Goal: Task Accomplishment & Management: Use online tool/utility

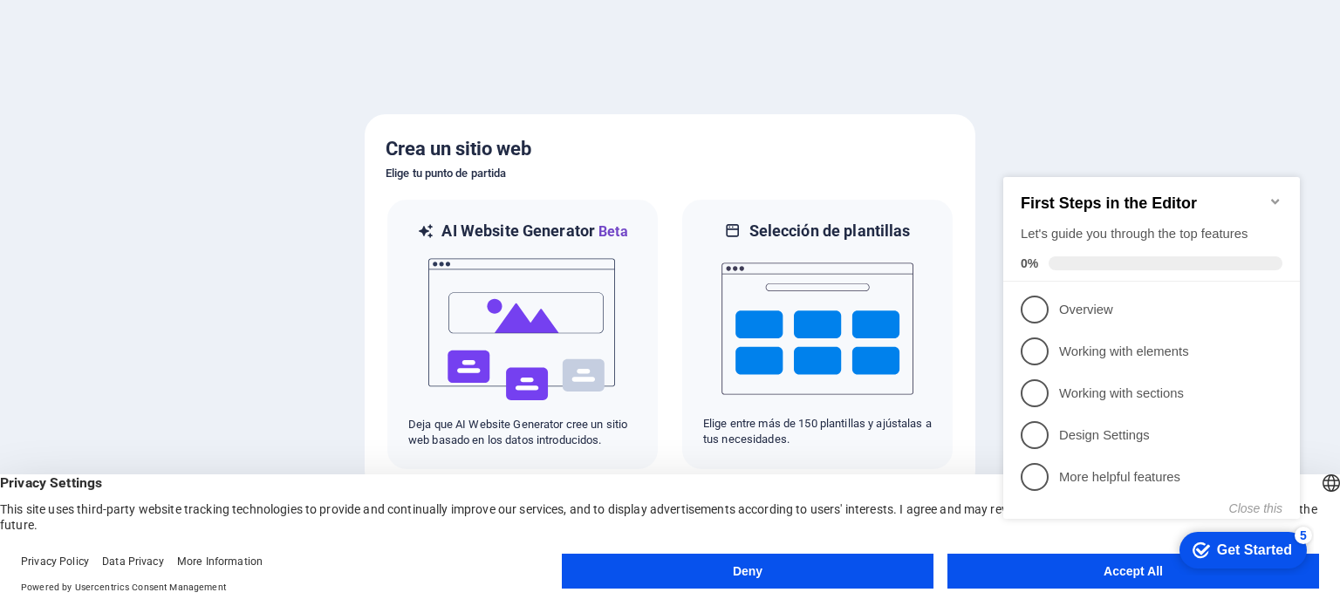
click at [1282, 195] on icon "Minimize checklist" at bounding box center [1276, 202] width 14 height 14
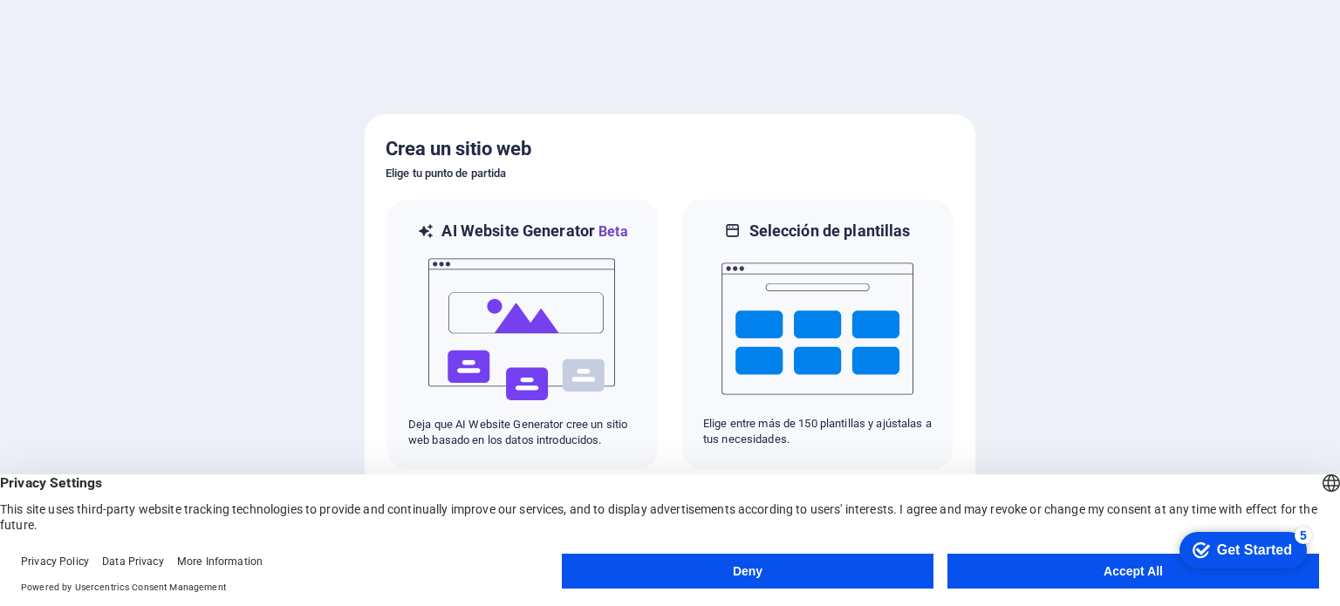
click at [1092, 571] on button "Accept All" at bounding box center [1133, 571] width 372 height 35
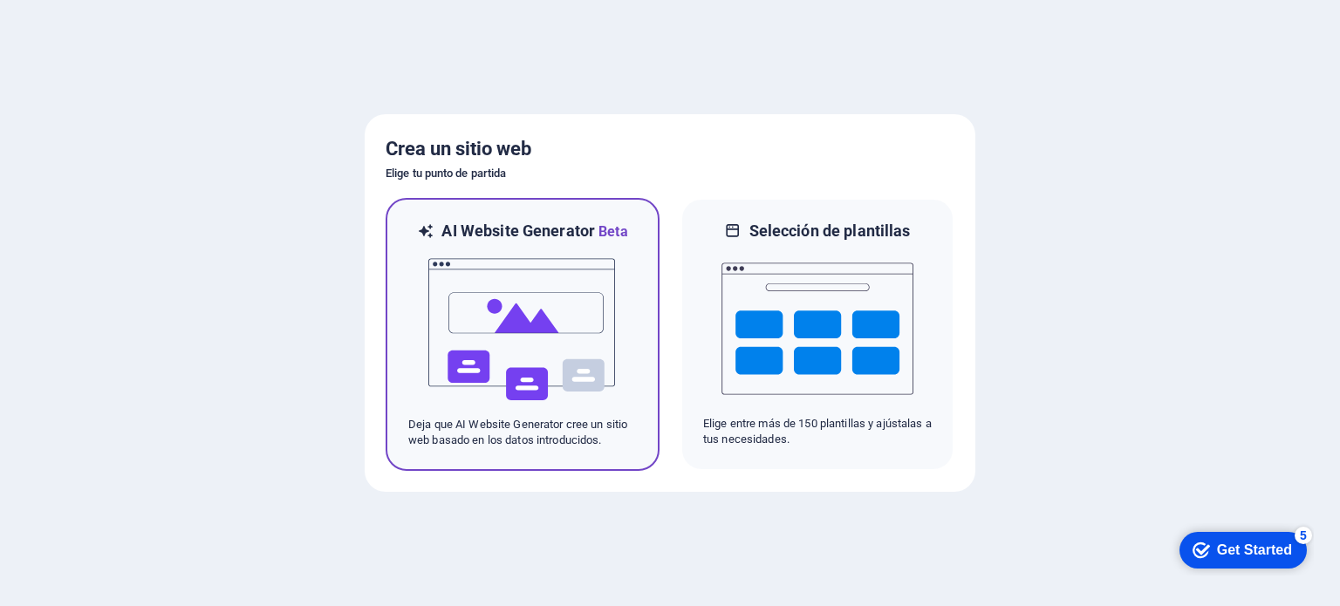
click at [593, 336] on img at bounding box center [523, 330] width 192 height 174
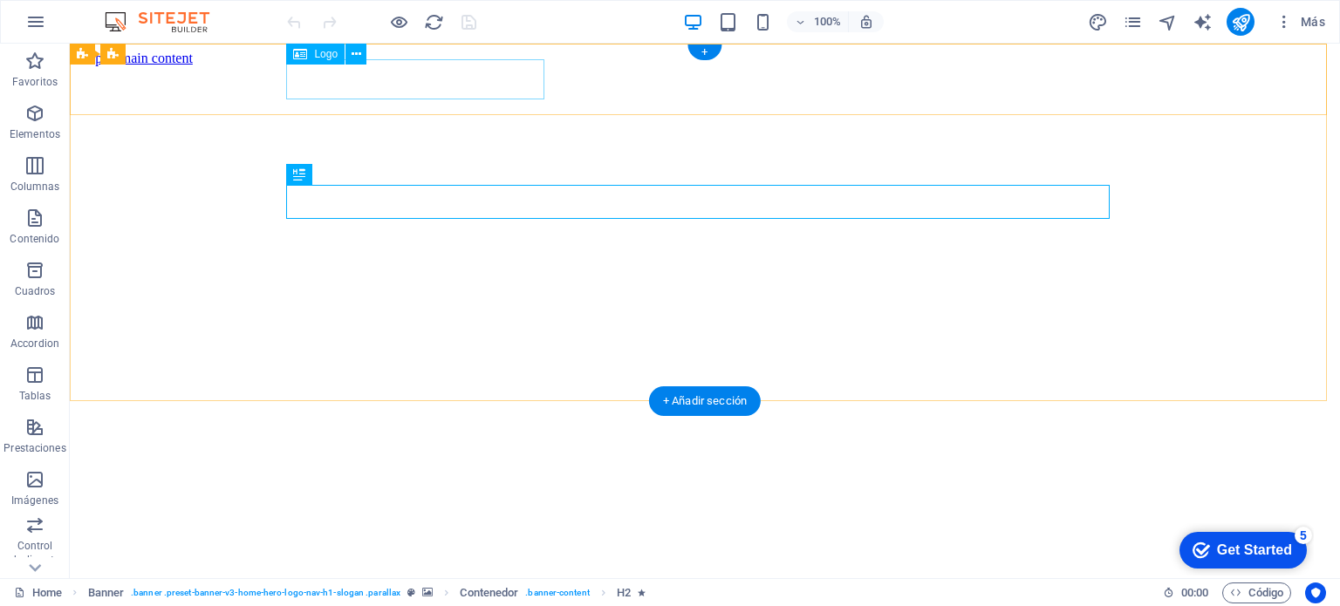
click at [375, 576] on div "pragmacomex" at bounding box center [705, 592] width 1256 height 32
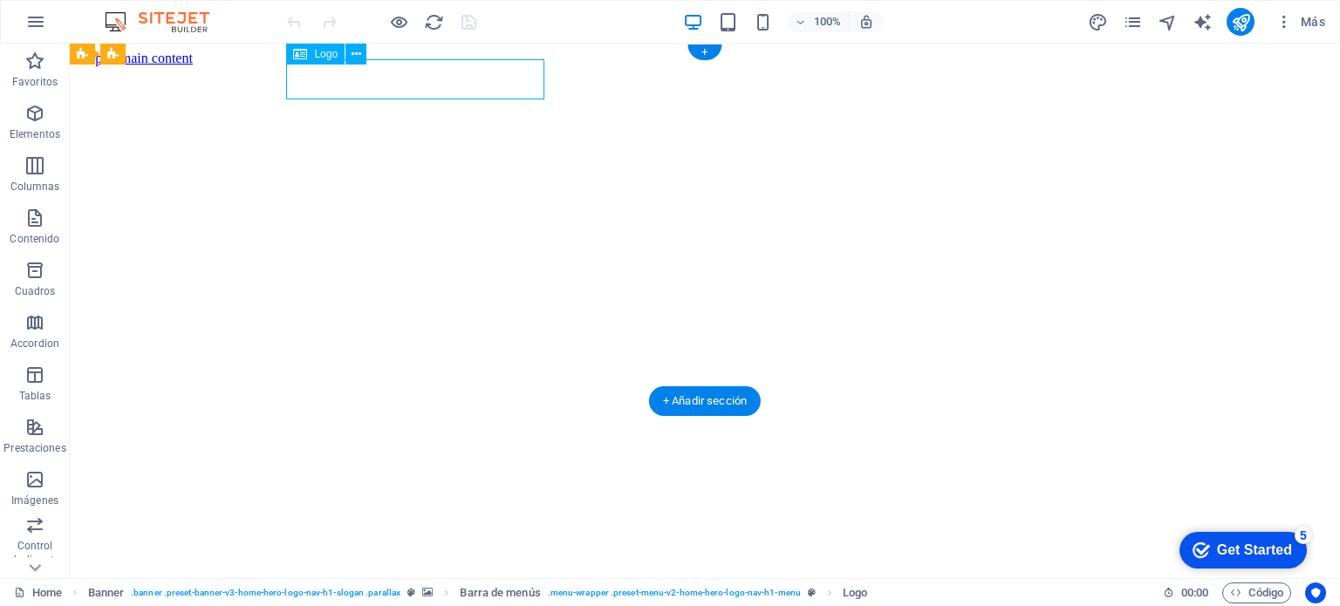
click at [310, 576] on div "pragmacomex" at bounding box center [705, 592] width 1256 height 32
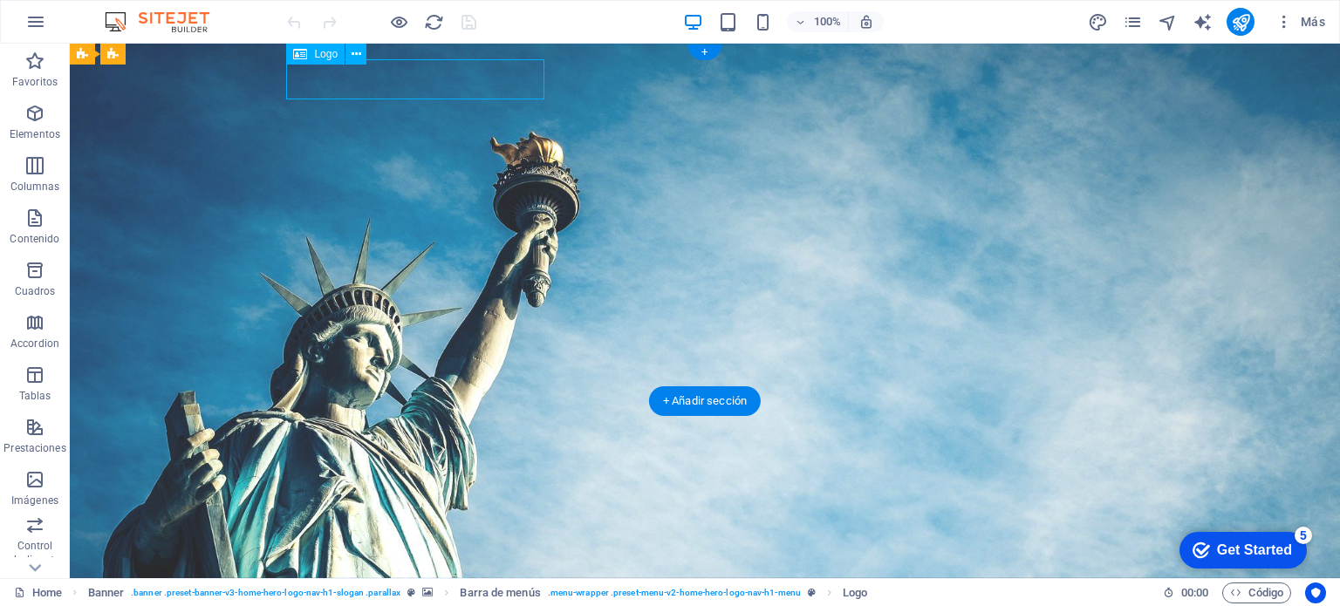
click at [309, 549] on div "pragmacomex" at bounding box center [705, 569] width 824 height 40
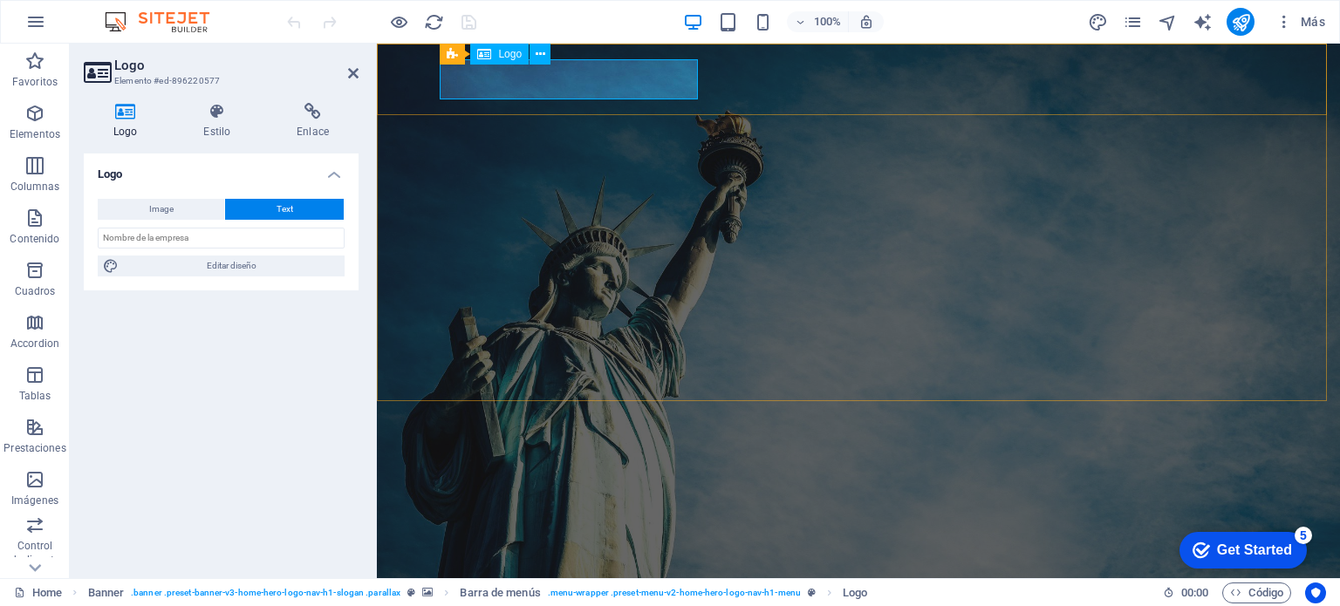
click at [457, 549] on div "pragmacomex" at bounding box center [859, 569] width 824 height 40
click at [463, 549] on div "pragmacomex" at bounding box center [859, 569] width 824 height 40
click at [289, 205] on span "Text" at bounding box center [285, 209] width 17 height 21
click at [210, 240] on input "text" at bounding box center [221, 238] width 247 height 21
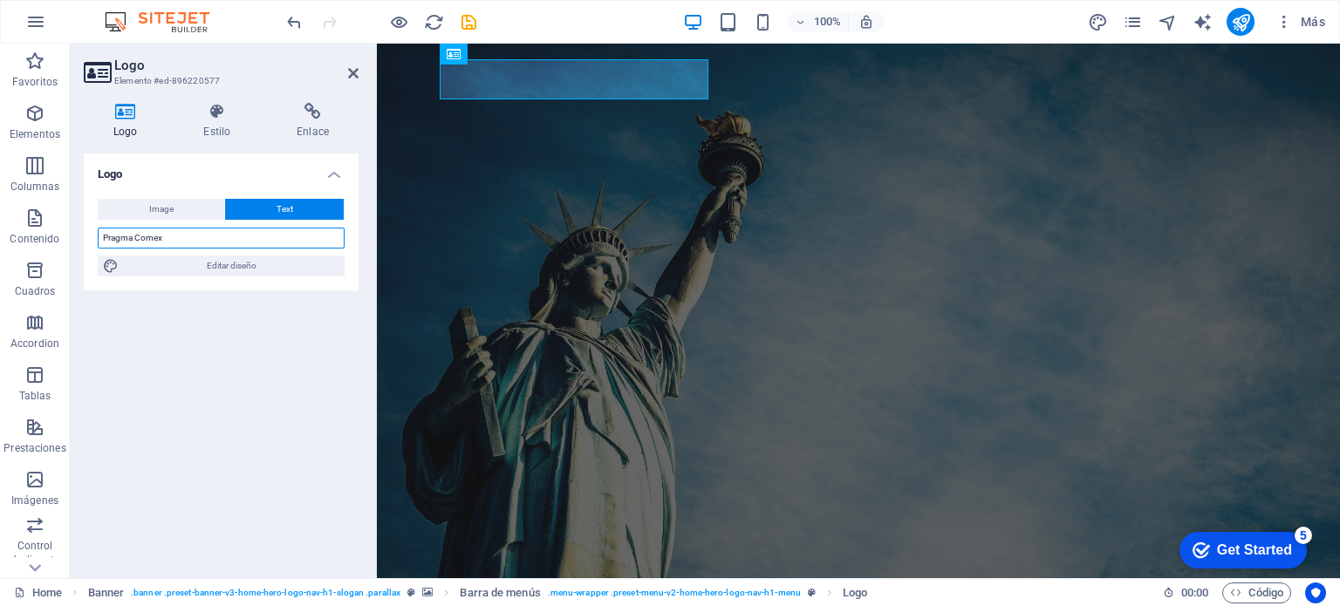
type input "Pragma Comex"
click at [245, 333] on div "Logo Image Text Arrastra archivos aquí, haz clic para escoger archivos o selecc…" at bounding box center [221, 359] width 275 height 411
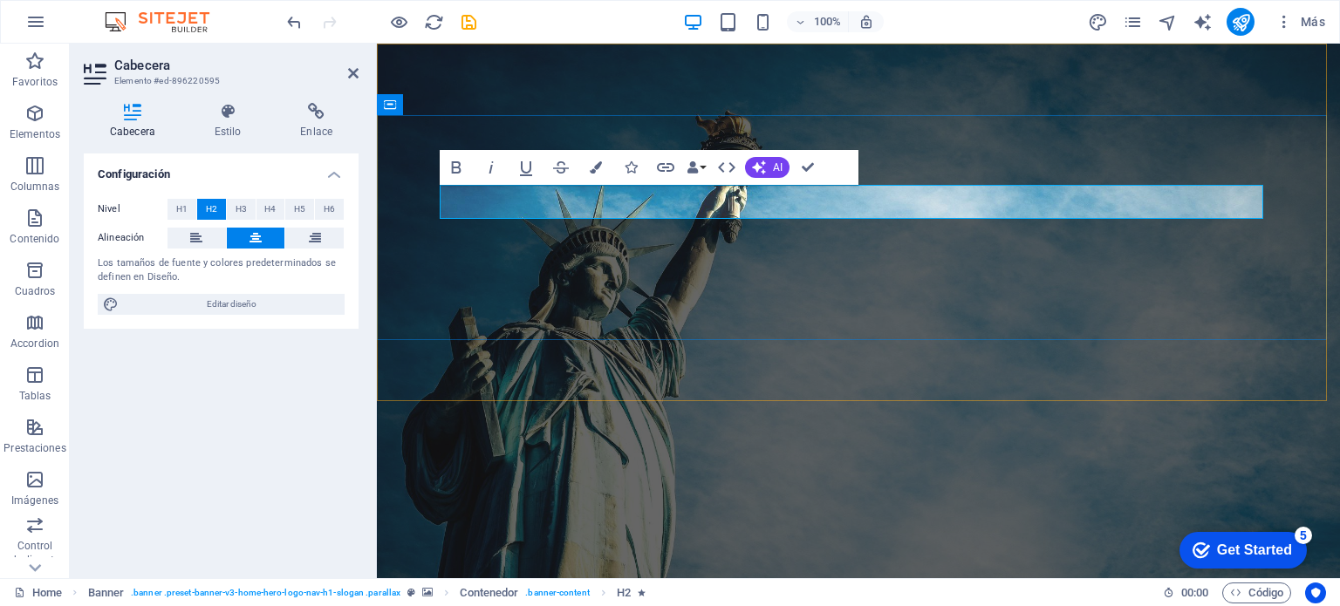
click at [278, 409] on div "Configuración Nivel H1 H2 H3 H4 H5 H6 Alineación Los tamaños de fuente y colore…" at bounding box center [221, 359] width 275 height 411
click at [434, 535] on div "Pragma Comex Inicio Nosotros Valores Servicios Contacto" at bounding box center [858, 591] width 963 height 112
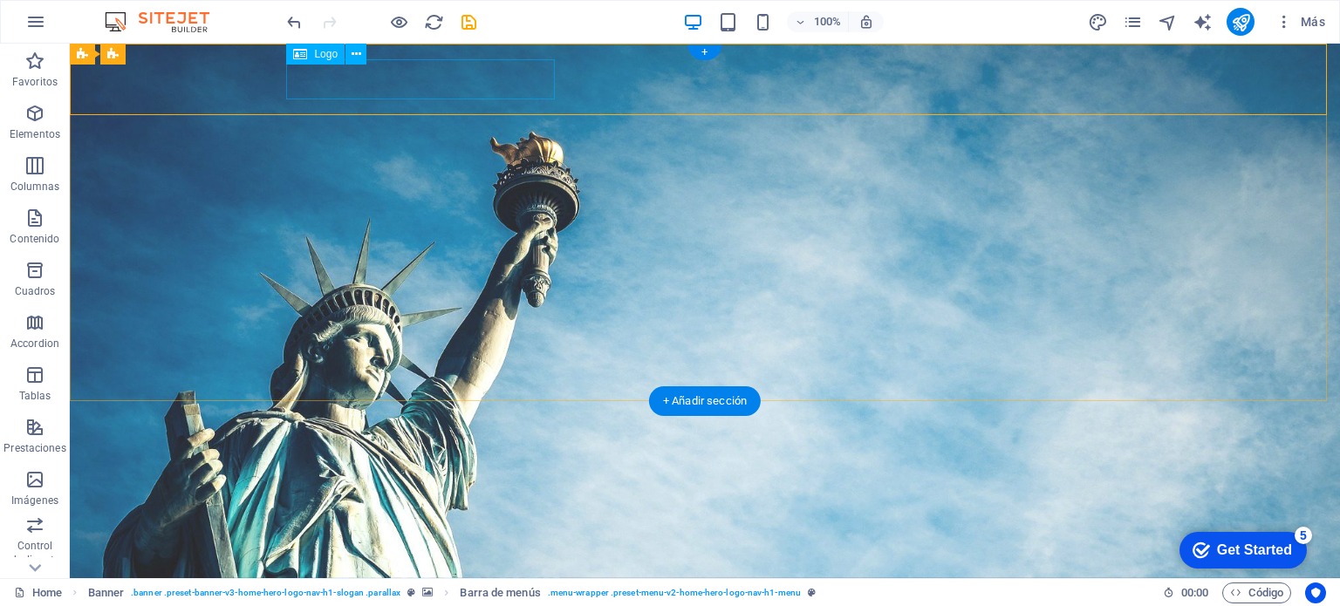
click at [508, 549] on div "Pragma Comex" at bounding box center [705, 569] width 824 height 40
click at [306, 55] on icon at bounding box center [300, 54] width 14 height 21
click at [356, 55] on icon at bounding box center [357, 54] width 10 height 18
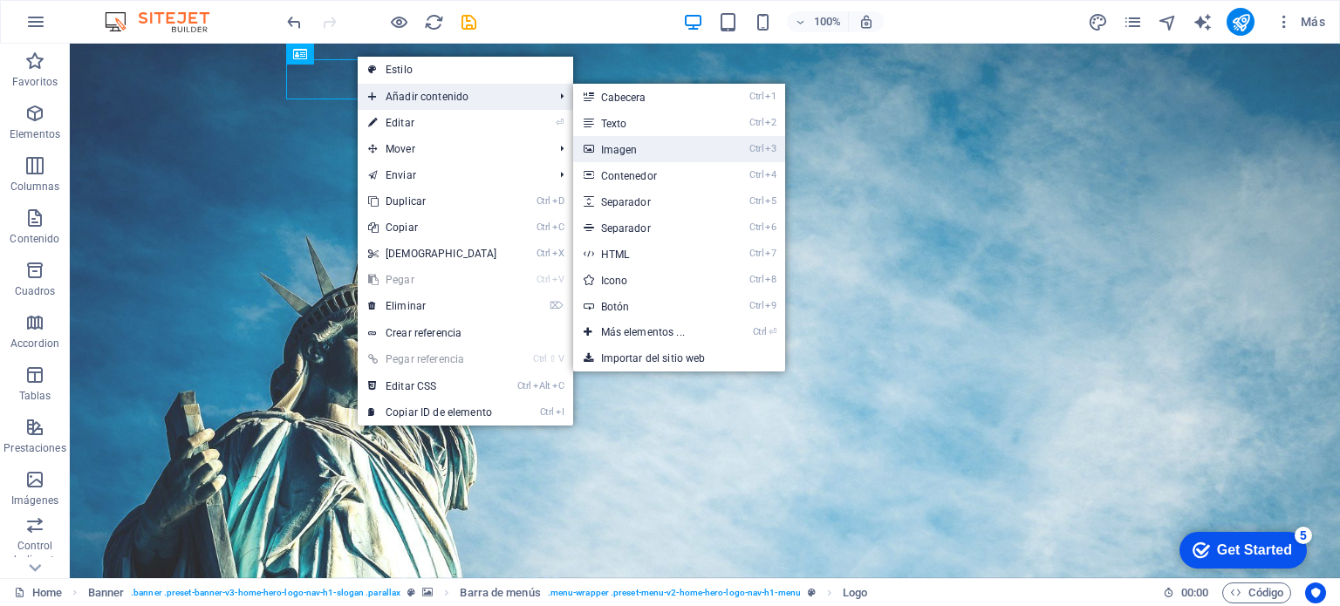
click at [626, 151] on link "Ctrl 3 Imagen" at bounding box center [646, 149] width 147 height 26
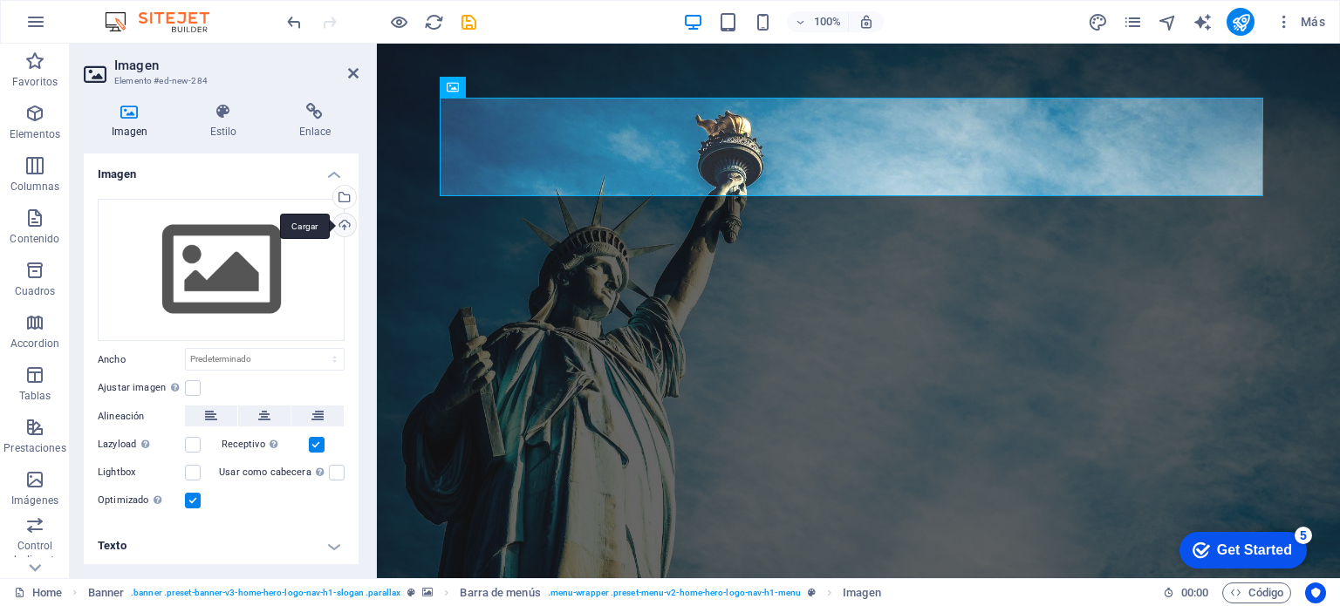
click at [338, 229] on div "Cargar" at bounding box center [343, 227] width 26 height 26
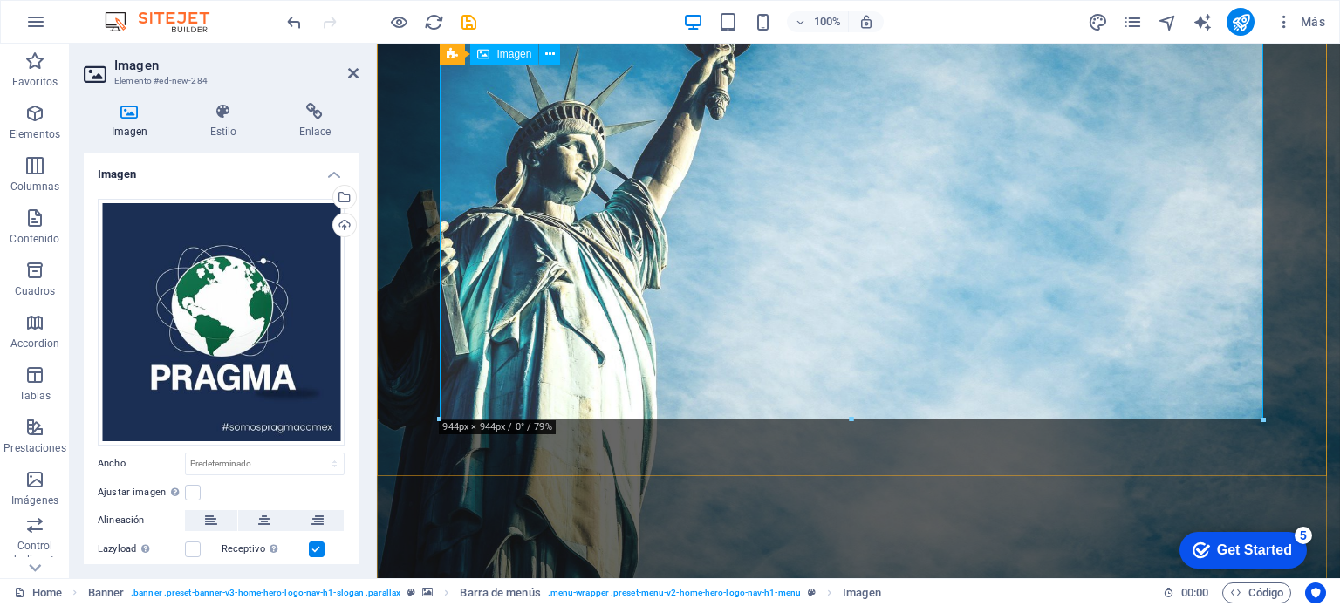
scroll to position [523, 0]
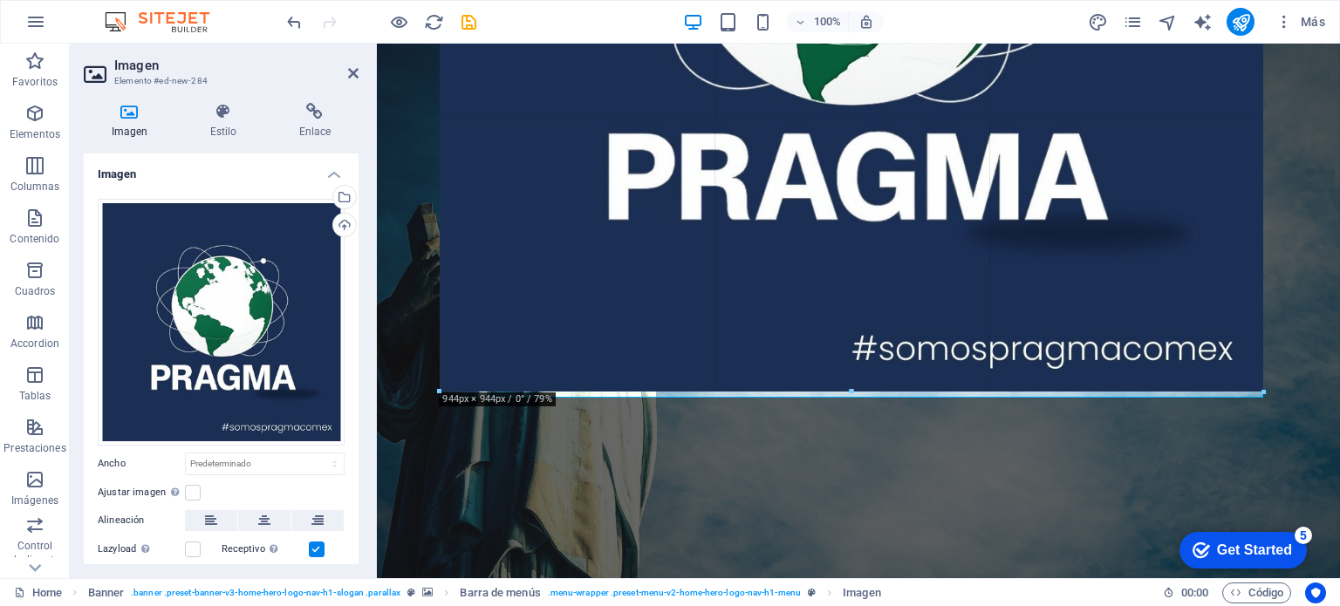
drag, startPoint x: 1262, startPoint y: 398, endPoint x: 1245, endPoint y: 368, distance: 34.4
type input "943"
select select "px"
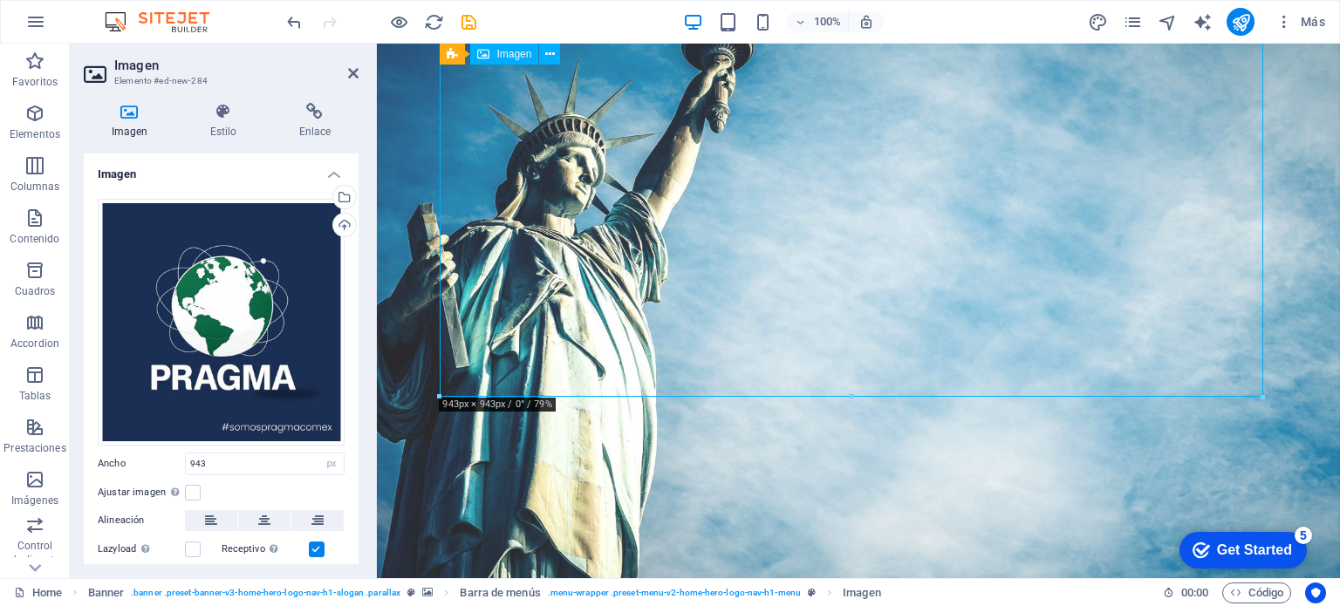
drag, startPoint x: 1263, startPoint y: 399, endPoint x: 1247, endPoint y: 383, distance: 22.8
drag, startPoint x: 1233, startPoint y: 373, endPoint x: 1221, endPoint y: 363, distance: 15.4
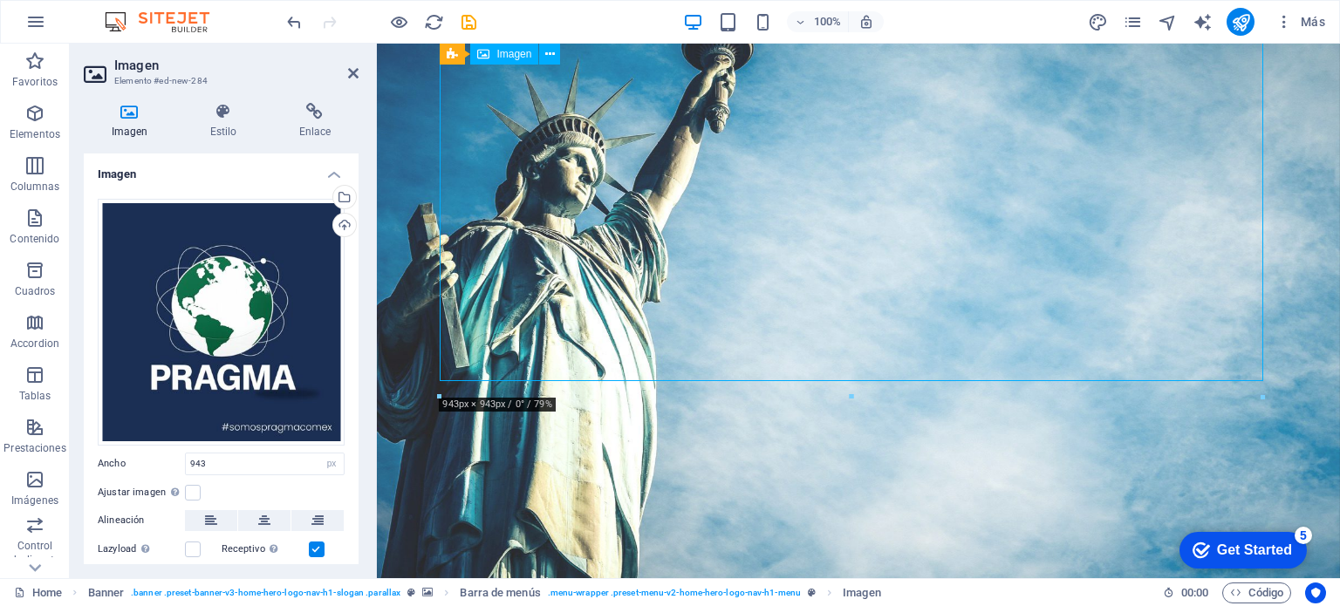
drag, startPoint x: 1218, startPoint y: 359, endPoint x: 1172, endPoint y: 310, distance: 67.3
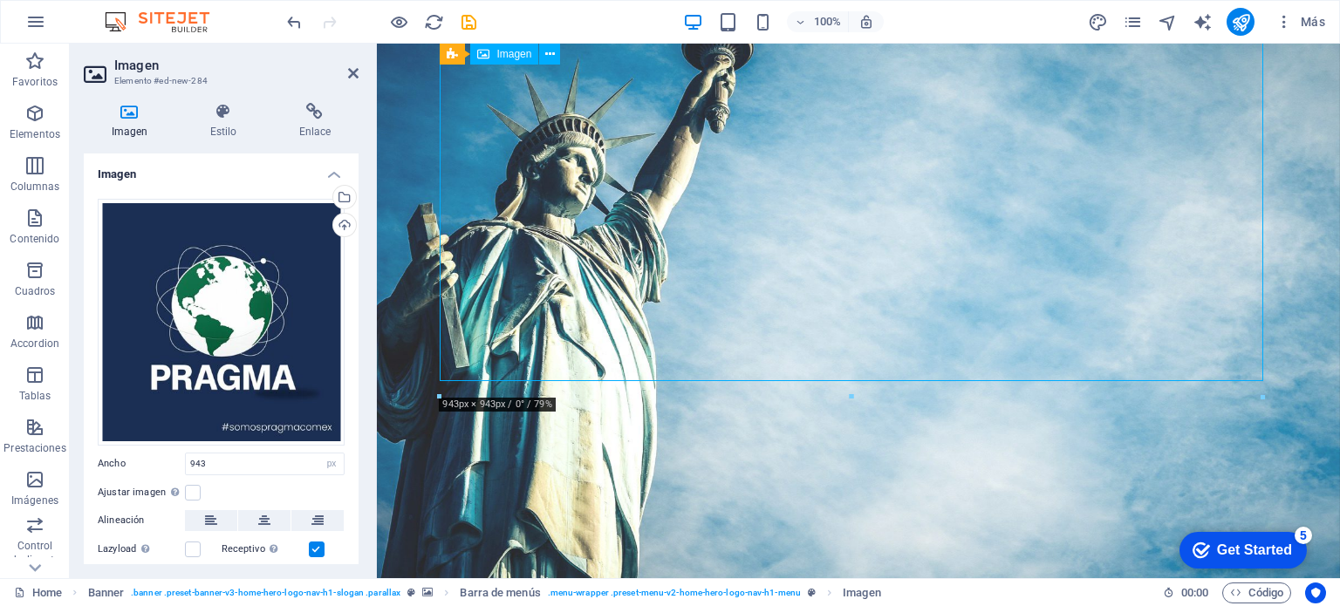
drag, startPoint x: 1159, startPoint y: 300, endPoint x: 1138, endPoint y: 275, distance: 32.8
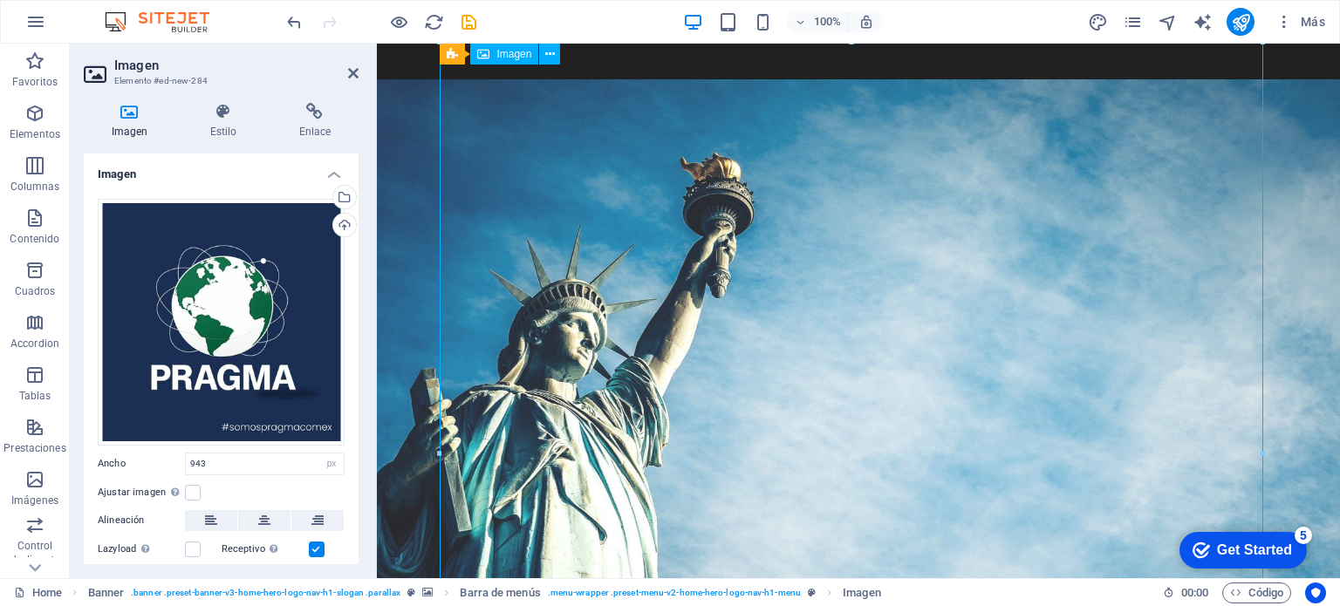
scroll to position [0, 0]
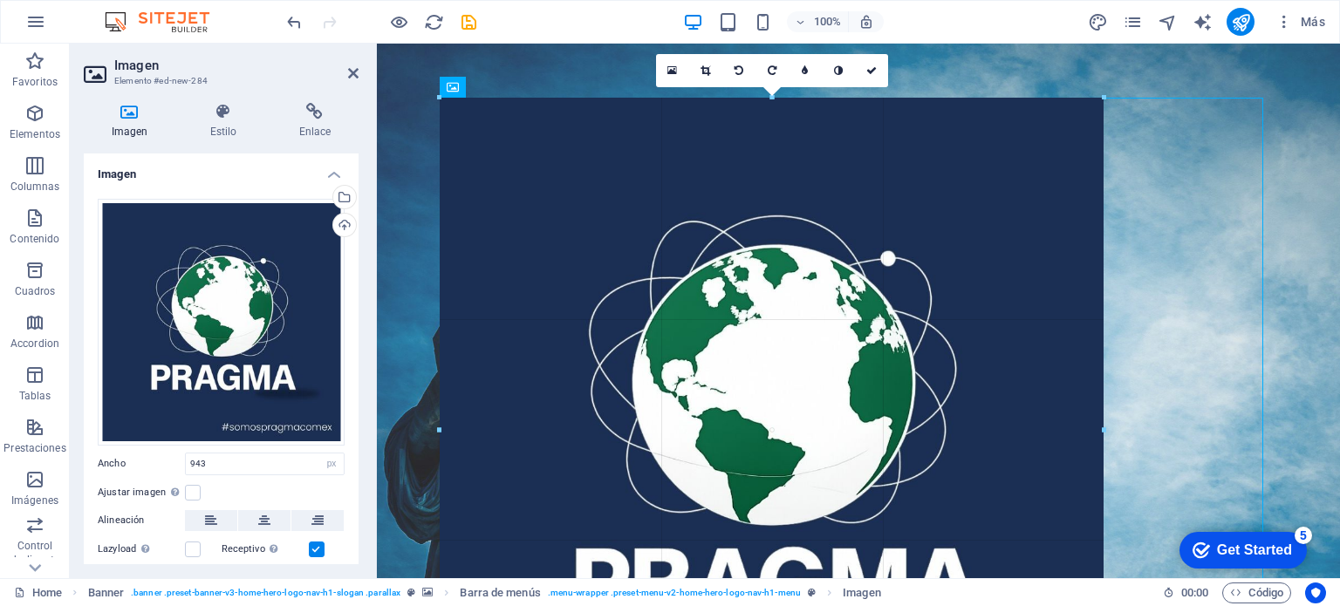
drag, startPoint x: 1266, startPoint y: 95, endPoint x: 143, endPoint y: 216, distance: 1129.3
type input "761"
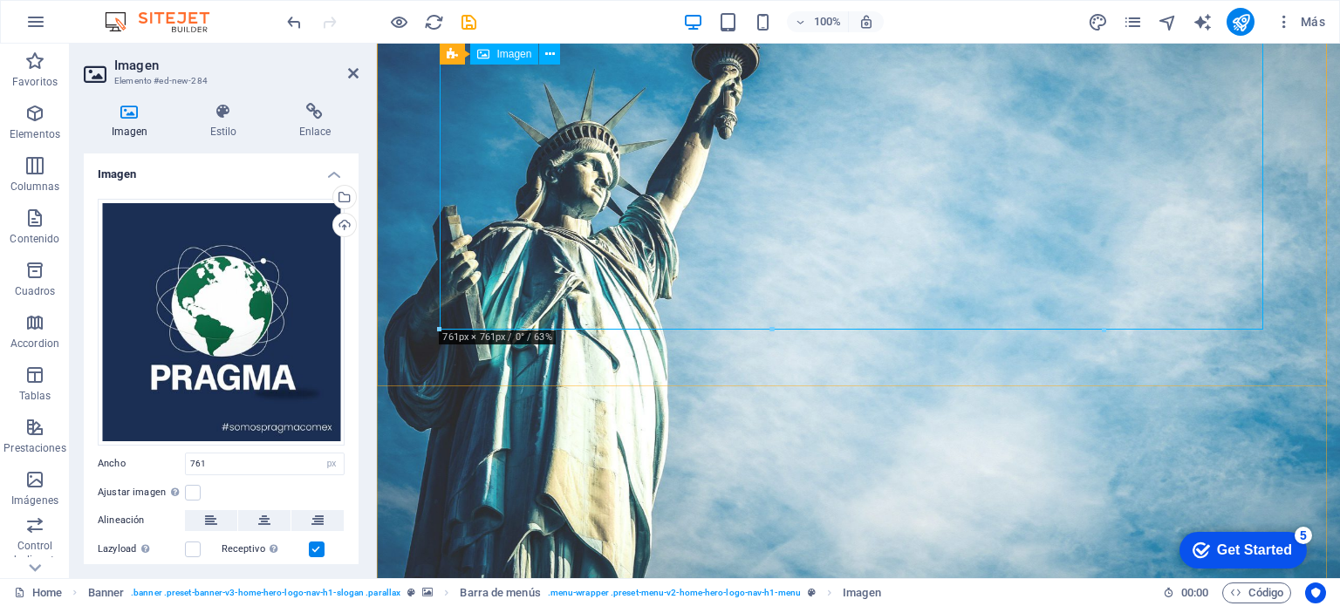
scroll to position [436, 0]
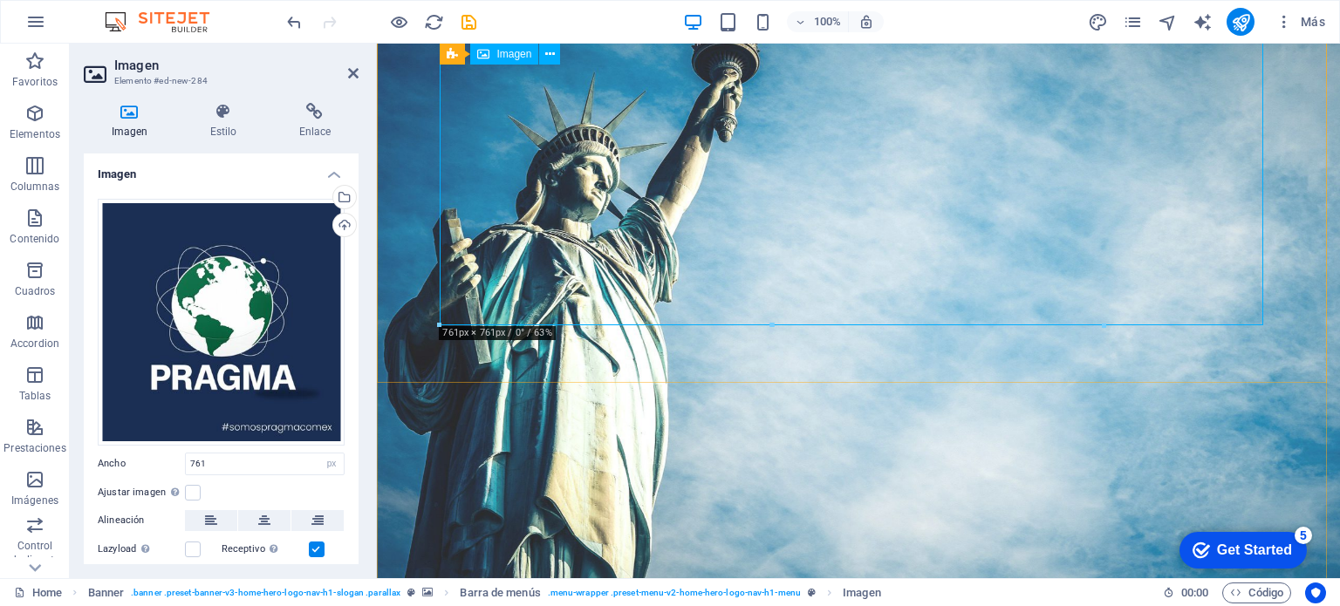
click at [195, 488] on label at bounding box center [193, 493] width 16 height 16
click at [0, 0] on input "Ajustar imagen Ajustar imagen automáticamente a un ancho y alto fijo" at bounding box center [0, 0] width 0 height 0
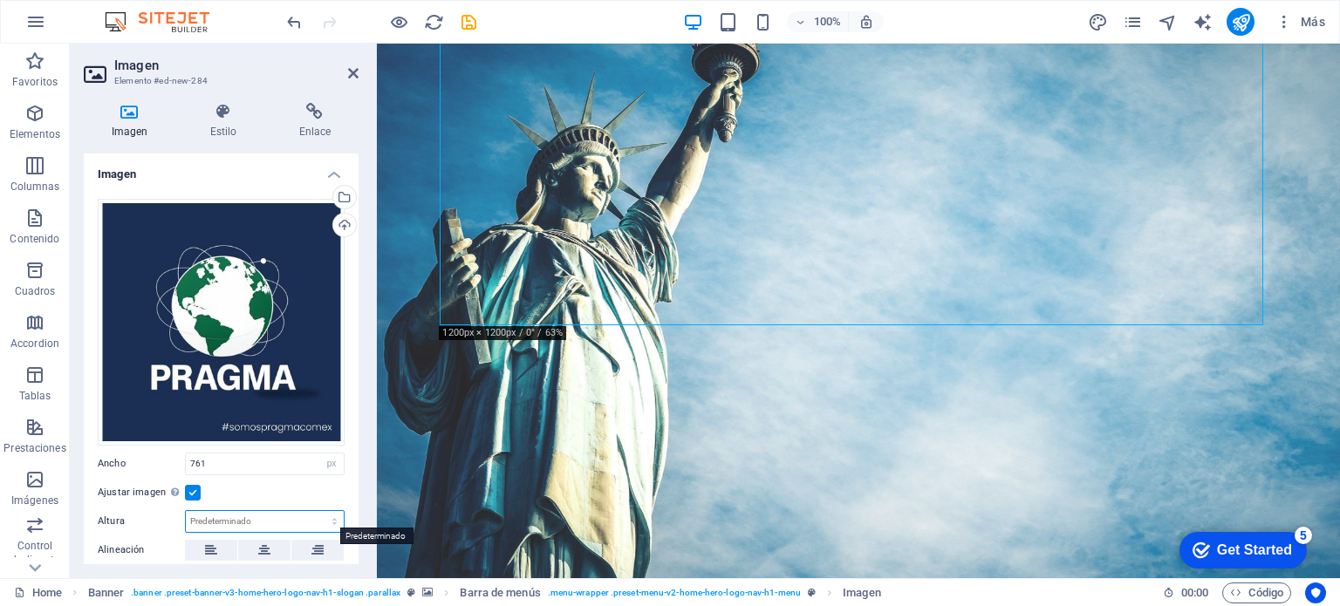
click at [230, 516] on select "Predeterminado automático px" at bounding box center [265, 521] width 158 height 21
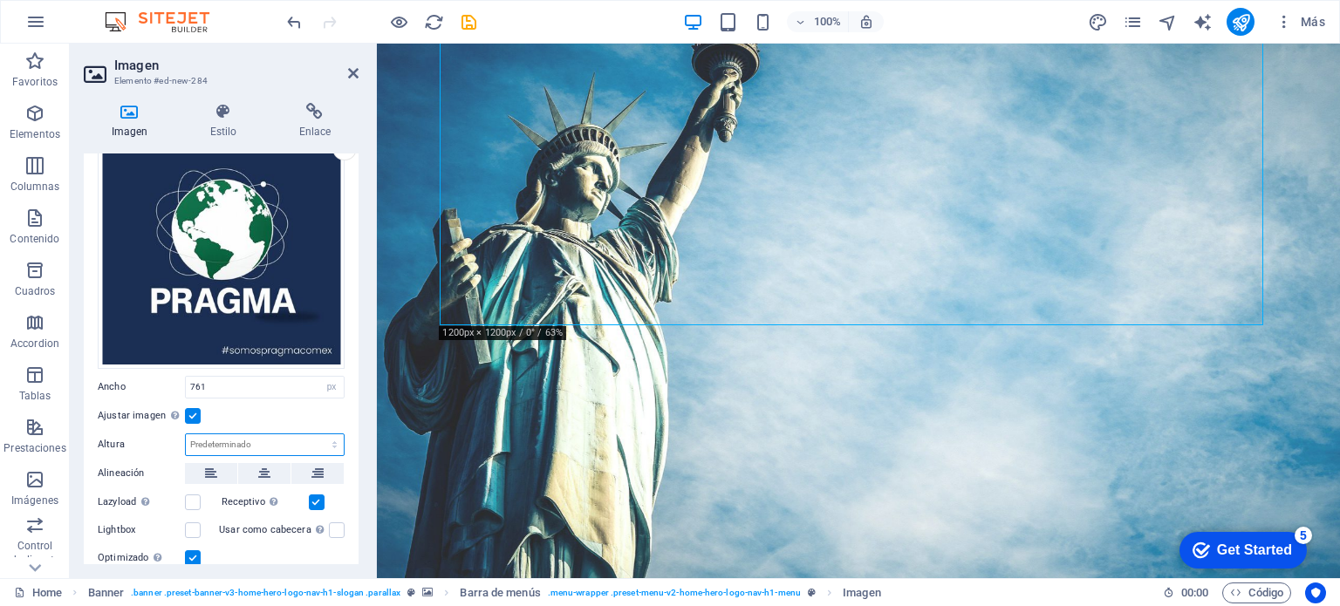
scroll to position [87, 0]
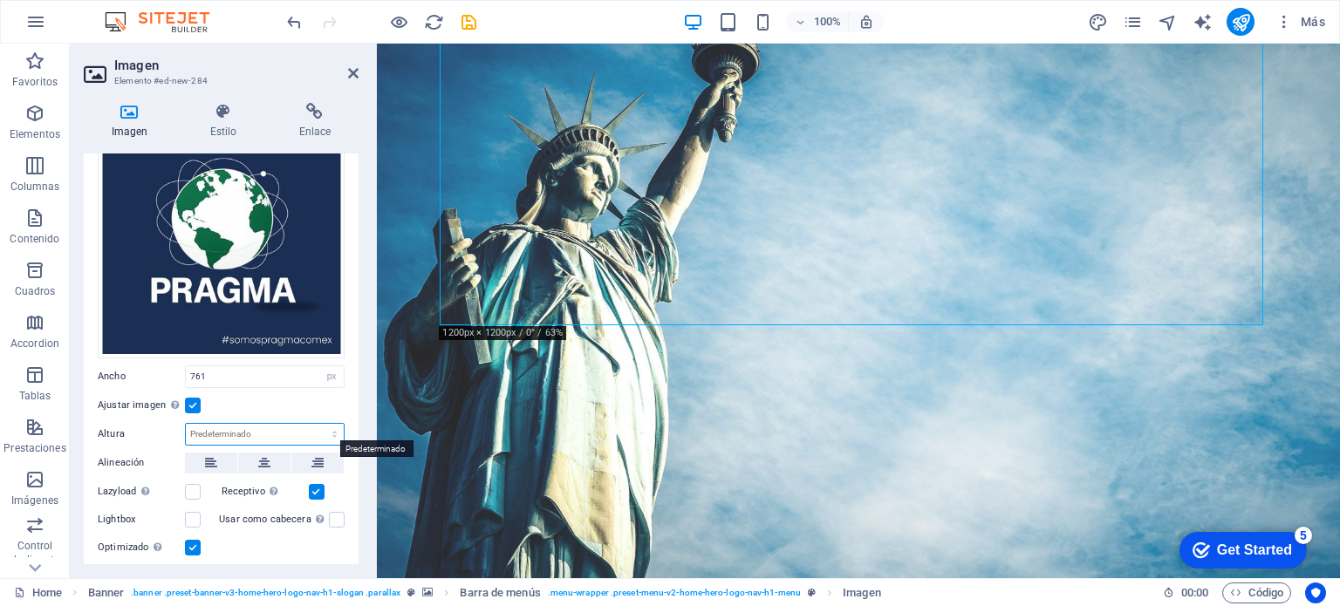
click at [229, 425] on select "Predeterminado automático px" at bounding box center [265, 434] width 158 height 21
click at [186, 424] on select "Predeterminado automático px" at bounding box center [265, 434] width 158 height 21
select select "DISABLED_OPTION_VALUE"
click at [557, 58] on button at bounding box center [549, 54] width 21 height 21
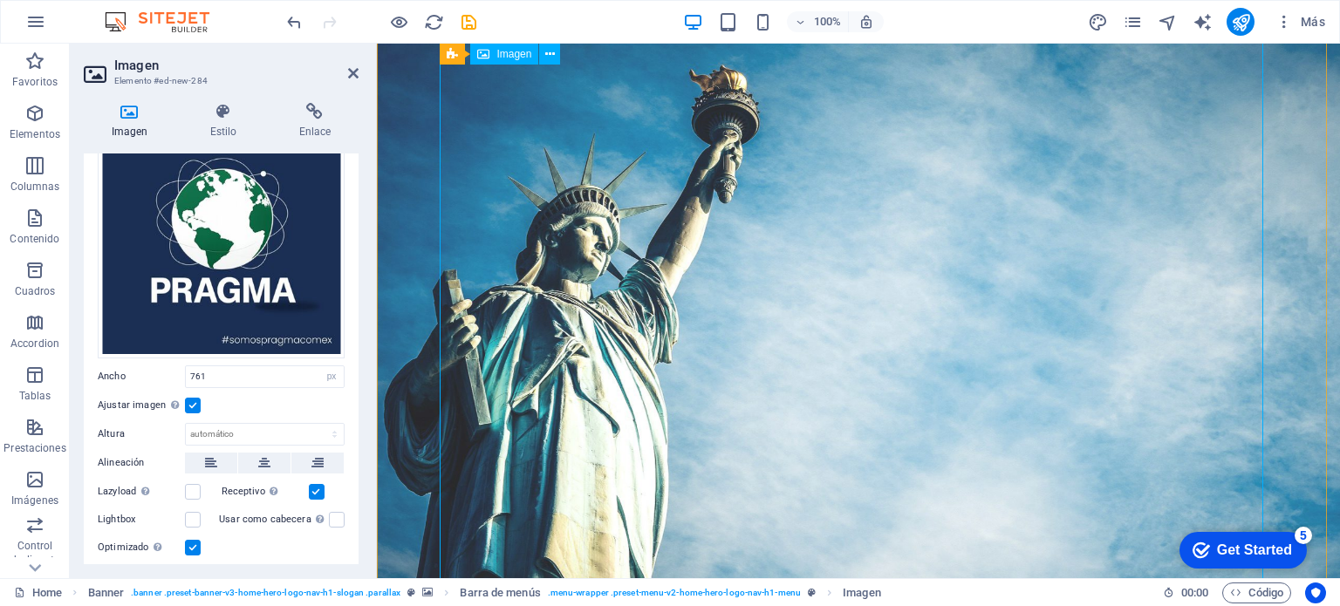
scroll to position [0, 0]
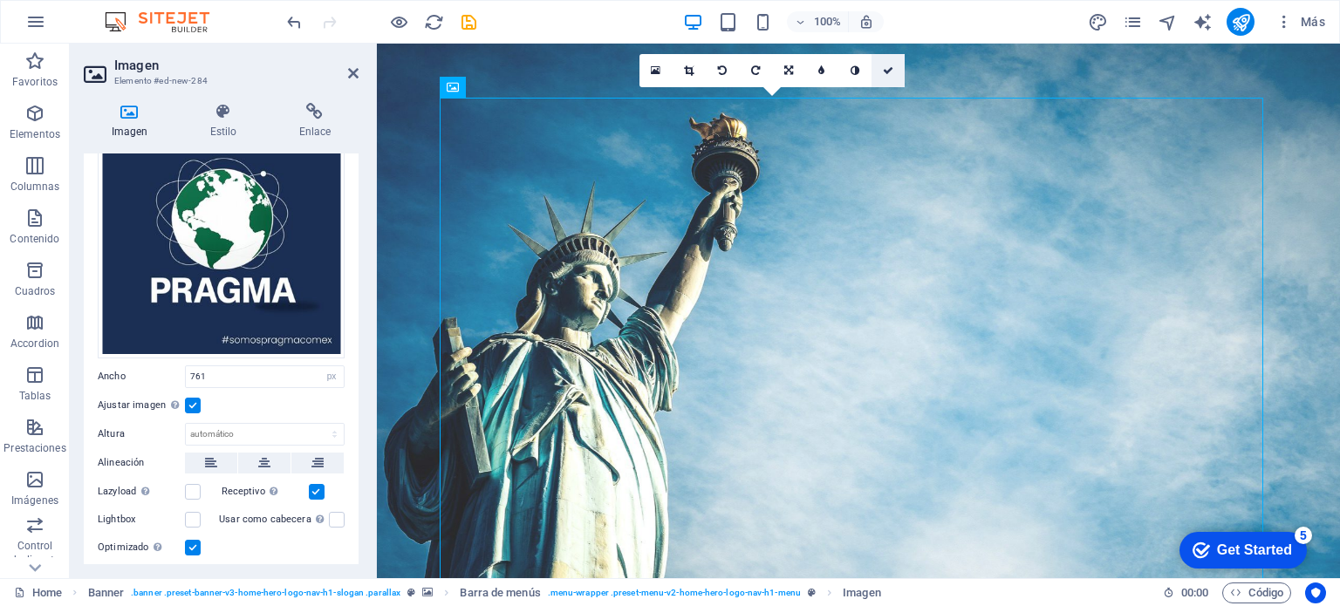
click at [888, 69] on icon at bounding box center [888, 70] width 10 height 10
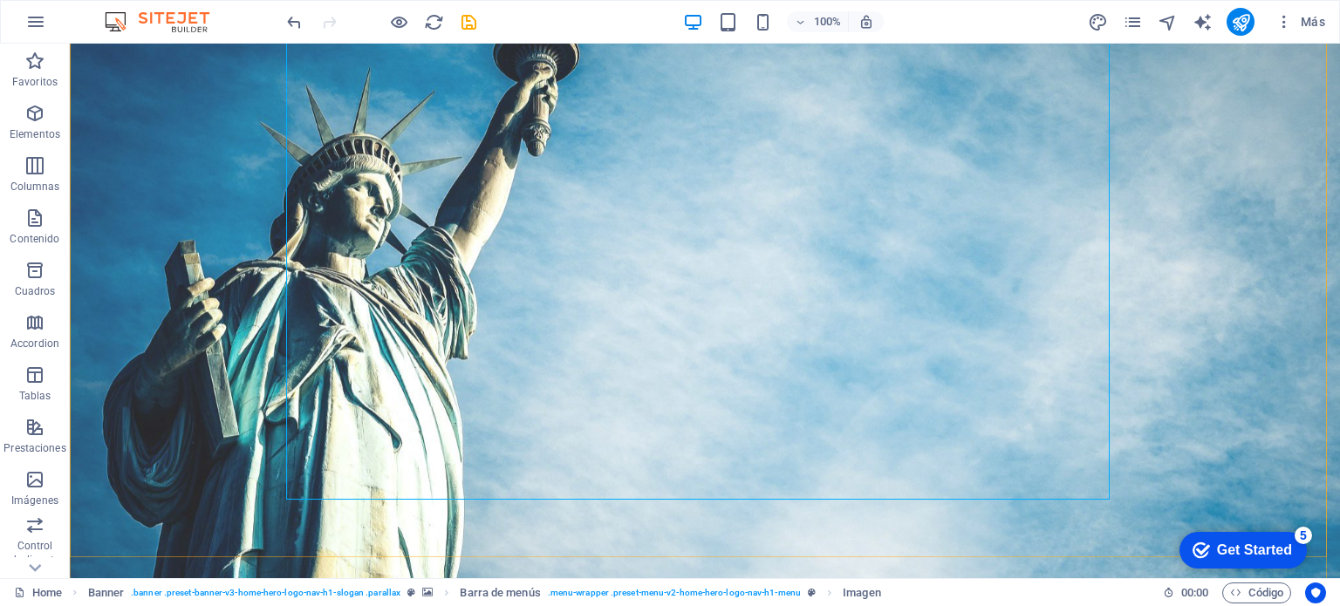
scroll to position [436, 0]
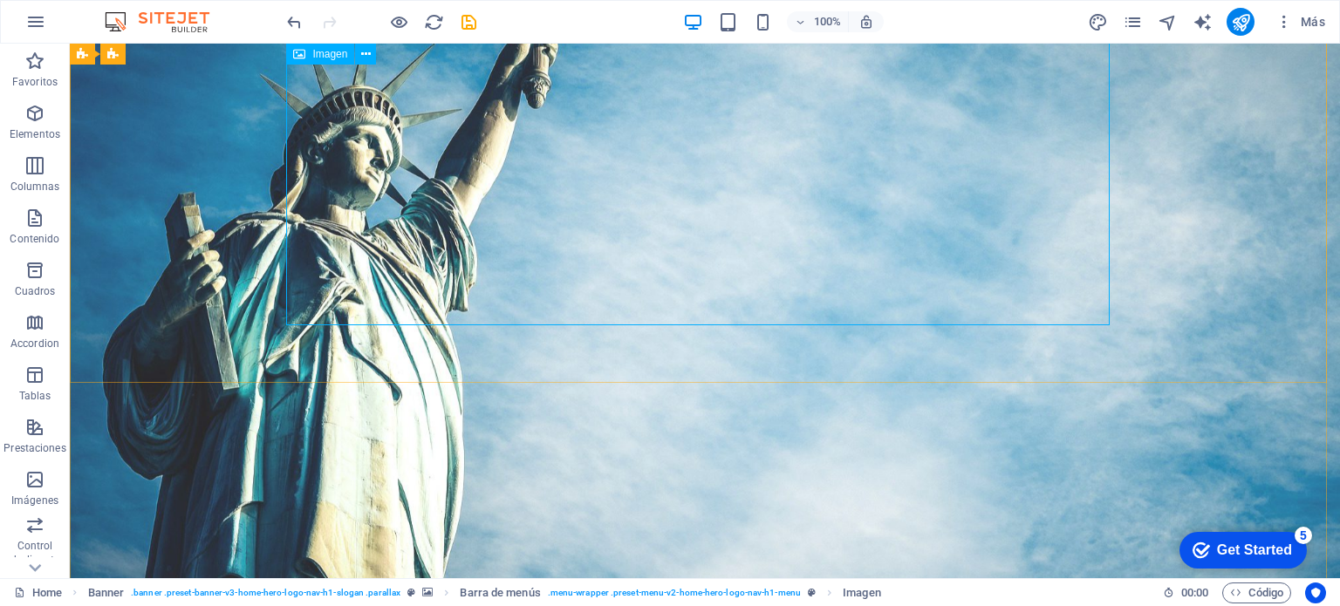
select select "px"
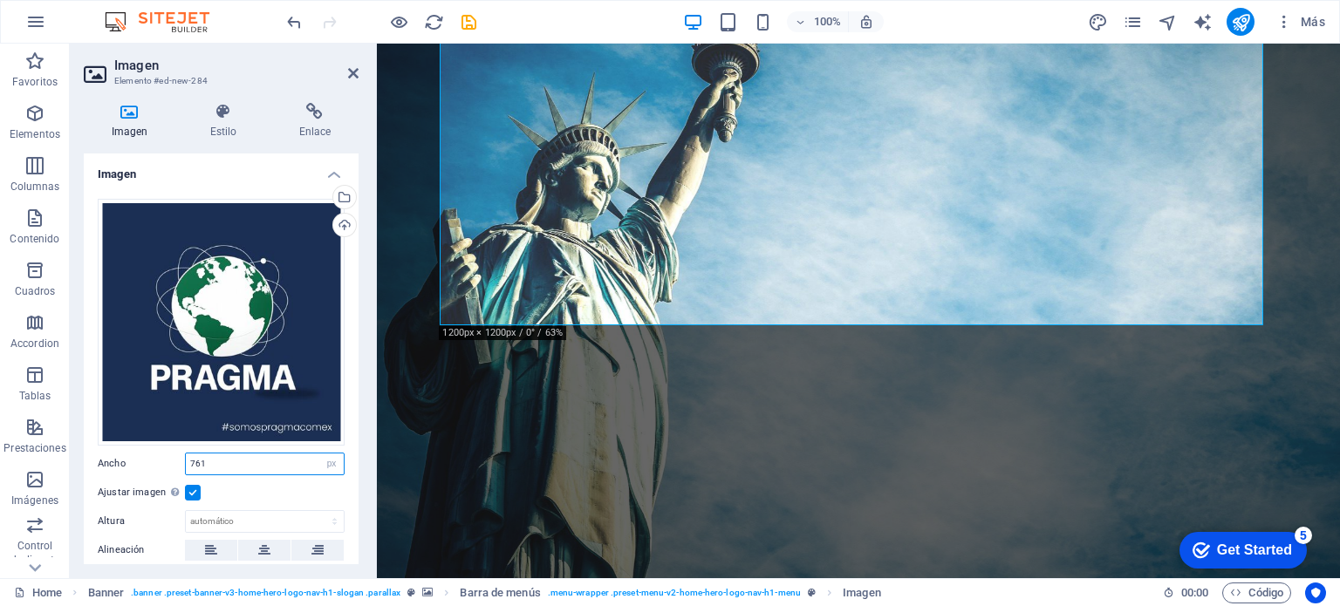
click at [249, 457] on input "761" at bounding box center [265, 464] width 158 height 21
type input "7"
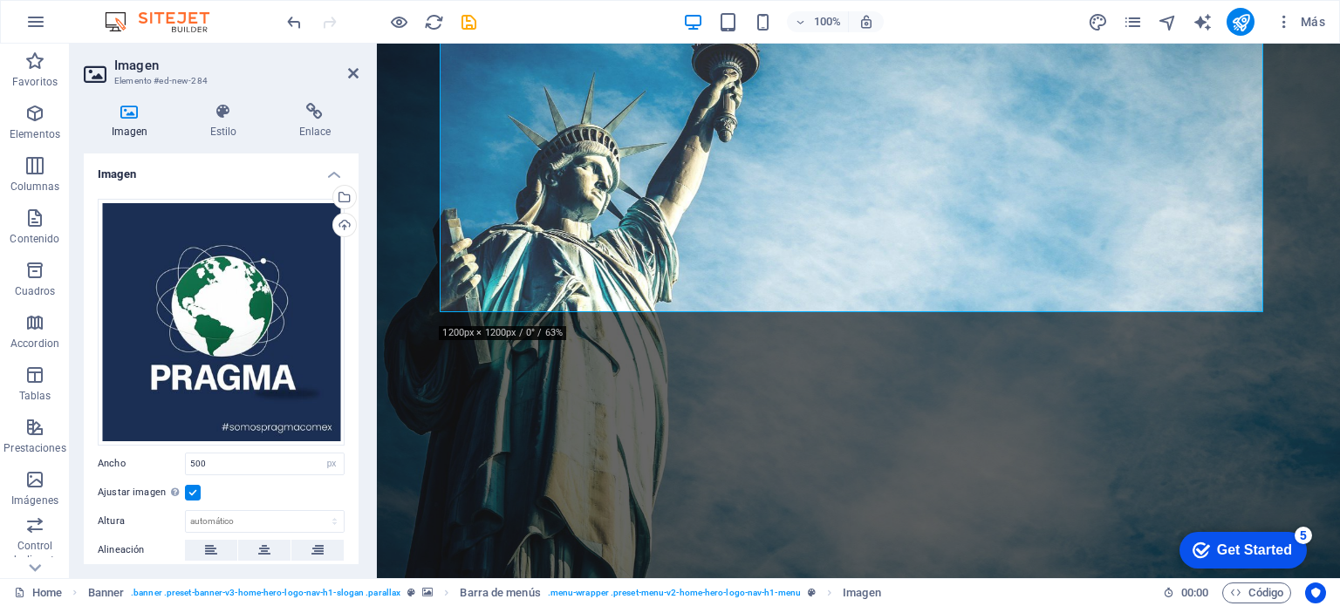
click at [230, 494] on div "Ajustar imagen Ajustar imagen automáticamente a un ancho y alto fijo" at bounding box center [221, 492] width 247 height 21
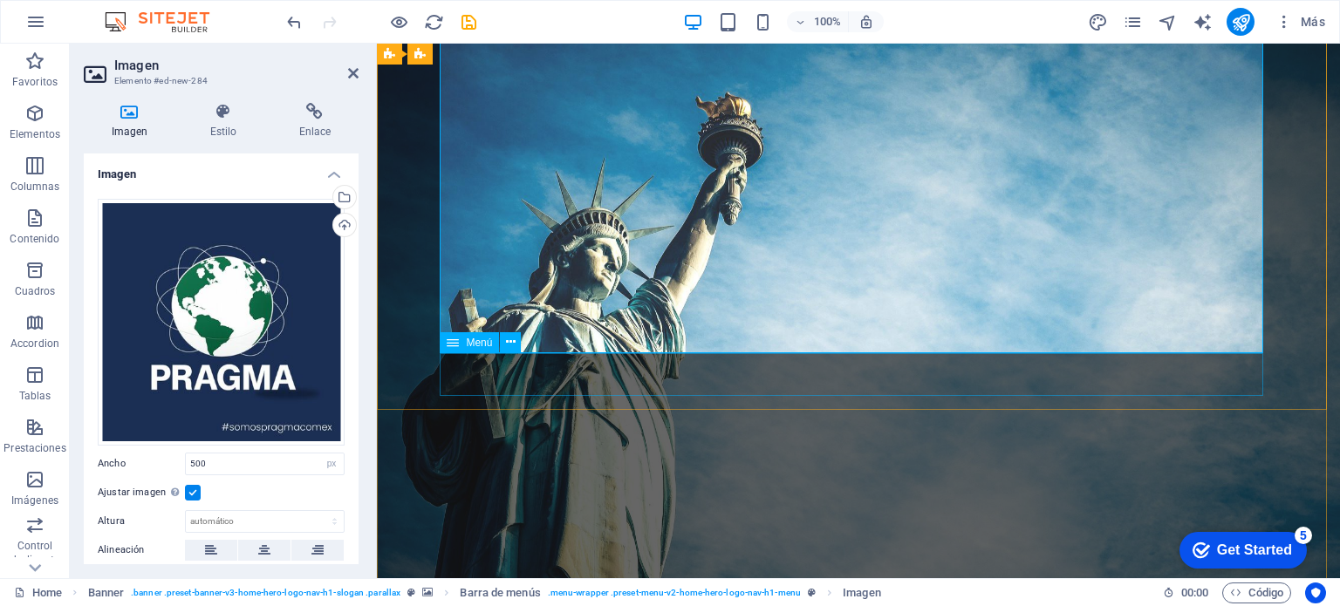
scroll to position [0, 0]
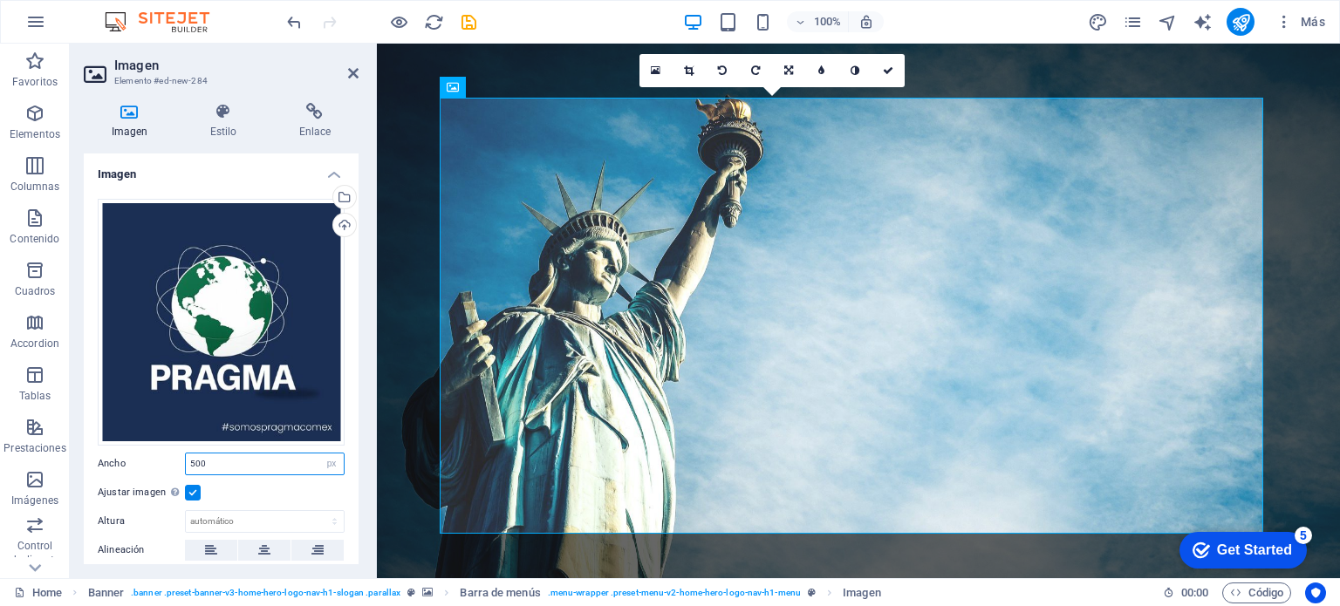
click at [208, 462] on input "500" at bounding box center [265, 464] width 158 height 21
type input "5"
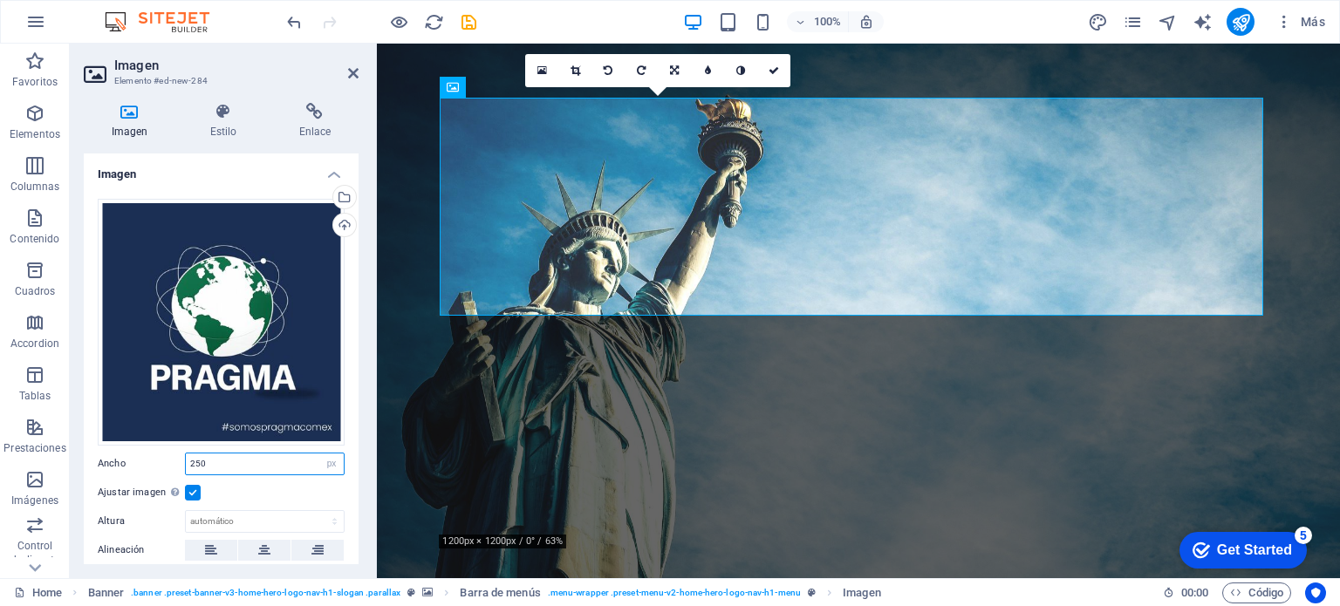
click at [248, 461] on input "250" at bounding box center [265, 464] width 158 height 21
type input "2"
type input "100"
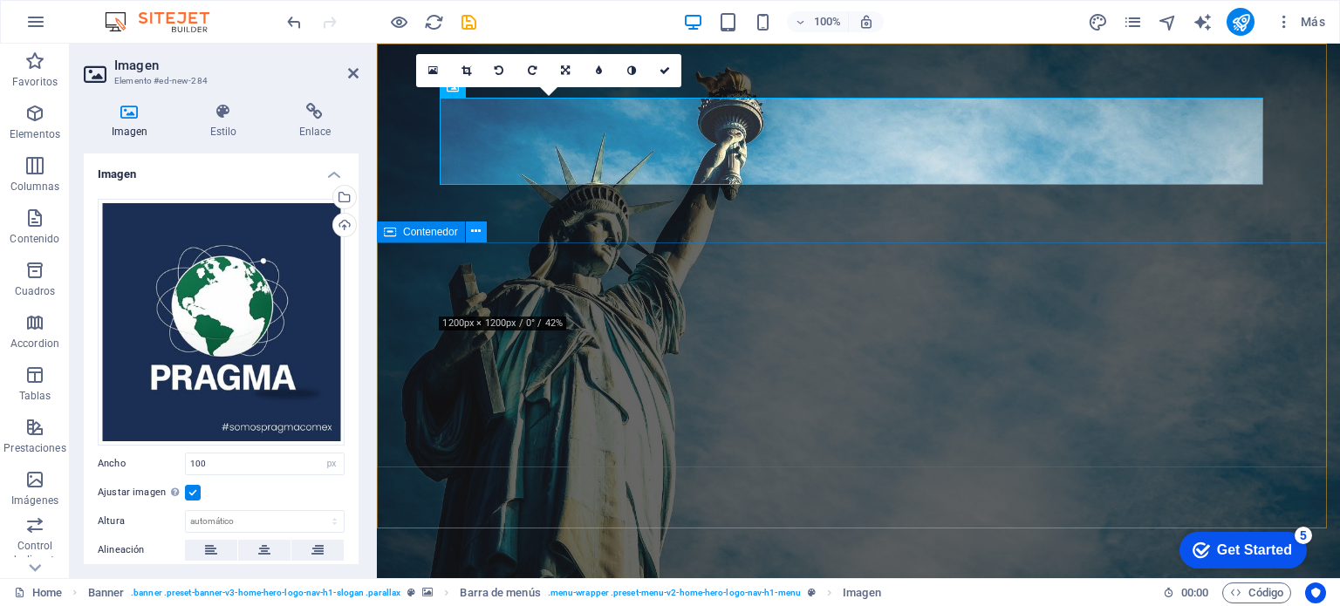
click at [476, 228] on icon at bounding box center [476, 231] width 10 height 18
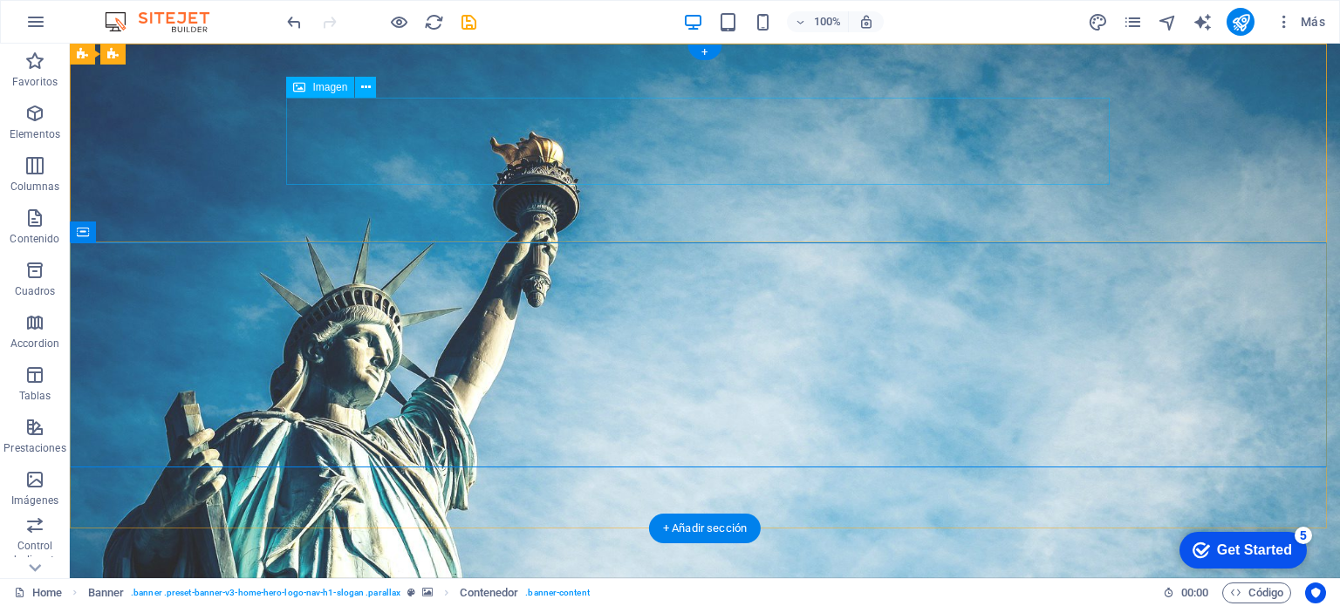
select select "px"
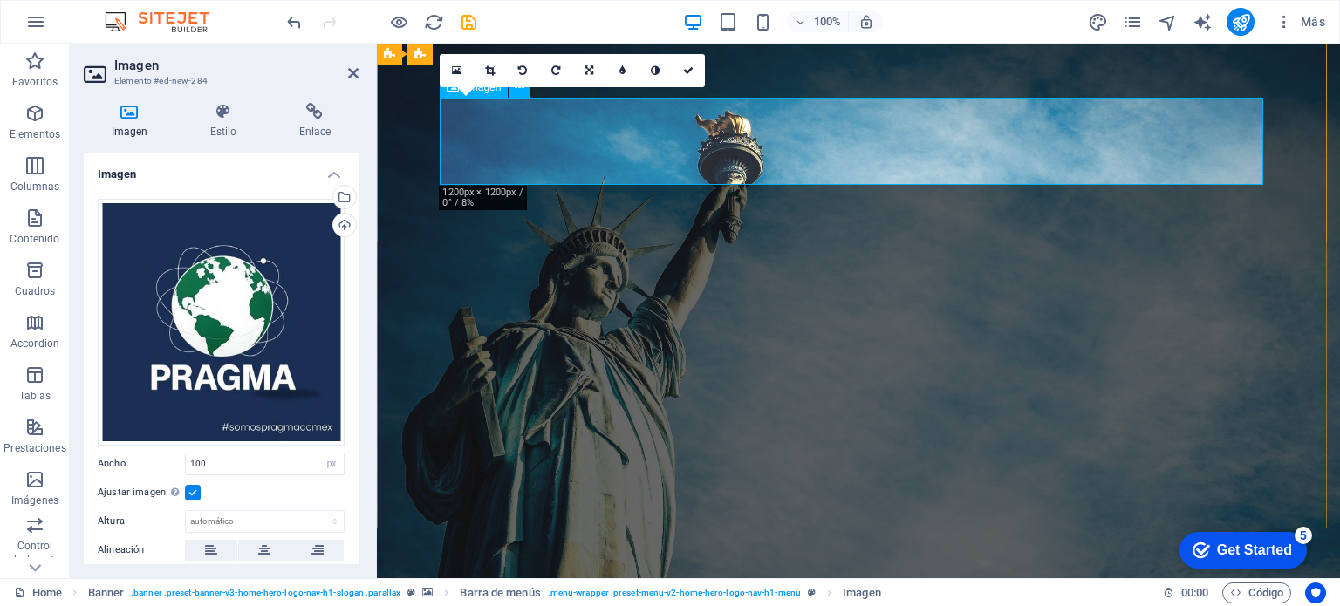
click at [240, 463] on input "100" at bounding box center [265, 464] width 158 height 21
type input "1"
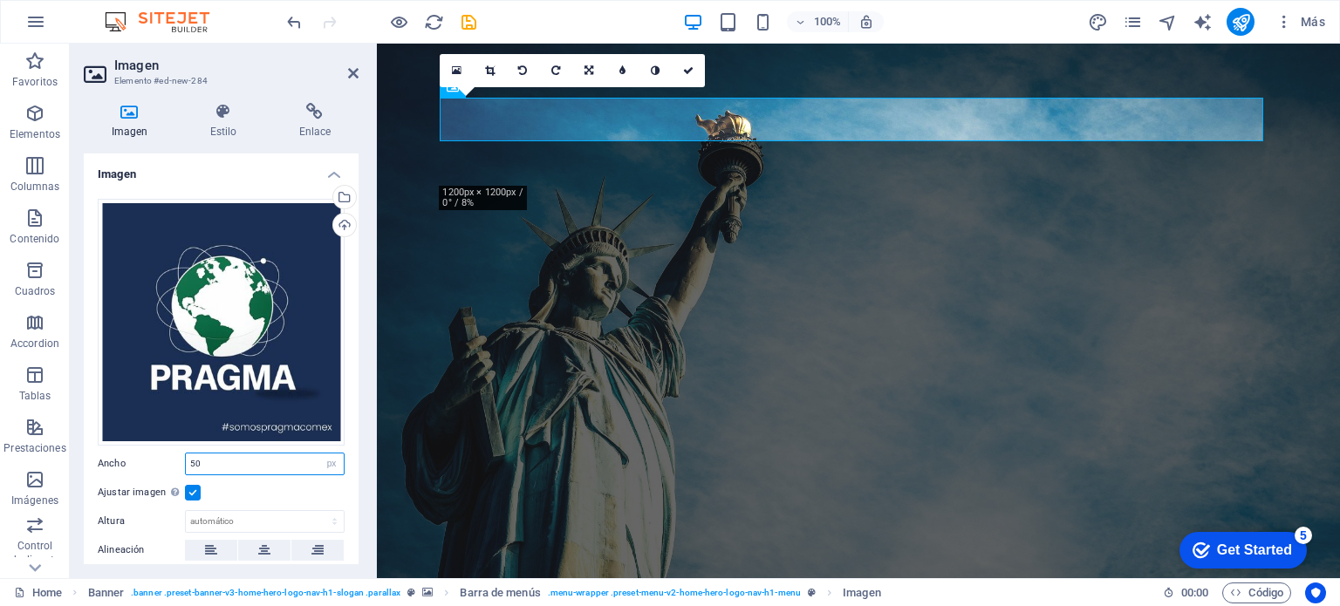
type input "5"
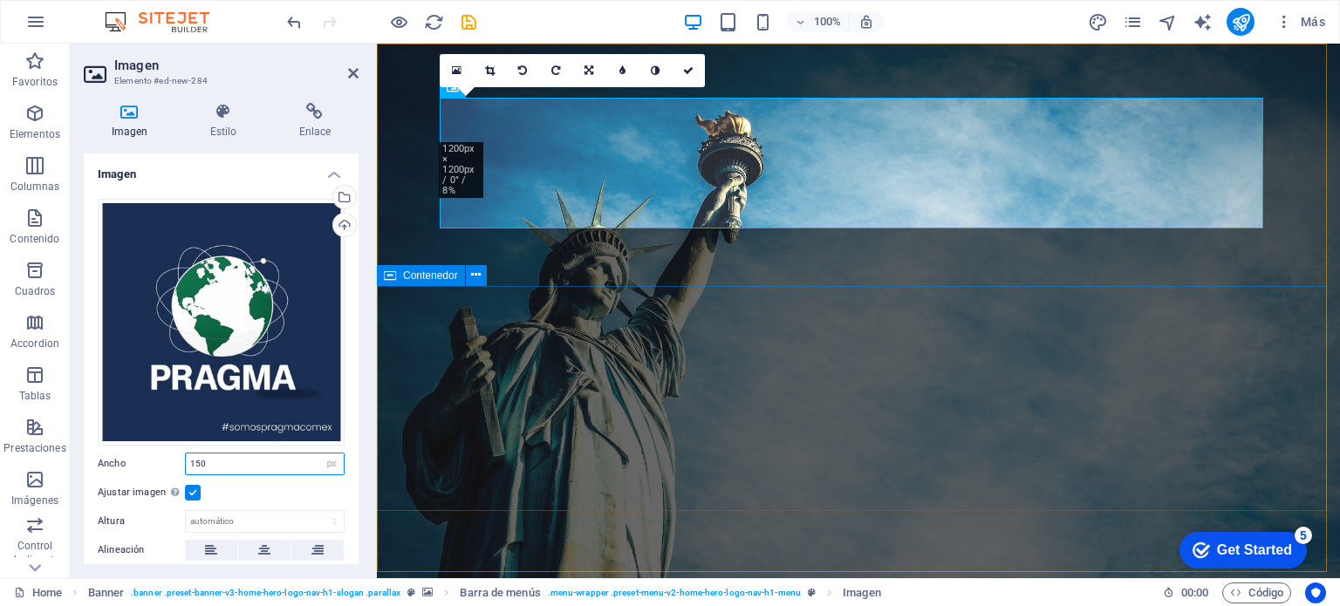
type input "150"
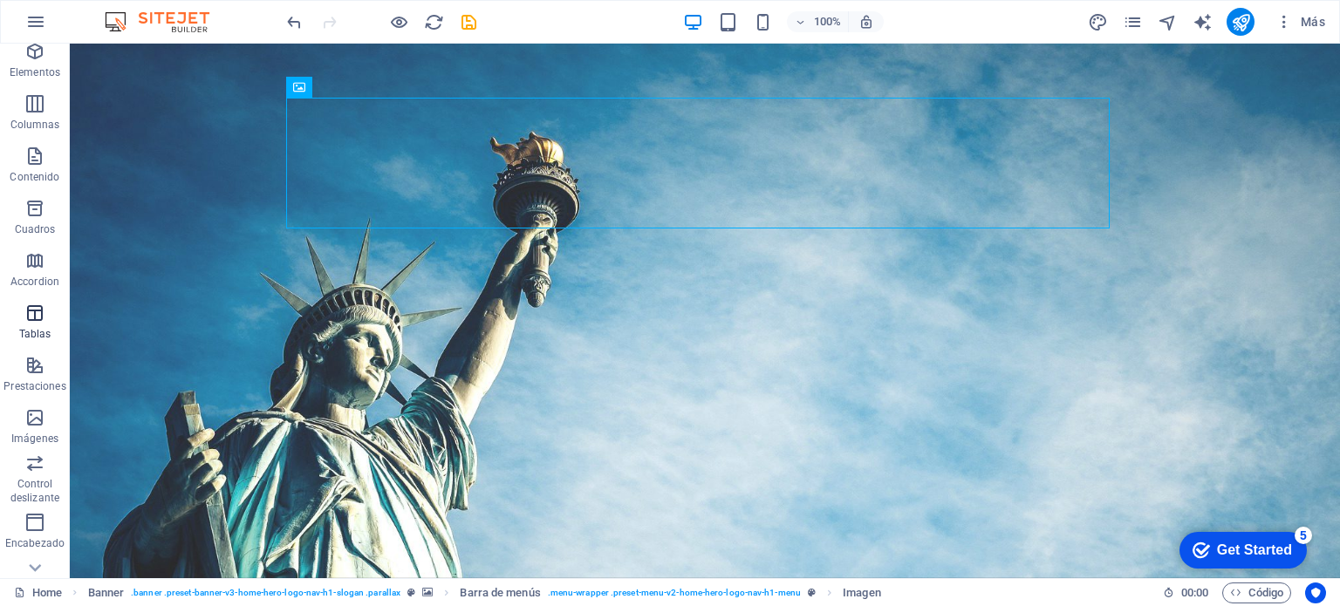
scroll to position [87, 0]
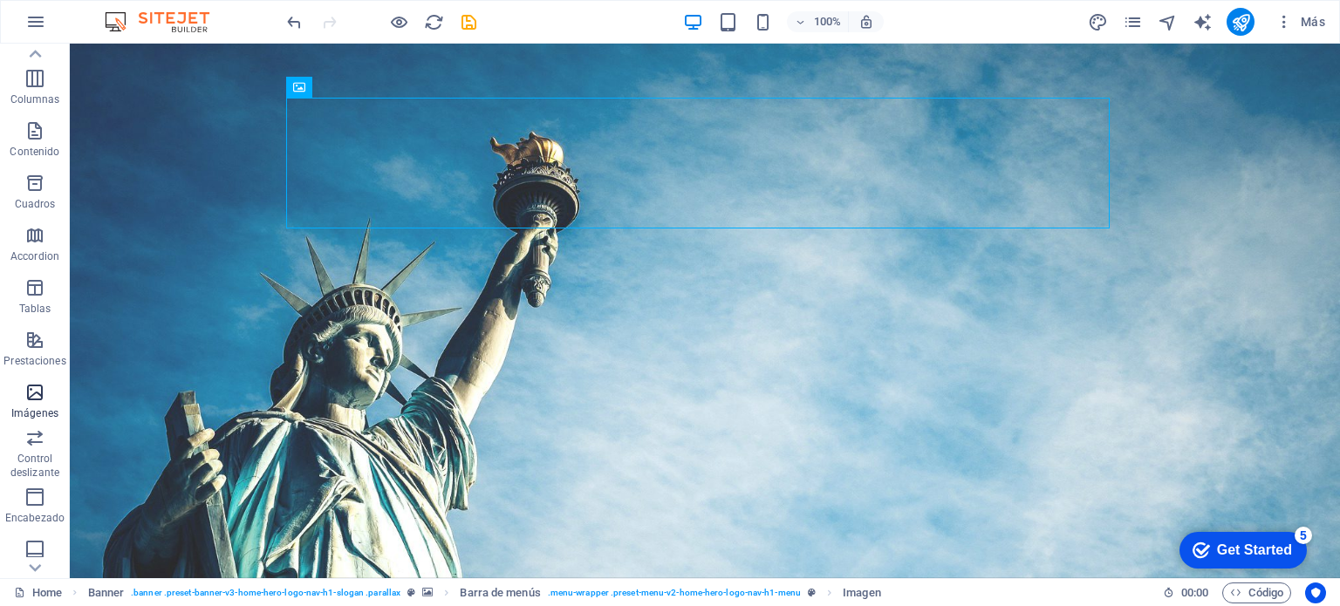
click at [31, 397] on icon "button" at bounding box center [34, 392] width 21 height 21
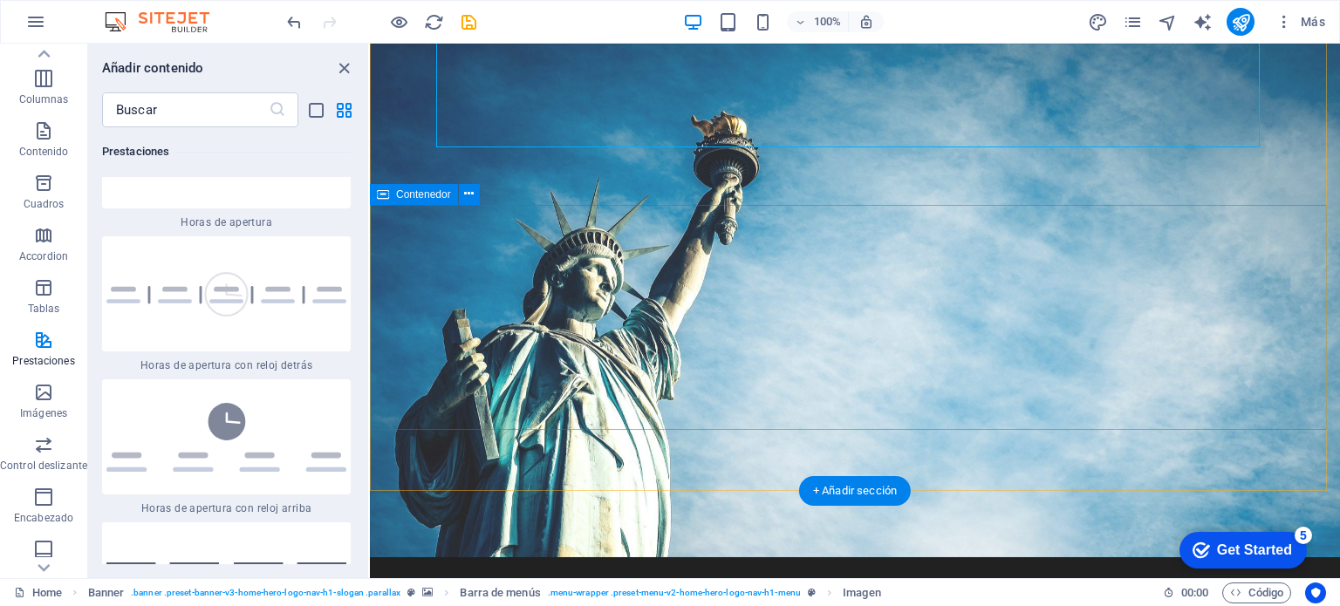
scroll to position [0, 0]
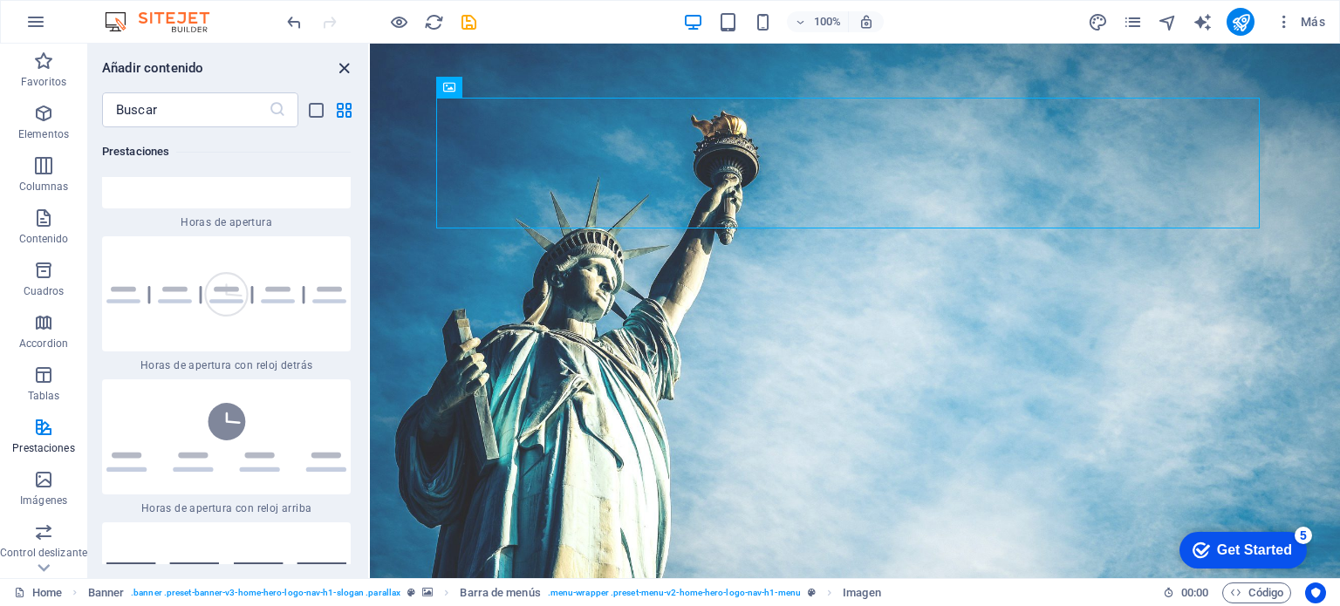
click at [344, 62] on icon "close panel" at bounding box center [344, 68] width 20 height 20
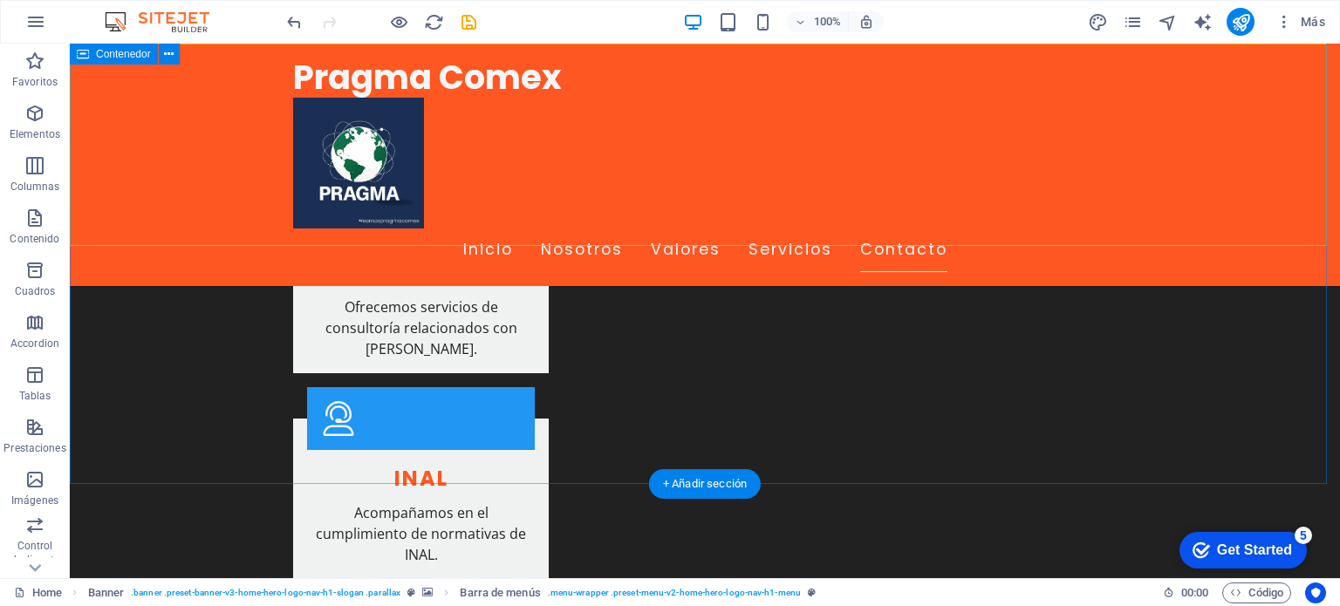
scroll to position [3577, 0]
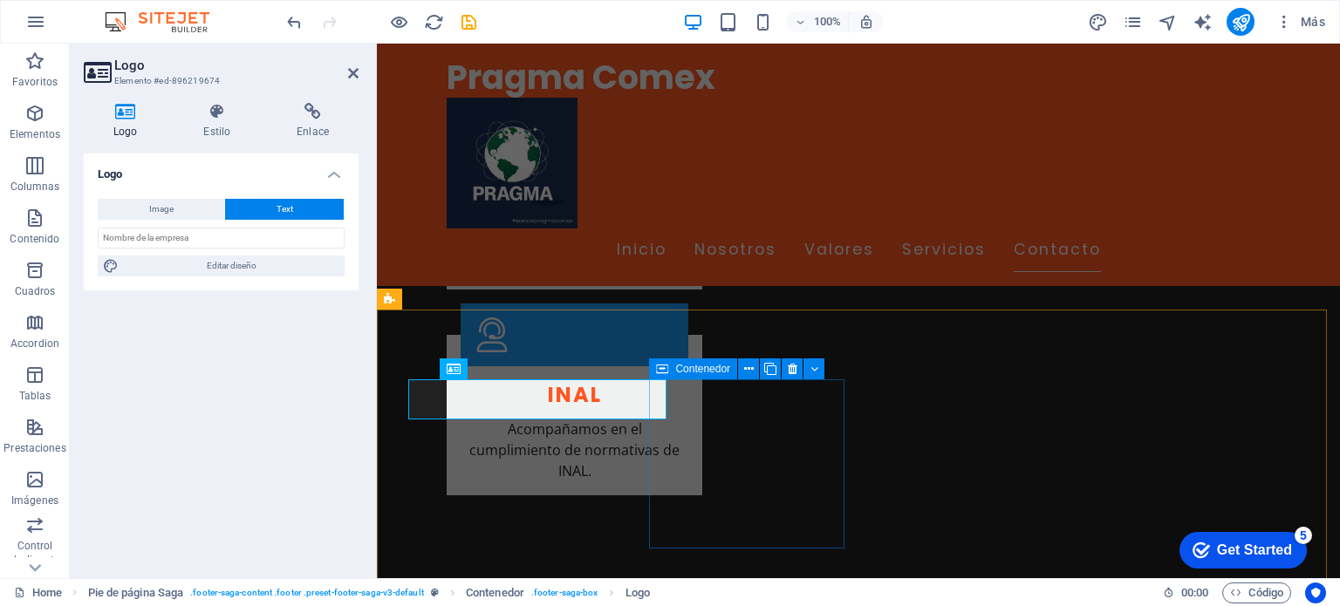
click at [687, 362] on div "Contenedor" at bounding box center [693, 369] width 88 height 21
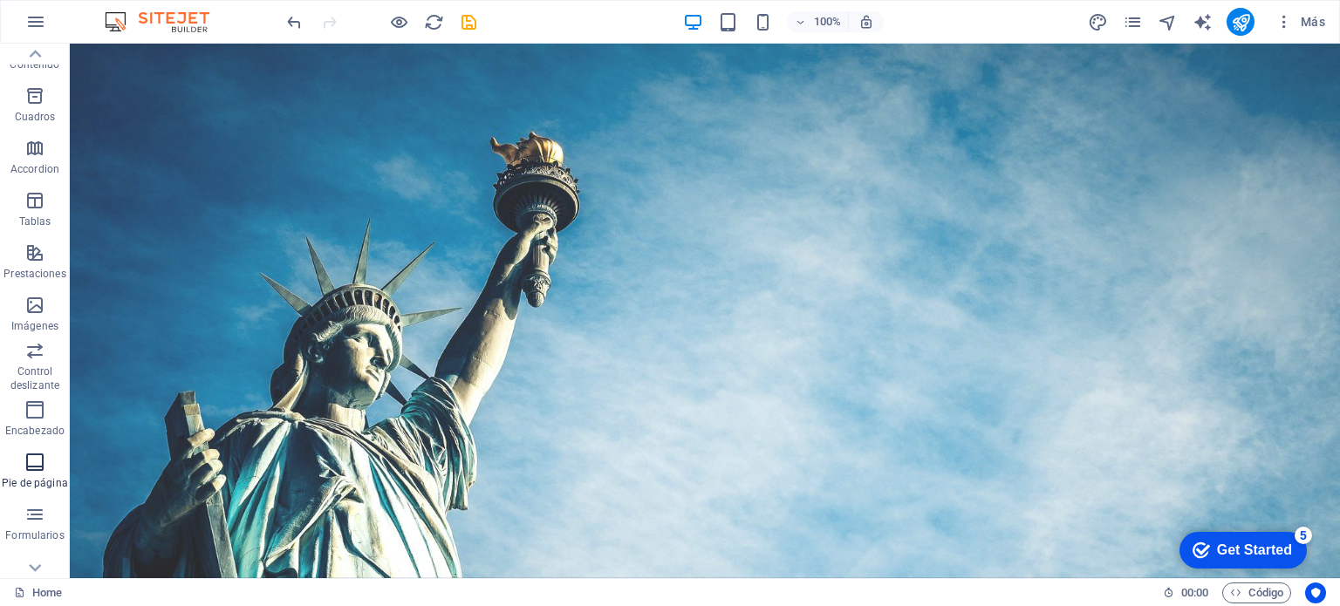
scroll to position [250, 0]
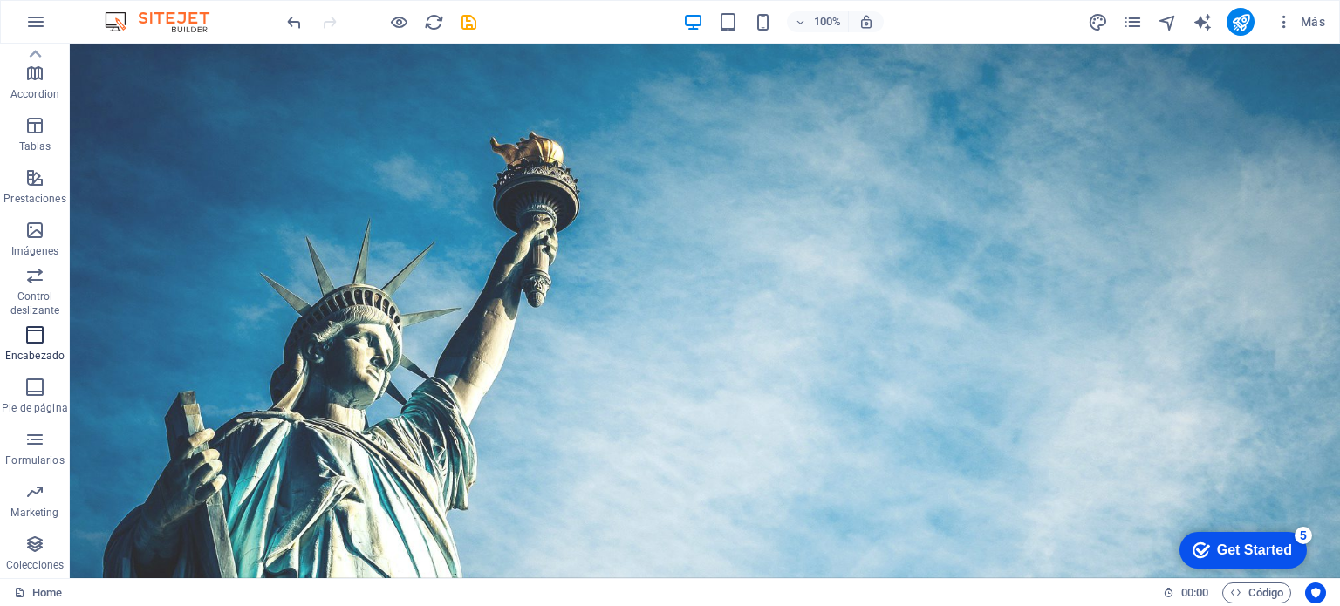
click at [33, 355] on p "Encabezado" at bounding box center [34, 356] width 59 height 14
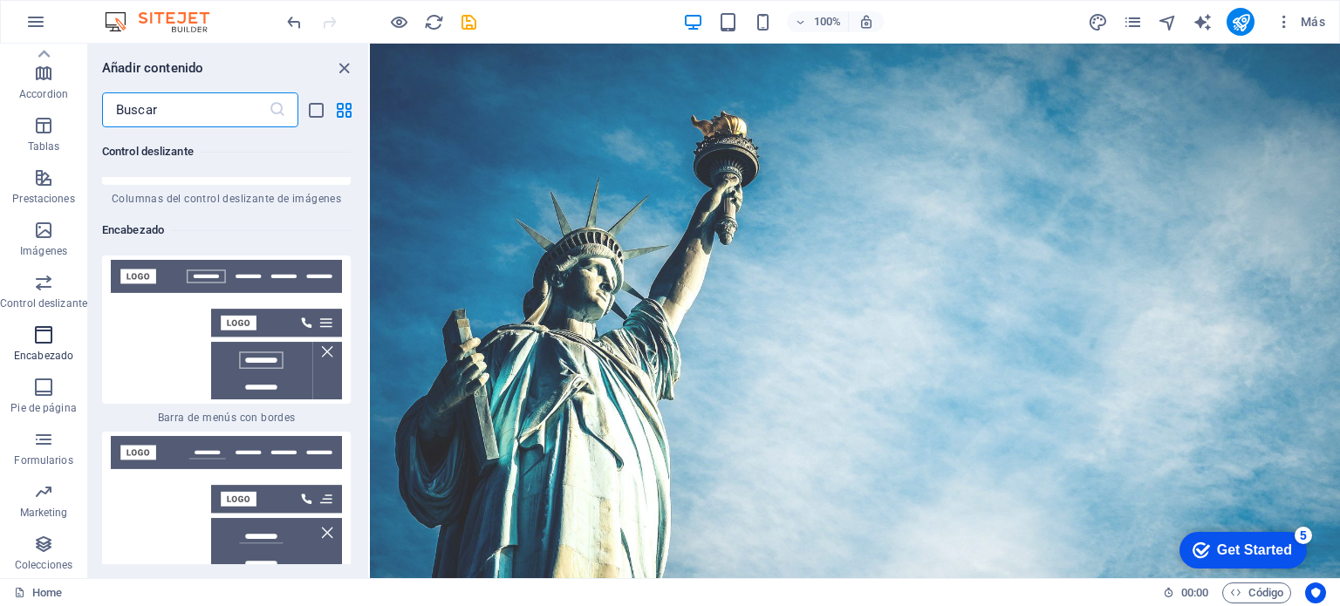
scroll to position [20844, 0]
click at [157, 297] on img at bounding box center [226, 330] width 240 height 140
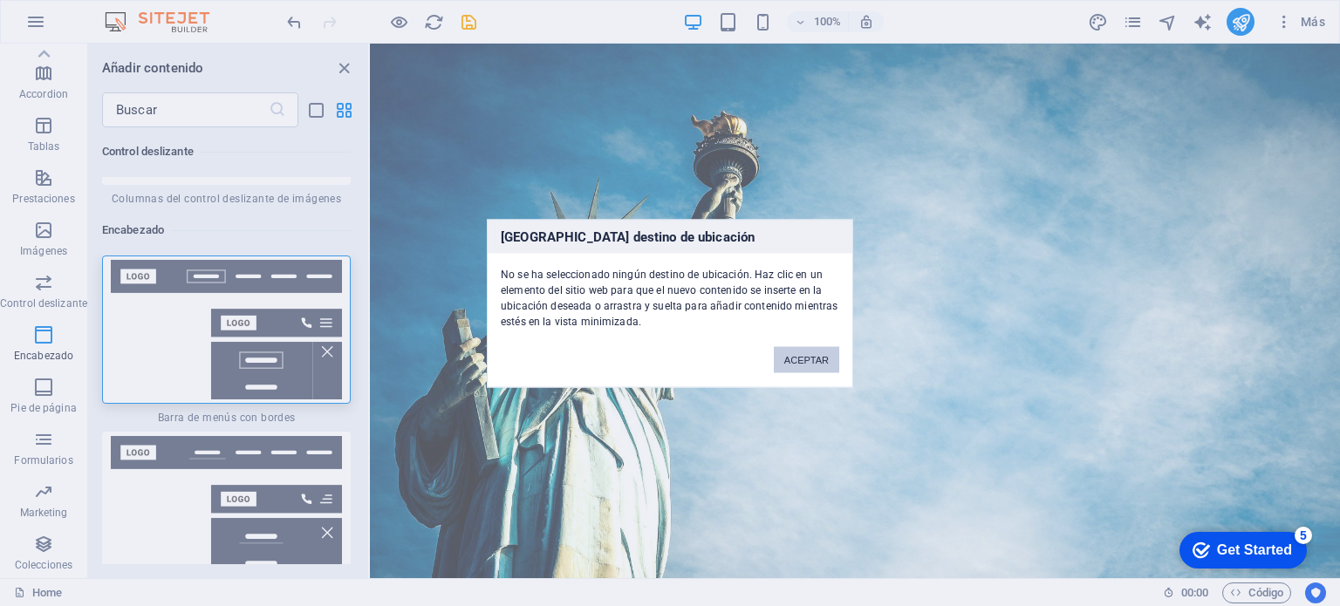
click at [811, 357] on button "ACEPTAR" at bounding box center [806, 359] width 65 height 26
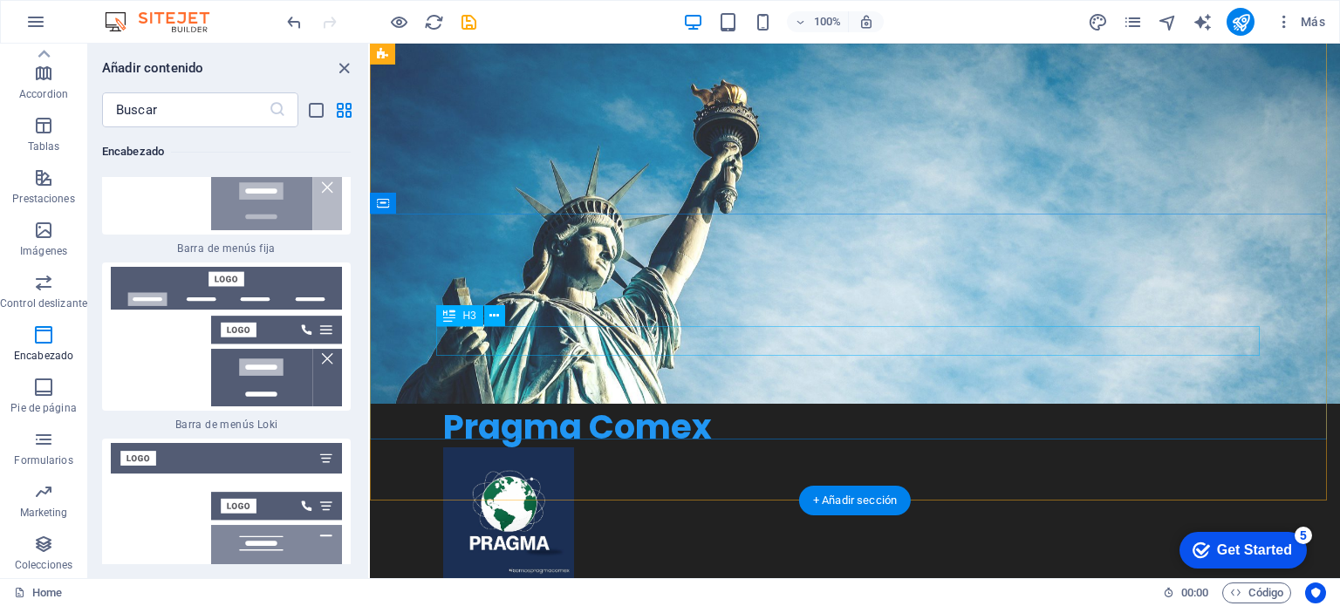
scroll to position [0, 0]
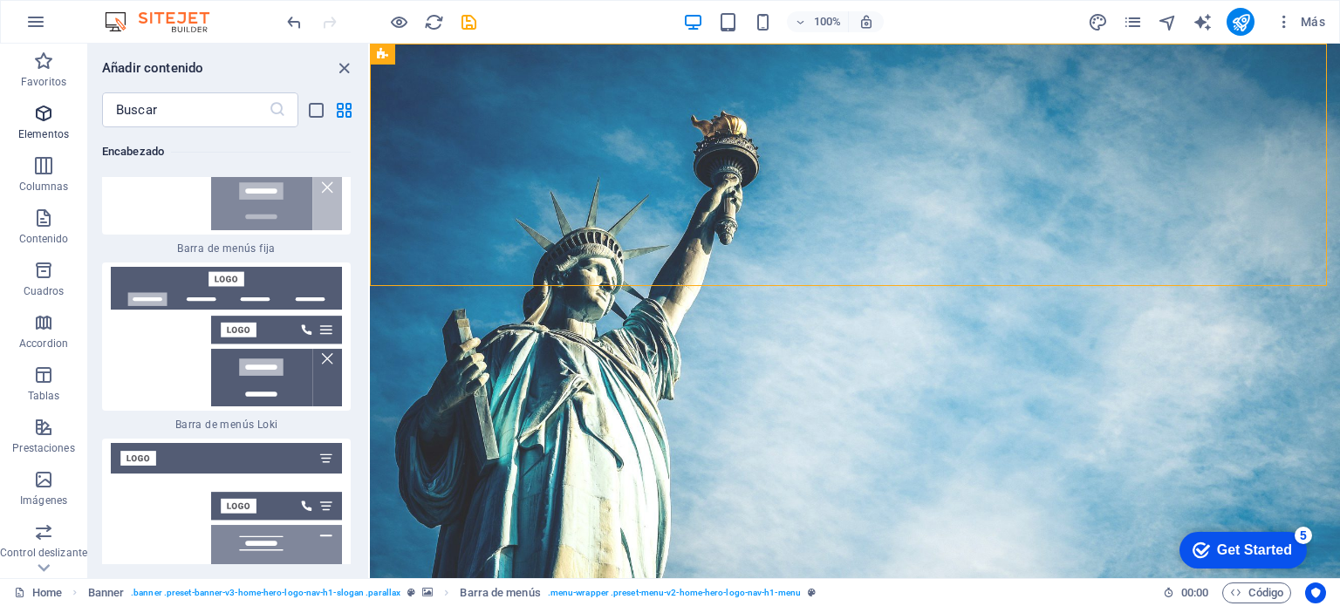
click at [36, 120] on icon "button" at bounding box center [43, 113] width 21 height 21
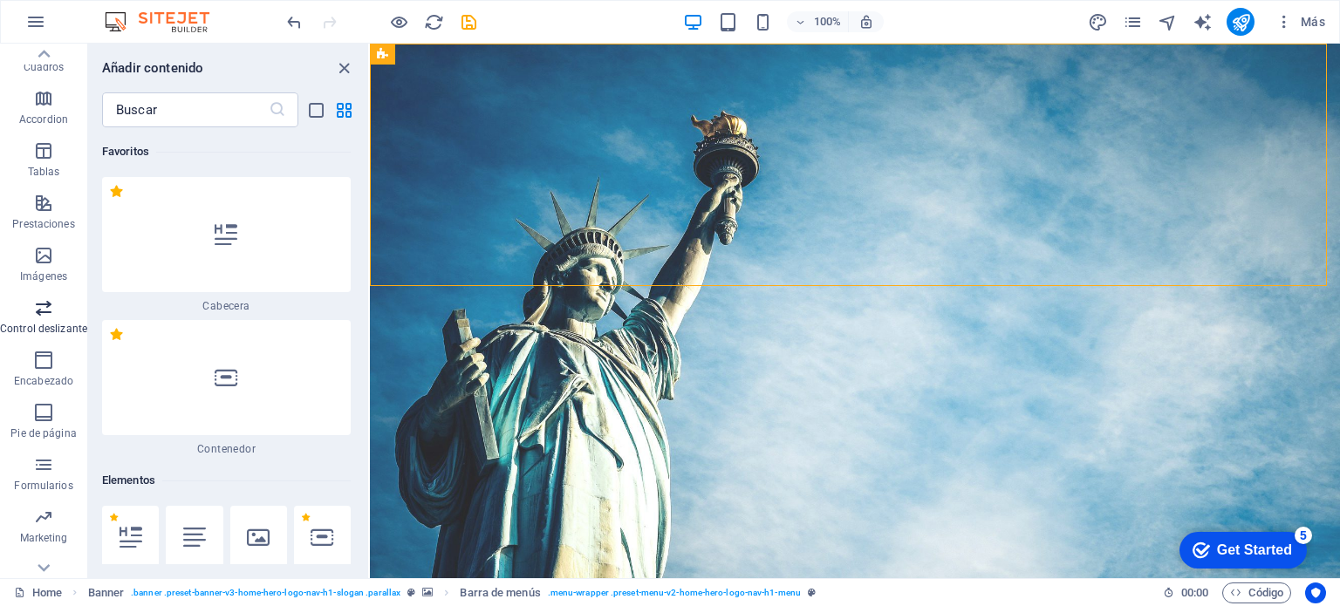
scroll to position [250, 0]
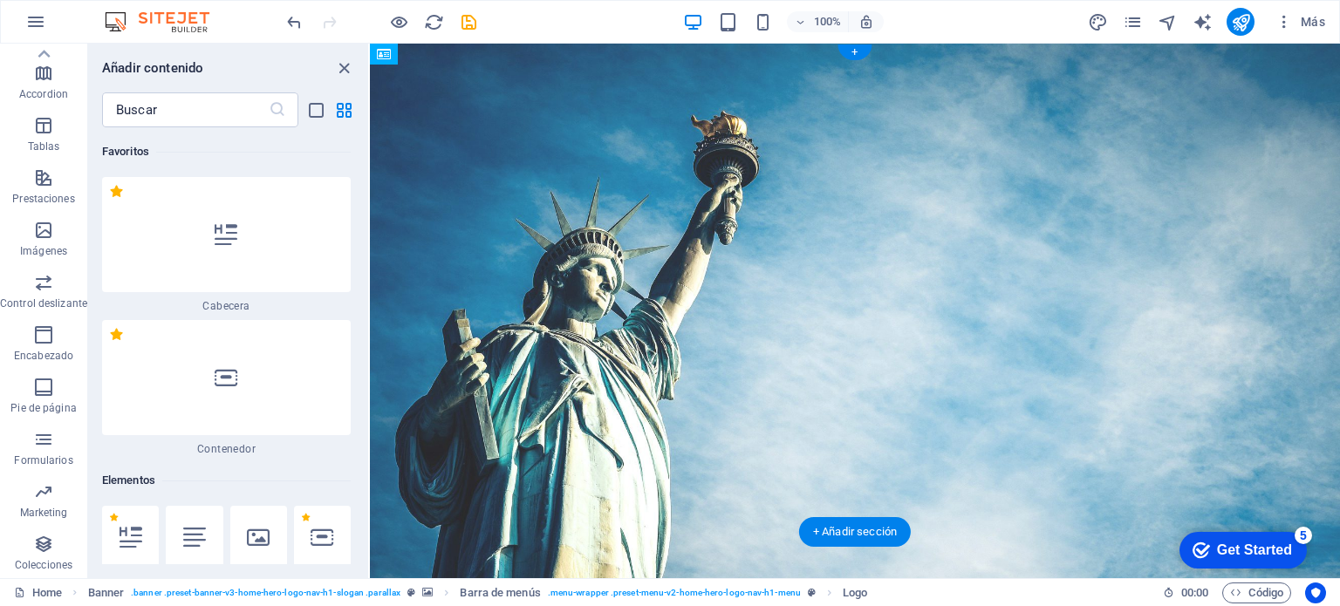
drag, startPoint x: 571, startPoint y: 79, endPoint x: 654, endPoint y: 136, distance: 101.1
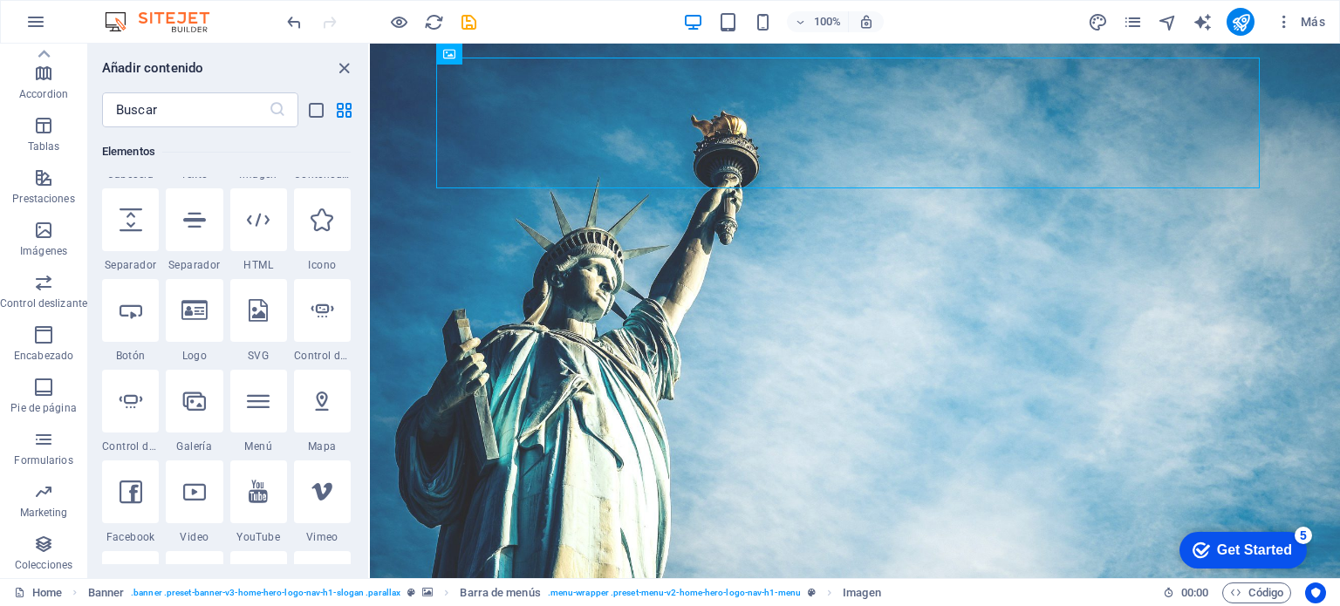
scroll to position [436, 0]
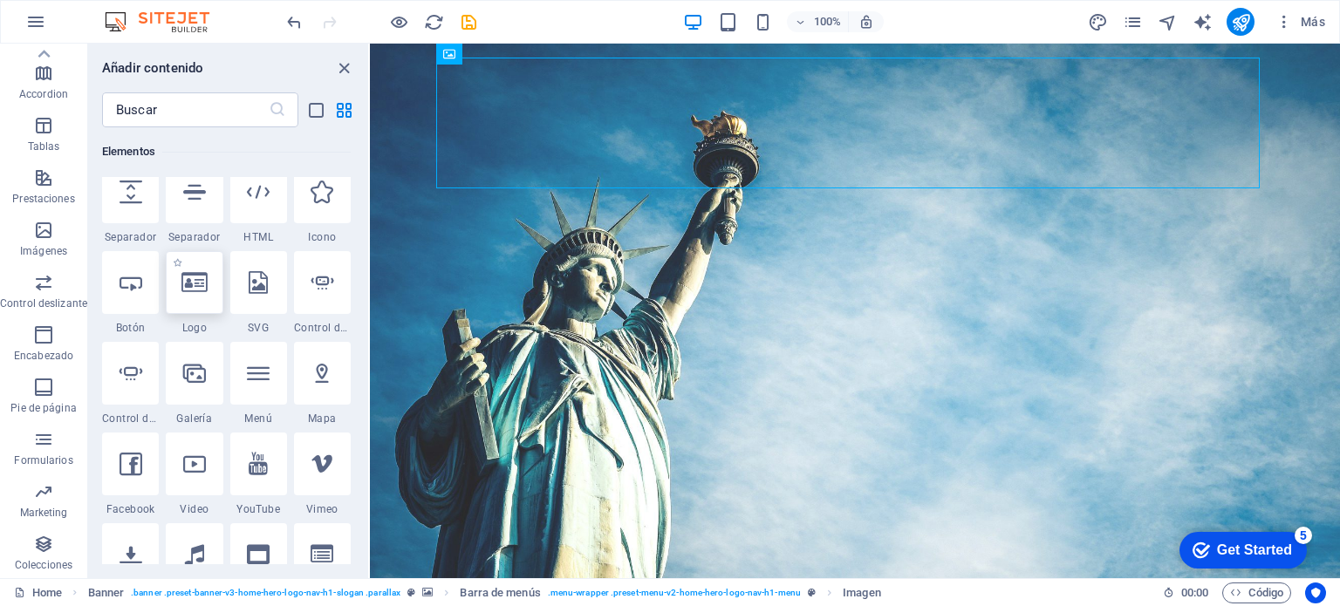
click at [191, 296] on div at bounding box center [194, 282] width 57 height 63
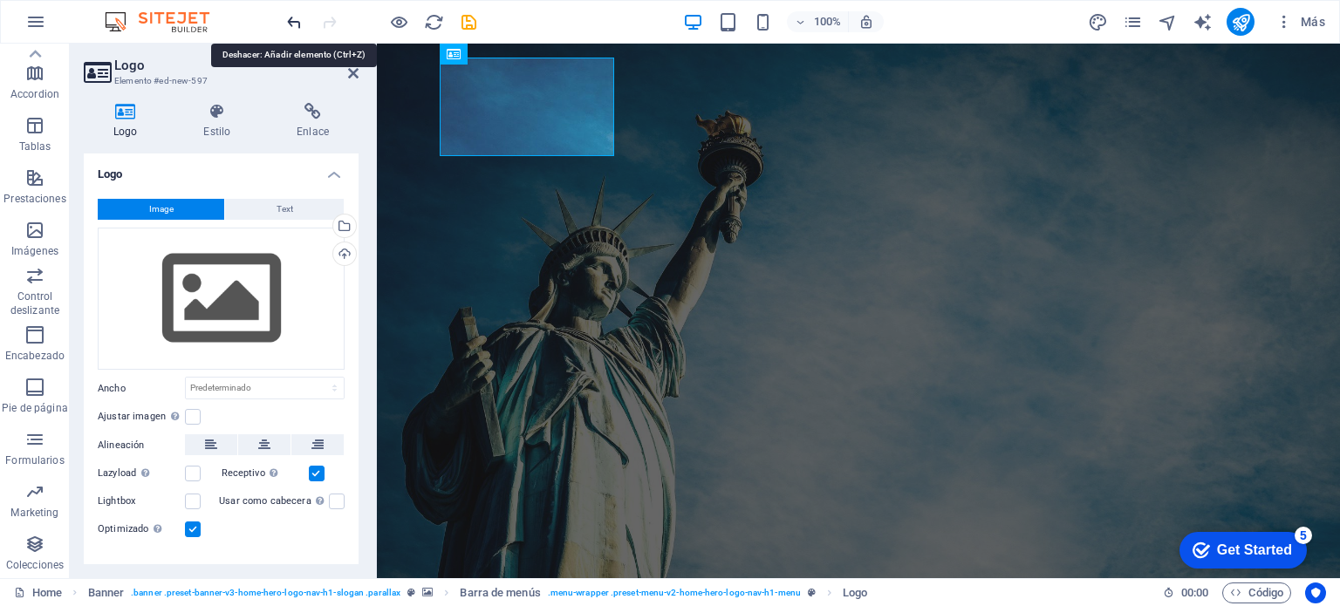
click at [291, 20] on icon "undo" at bounding box center [294, 22] width 20 height 20
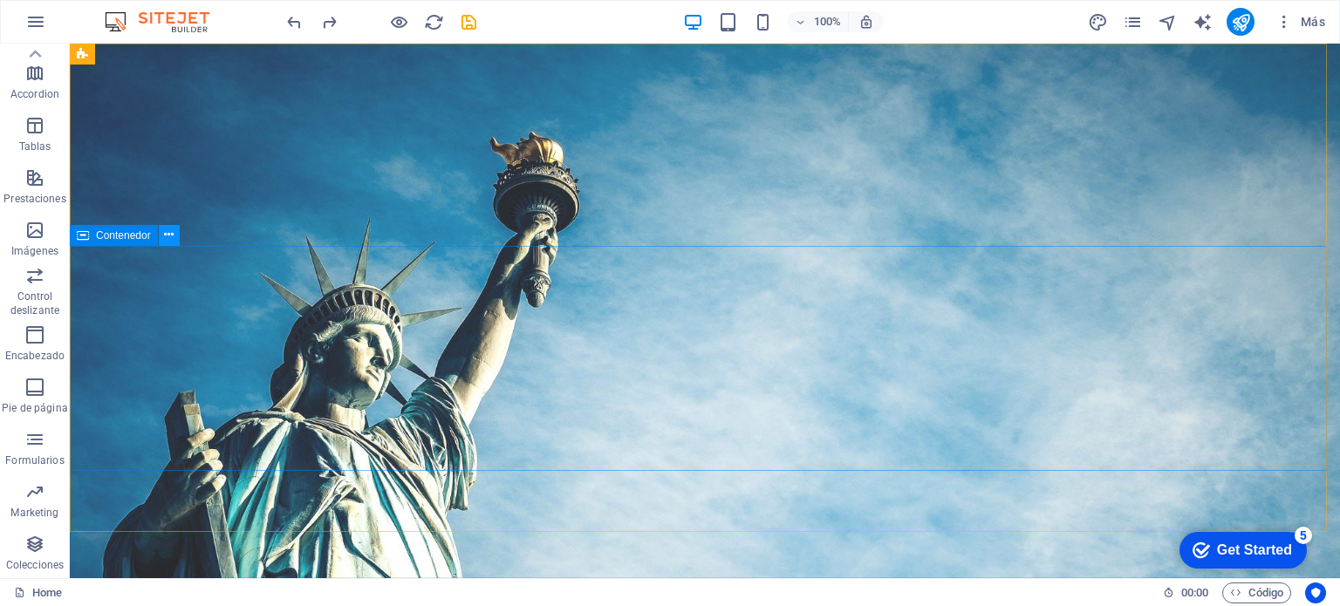
click at [164, 233] on icon at bounding box center [169, 235] width 10 height 18
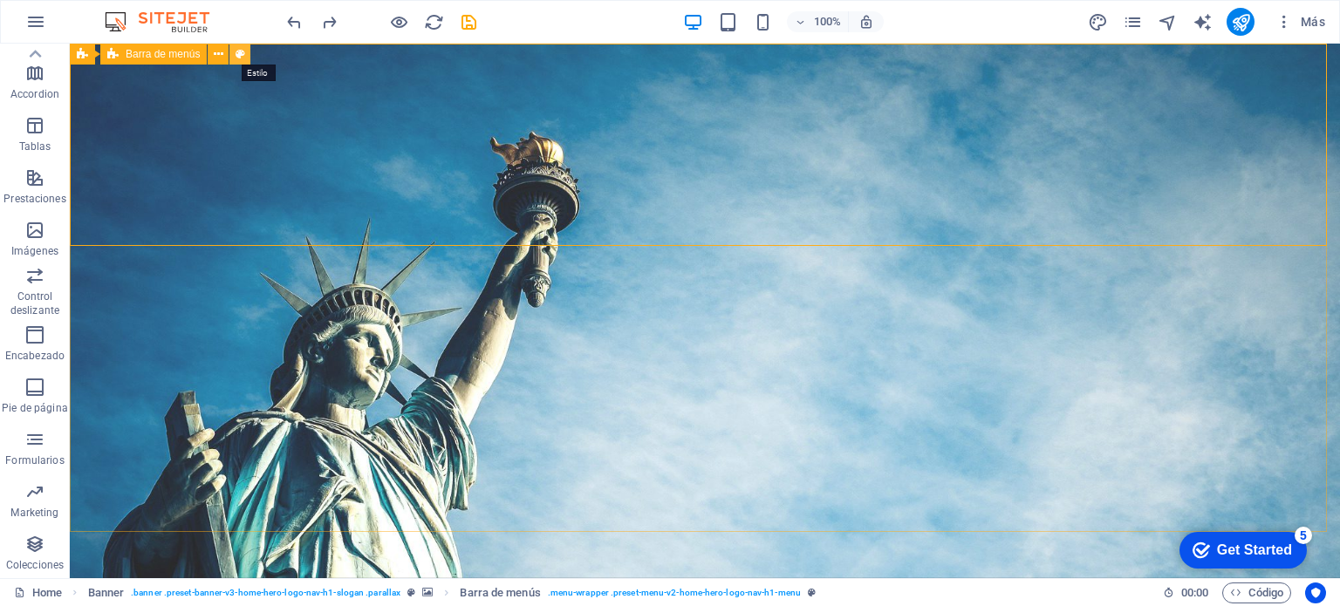
click at [240, 60] on icon at bounding box center [241, 54] width 10 height 18
select select "rem"
select select "preset-menu-v2-home-hero-logo-nav-h1-menu"
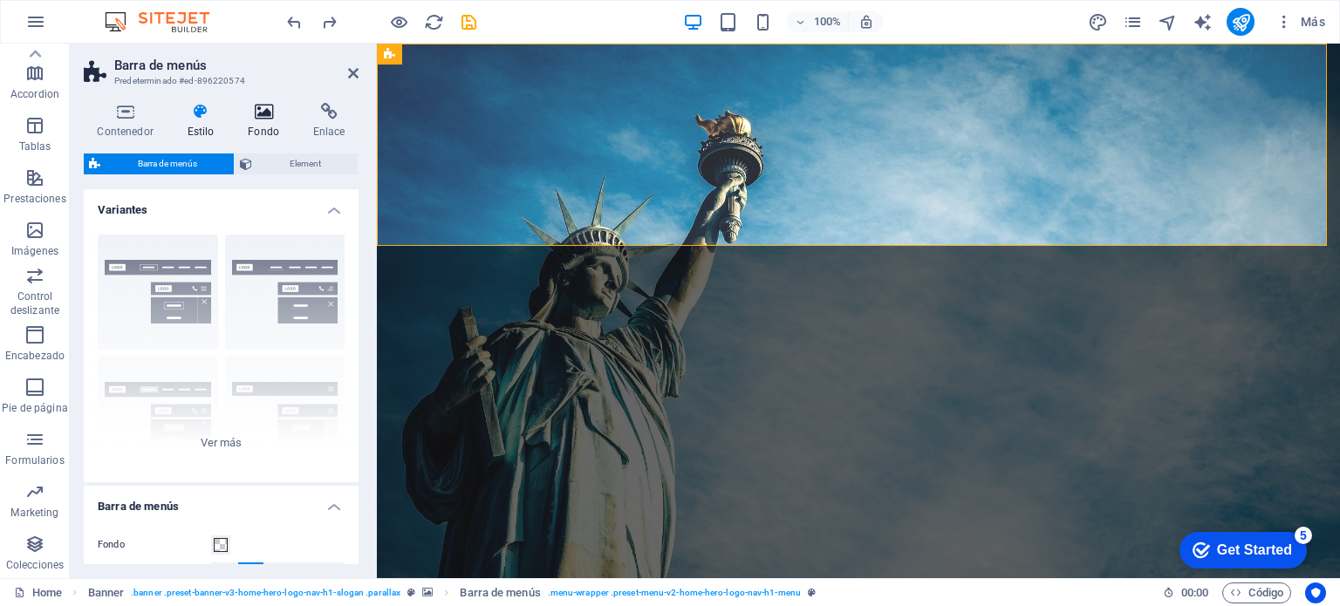
click at [260, 128] on h4 "Fondo" at bounding box center [267, 121] width 65 height 37
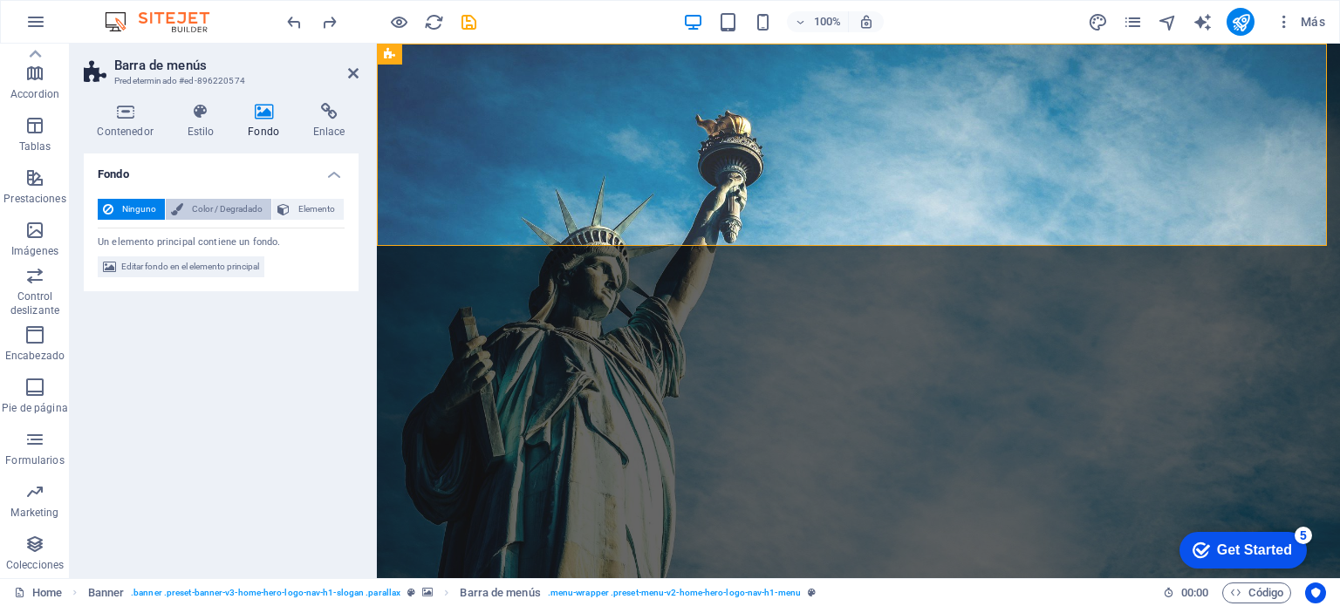
click at [200, 215] on span "Color / Degradado" at bounding box center [227, 209] width 78 height 21
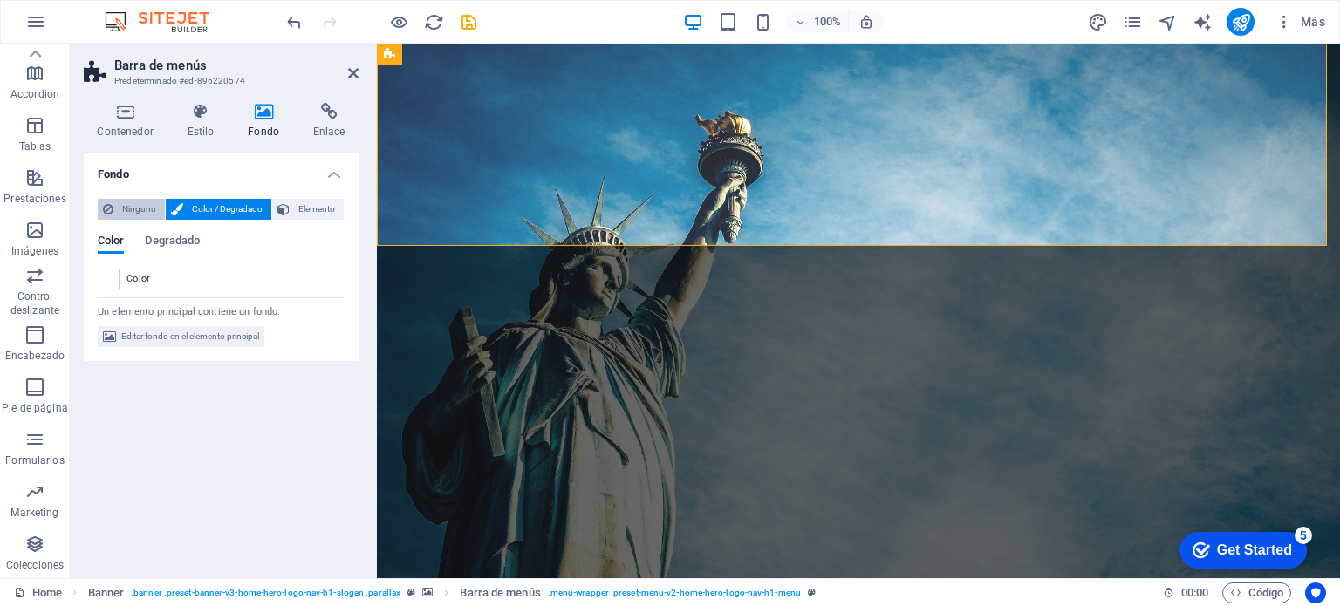
click at [123, 215] on span "Ninguno" at bounding box center [139, 209] width 41 height 21
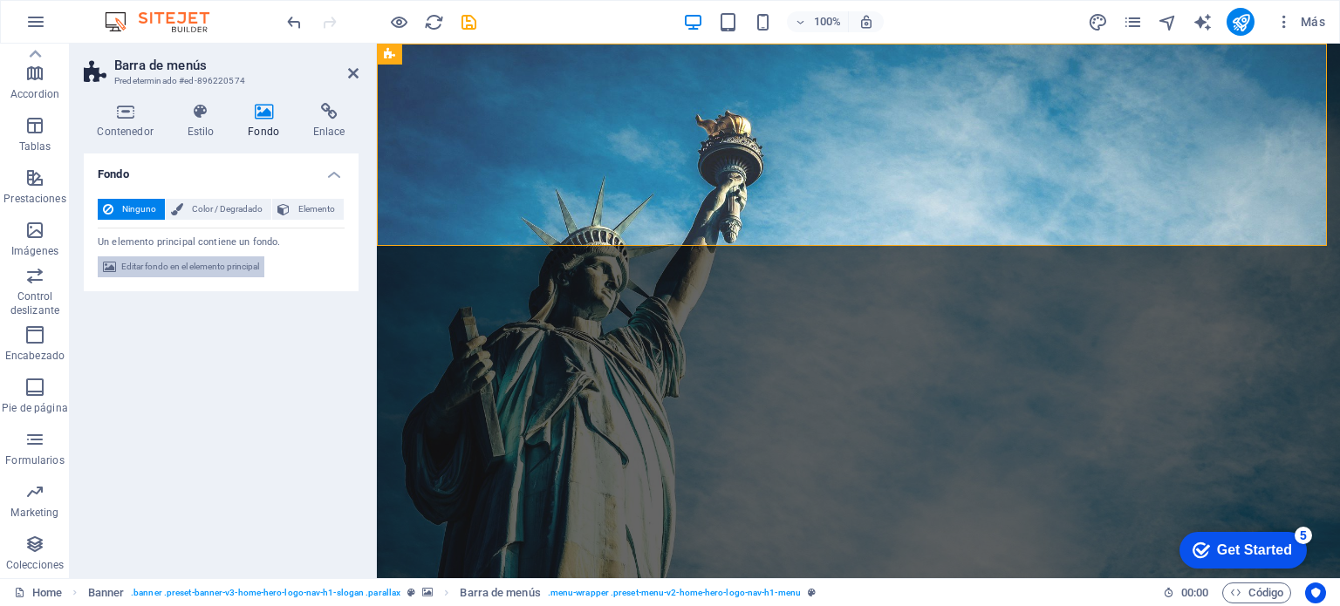
click at [140, 263] on span "Editar fondo en el elemento principal" at bounding box center [190, 266] width 138 height 21
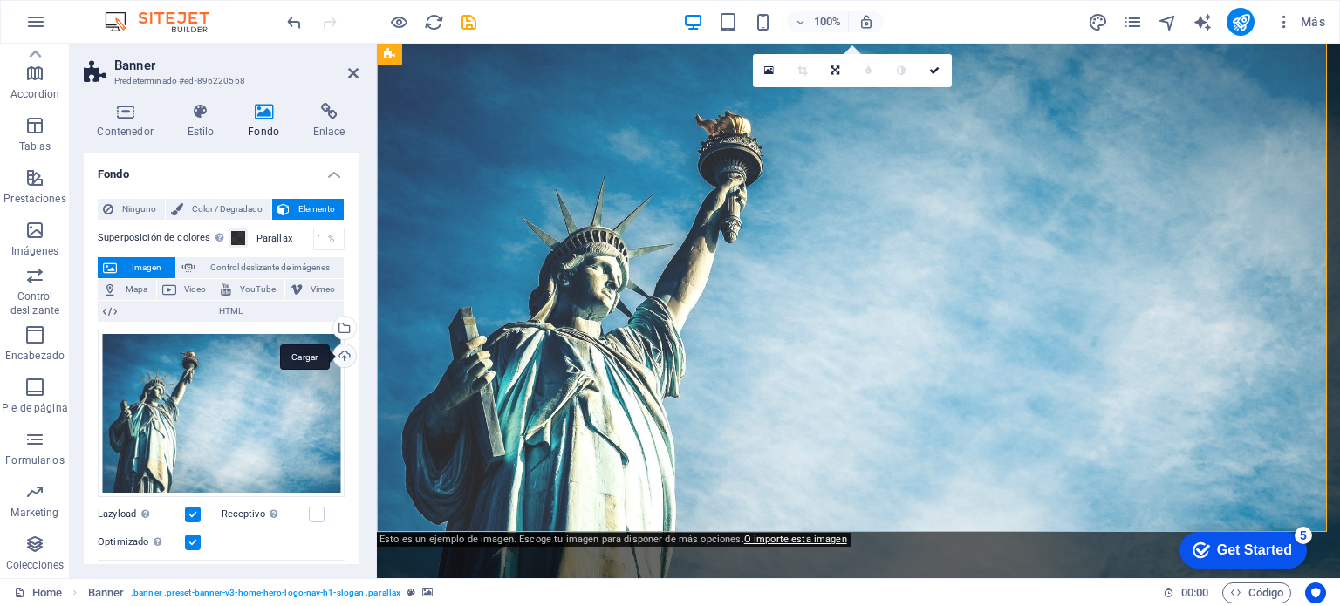
click at [337, 362] on div "Cargar" at bounding box center [343, 358] width 26 height 26
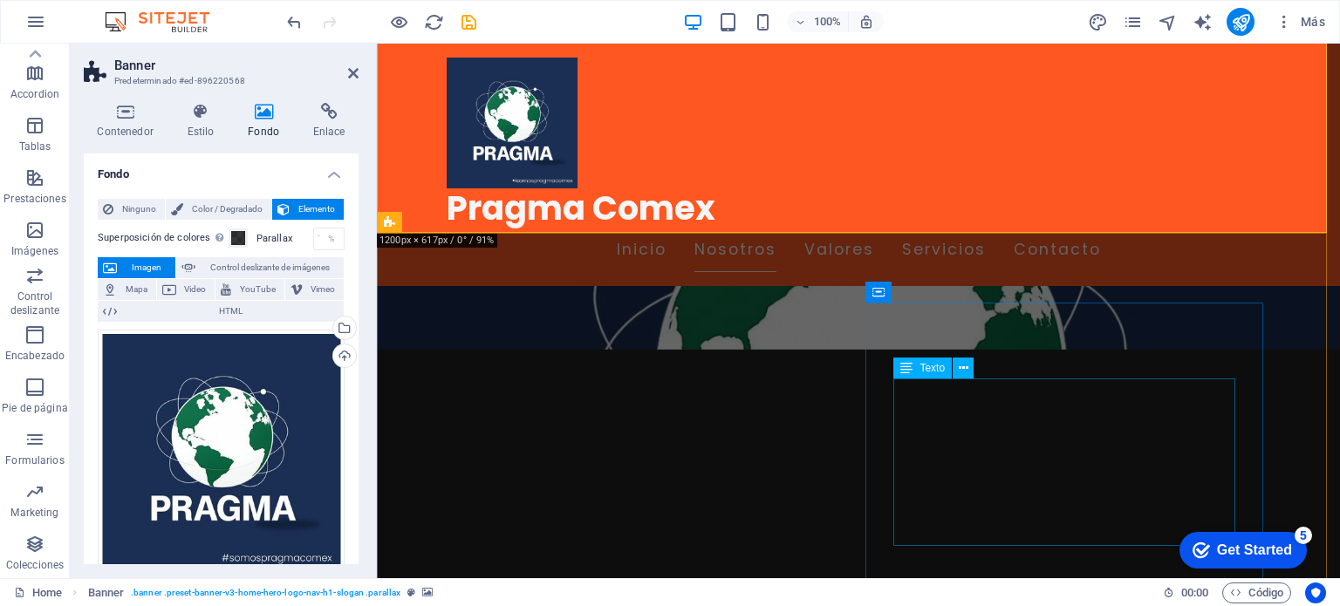
scroll to position [87, 0]
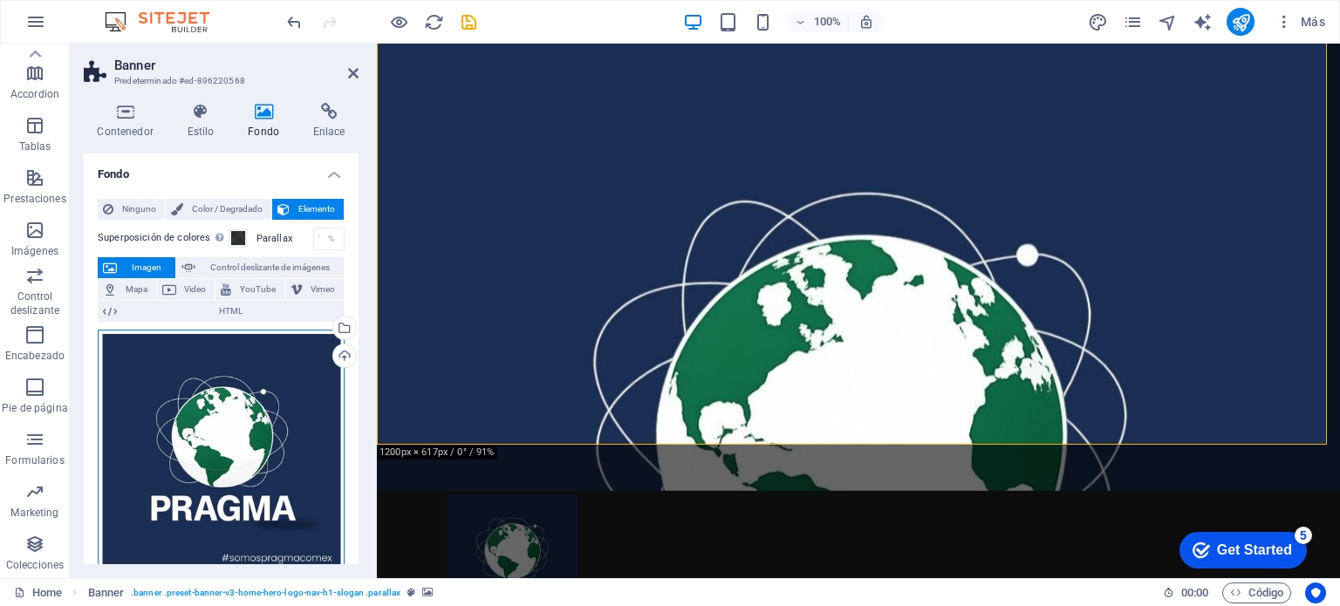
click at [249, 394] on div "Arrastra archivos aquí, haz clic para escoger archivos o selecciona archivos de…" at bounding box center [221, 453] width 247 height 247
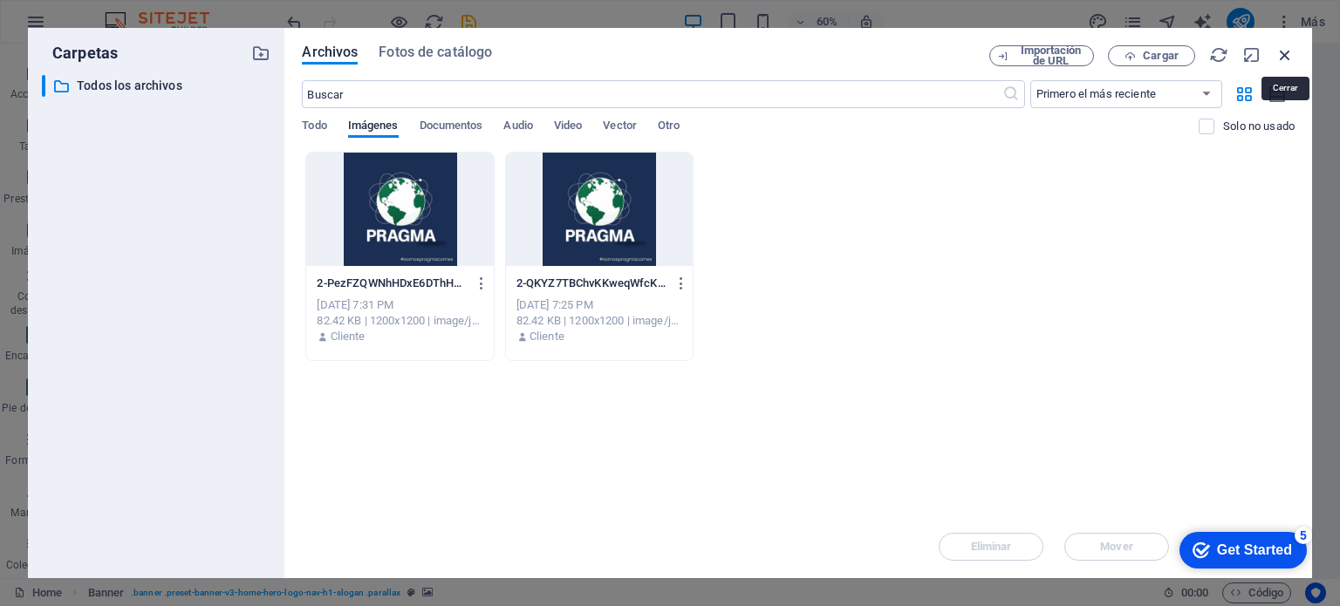
click at [1281, 48] on icon "button" at bounding box center [1284, 54] width 19 height 19
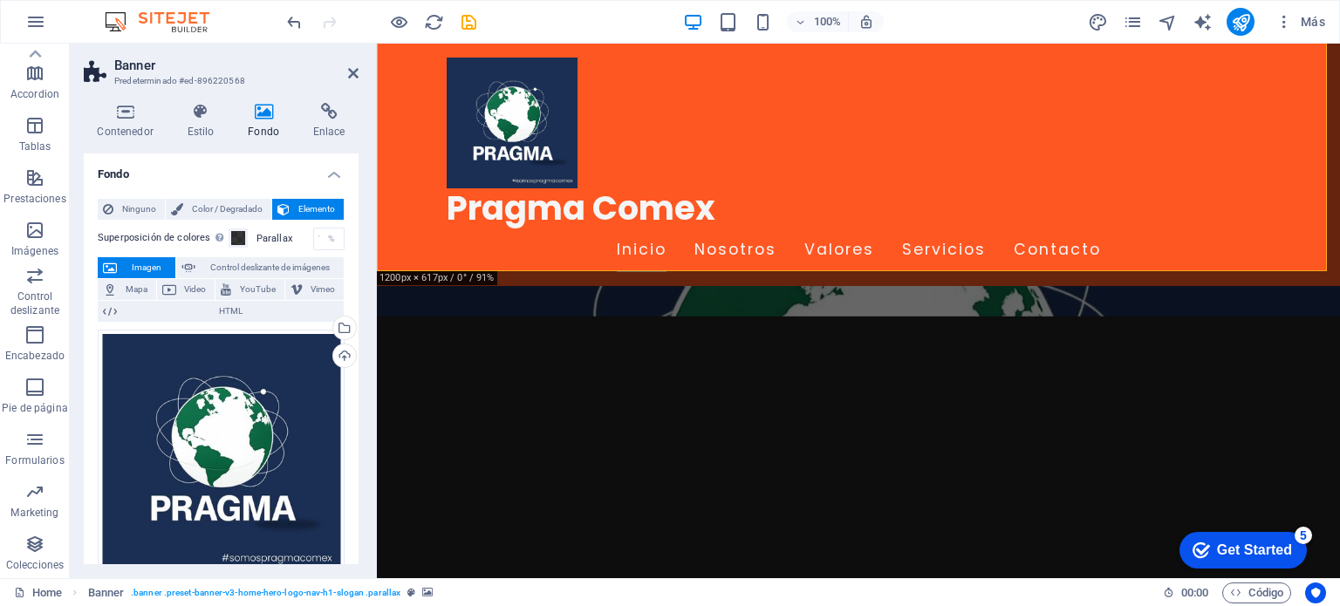
scroll to position [349, 0]
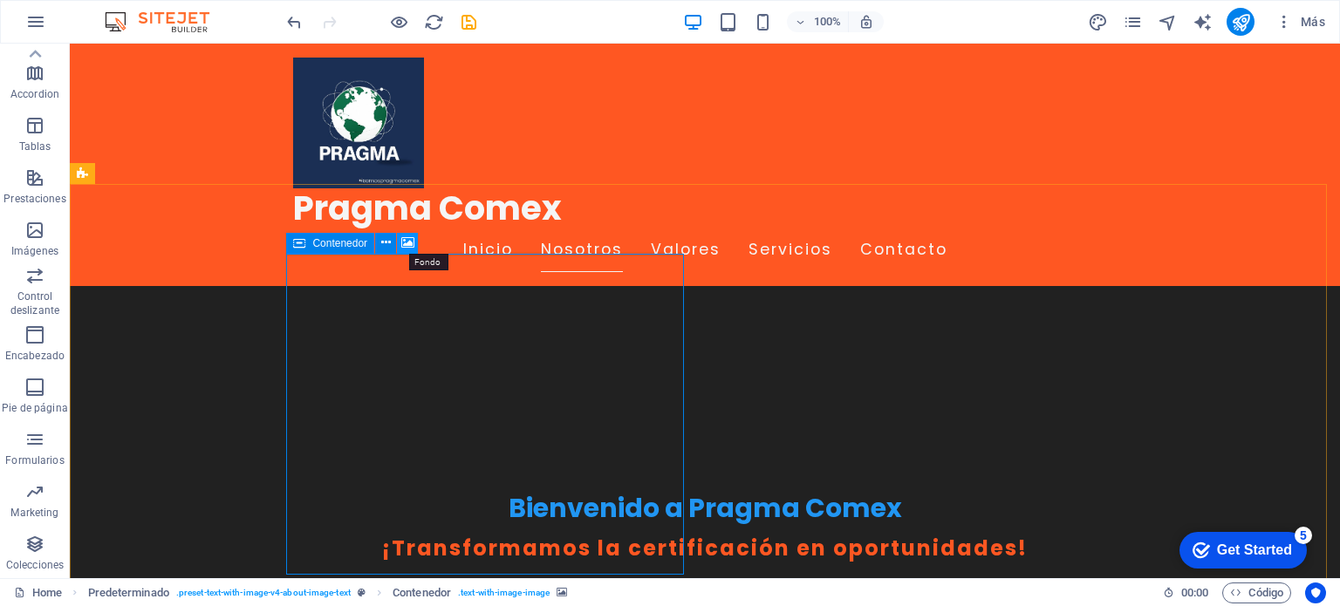
click at [408, 242] on icon at bounding box center [407, 243] width 13 height 18
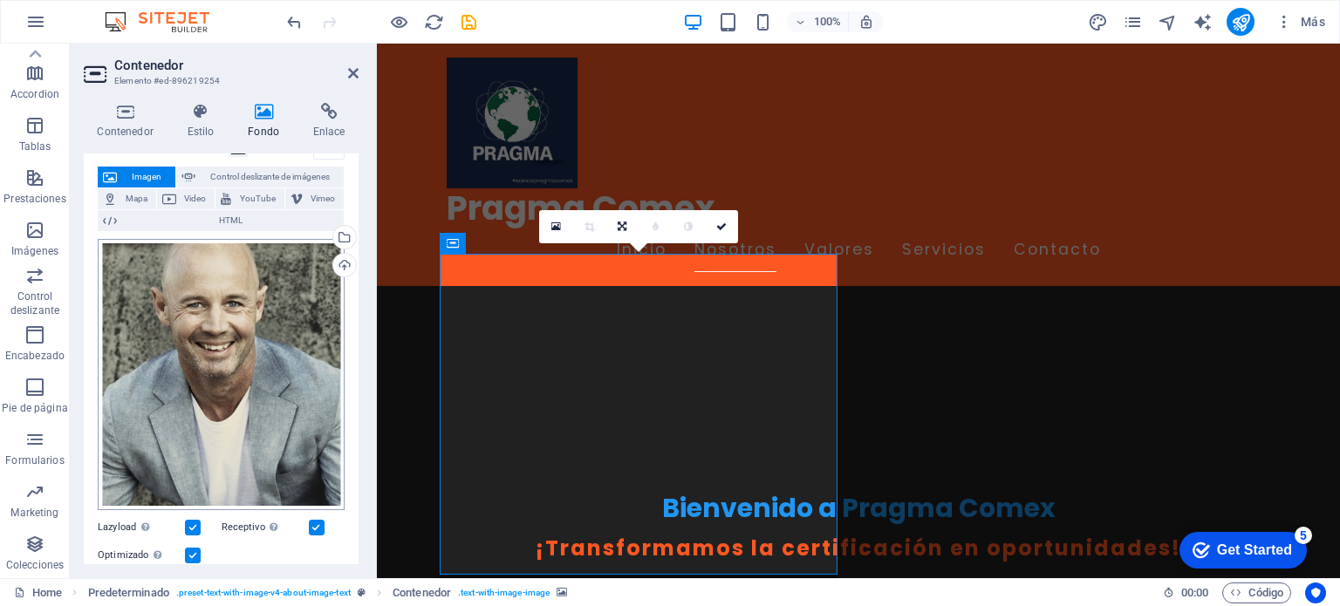
scroll to position [0, 0]
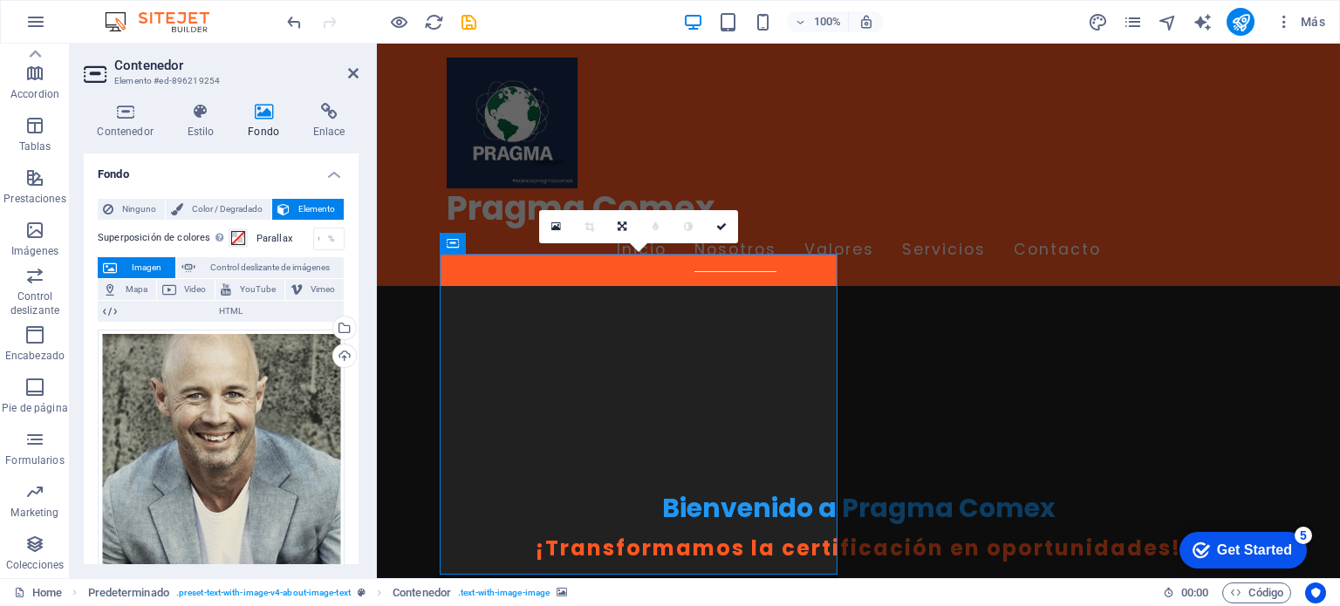
click at [123, 263] on span "Imagen" at bounding box center [146, 267] width 48 height 21
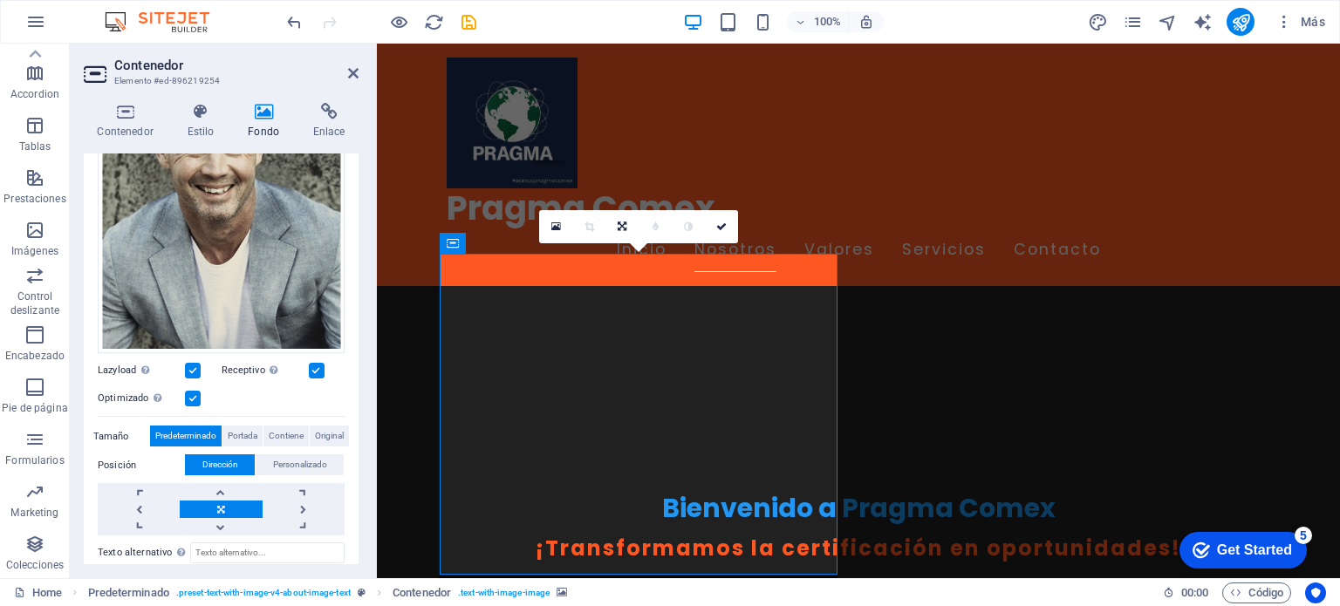
scroll to position [174, 0]
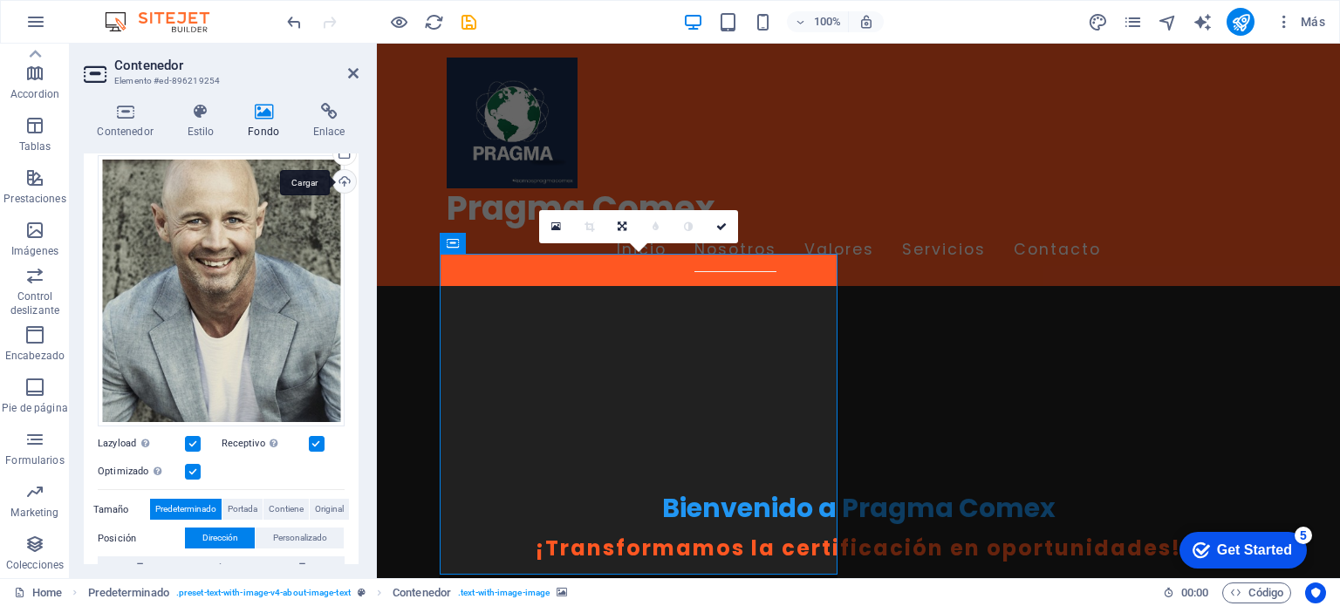
click at [341, 185] on div "Cargar" at bounding box center [343, 183] width 26 height 26
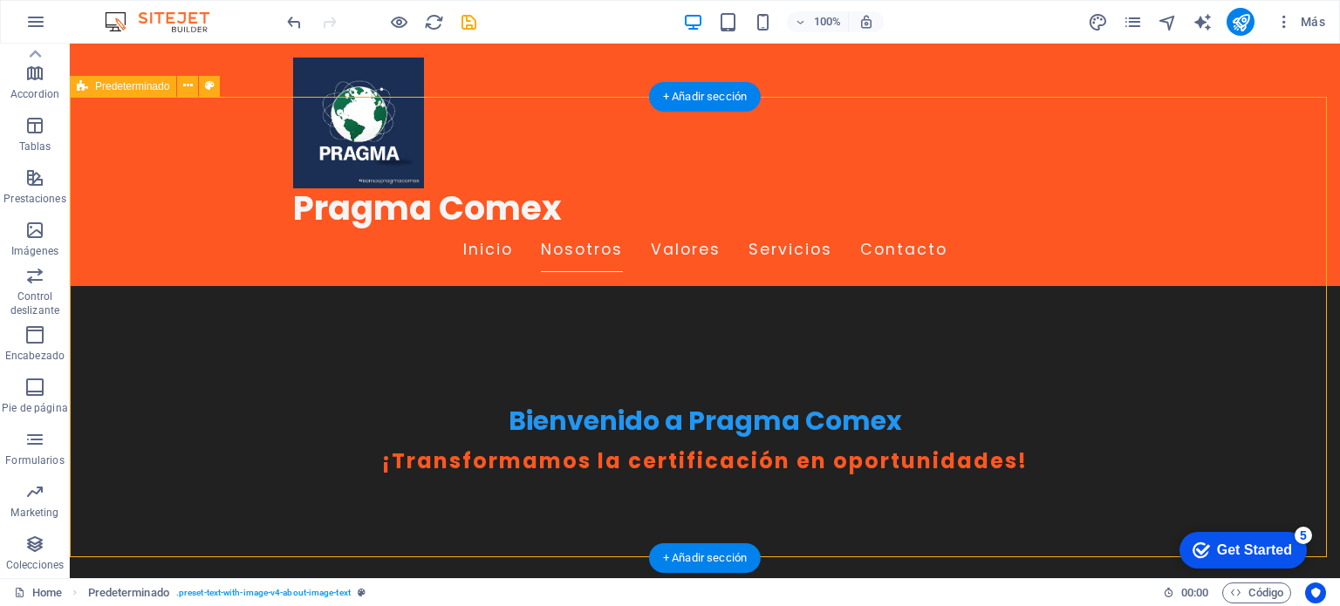
scroll to position [349, 0]
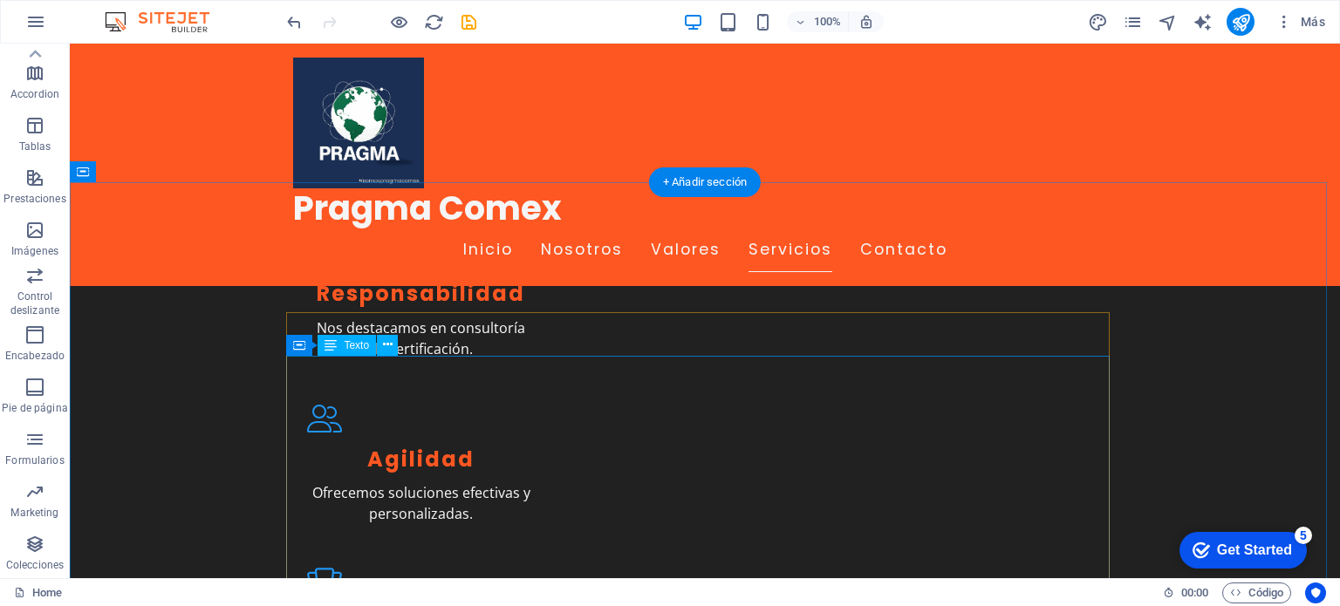
scroll to position [1658, 0]
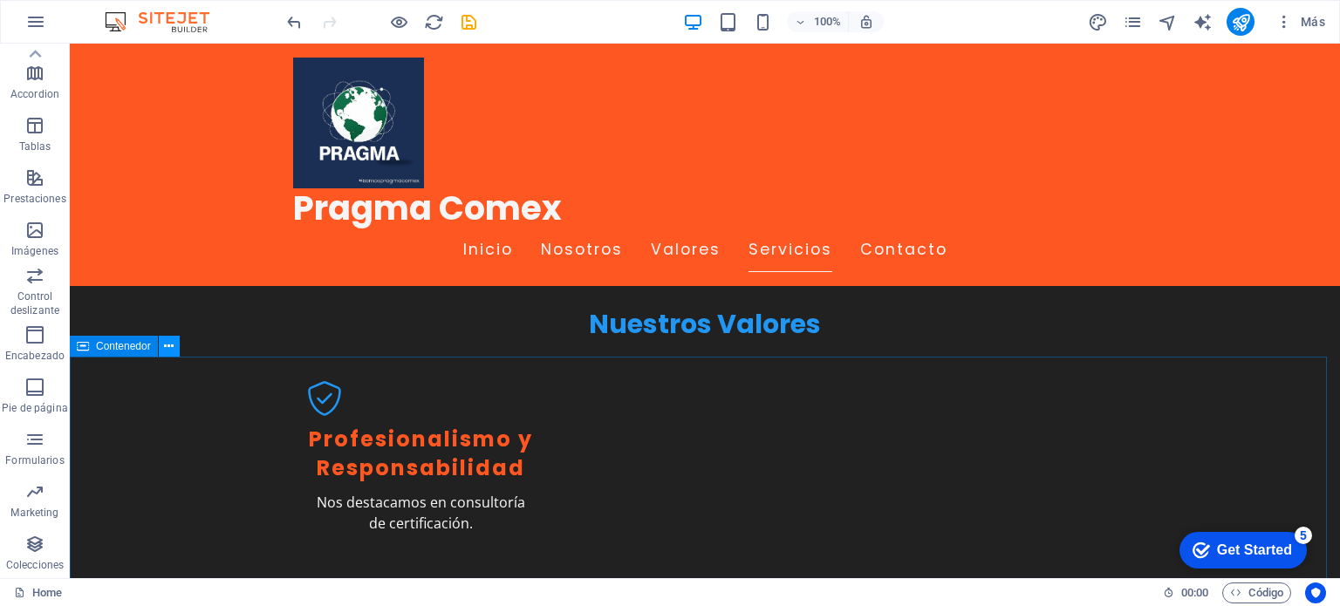
click at [170, 354] on icon at bounding box center [169, 347] width 10 height 18
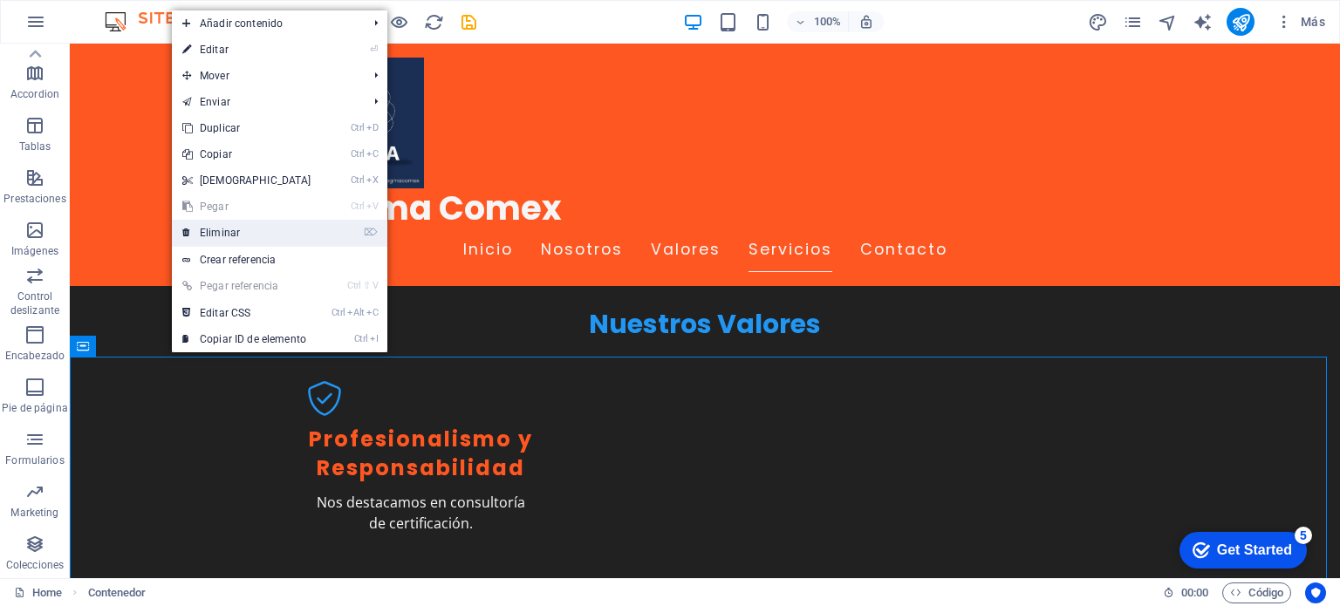
click at [236, 233] on link "⌦ Eliminar" at bounding box center [247, 233] width 150 height 26
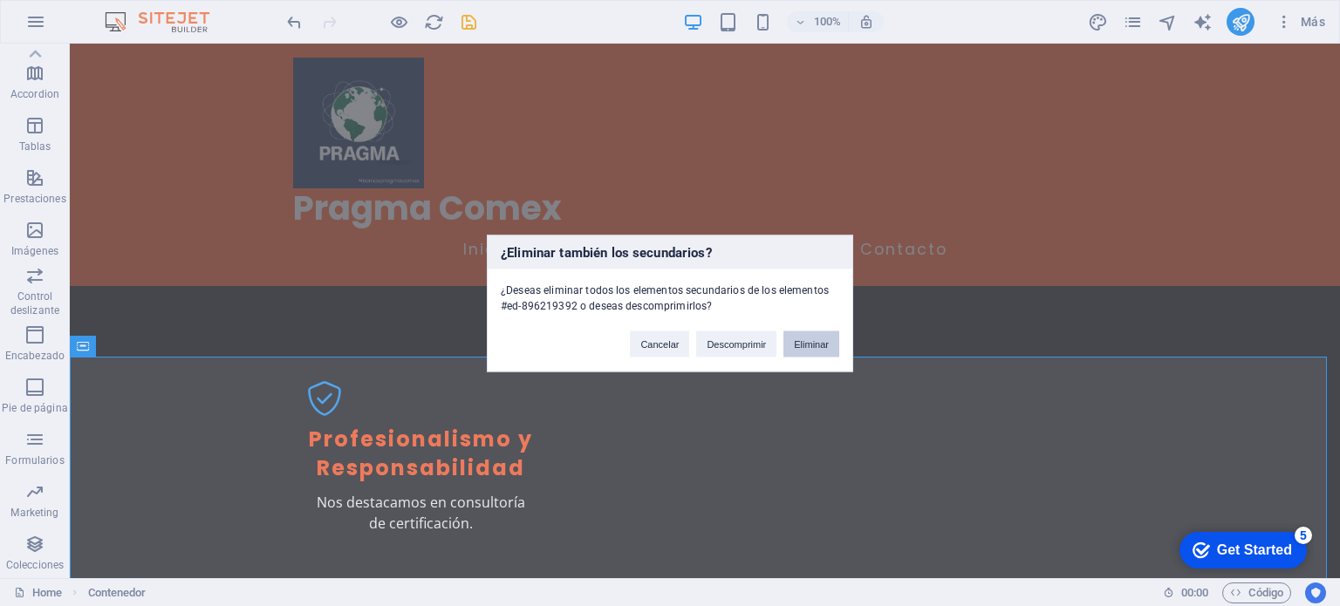
click at [801, 344] on button "Eliminar" at bounding box center [811, 344] width 56 height 26
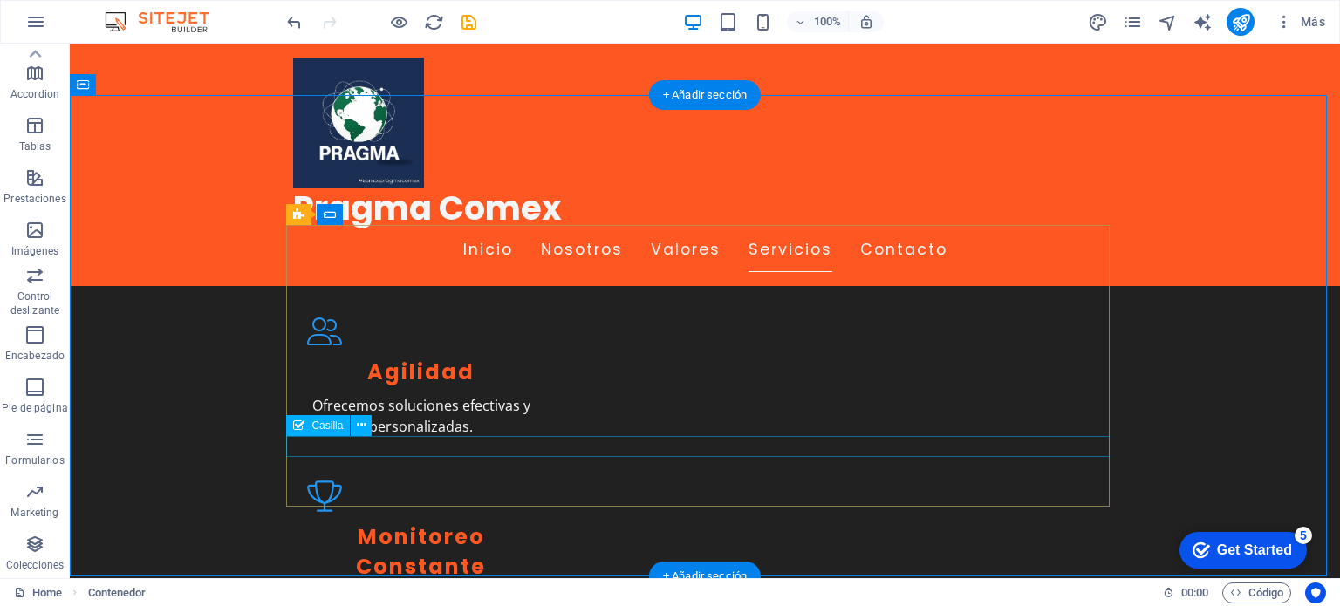
scroll to position [1745, 0]
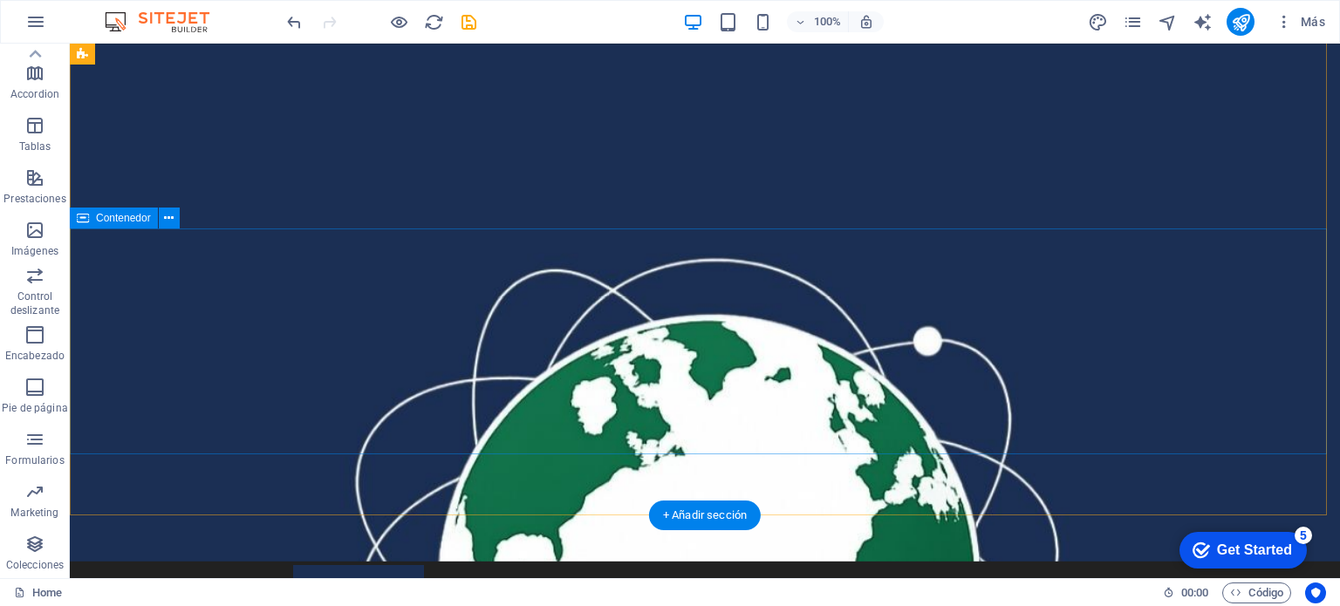
scroll to position [0, 0]
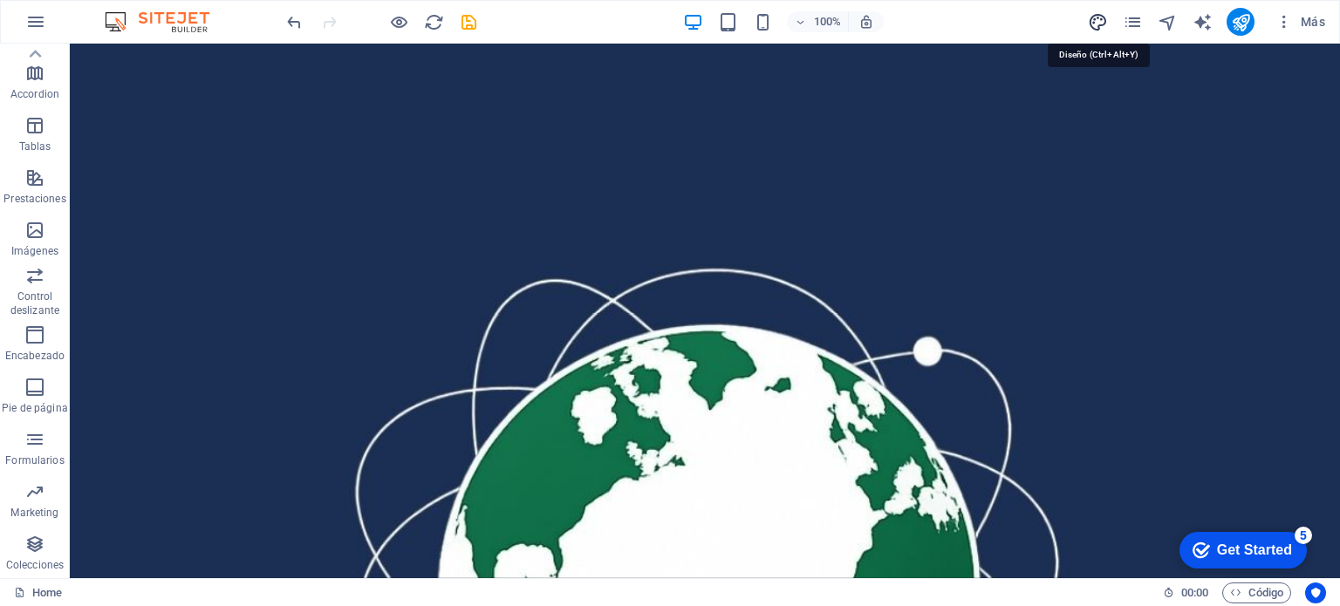
click at [1093, 23] on icon "design" at bounding box center [1098, 22] width 20 height 20
select select "px"
select select "200"
select select "px"
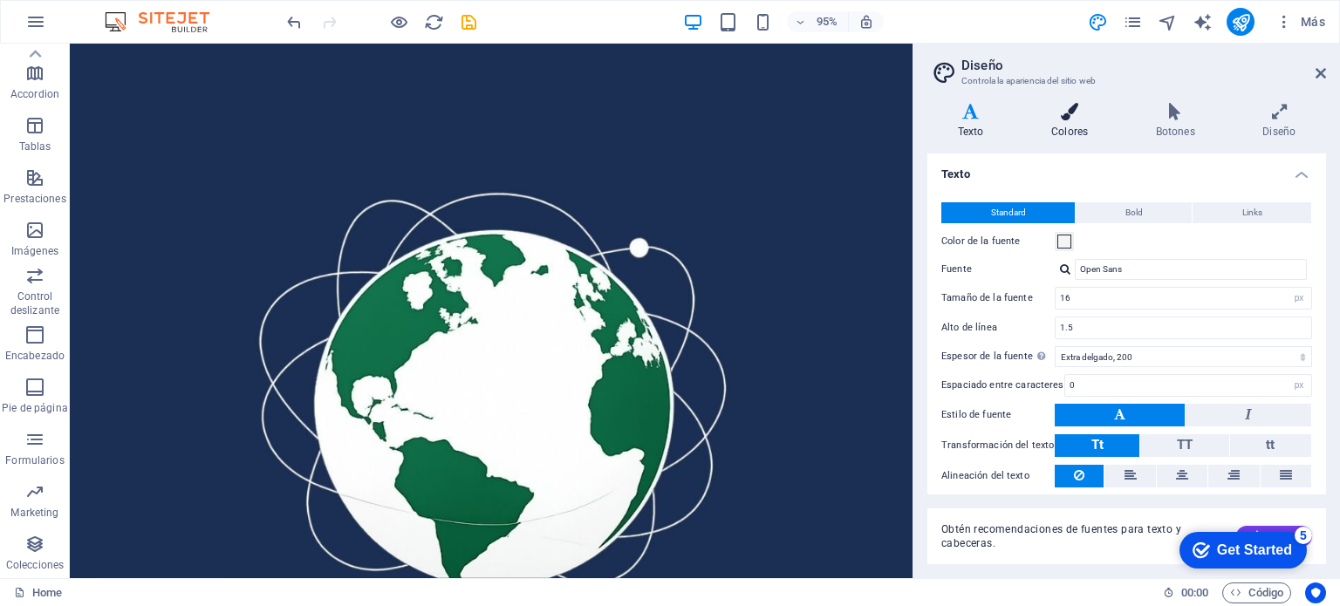
click at [1068, 111] on icon at bounding box center [1070, 111] width 98 height 17
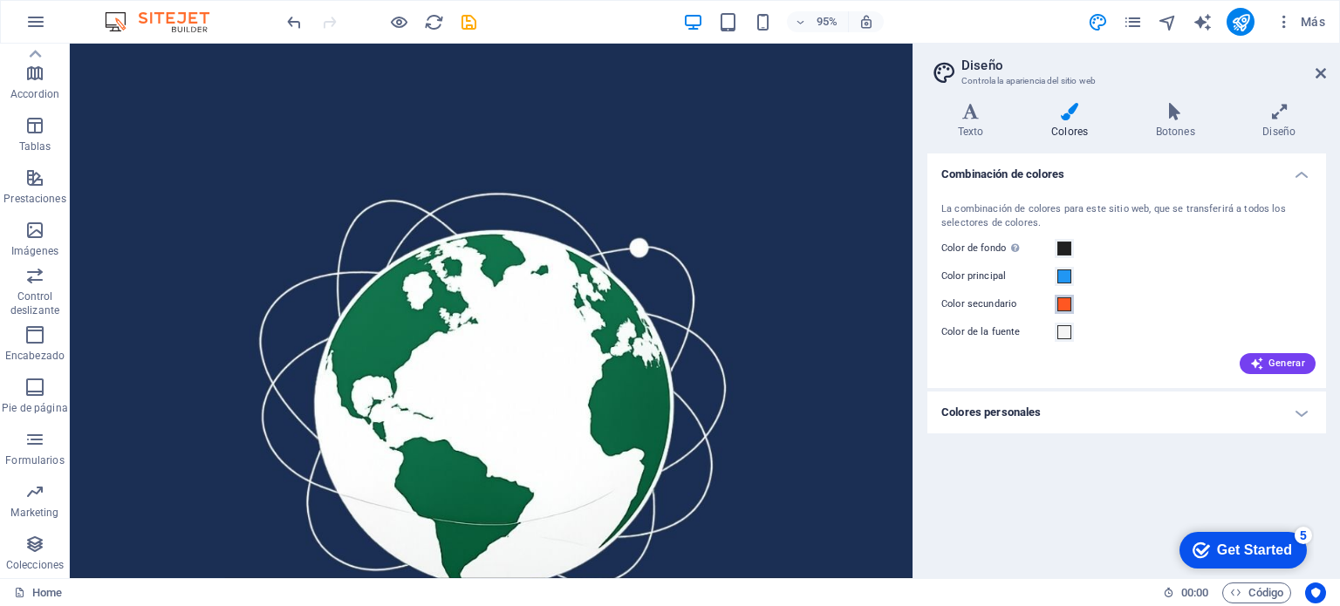
click at [1065, 308] on span at bounding box center [1064, 304] width 14 height 14
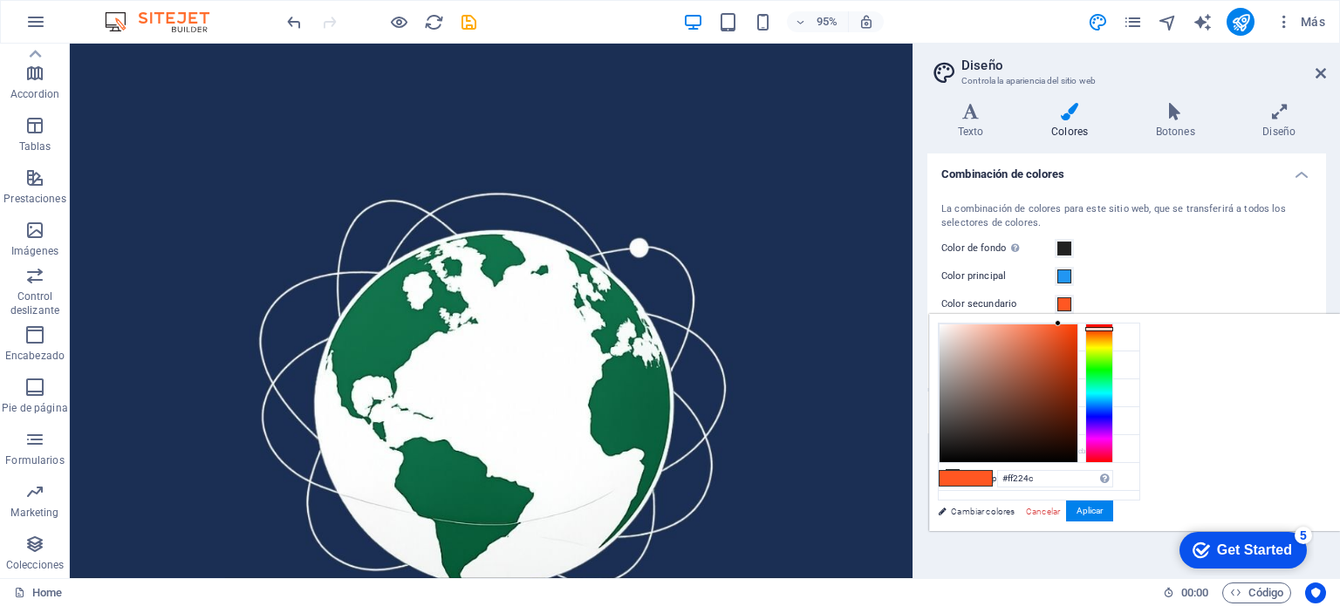
click at [1113, 456] on div at bounding box center [1099, 394] width 28 height 140
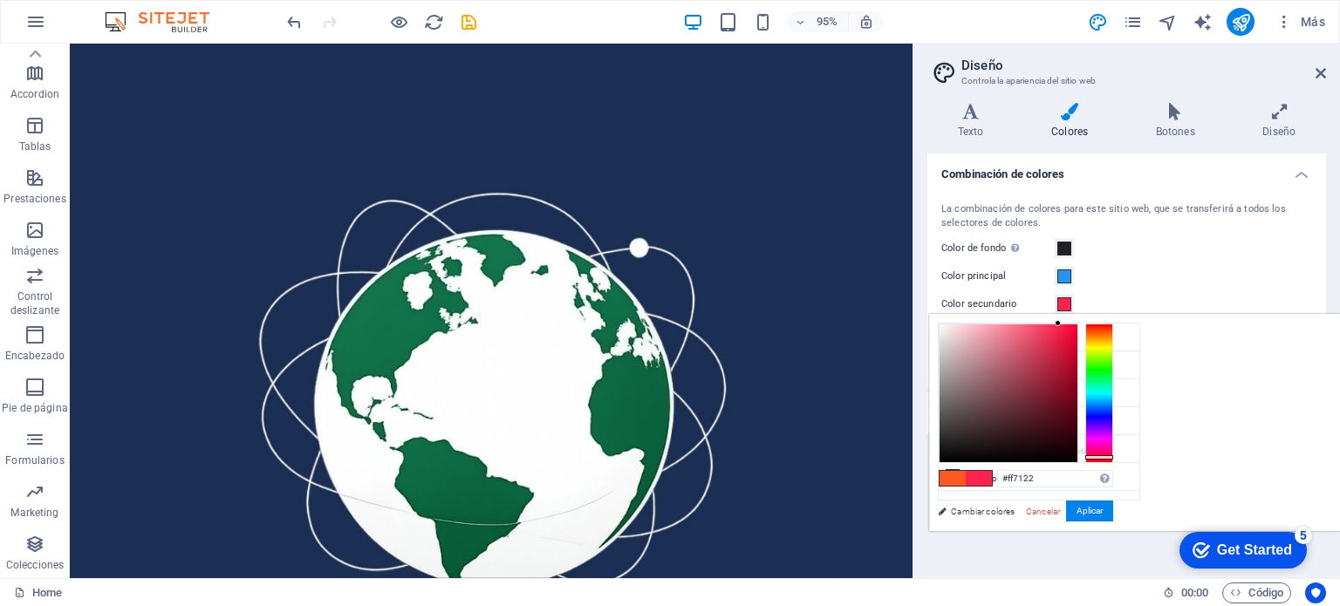
click at [1113, 331] on div at bounding box center [1099, 394] width 28 height 140
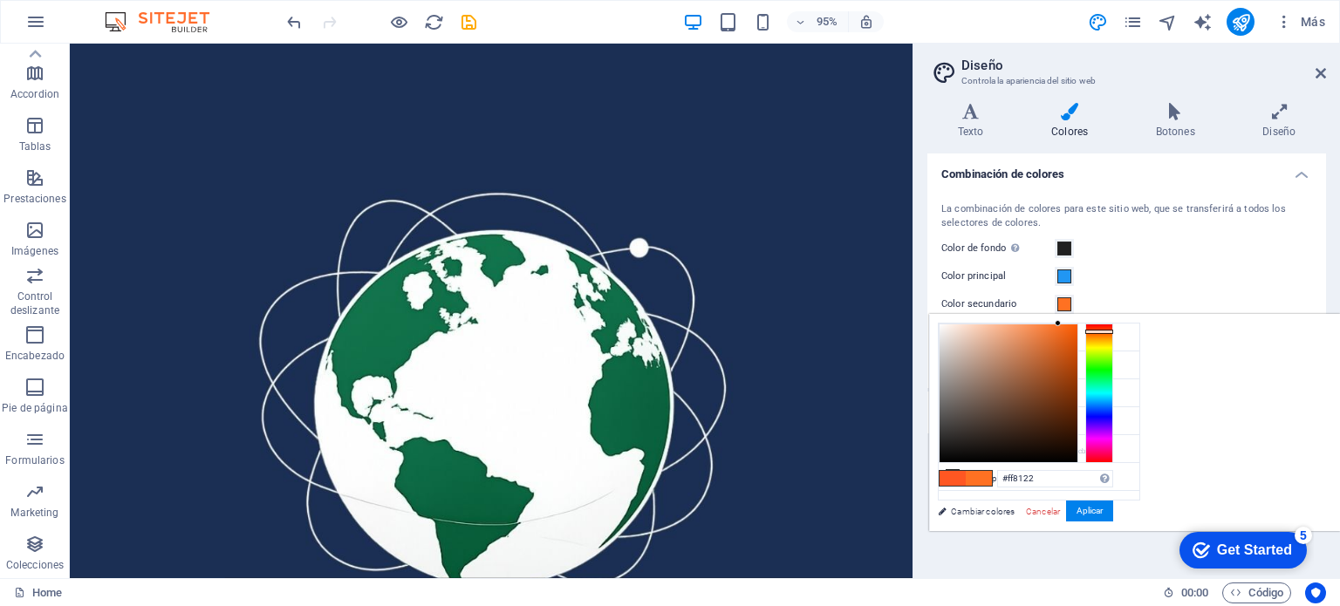
click at [1113, 332] on div at bounding box center [1099, 394] width 28 height 140
type input "#ffbc22"
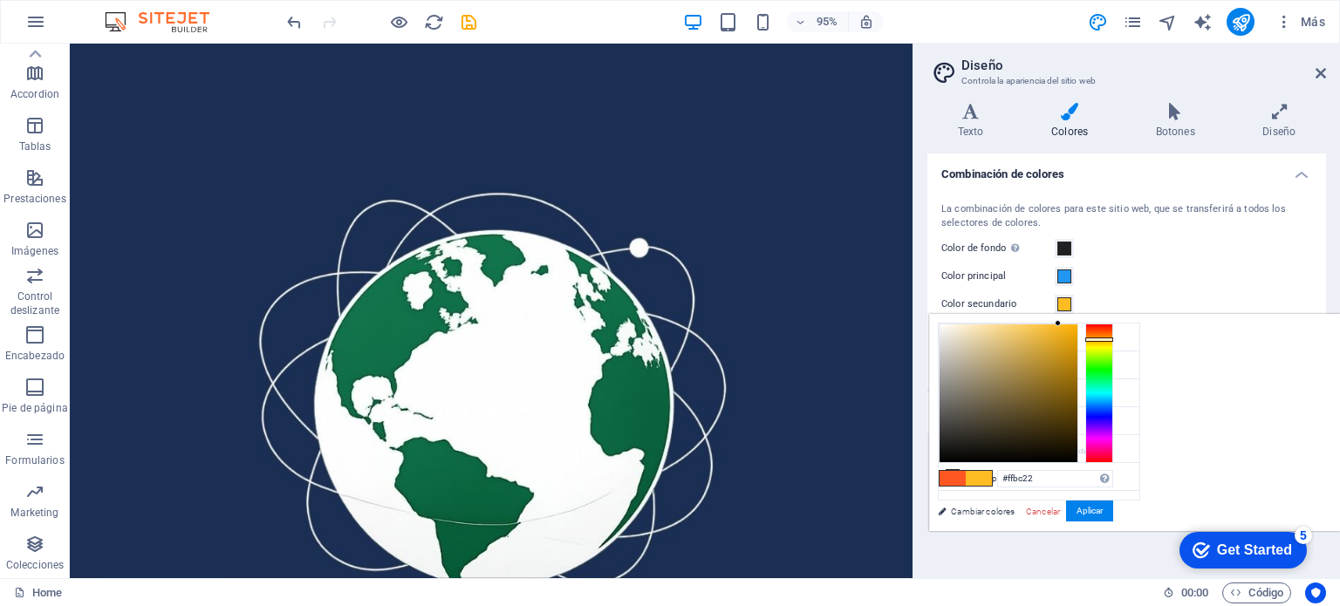
click at [1113, 338] on div at bounding box center [1099, 394] width 28 height 140
click at [1113, 514] on button "Aplicar" at bounding box center [1089, 511] width 47 height 21
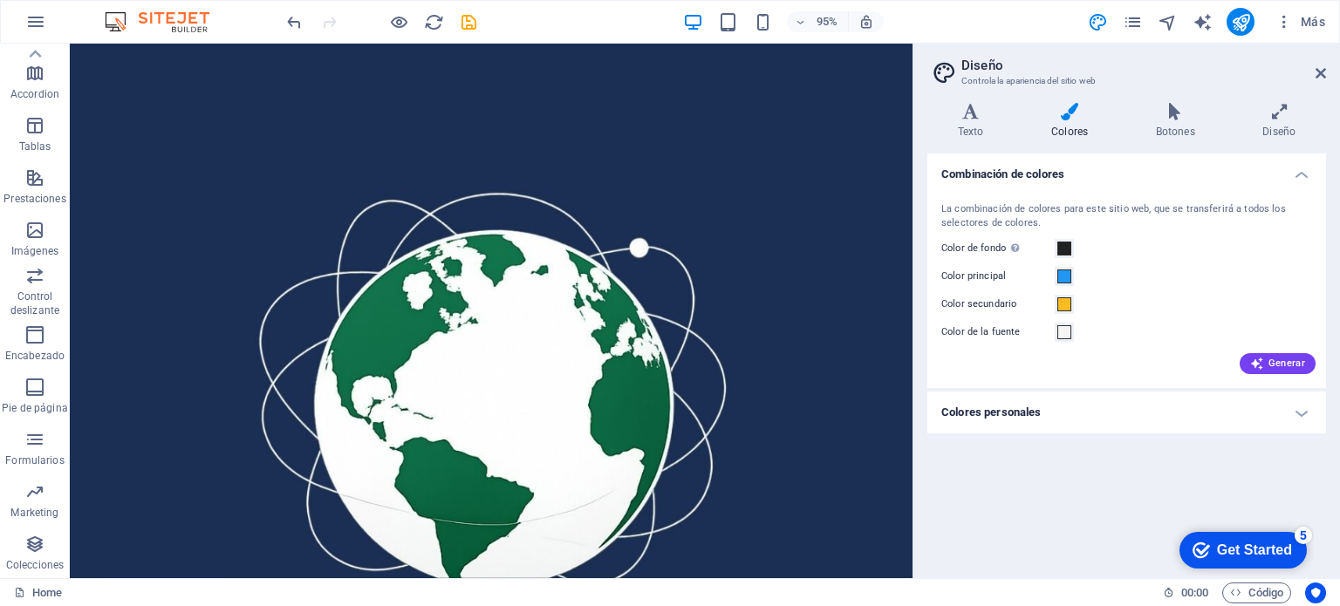
click at [1125, 330] on div "Color de la fuente" at bounding box center [1126, 332] width 371 height 21
click at [1065, 270] on span at bounding box center [1064, 277] width 14 height 14
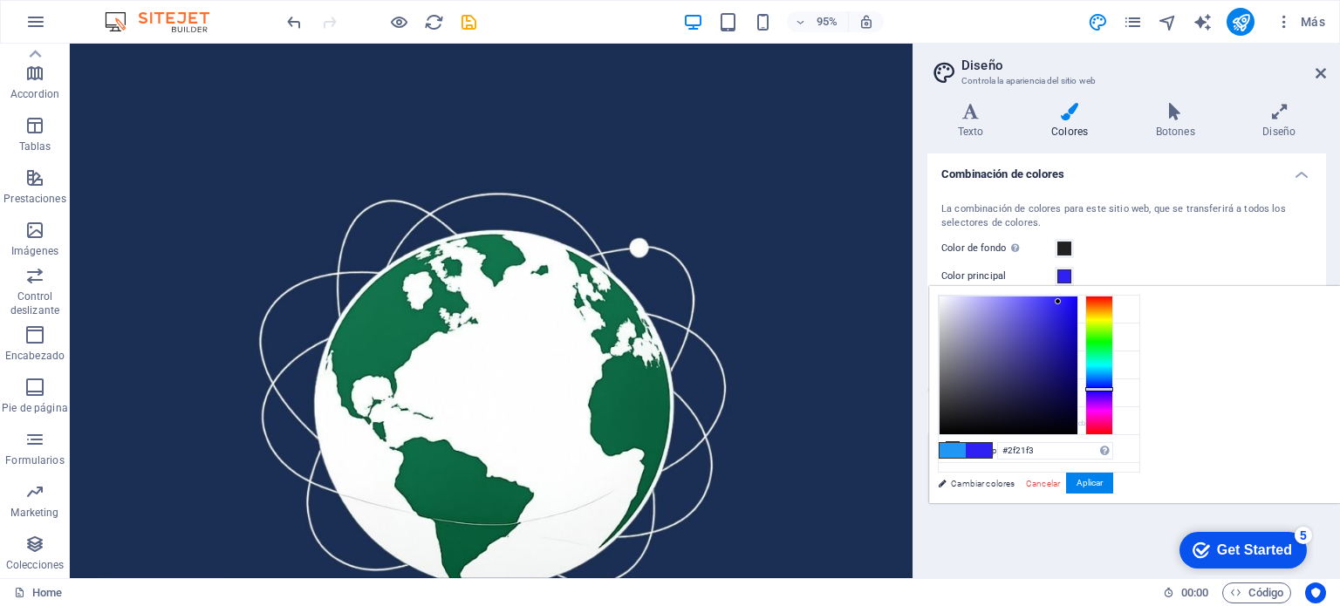
click at [1113, 388] on div at bounding box center [1099, 366] width 28 height 140
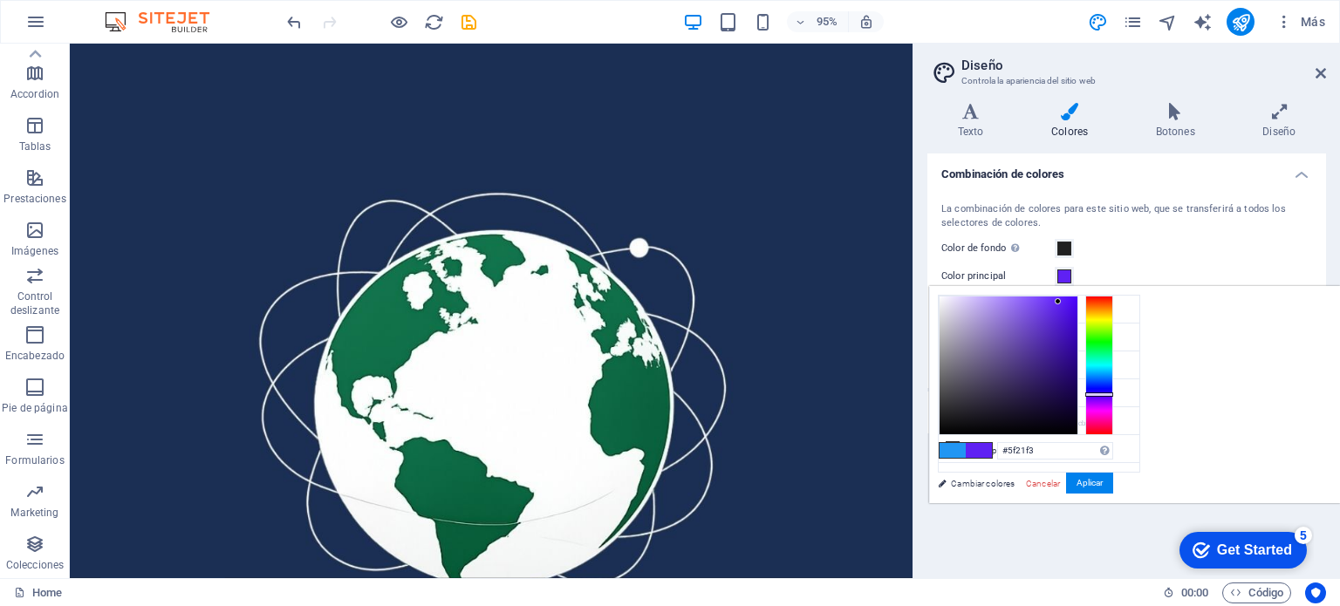
click at [1113, 393] on div at bounding box center [1099, 366] width 28 height 140
click at [1113, 389] on div at bounding box center [1099, 366] width 28 height 140
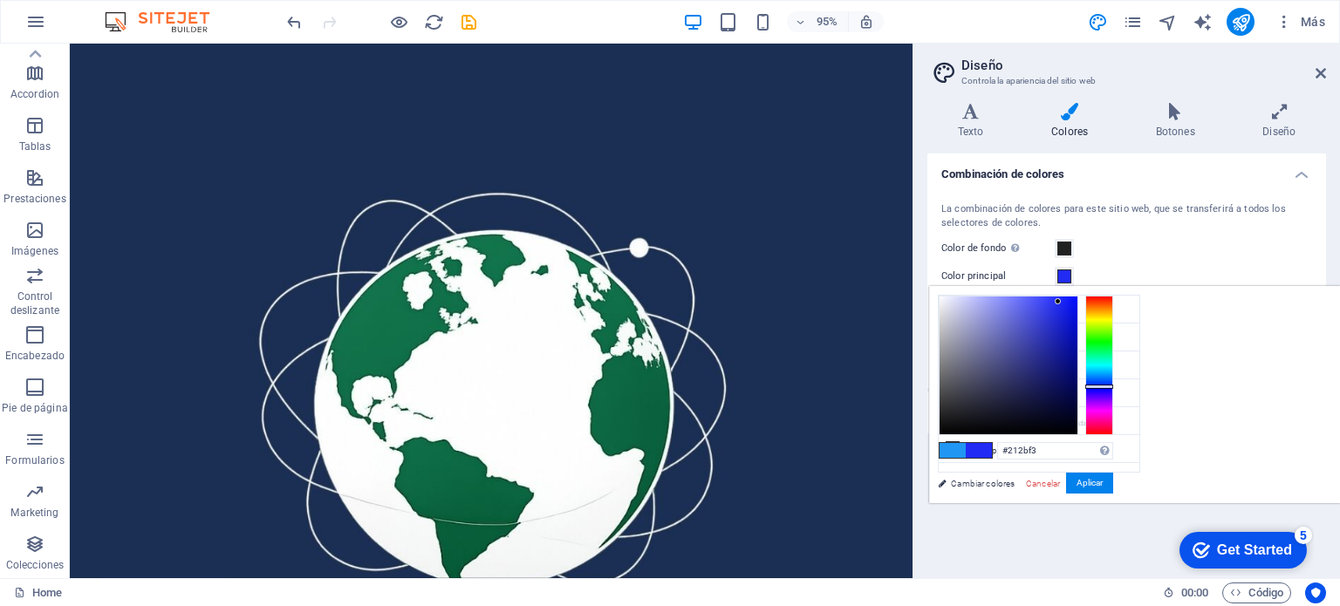
click at [1113, 386] on div at bounding box center [1099, 366] width 28 height 140
click at [1113, 380] on div at bounding box center [1099, 366] width 28 height 140
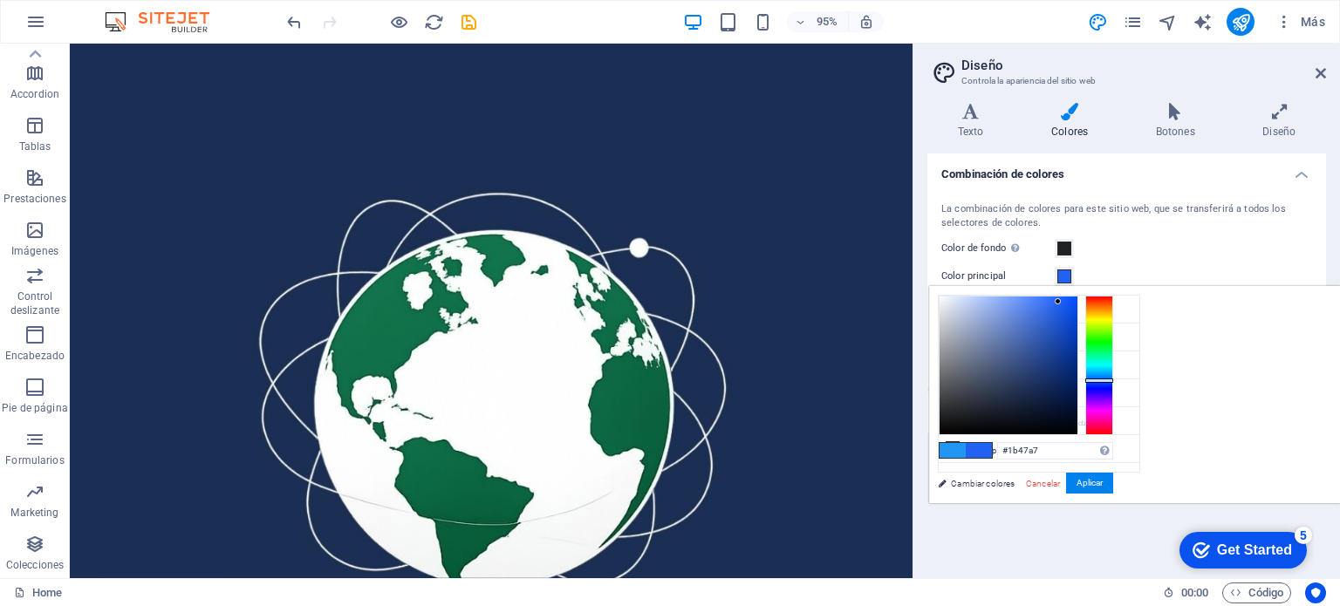
click at [1077, 342] on div at bounding box center [1009, 366] width 138 height 138
type input "#0f43b6"
click at [1077, 334] on div at bounding box center [1009, 366] width 138 height 138
click at [1113, 477] on button "Aplicar" at bounding box center [1089, 483] width 47 height 21
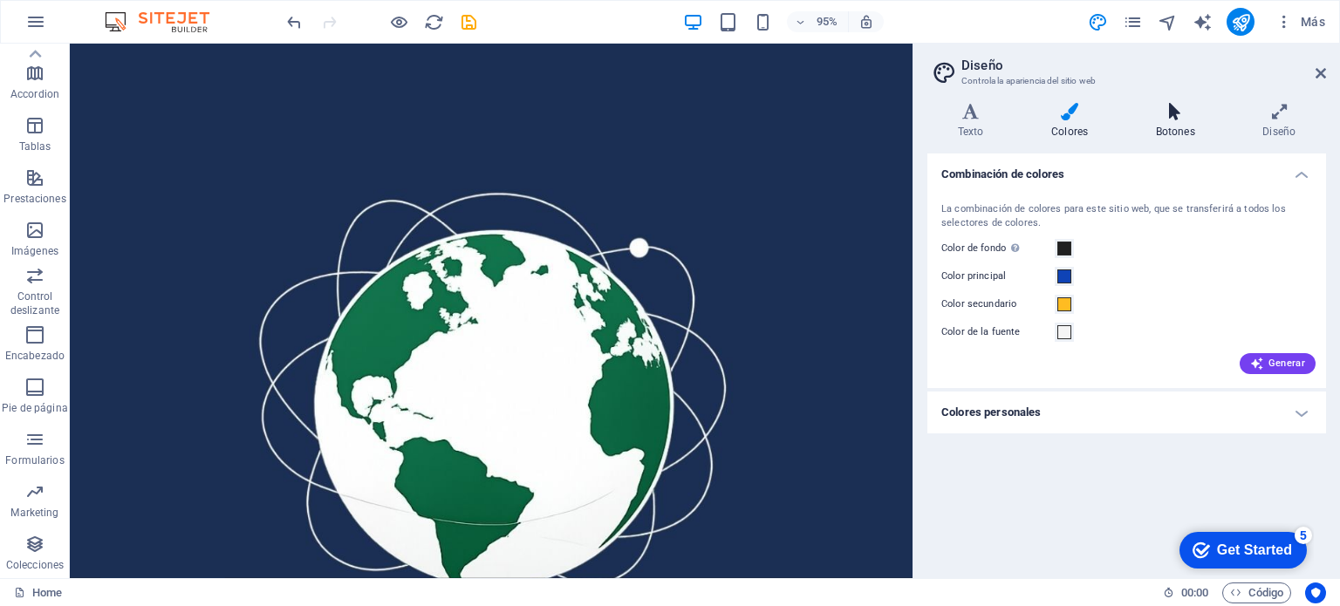
click at [1170, 114] on icon at bounding box center [1175, 111] width 100 height 17
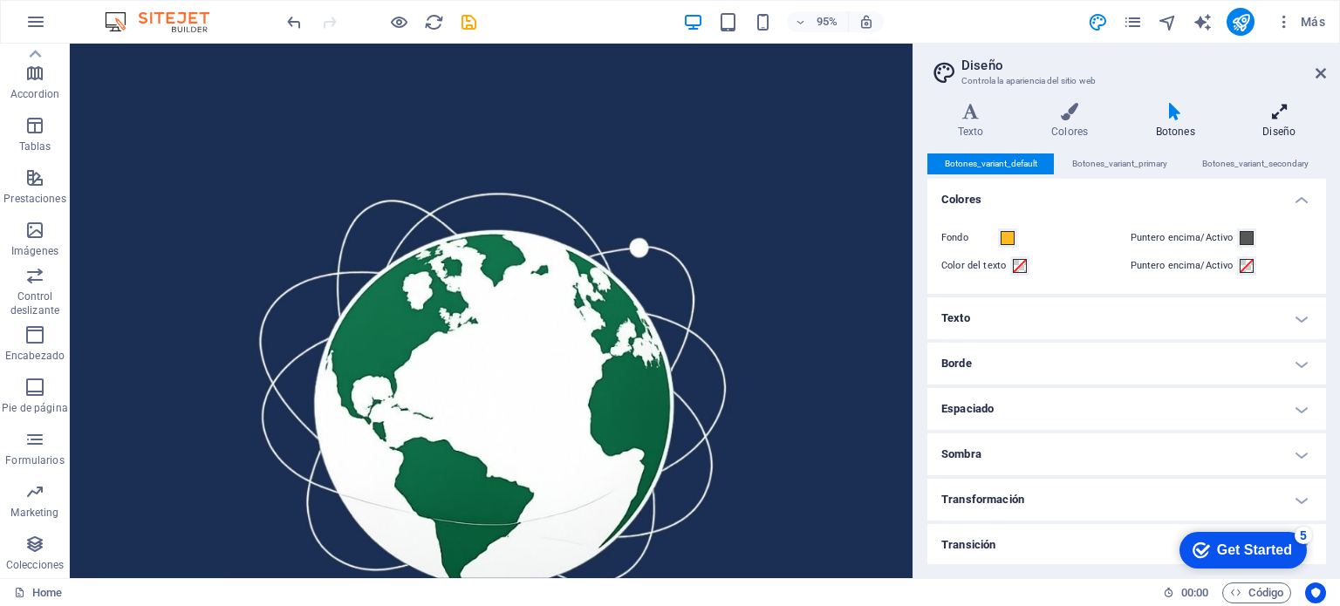
click at [1277, 114] on icon at bounding box center [1279, 111] width 93 height 17
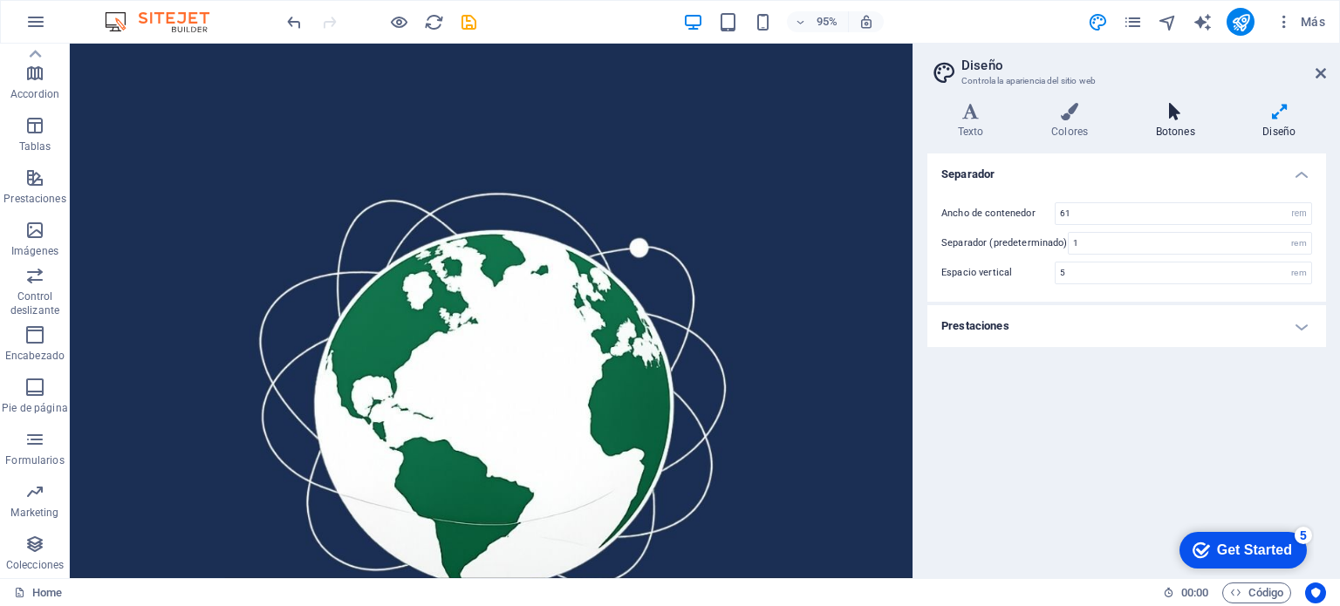
click at [1175, 125] on h4 "Botones" at bounding box center [1178, 121] width 107 height 37
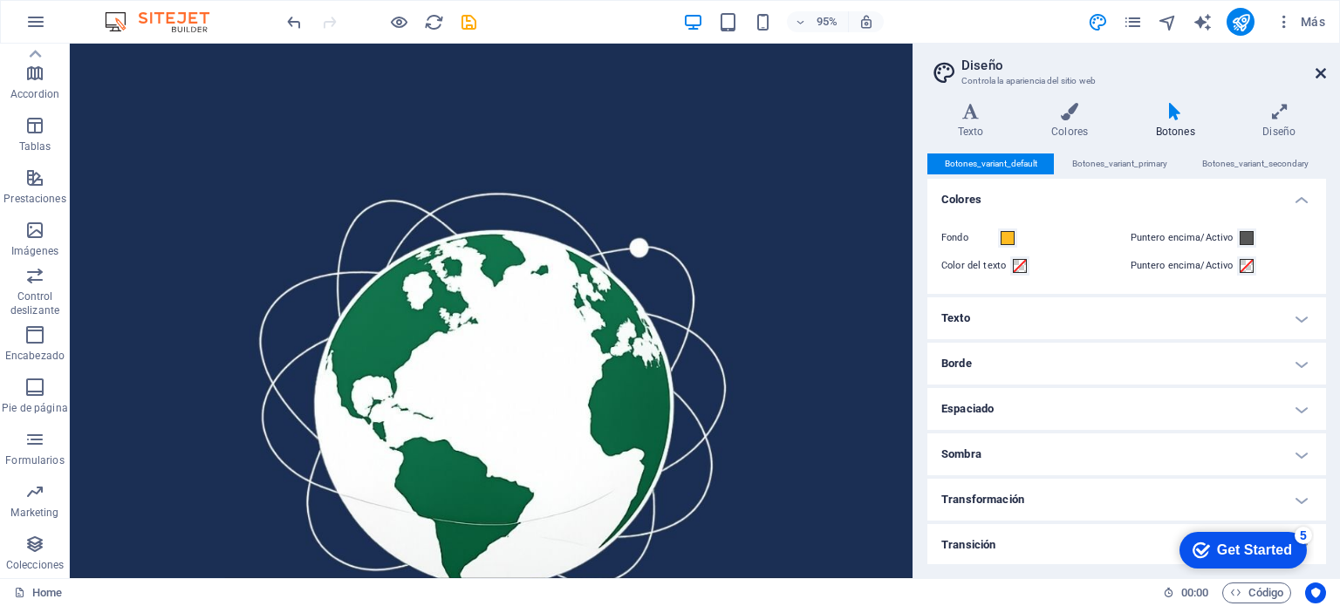
click at [1320, 72] on icon at bounding box center [1321, 73] width 10 height 14
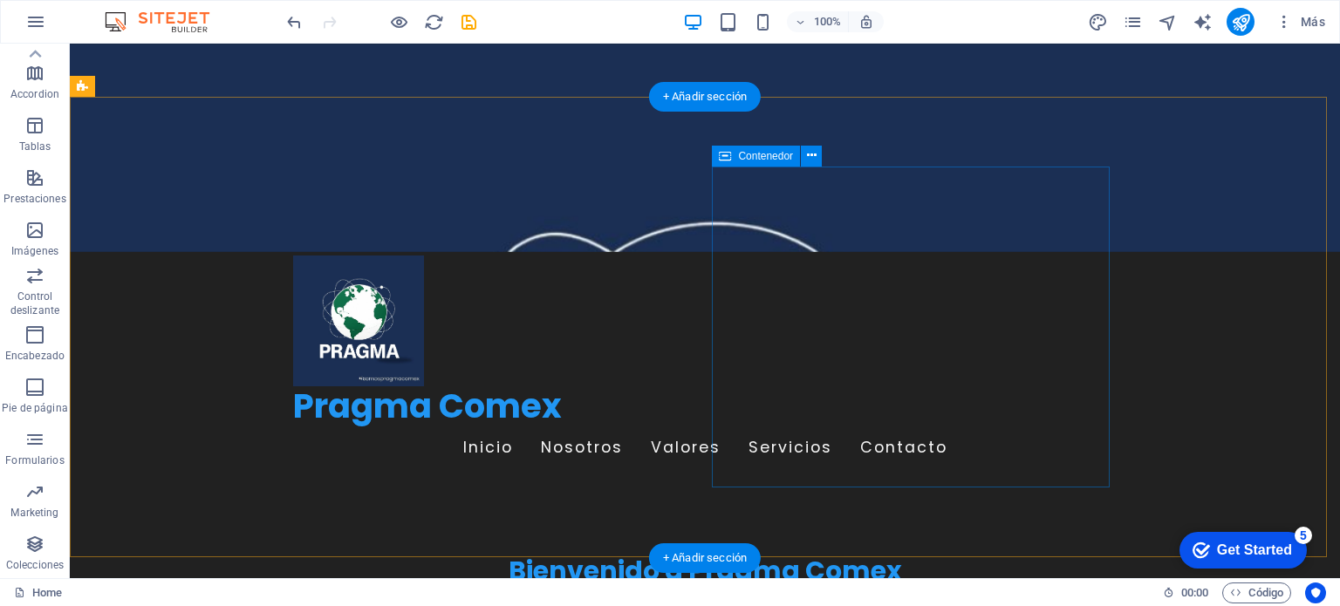
scroll to position [174, 0]
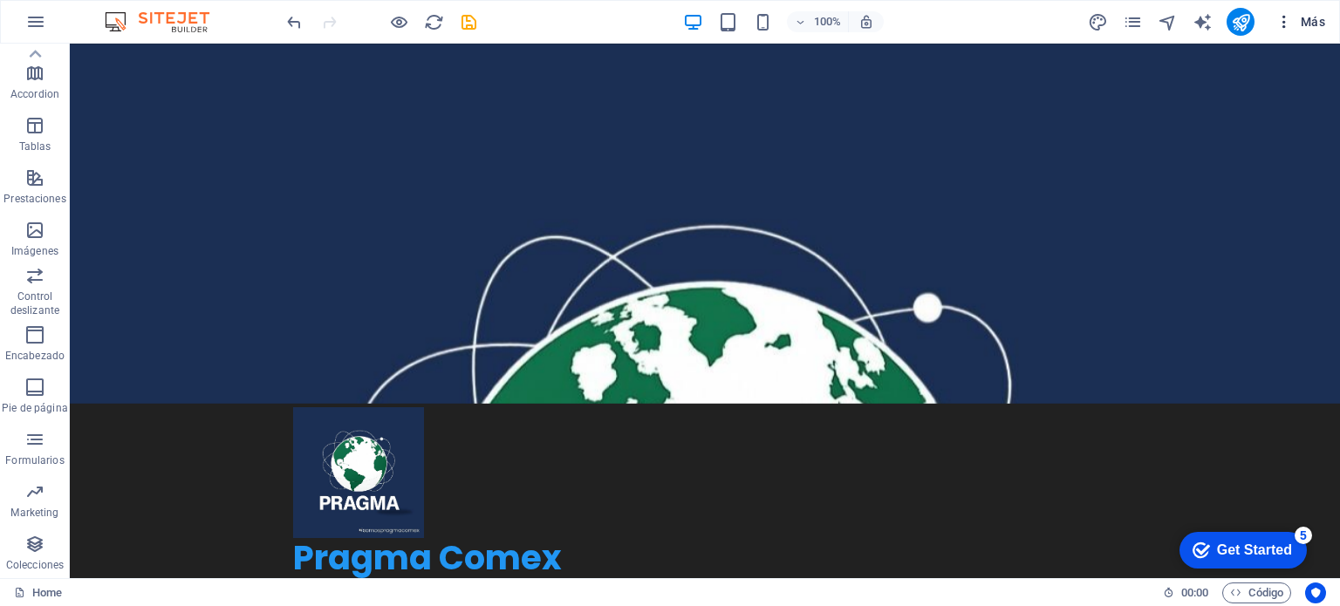
click at [1282, 14] on icon "button" at bounding box center [1283, 21] width 17 height 17
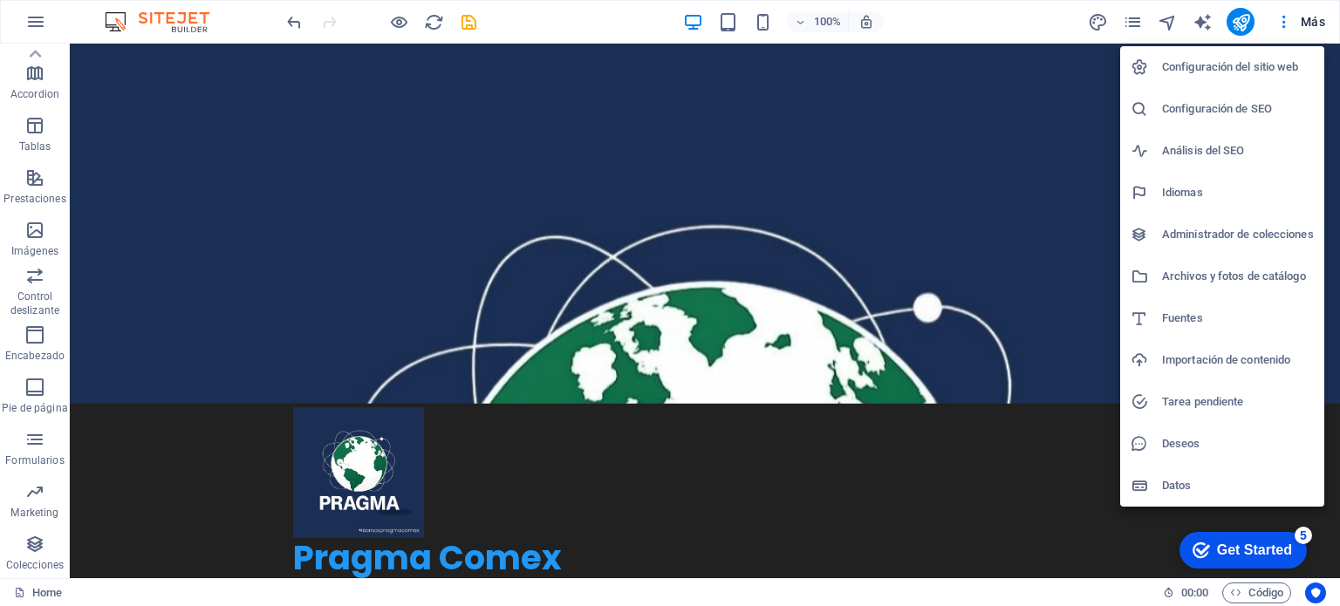
click at [1126, 30] on div at bounding box center [670, 303] width 1340 height 606
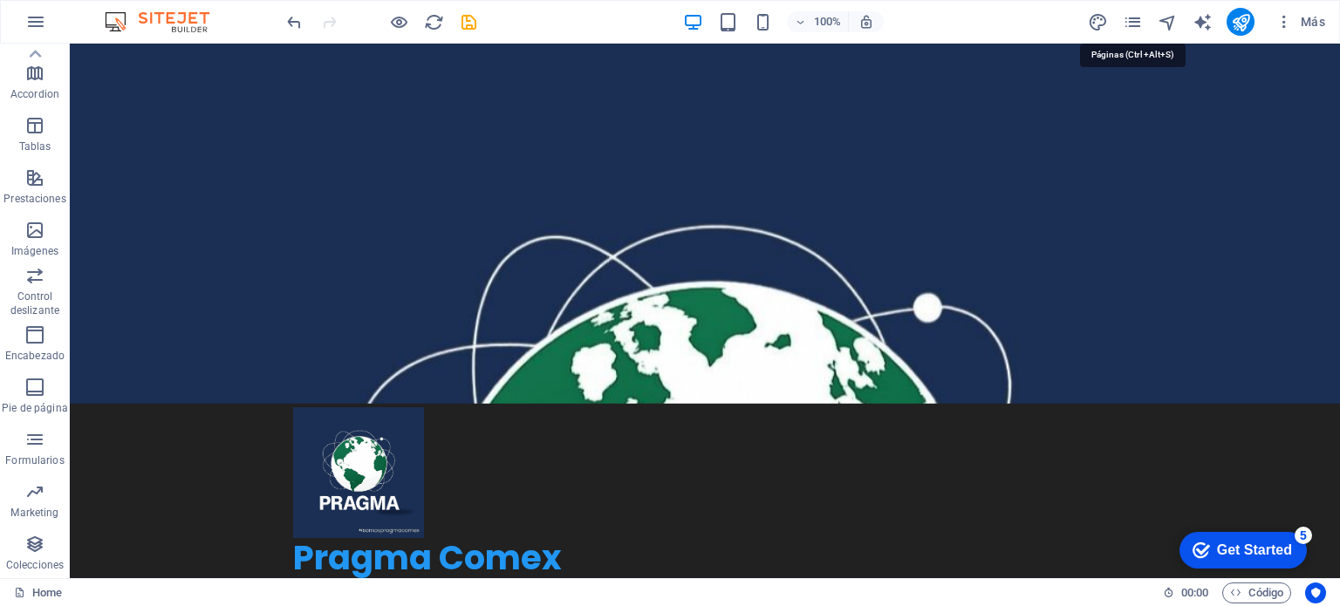
click at [1132, 17] on icon "pages" at bounding box center [1133, 22] width 20 height 20
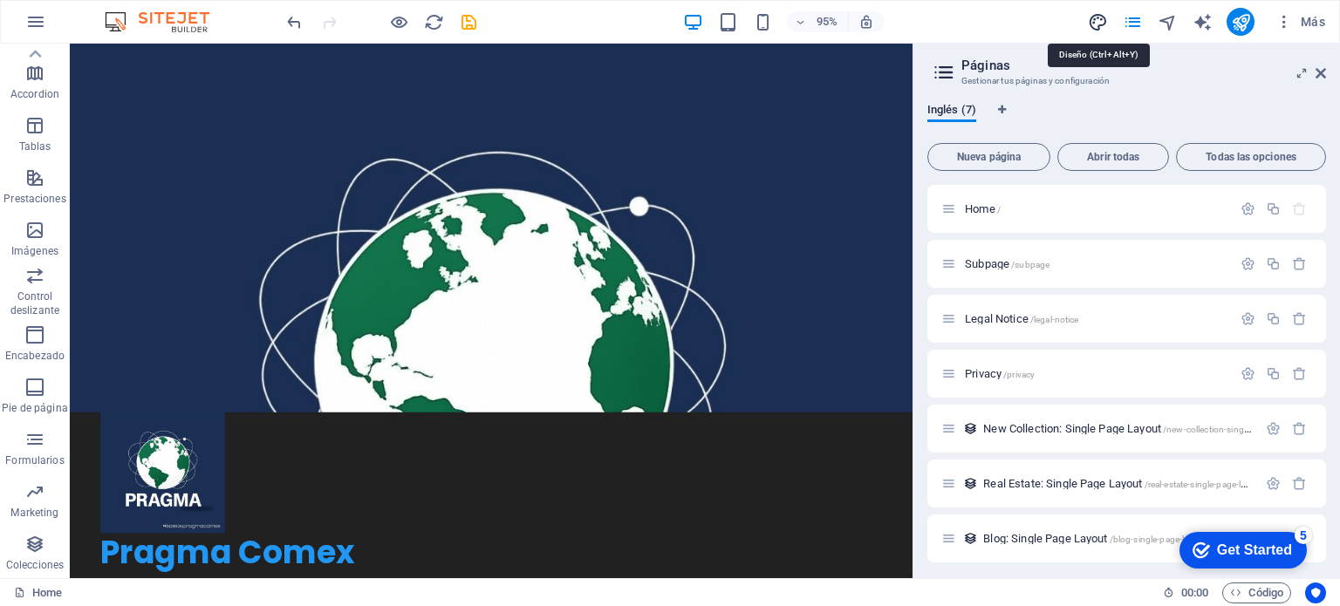
click at [1095, 30] on icon "design" at bounding box center [1098, 22] width 20 height 20
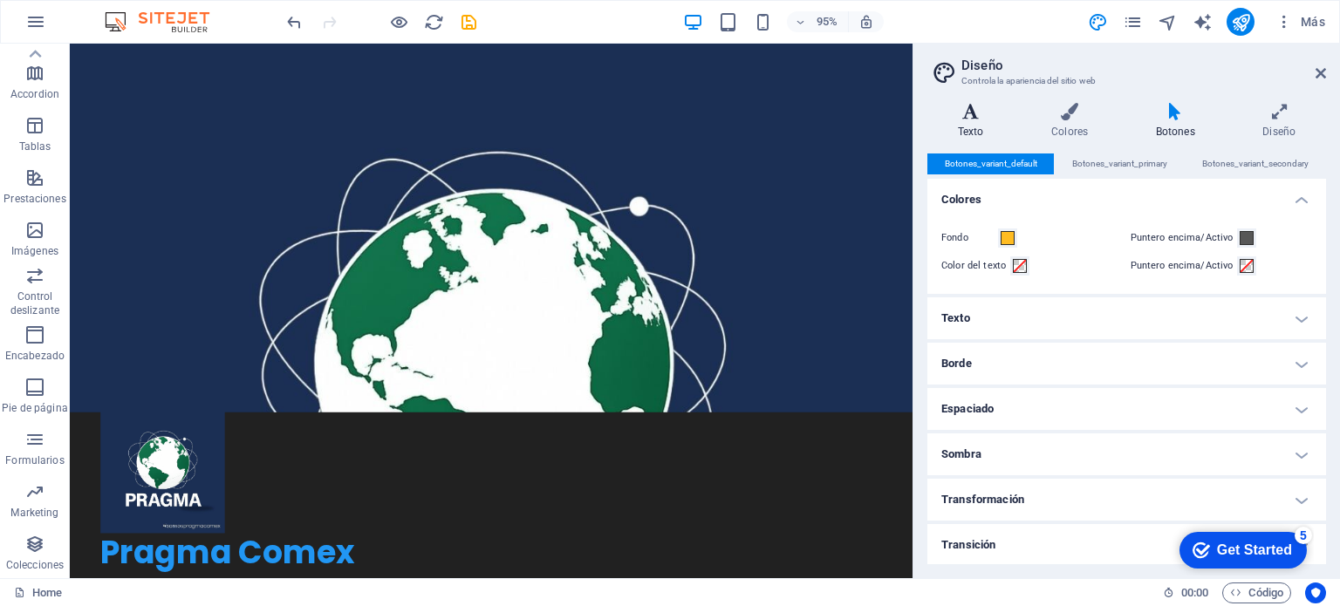
click at [967, 125] on h4 "Texto" at bounding box center [973, 121] width 93 height 37
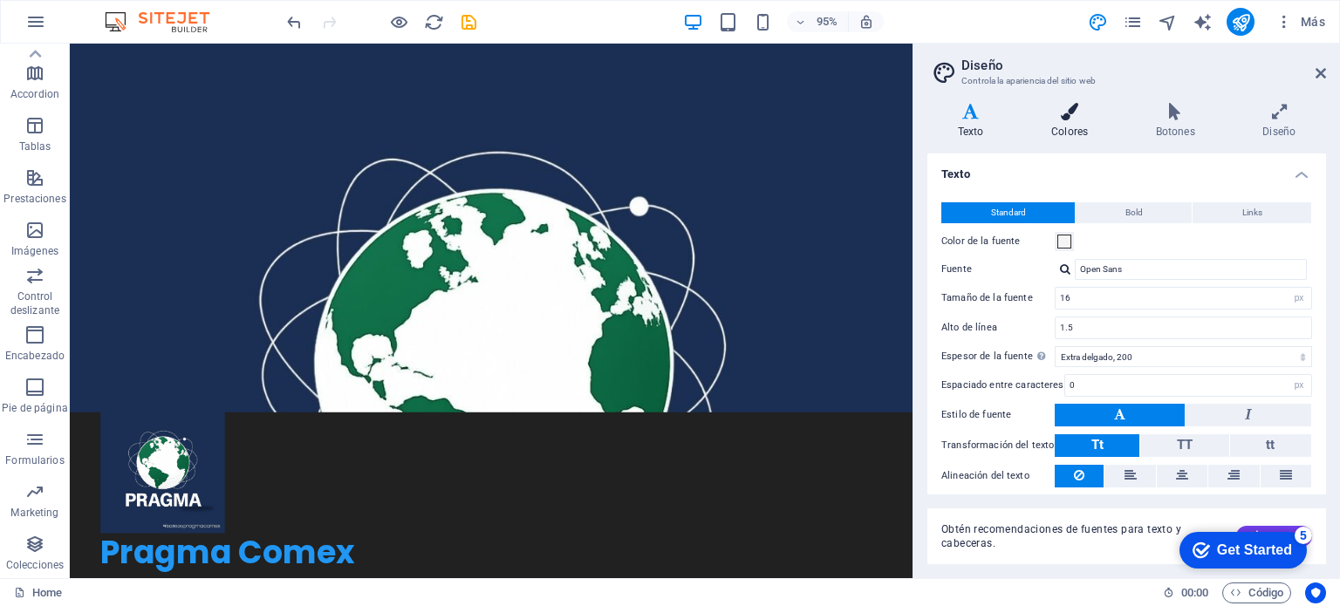
click at [1071, 114] on icon at bounding box center [1070, 111] width 98 height 17
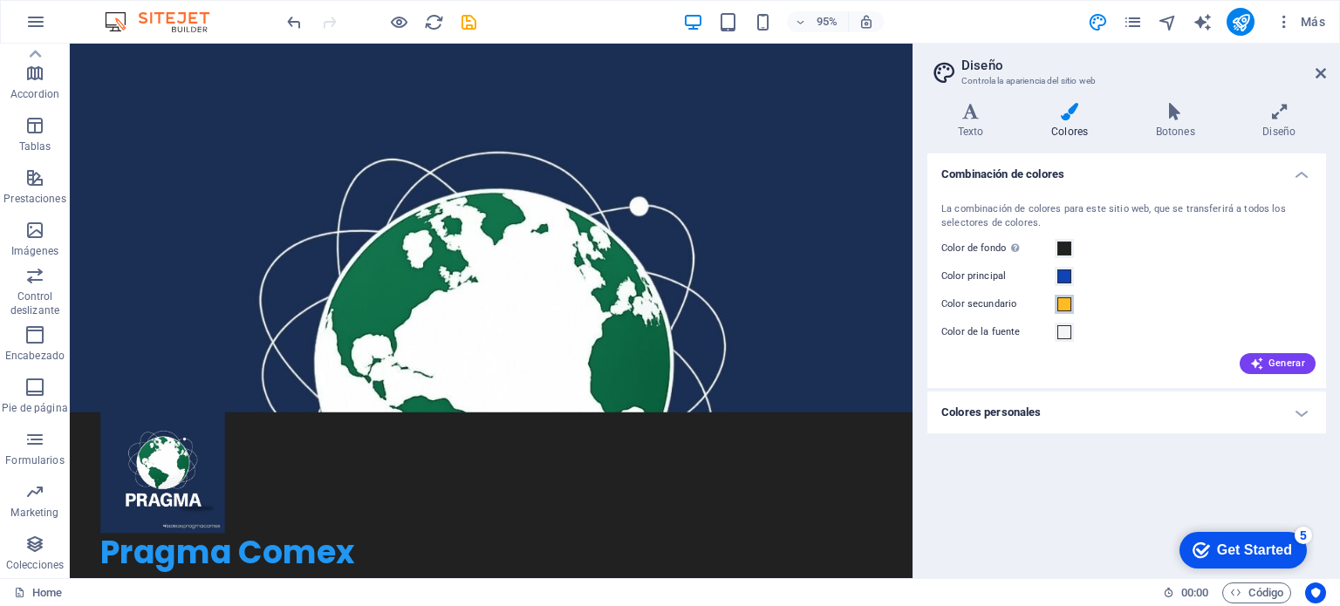
click at [1067, 302] on span at bounding box center [1064, 304] width 14 height 14
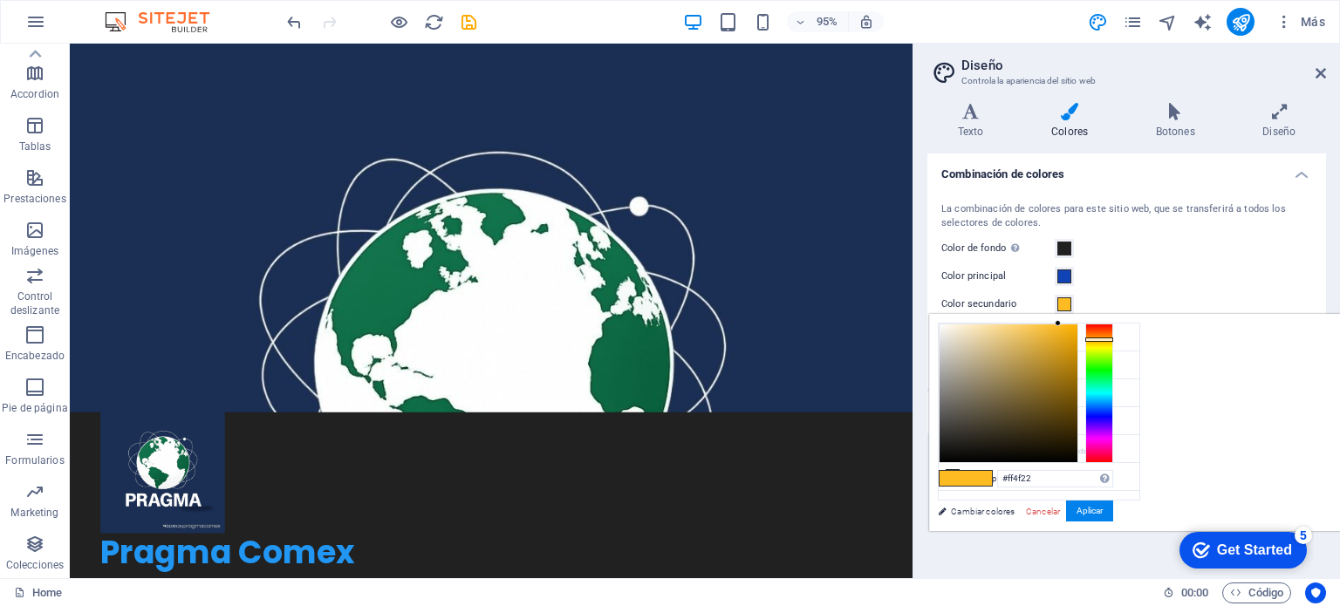
click at [1113, 327] on div at bounding box center [1099, 394] width 28 height 140
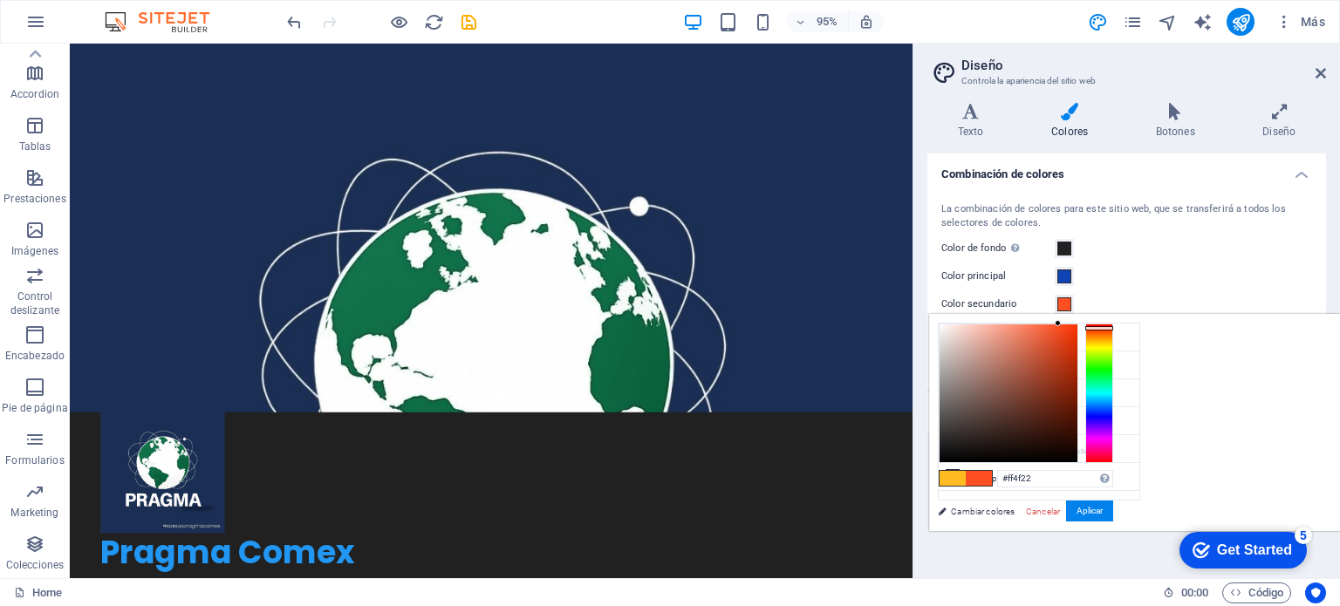
type input "#ff7122"
click at [1113, 331] on div at bounding box center [1099, 394] width 28 height 140
click at [1113, 507] on button "Aplicar" at bounding box center [1089, 511] width 47 height 21
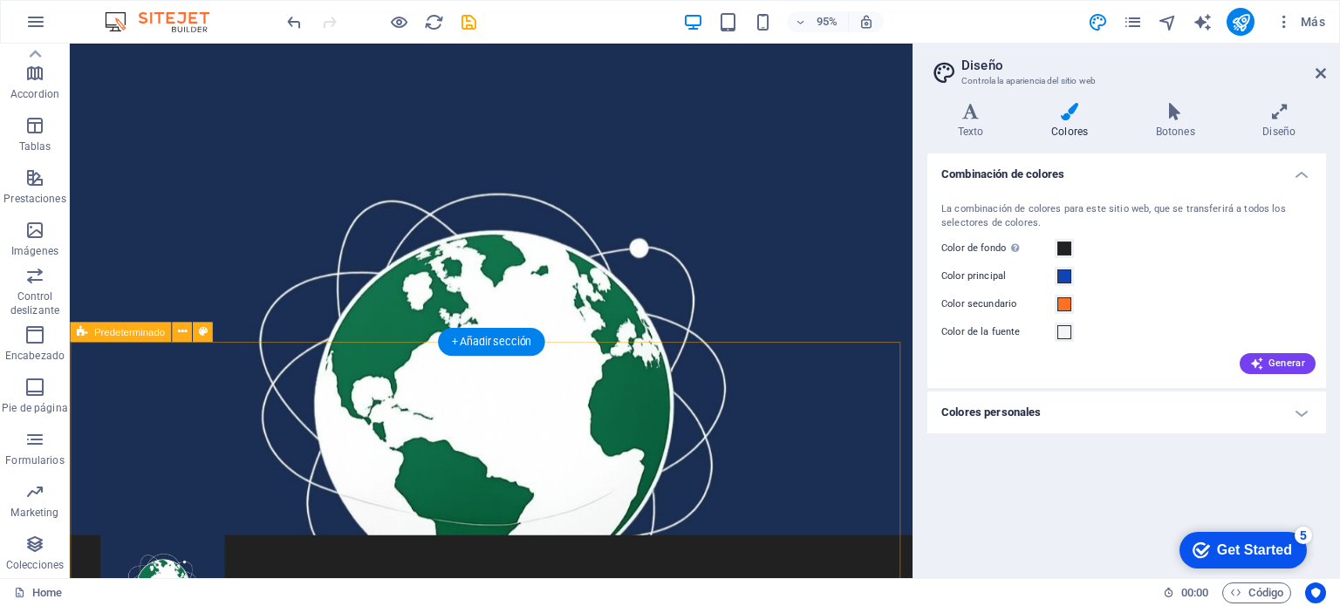
scroll to position [0, 0]
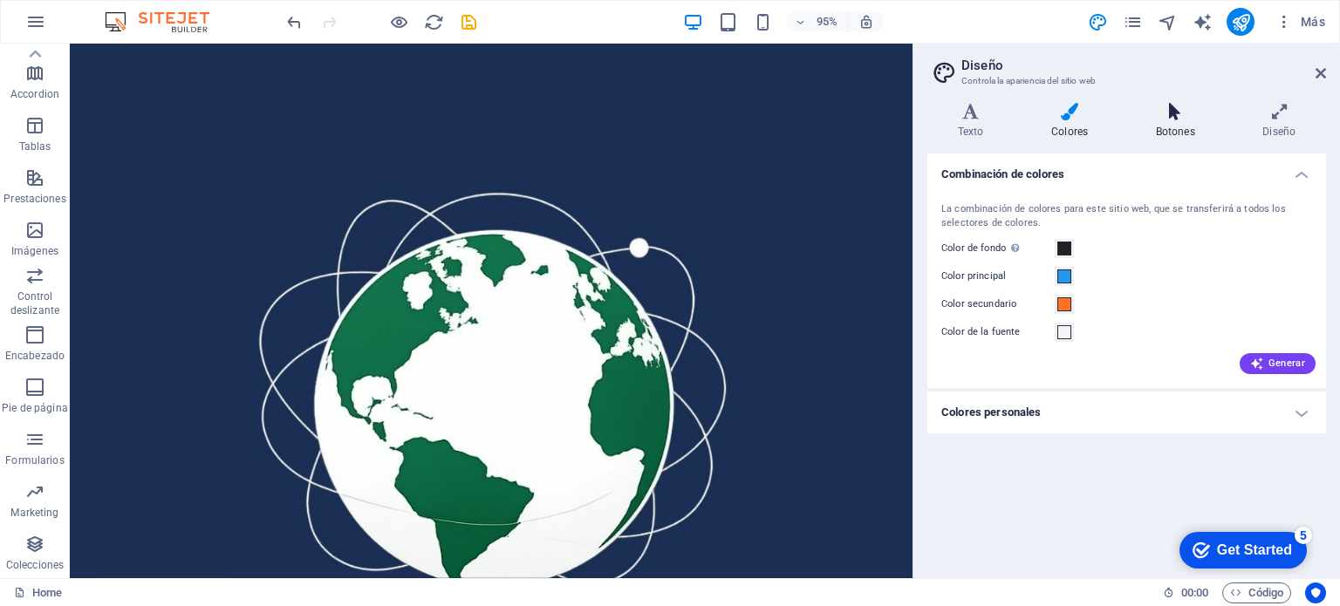
click at [1183, 121] on h4 "Botones" at bounding box center [1178, 121] width 107 height 37
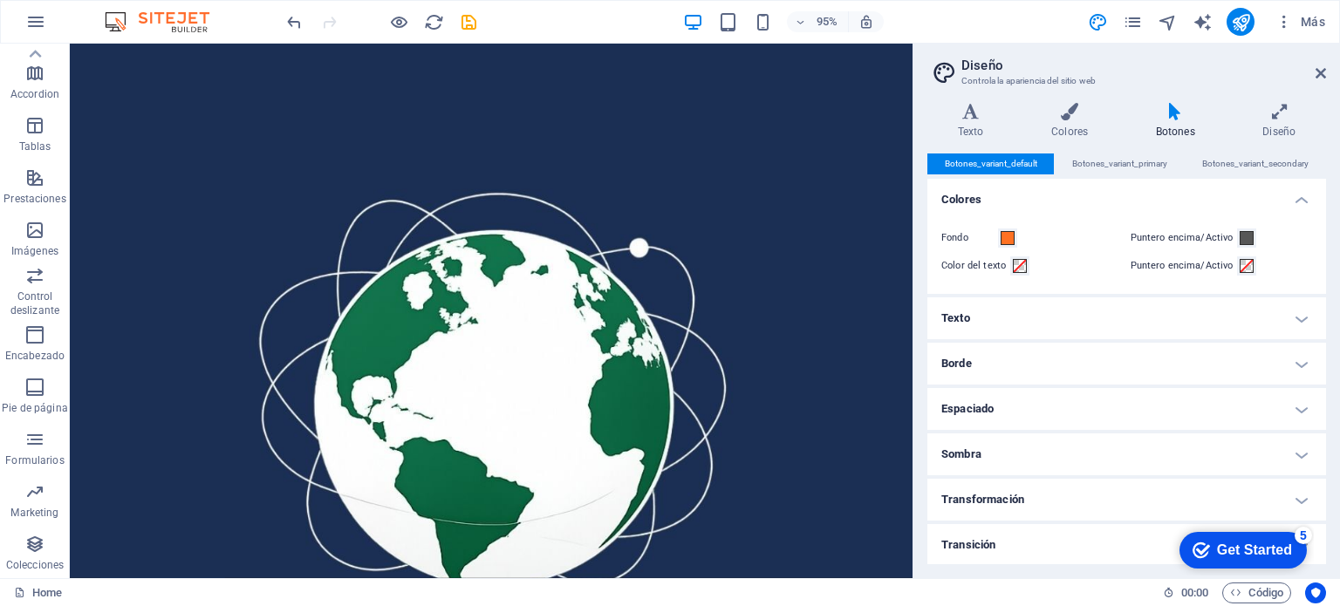
click at [1262, 316] on h4 "Texto" at bounding box center [1126, 318] width 399 height 42
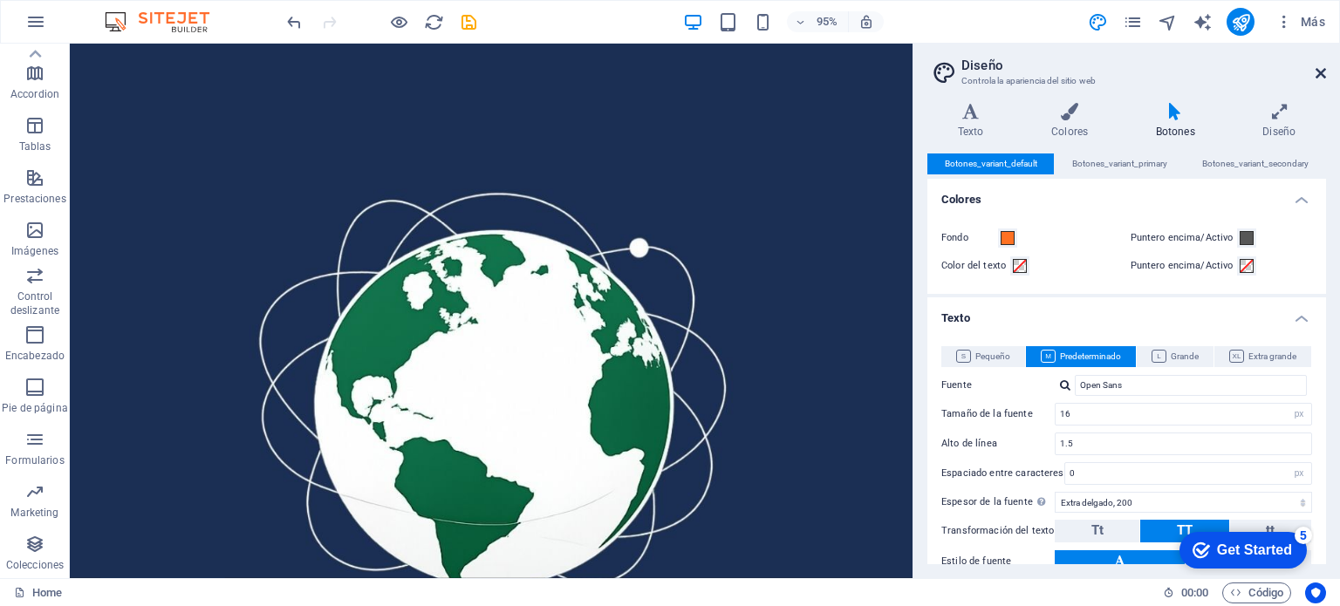
click at [1316, 67] on icon at bounding box center [1321, 73] width 10 height 14
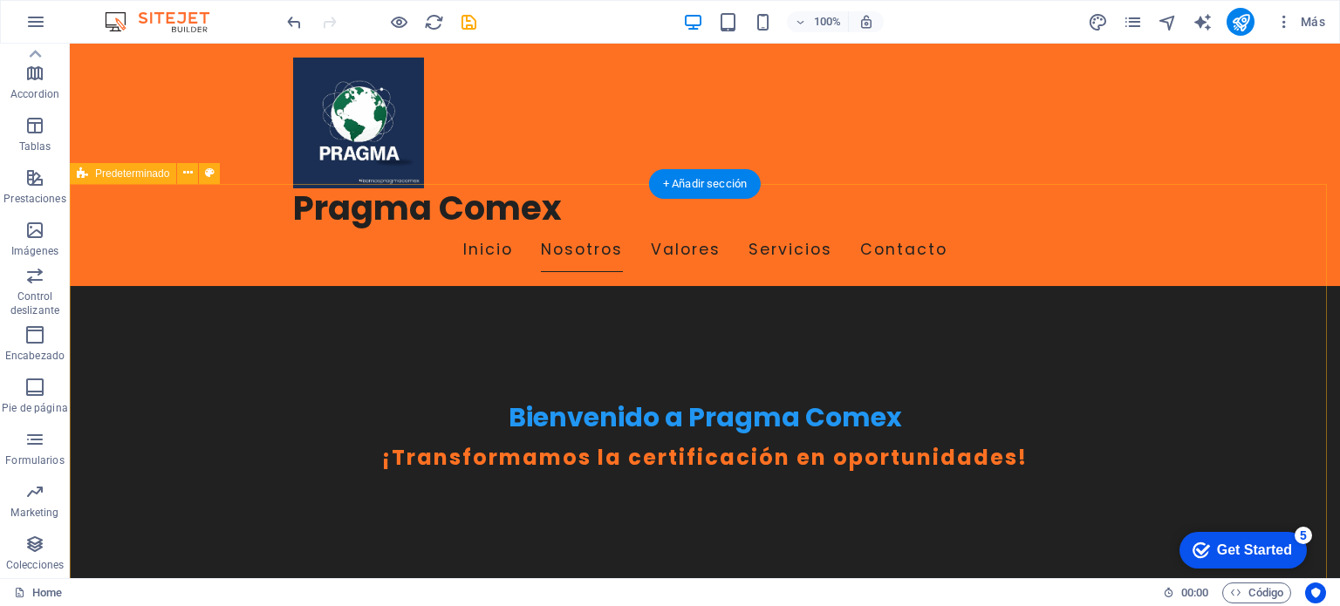
scroll to position [523, 0]
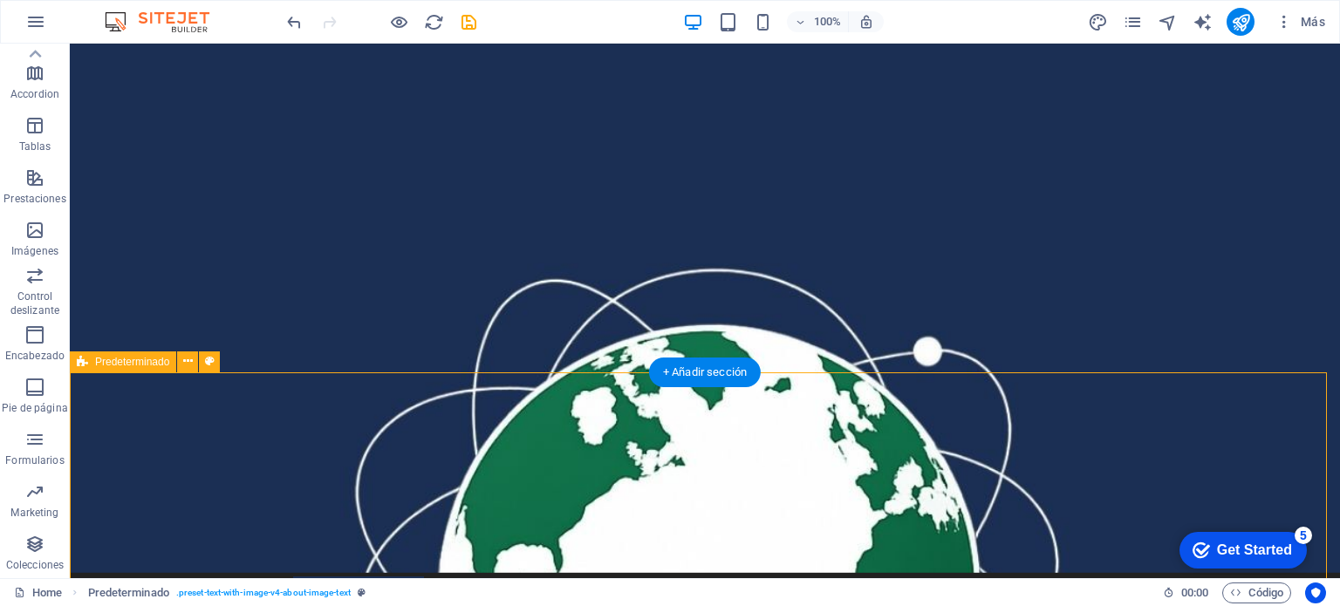
scroll to position [0, 0]
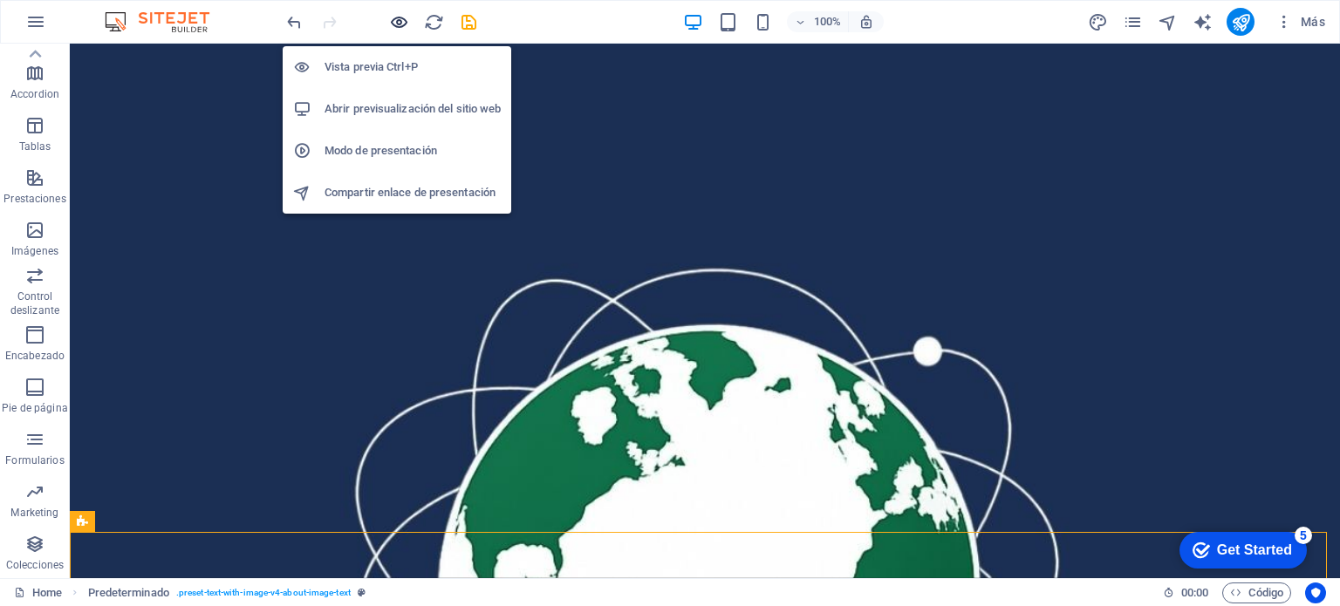
click at [399, 19] on icon "button" at bounding box center [399, 22] width 20 height 20
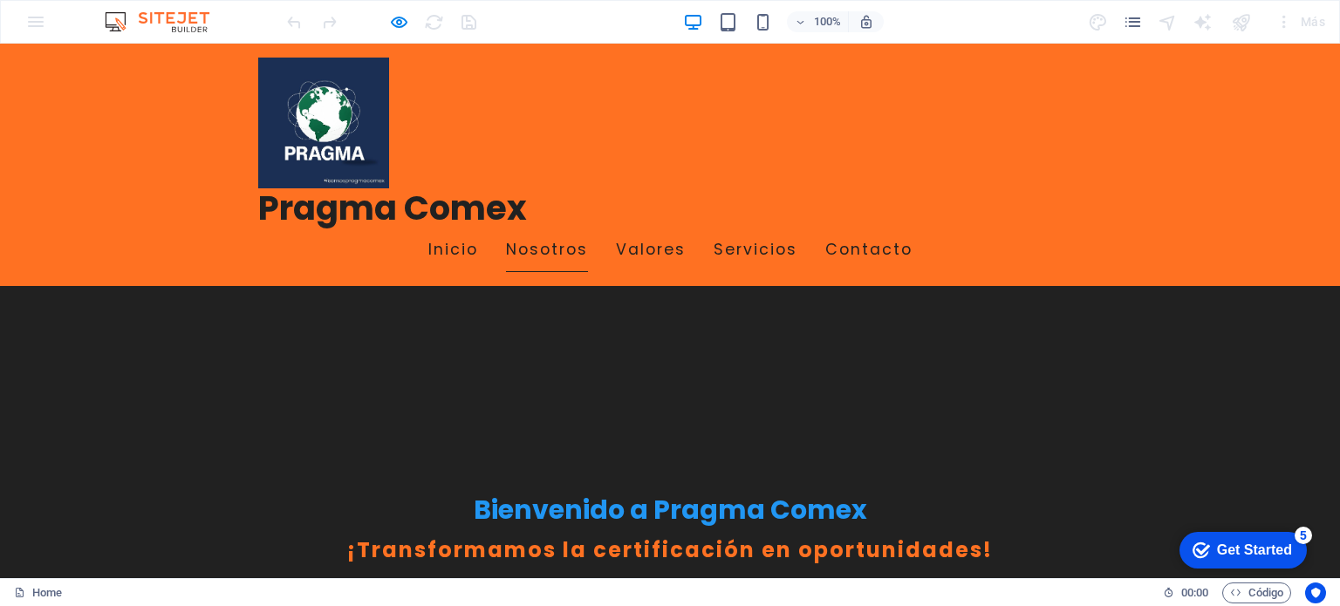
scroll to position [349, 0]
click at [647, 229] on link "Valores" at bounding box center [651, 251] width 70 height 44
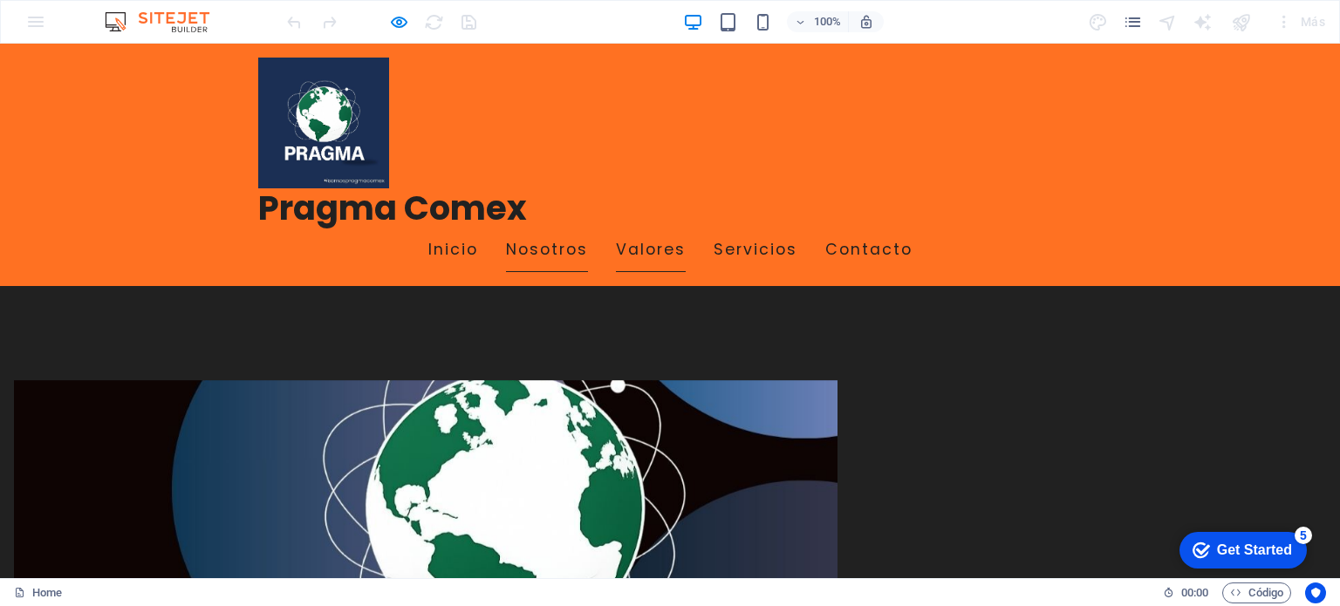
scroll to position [748, 0]
click at [729, 229] on link "Servicios" at bounding box center [756, 251] width 84 height 44
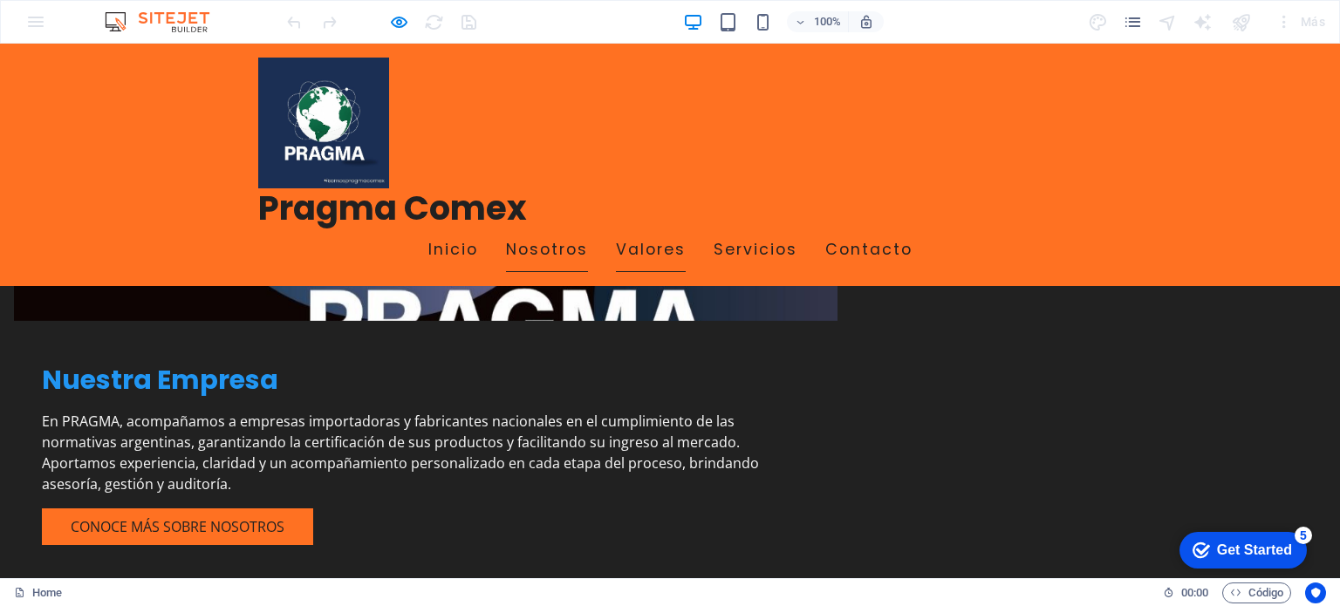
click at [541, 229] on link "Nosotros" at bounding box center [547, 251] width 82 height 44
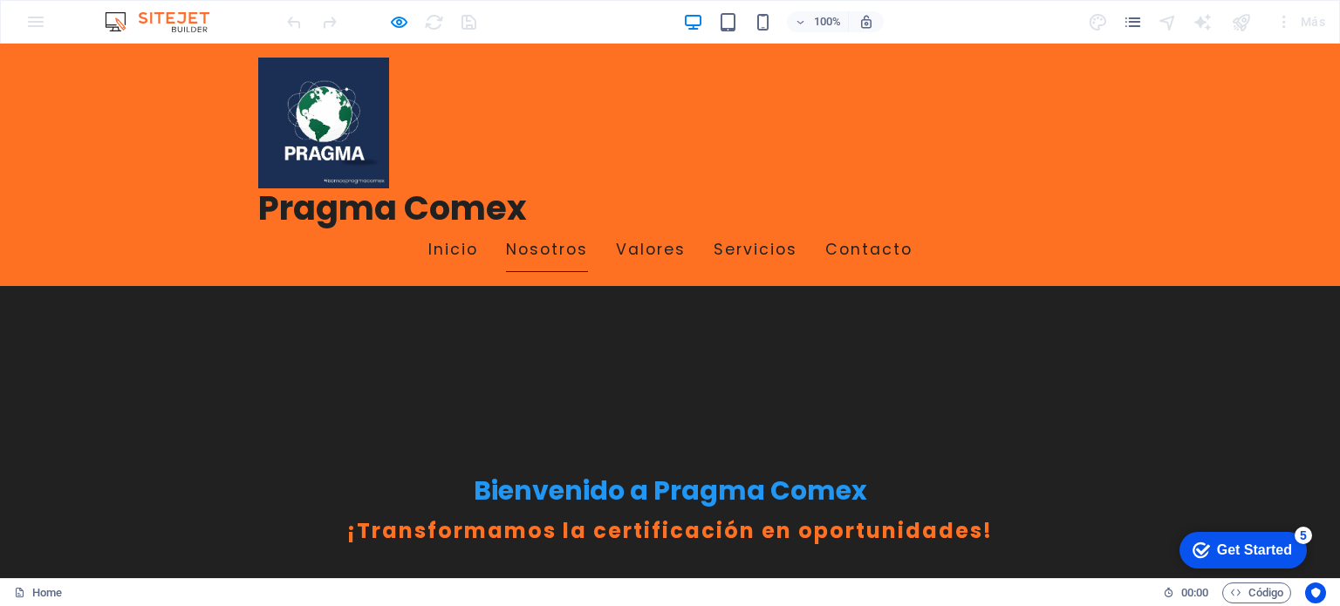
scroll to position [447, 0]
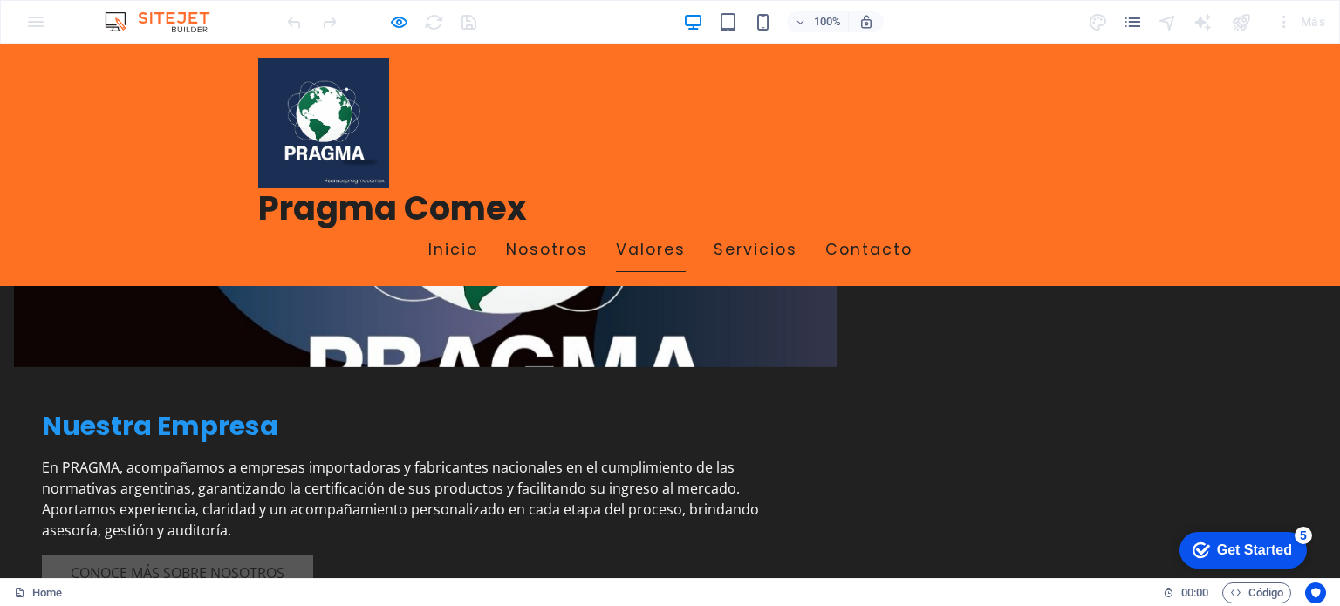
scroll to position [1184, 0]
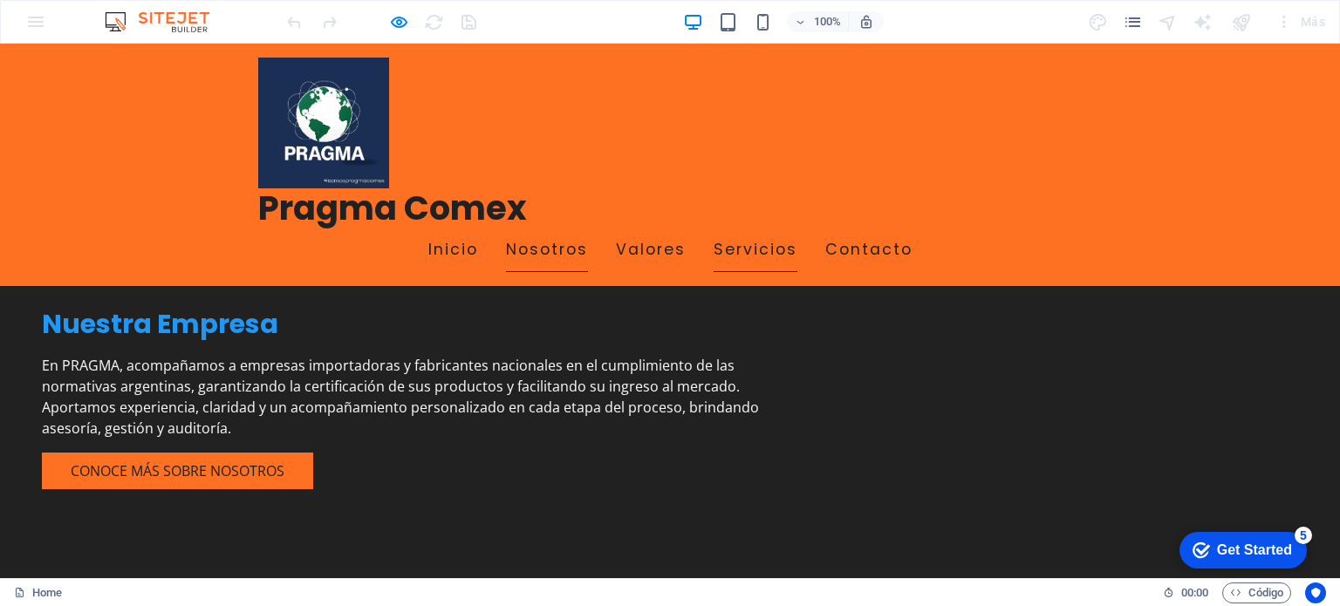
click at [524, 229] on link "Nosotros" at bounding box center [547, 251] width 82 height 44
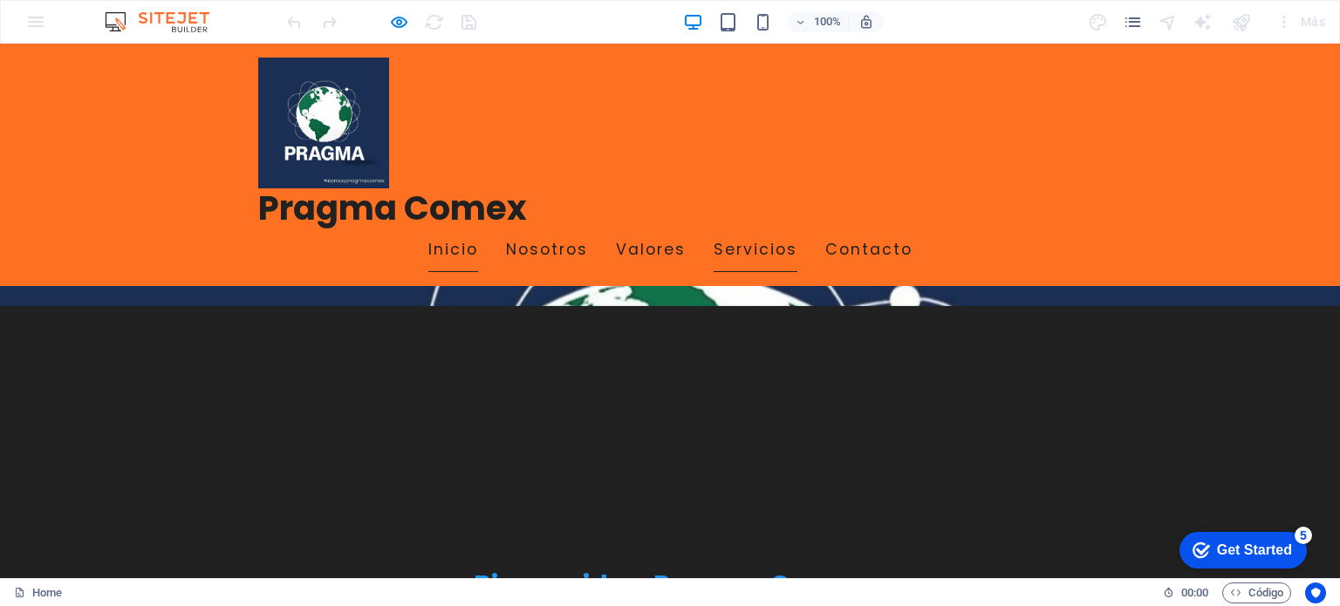
click at [736, 229] on link "Servicios" at bounding box center [756, 251] width 84 height 44
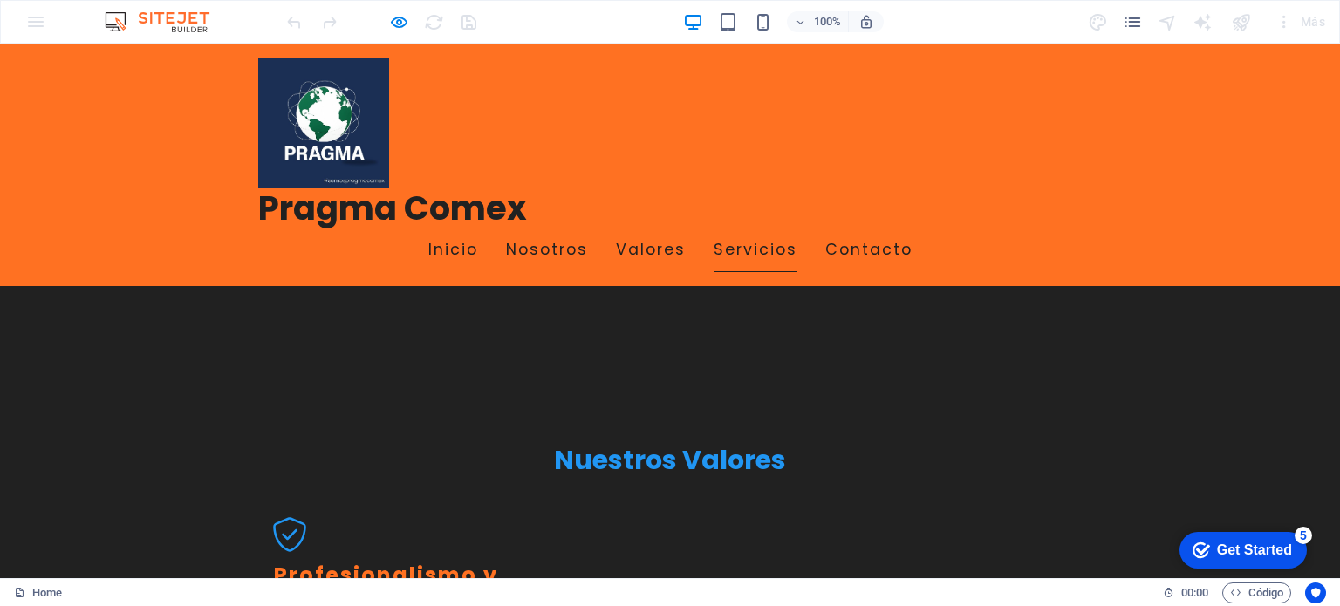
scroll to position [1477, 0]
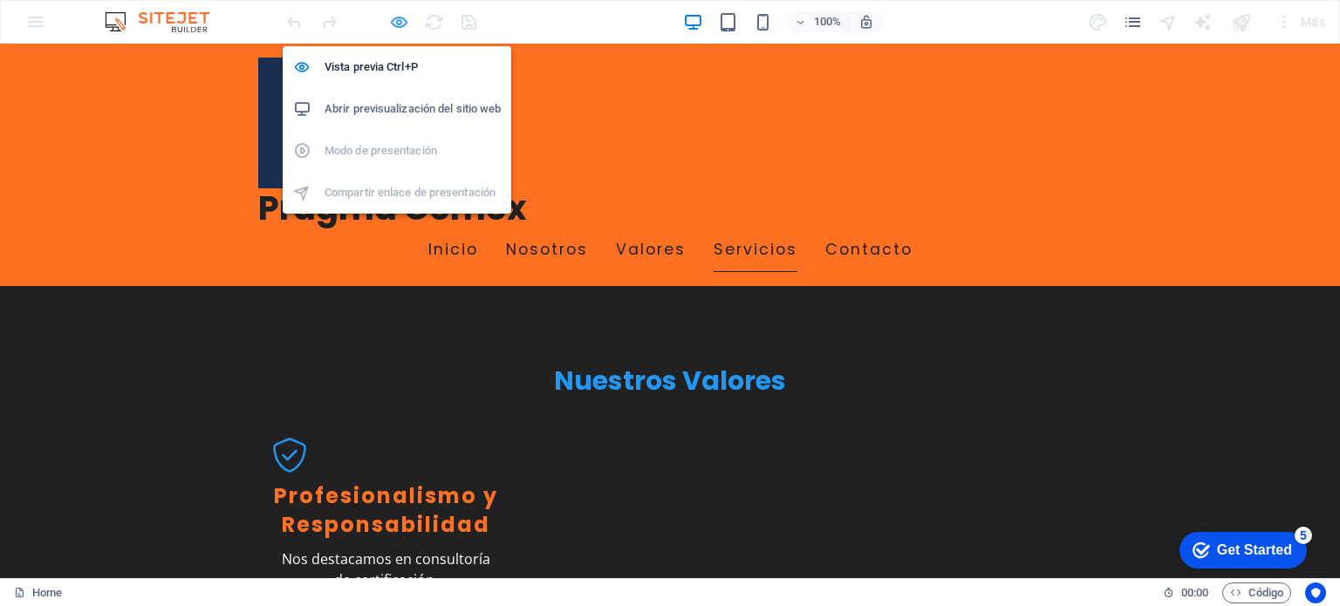
click at [393, 22] on icon "button" at bounding box center [399, 22] width 20 height 20
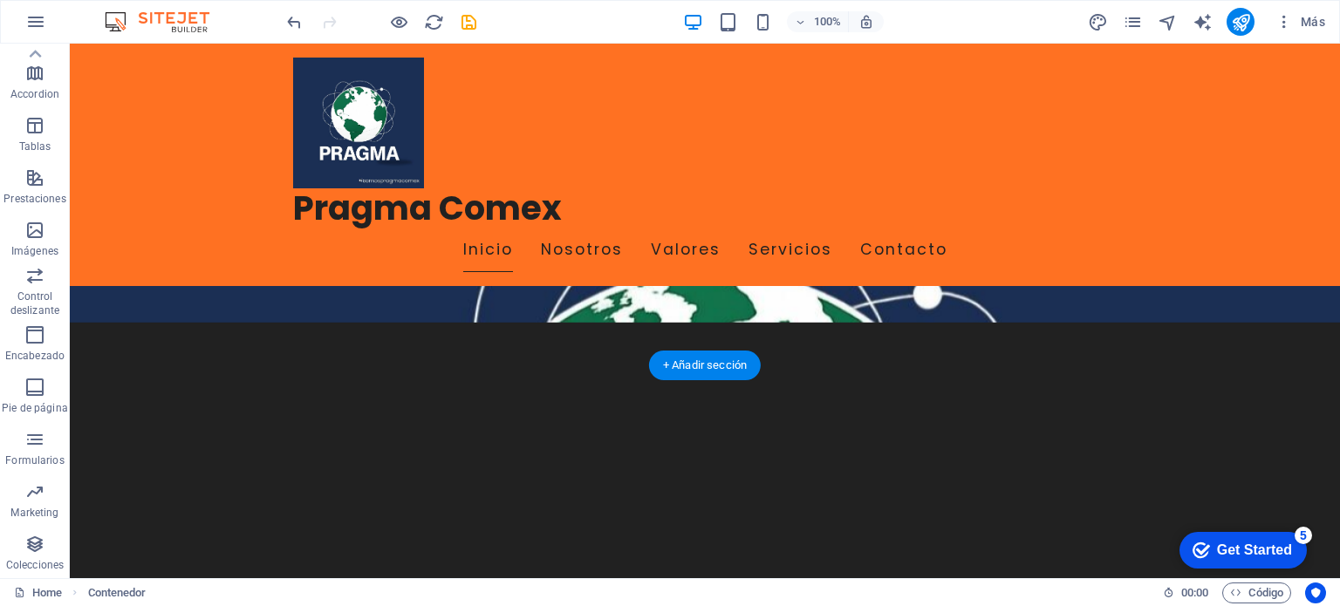
scroll to position [0, 0]
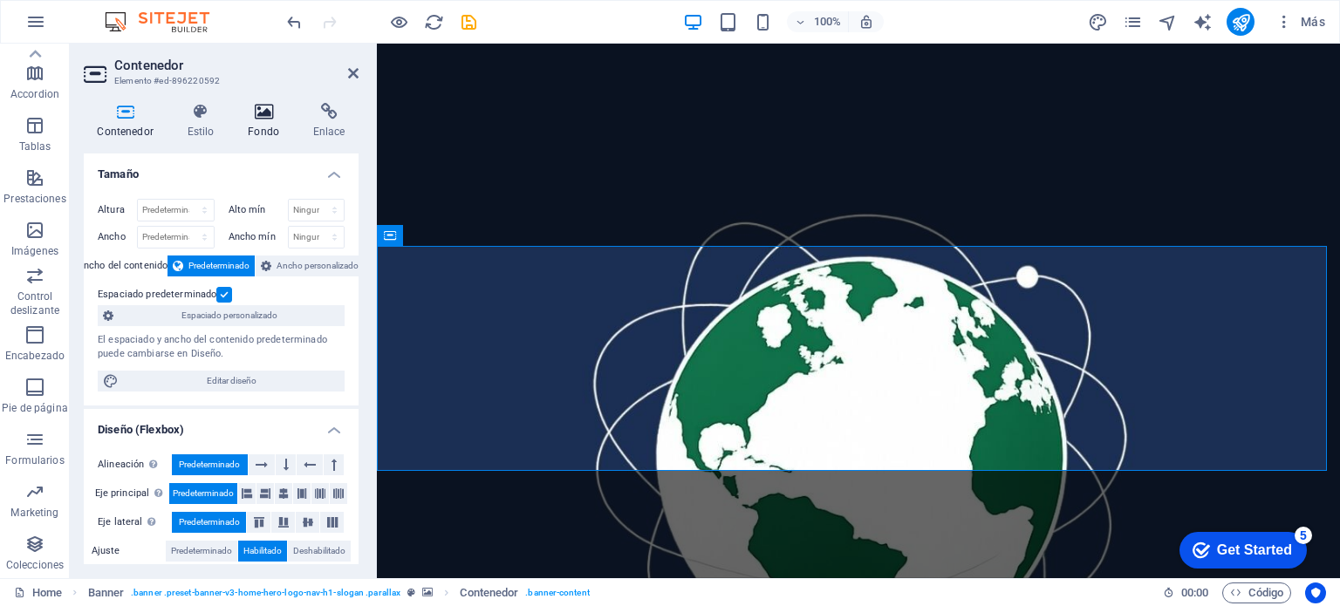
click at [262, 115] on icon at bounding box center [264, 111] width 58 height 17
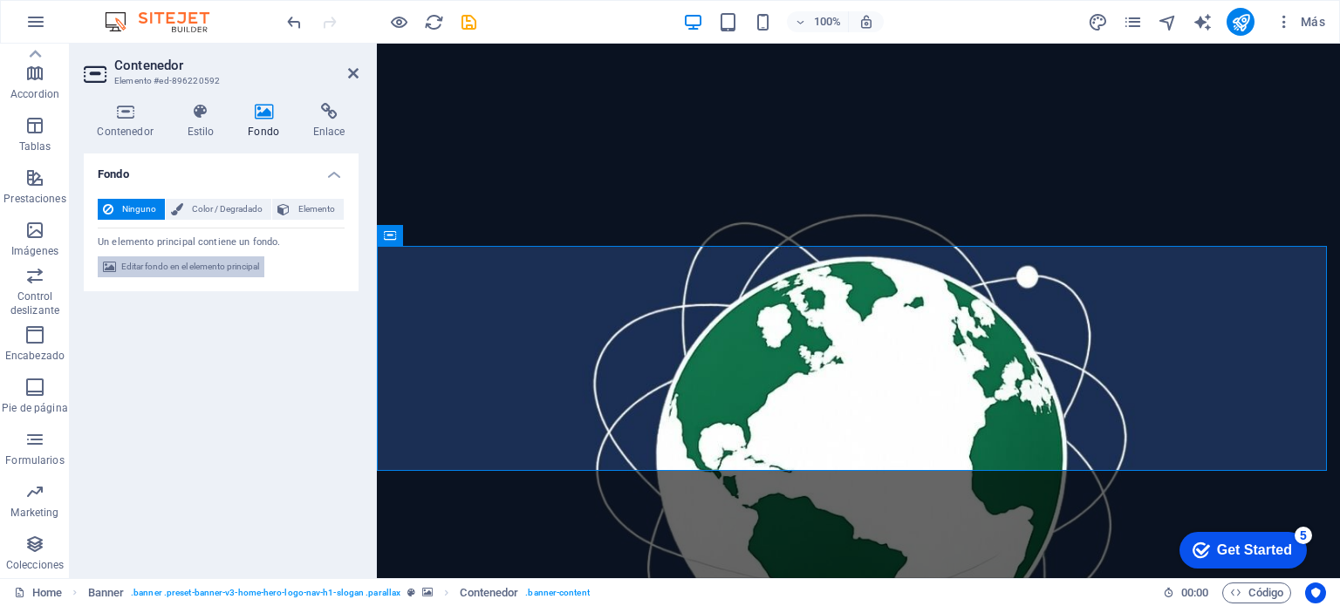
click at [202, 265] on span "Editar fondo en el elemento principal" at bounding box center [190, 266] width 138 height 21
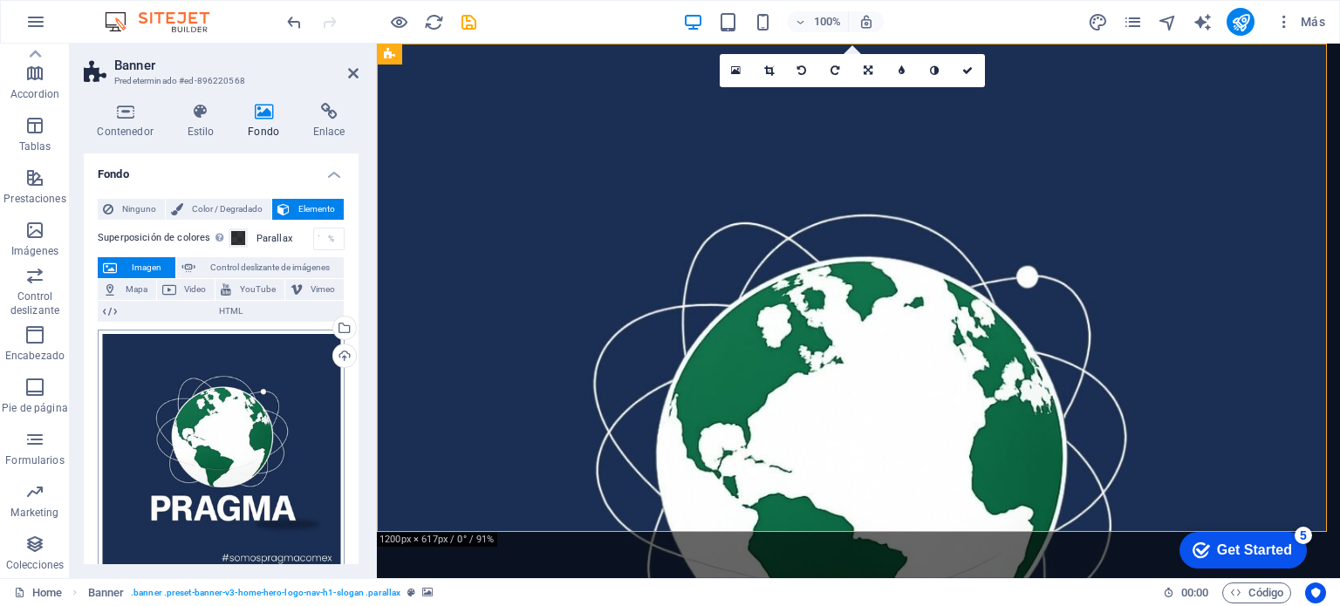
scroll to position [87, 0]
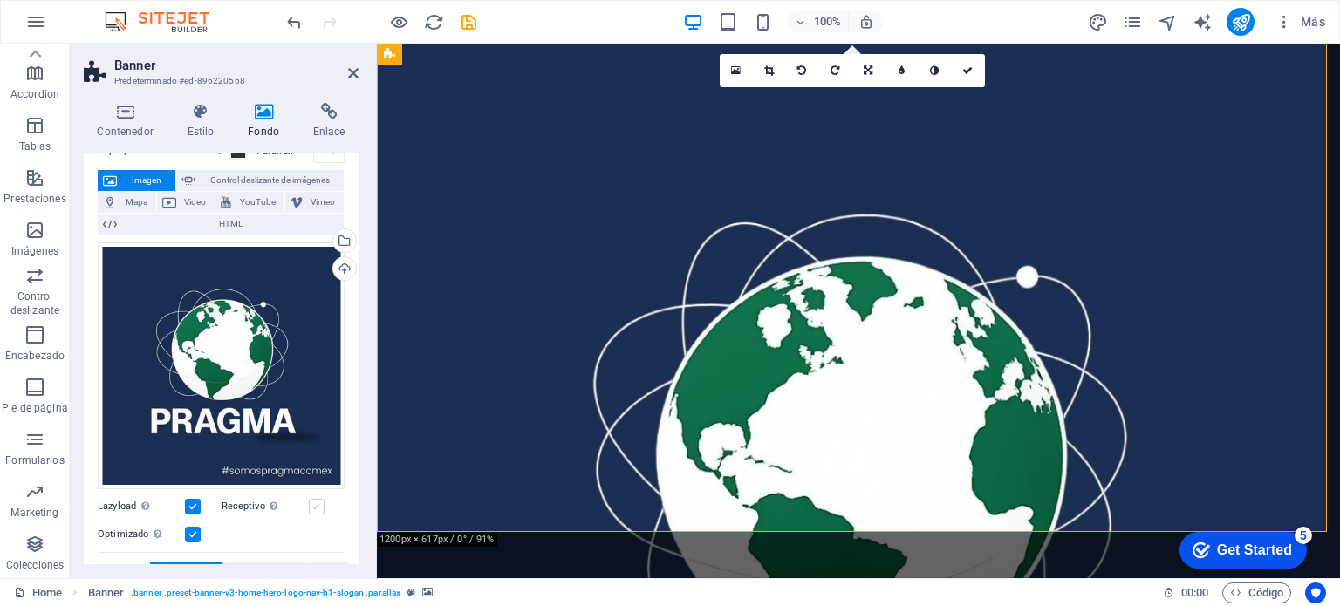
click at [309, 499] on label at bounding box center [317, 507] width 16 height 16
click at [0, 0] on input "Receptivo Automáticamente cargar tamaños optimizados de smartphone e imagen ret…" at bounding box center [0, 0] width 0 height 0
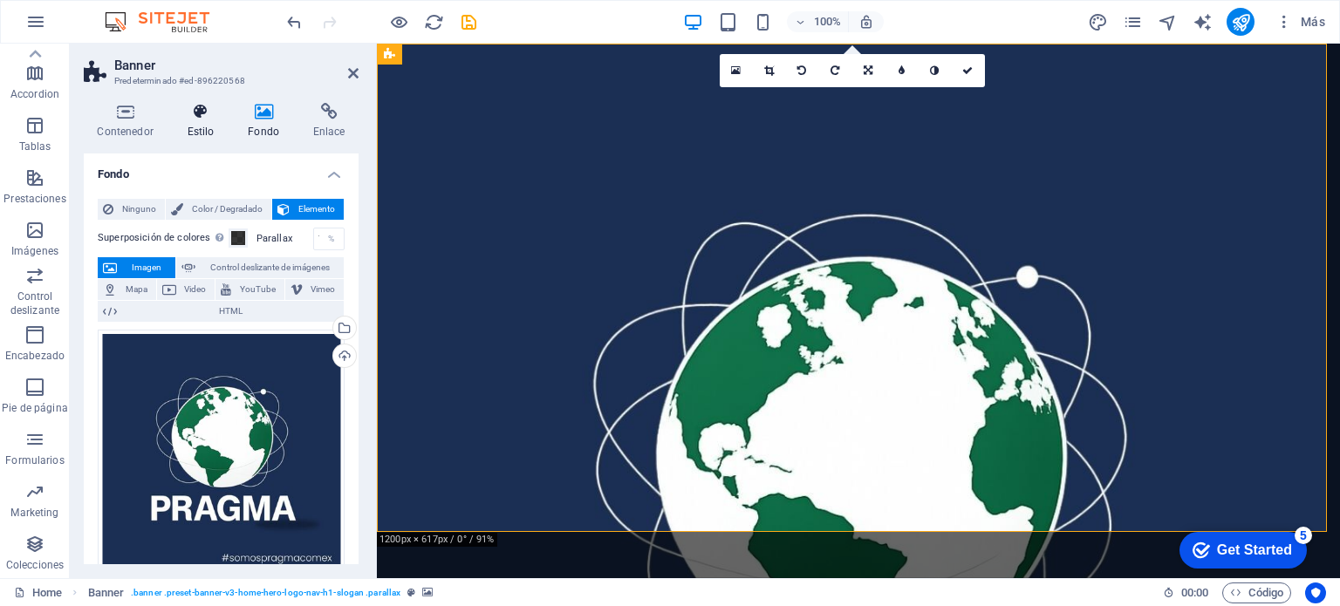
click at [199, 112] on icon at bounding box center [201, 111] width 54 height 17
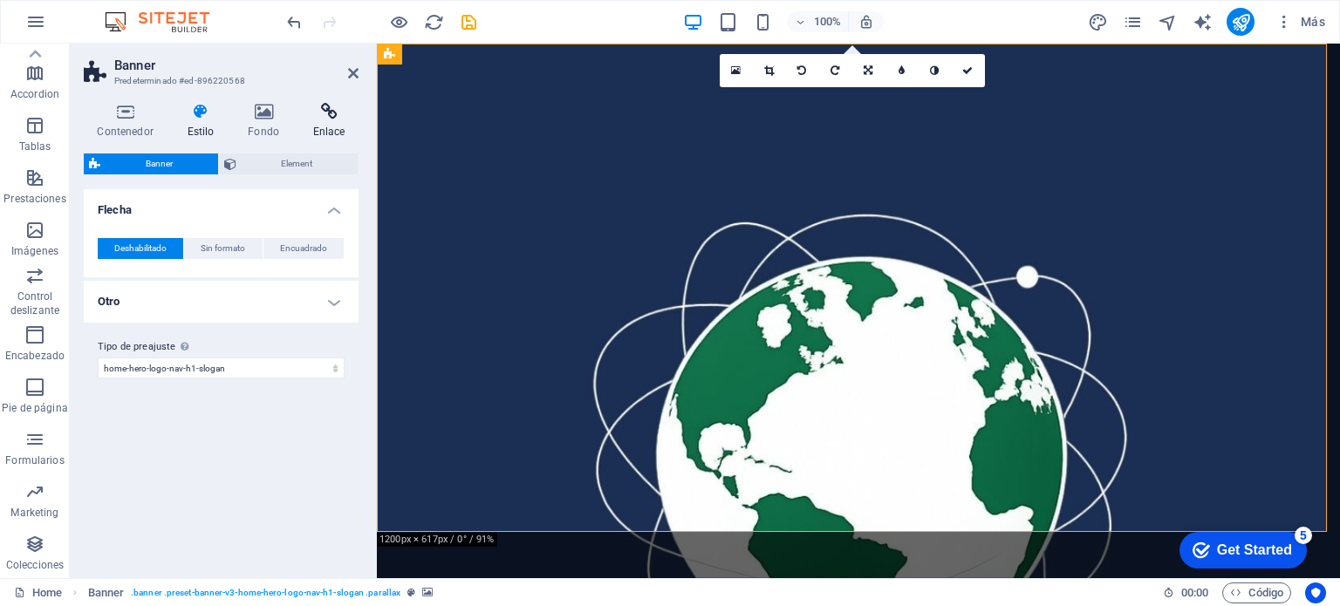
click at [332, 112] on icon at bounding box center [328, 111] width 59 height 17
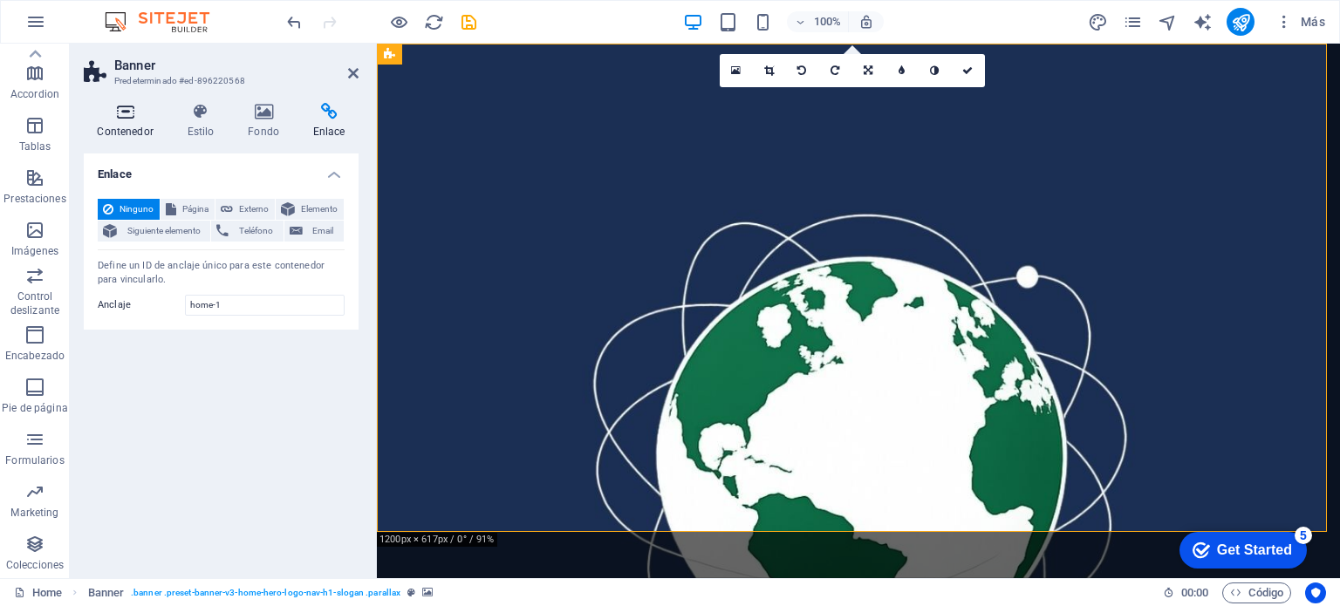
click at [111, 121] on h4 "Contenedor" at bounding box center [129, 121] width 90 height 37
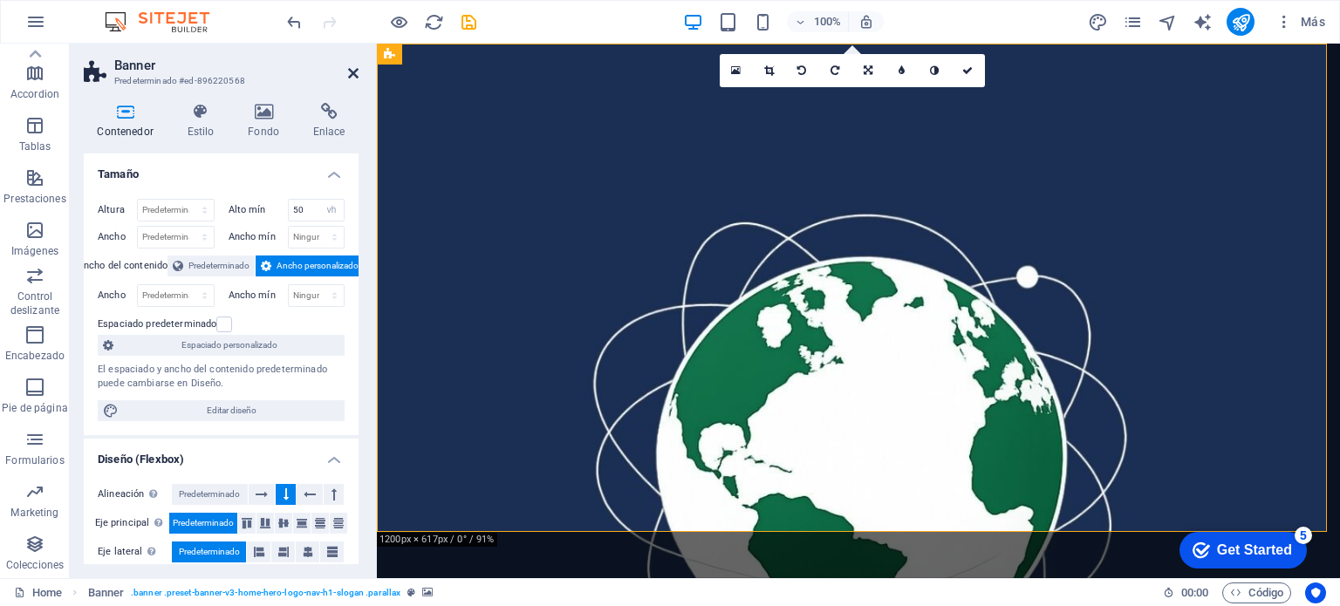
click at [348, 72] on icon at bounding box center [353, 73] width 10 height 14
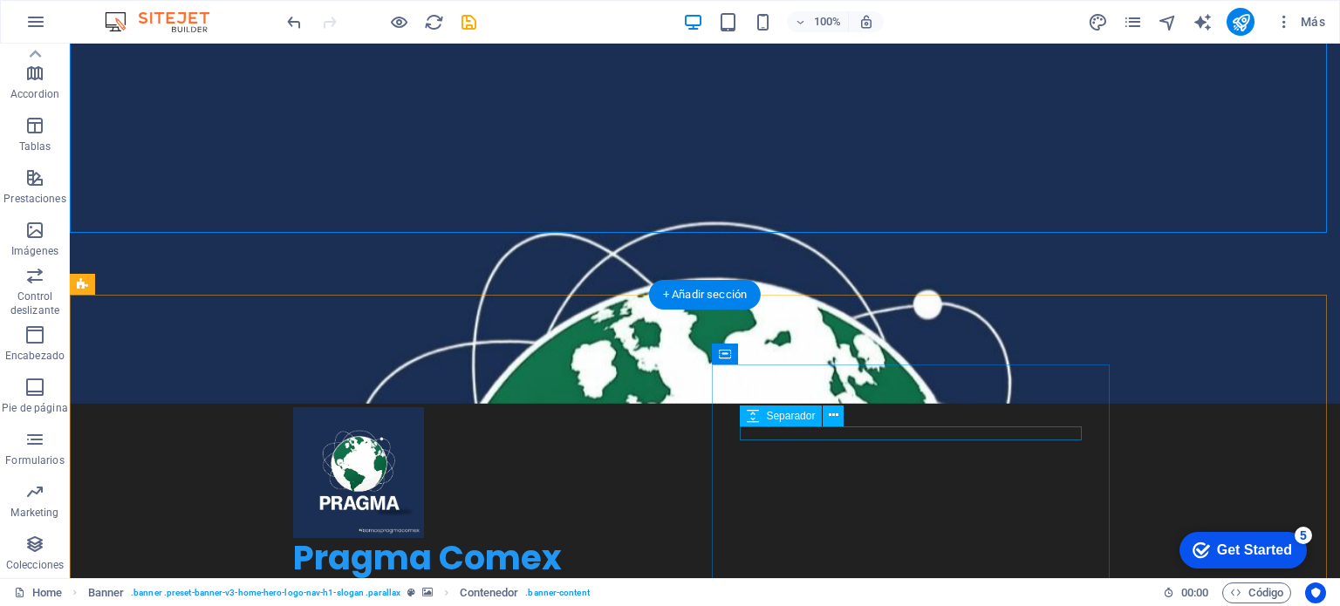
scroll to position [436, 0]
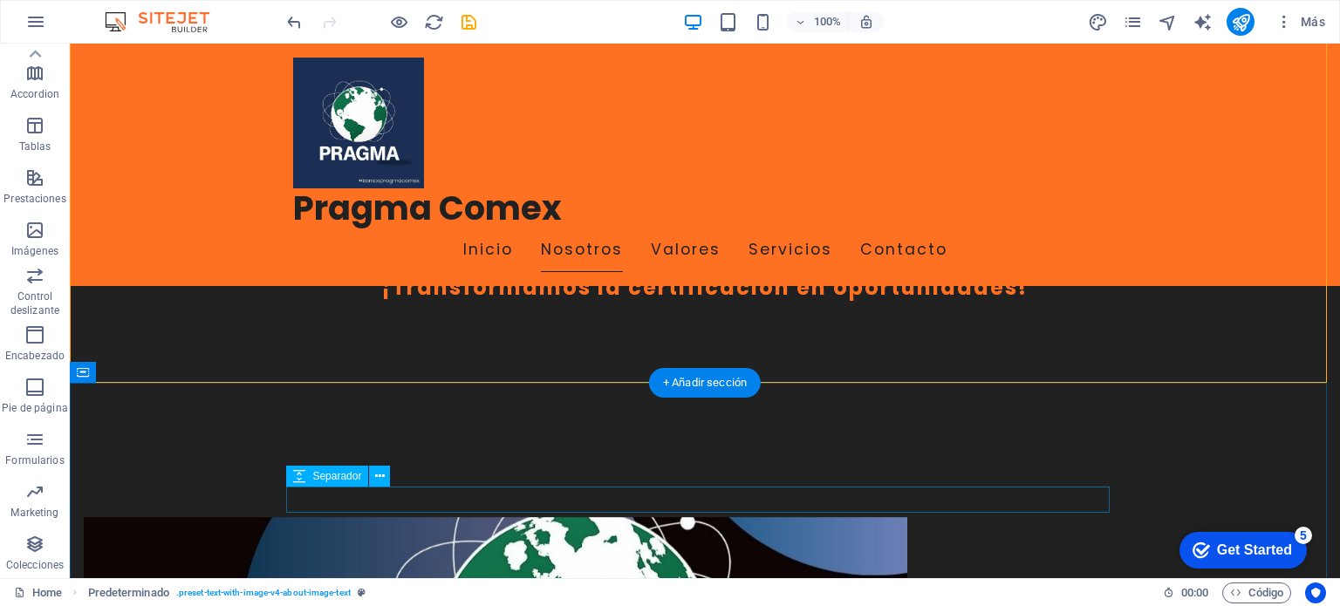
scroll to position [611, 0]
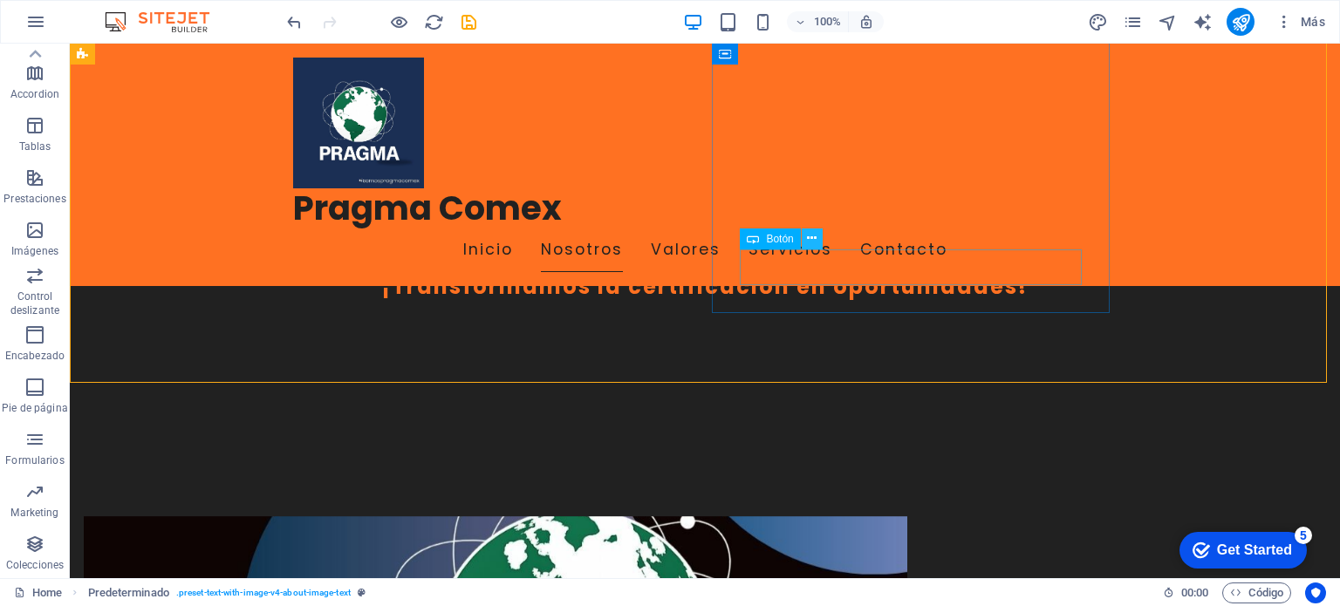
click at [810, 239] on icon at bounding box center [812, 238] width 10 height 18
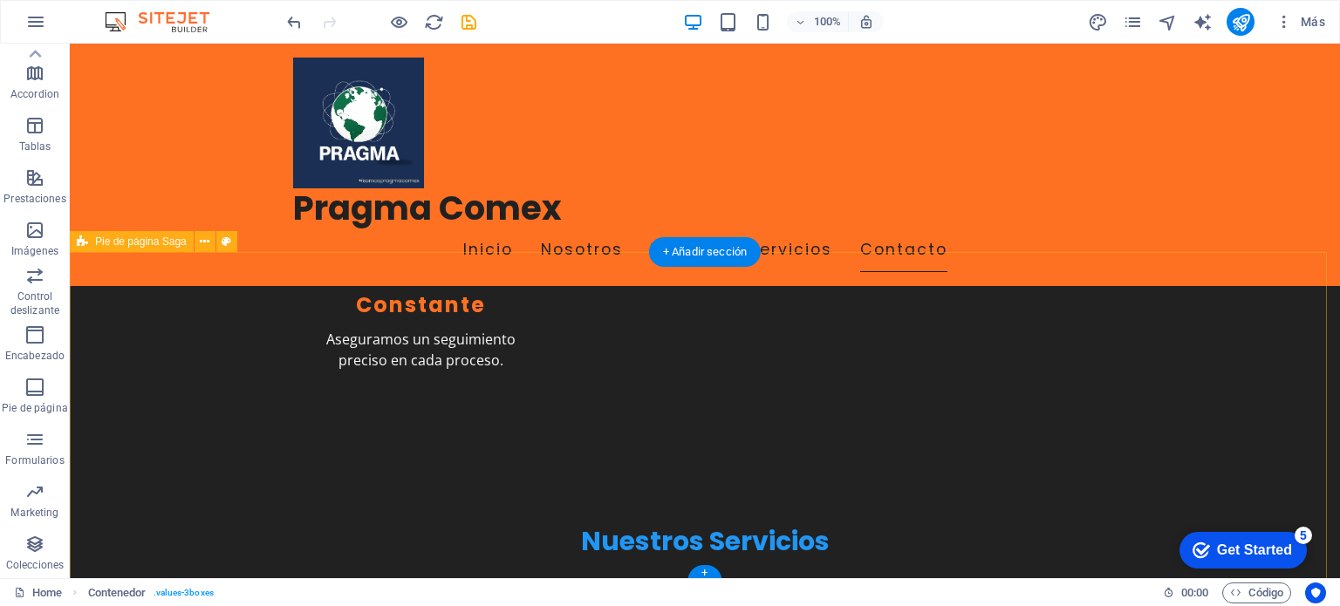
scroll to position [2246, 0]
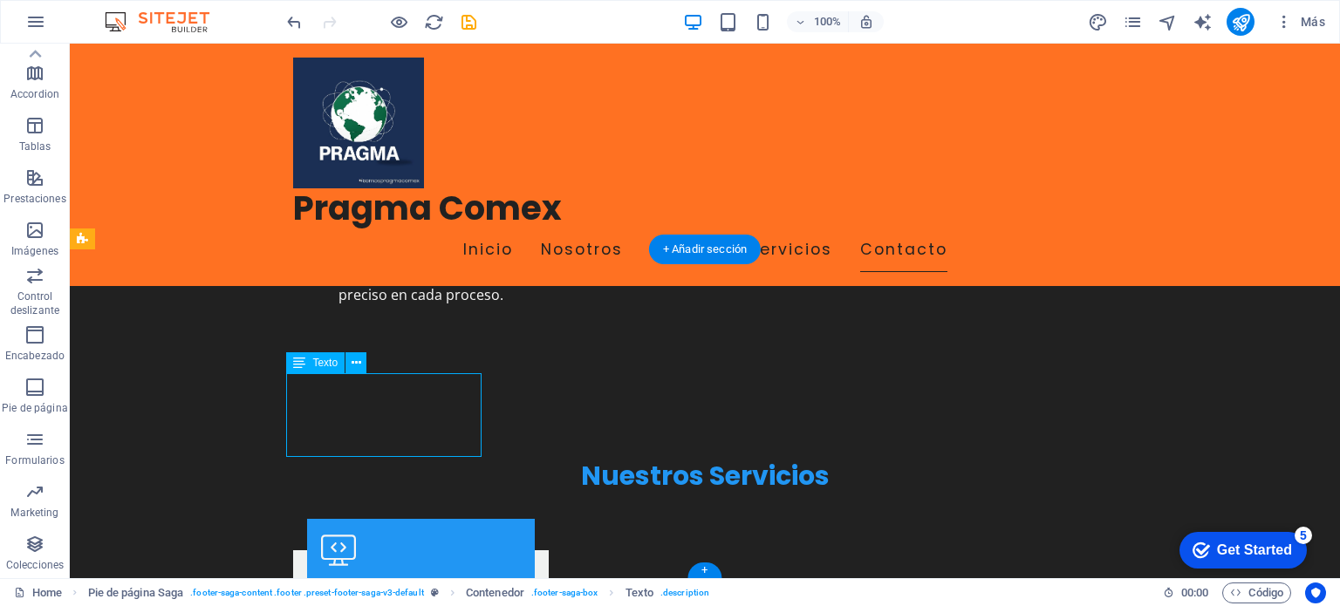
drag, startPoint x: 363, startPoint y: 445, endPoint x: 341, endPoint y: 447, distance: 21.9
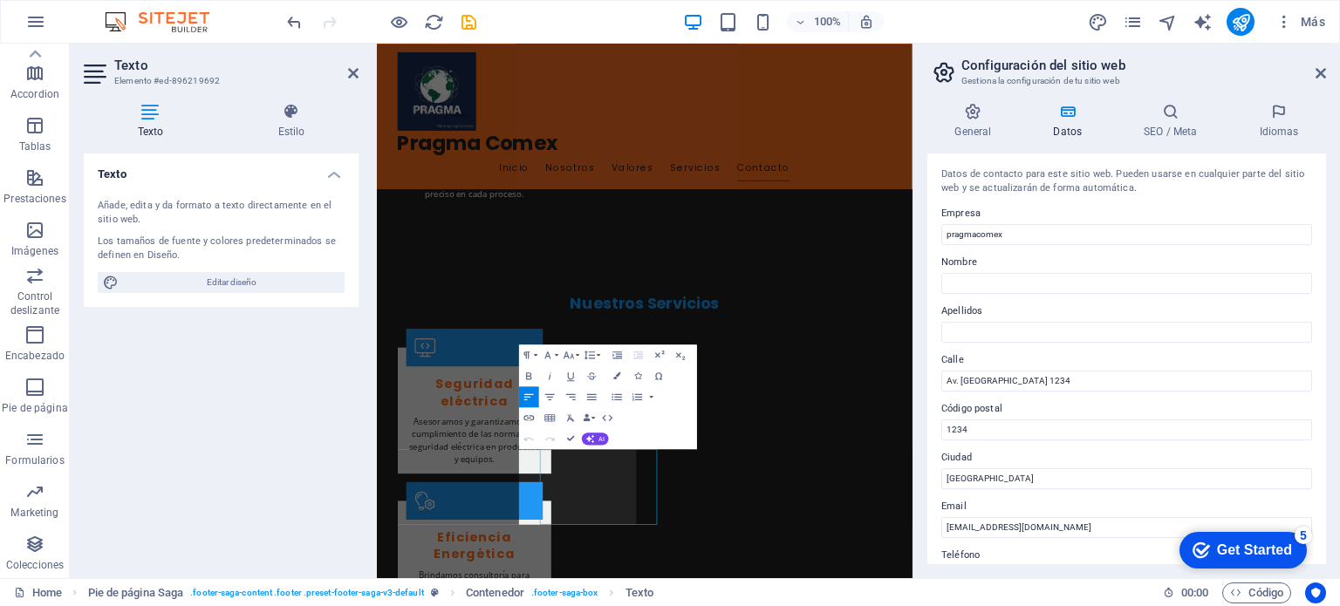
scroll to position [1890, 0]
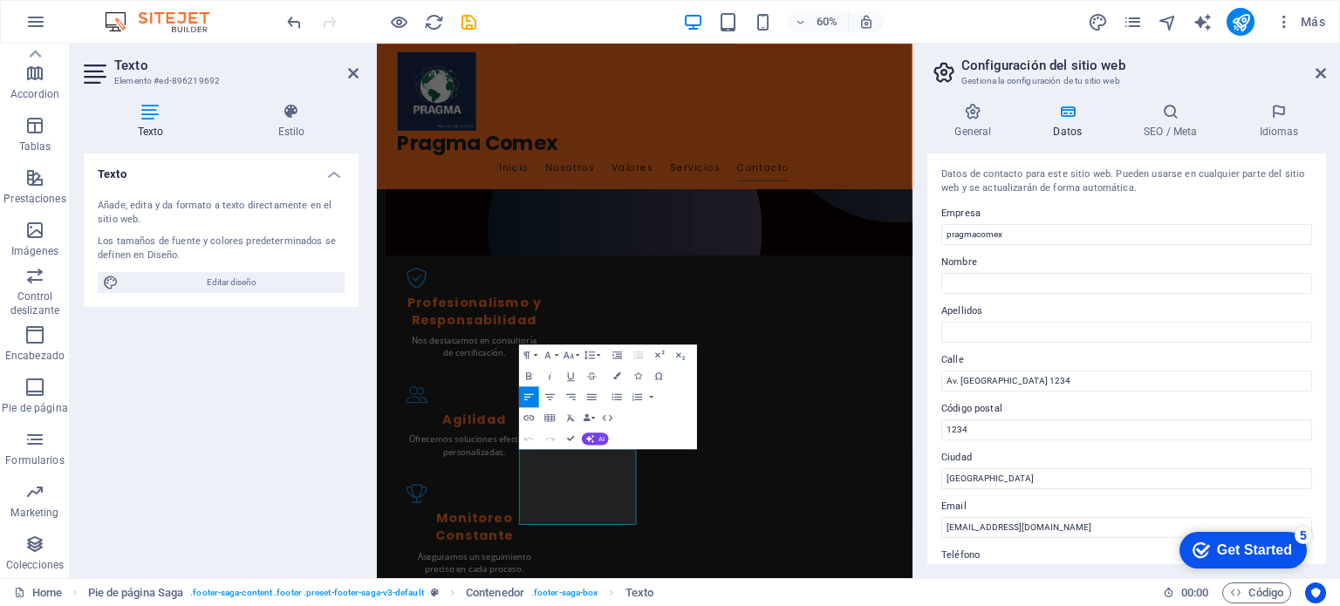
click at [671, 380] on div "Paragraph Format Normal Heading 1 Heading 2 Heading 3 Heading 4 Heading 5 Headi…" at bounding box center [608, 397] width 178 height 105
drag, startPoint x: 1035, startPoint y: 375, endPoint x: 920, endPoint y: 365, distance: 114.8
click at [920, 365] on div "General Datos SEO / Meta Idiomas Nombre del sitio web pragmacomex.com.ar Logo A…" at bounding box center [1126, 333] width 427 height 489
click at [971, 426] on input "1234" at bounding box center [1126, 430] width 371 height 21
type input "1"
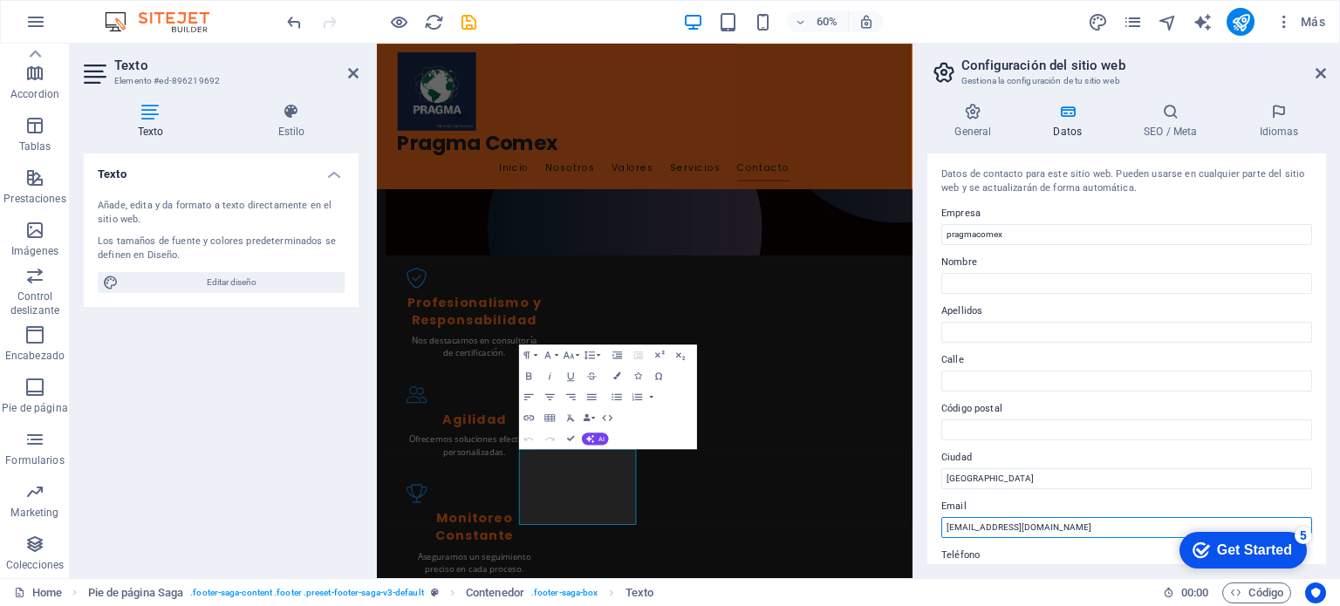
click at [981, 530] on input "contacto@pragmacomex.com" at bounding box center [1126, 527] width 371 height 21
click at [968, 524] on input "Juliannievas@pragmacomex.com" at bounding box center [1126, 527] width 371 height 21
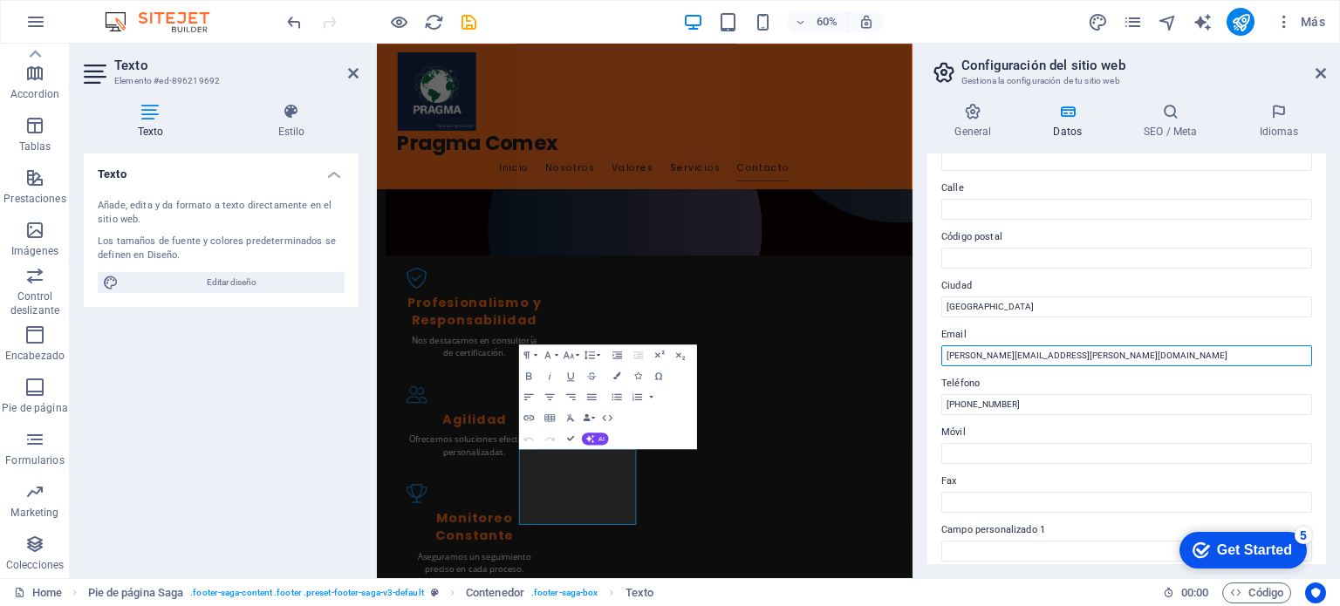
scroll to position [174, 0]
type input "[PERSON_NAME][EMAIL_ADDRESS][PERSON_NAME][DOMAIN_NAME]"
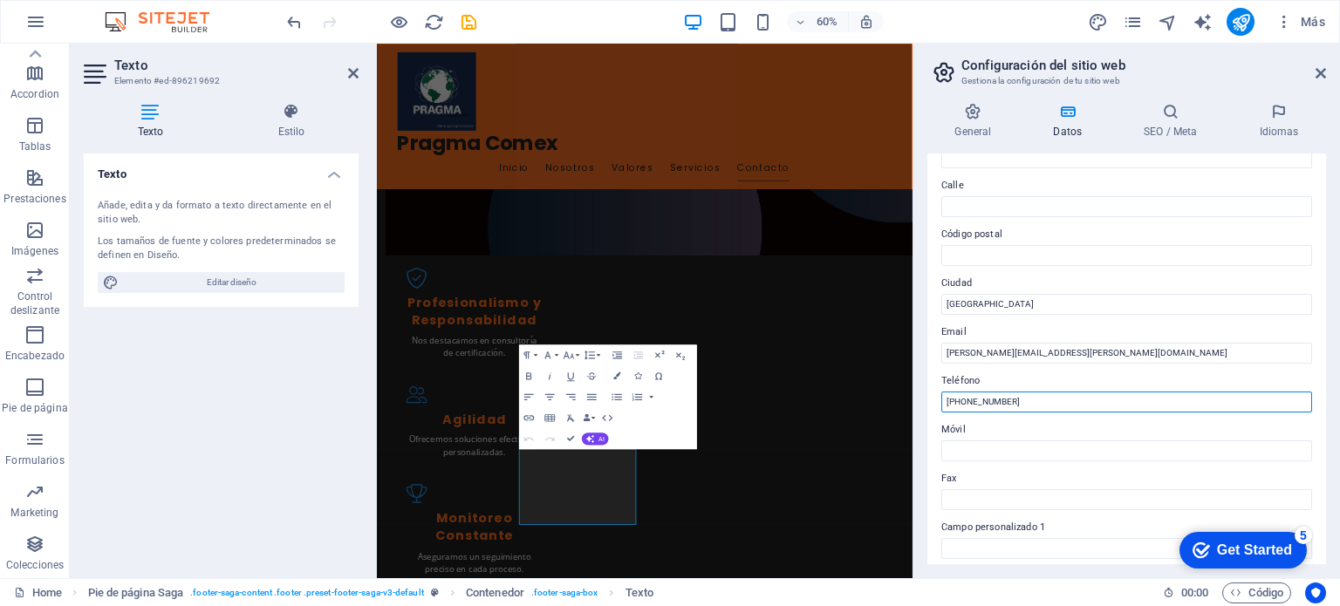
click at [1022, 399] on input "(011) 1234-5678" at bounding box center [1126, 402] width 371 height 21
type input "("
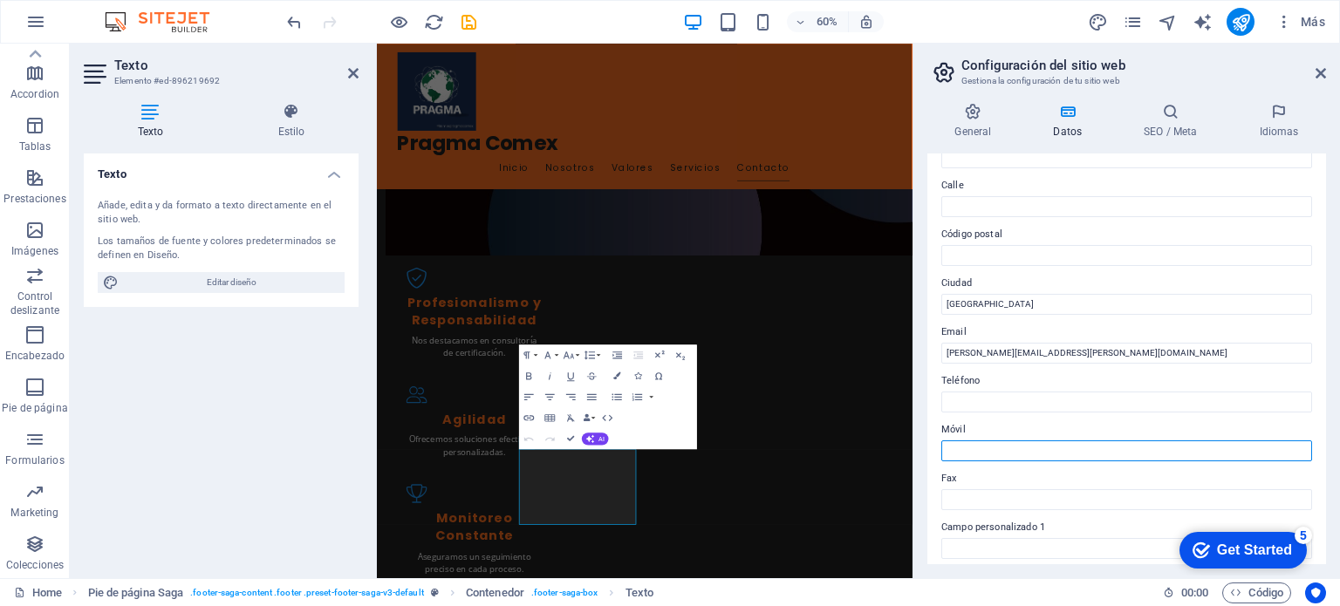
click at [1050, 441] on input "Móvil" at bounding box center [1126, 451] width 371 height 21
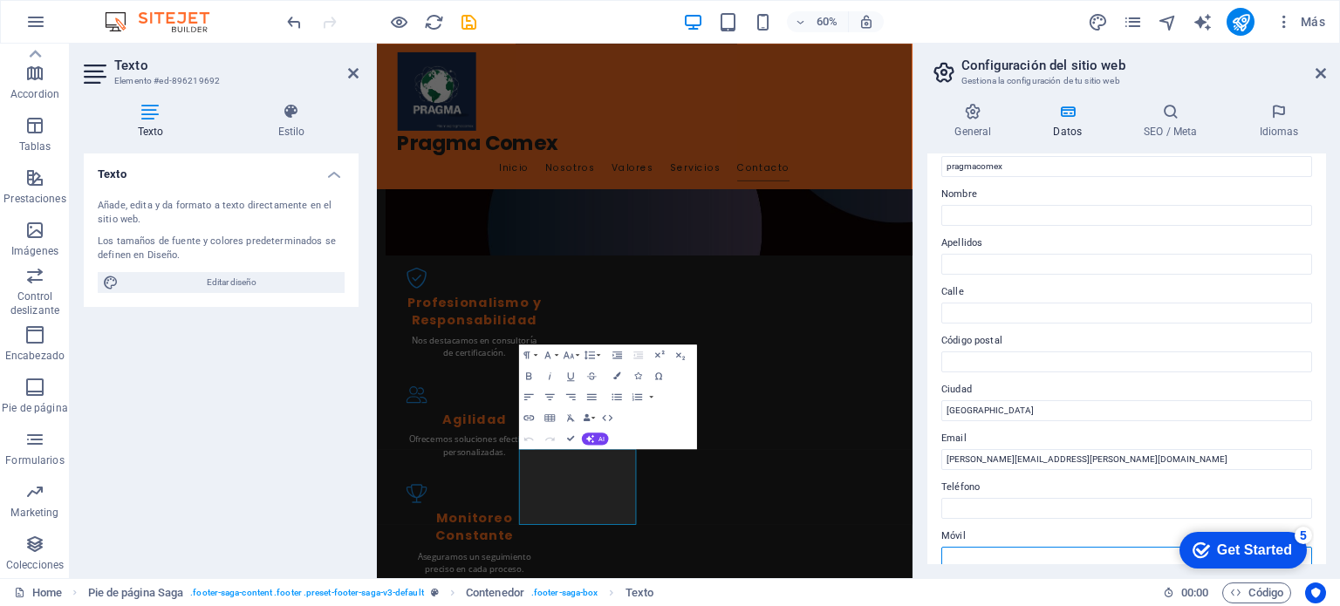
scroll to position [0, 0]
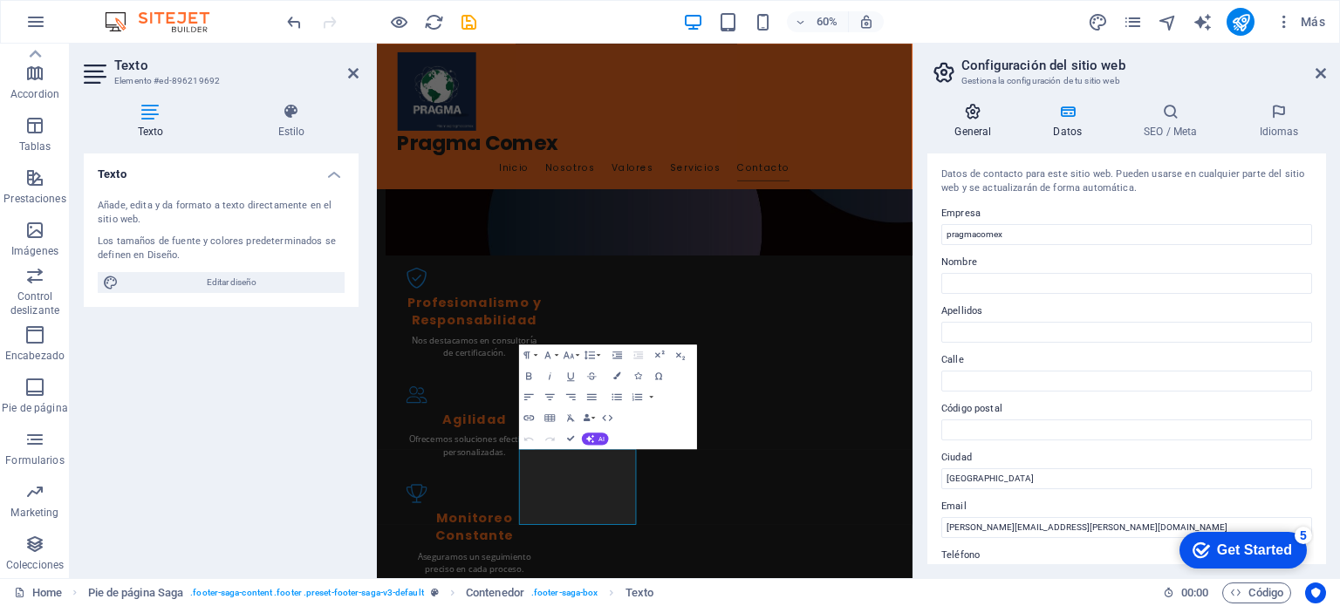
click at [975, 121] on h4 "General" at bounding box center [976, 121] width 99 height 37
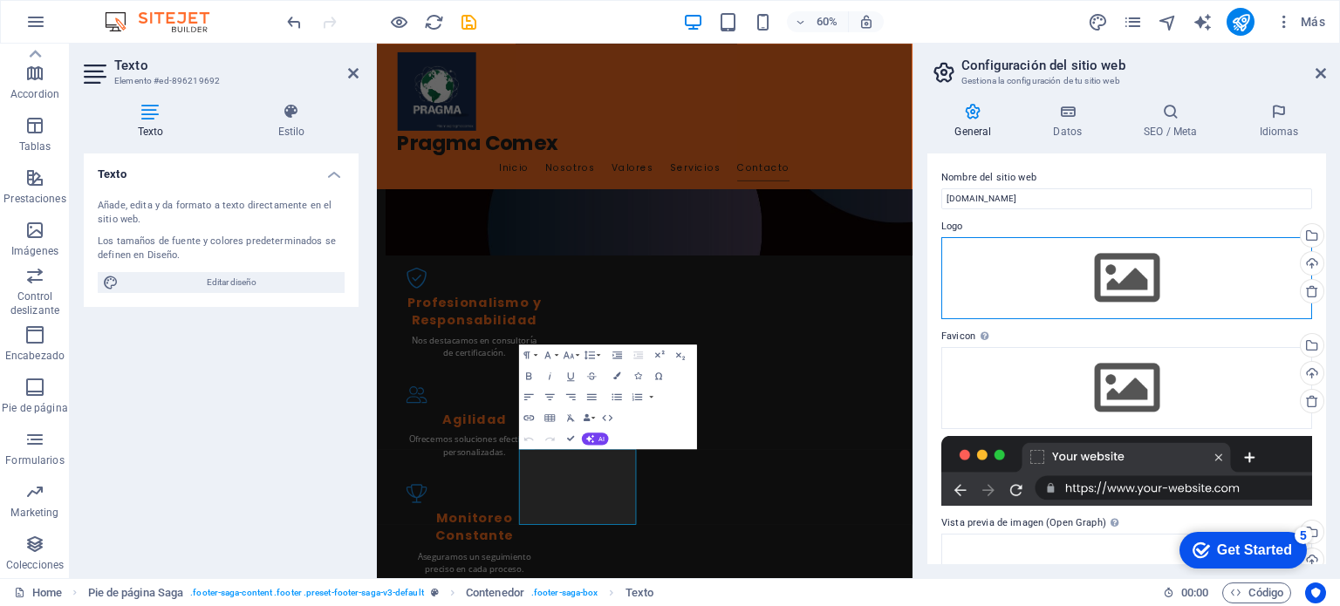
click at [1127, 293] on div "Arrastra archivos aquí, haz clic para escoger archivos o selecciona archivos de…" at bounding box center [1126, 278] width 371 height 82
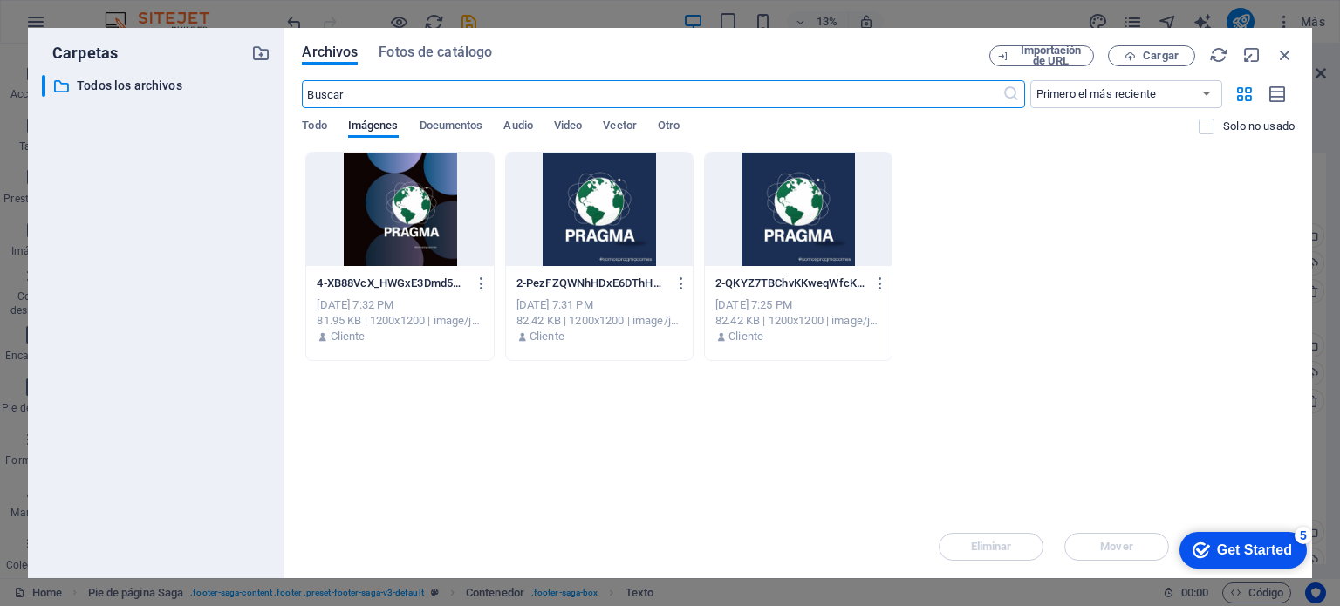
scroll to position [209, 0]
click at [607, 213] on div at bounding box center [599, 209] width 187 height 113
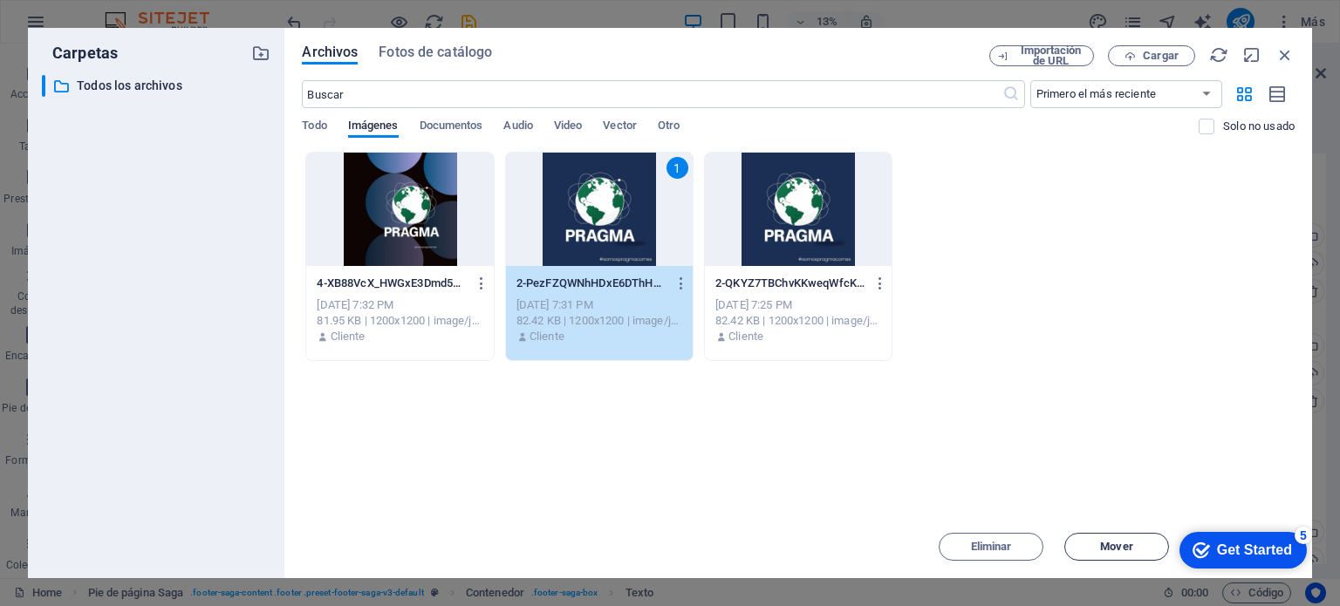
click at [1123, 552] on span "Mover" at bounding box center [1116, 547] width 32 height 10
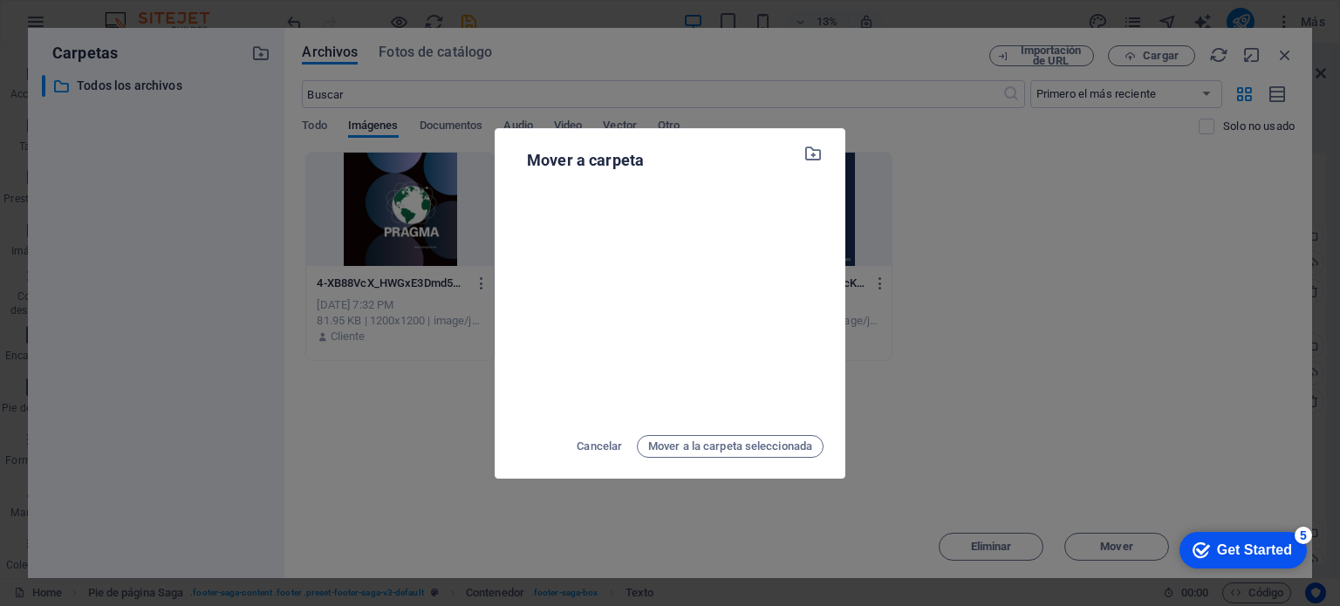
click at [1015, 304] on div "Mover a carpeta Cancelar Mover a la carpeta seleccionada" at bounding box center [670, 303] width 1340 height 606
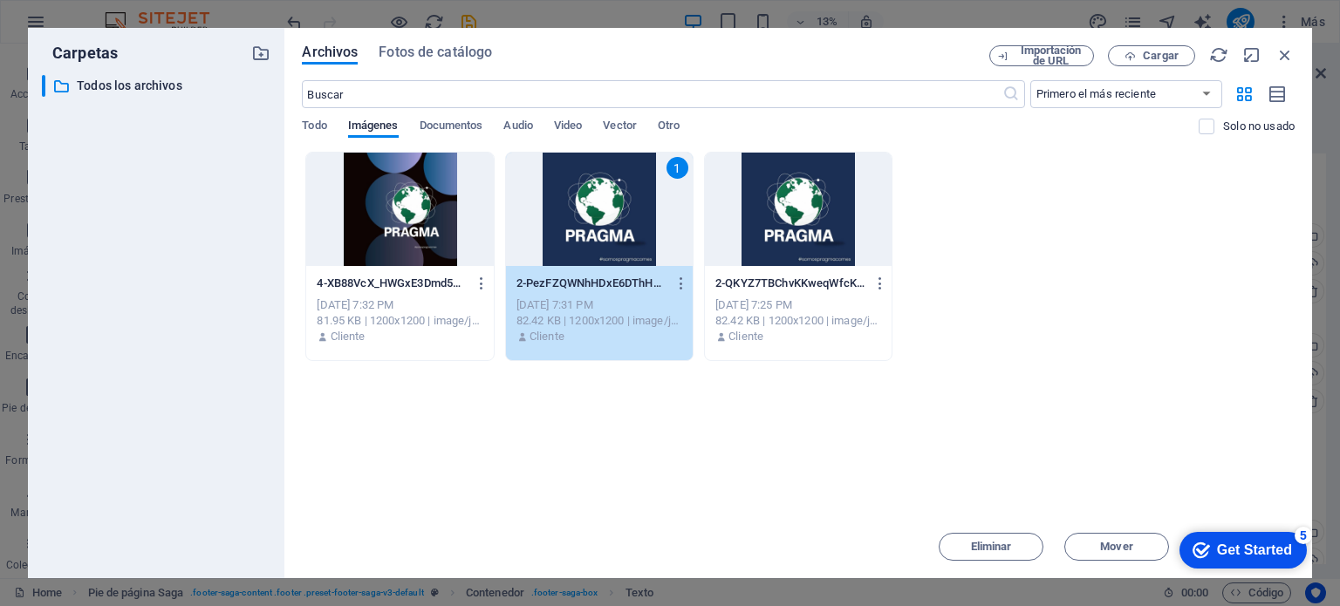
click at [603, 230] on div "1" at bounding box center [599, 209] width 187 height 113
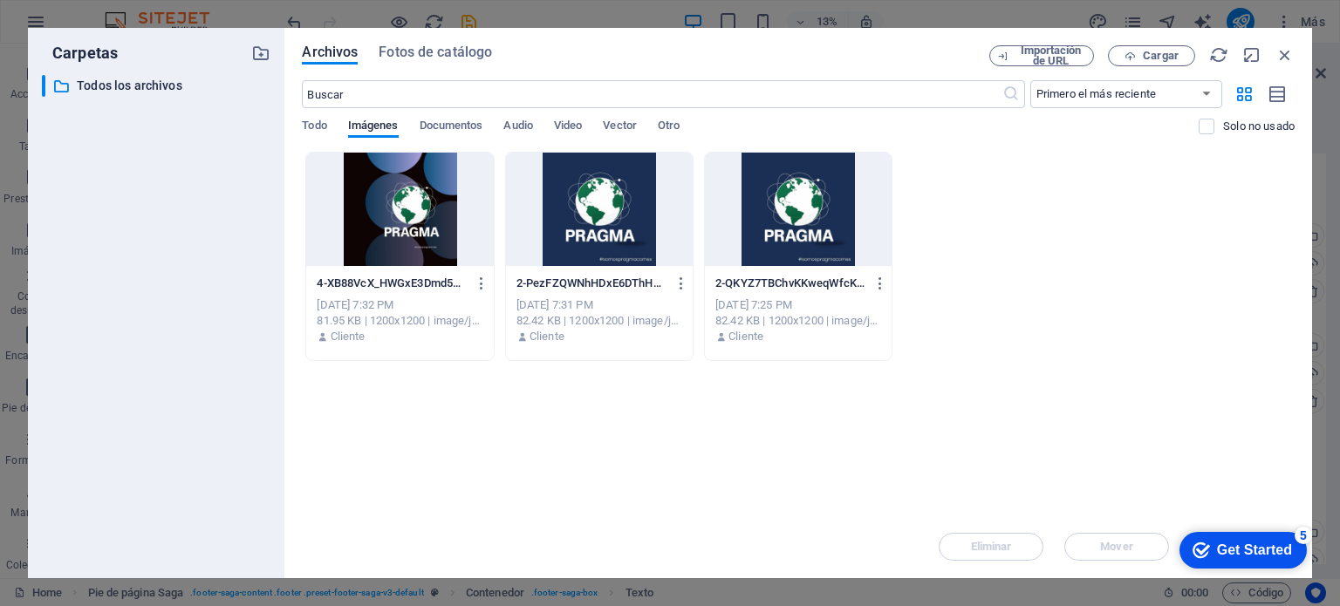
click at [603, 230] on div at bounding box center [599, 209] width 187 height 113
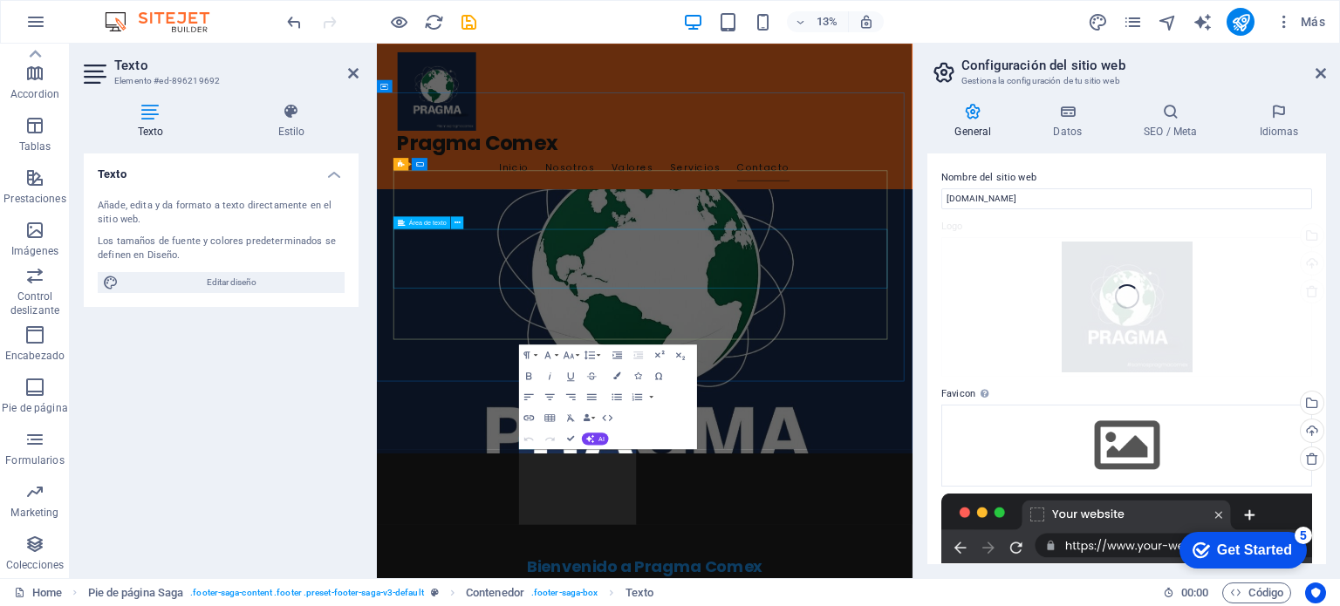
scroll to position [1890, 0]
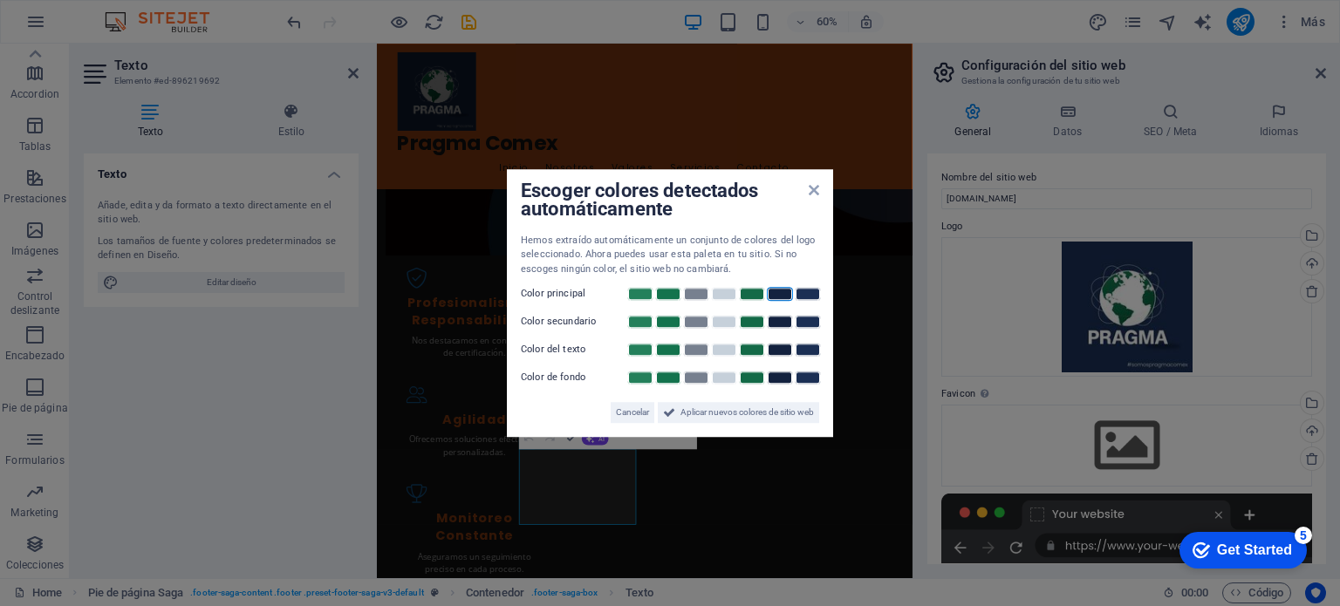
click at [776, 293] on link at bounding box center [780, 294] width 26 height 14
click at [817, 325] on link at bounding box center [808, 322] width 26 height 14
click at [715, 349] on link at bounding box center [724, 350] width 26 height 14
click at [805, 378] on link at bounding box center [808, 378] width 26 height 14
click at [748, 324] on link at bounding box center [752, 322] width 26 height 14
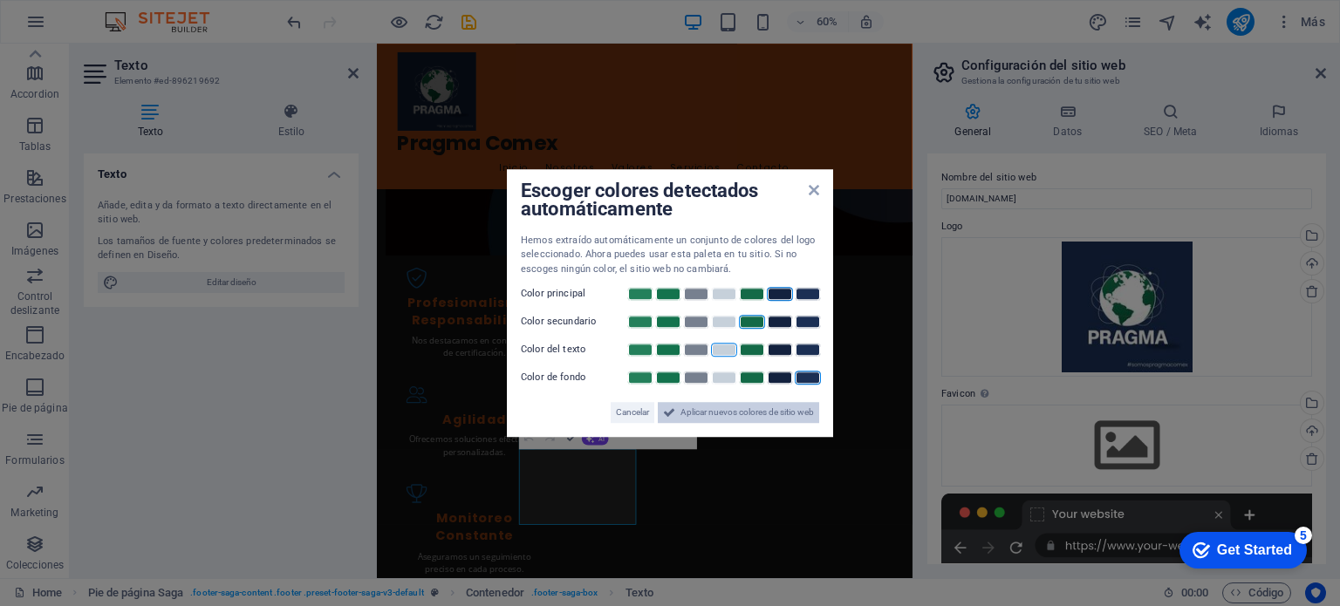
click at [759, 415] on span "Aplicar nuevos colores de sitio web" at bounding box center [746, 412] width 133 height 21
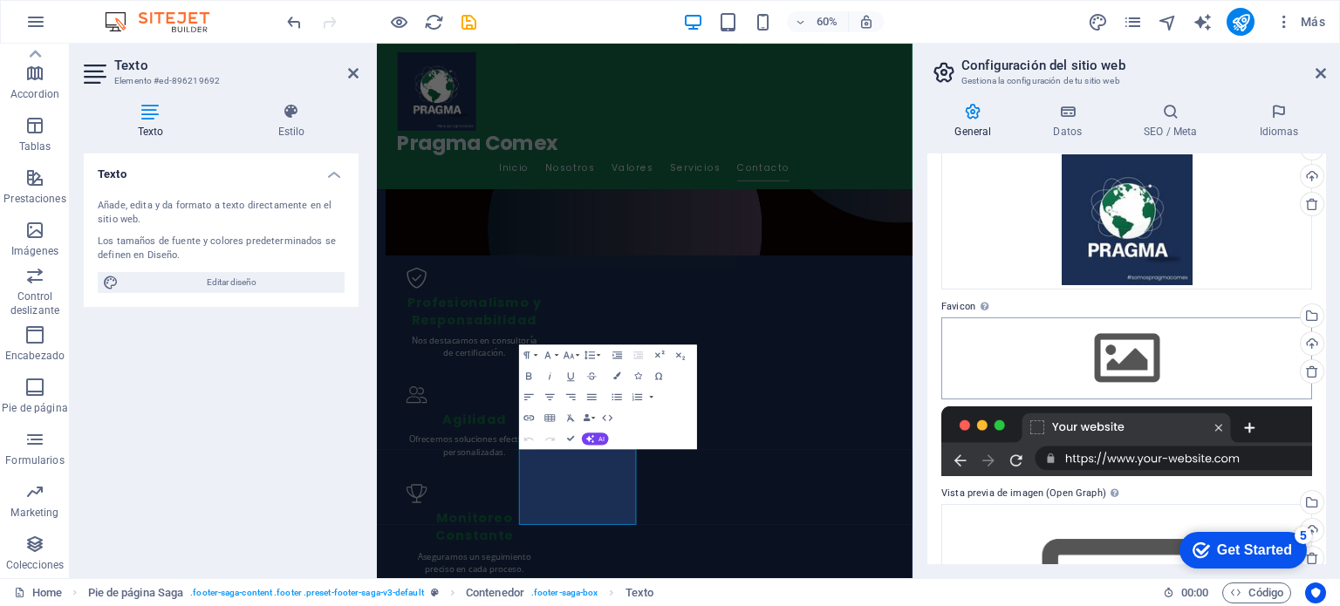
scroll to position [174, 0]
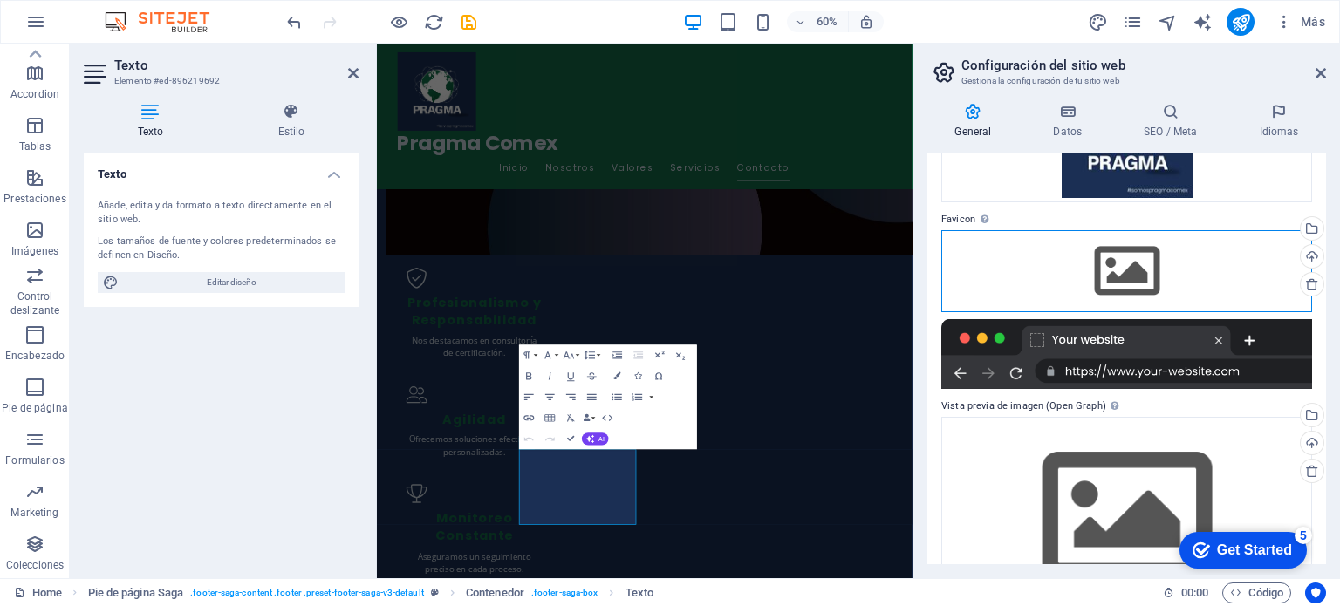
click at [1110, 270] on div "Arrastra archivos aquí, haz clic para escoger archivos o selecciona archivos de…" at bounding box center [1126, 271] width 371 height 82
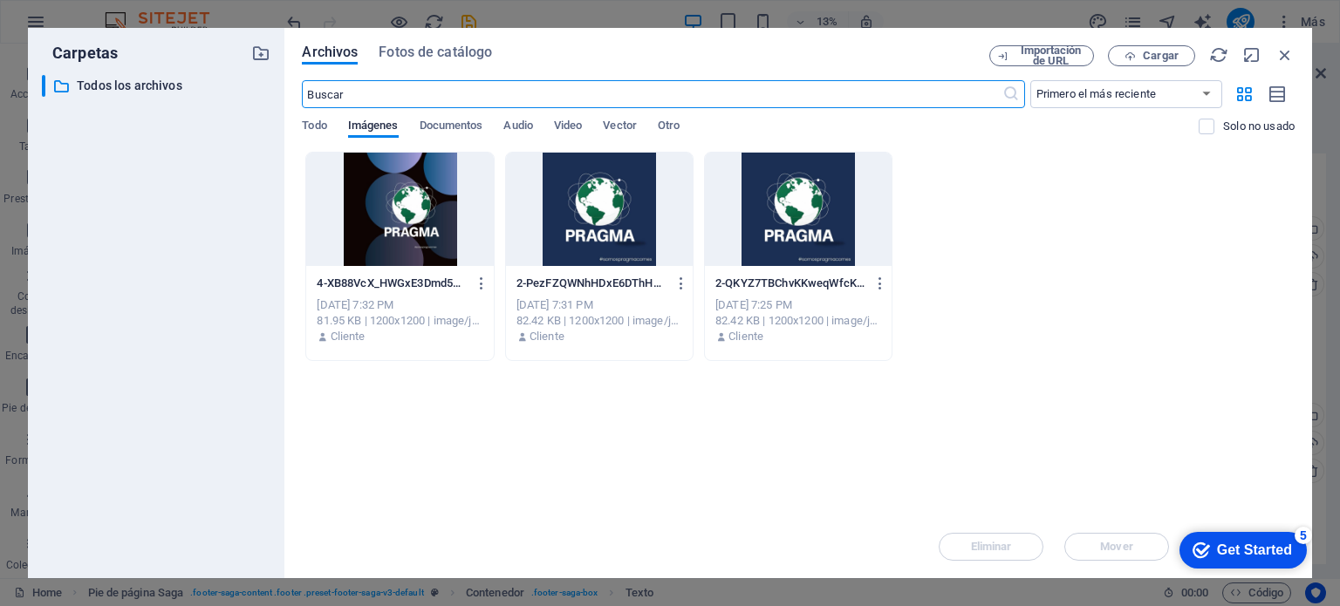
scroll to position [209, 0]
click at [631, 212] on div at bounding box center [599, 209] width 187 height 113
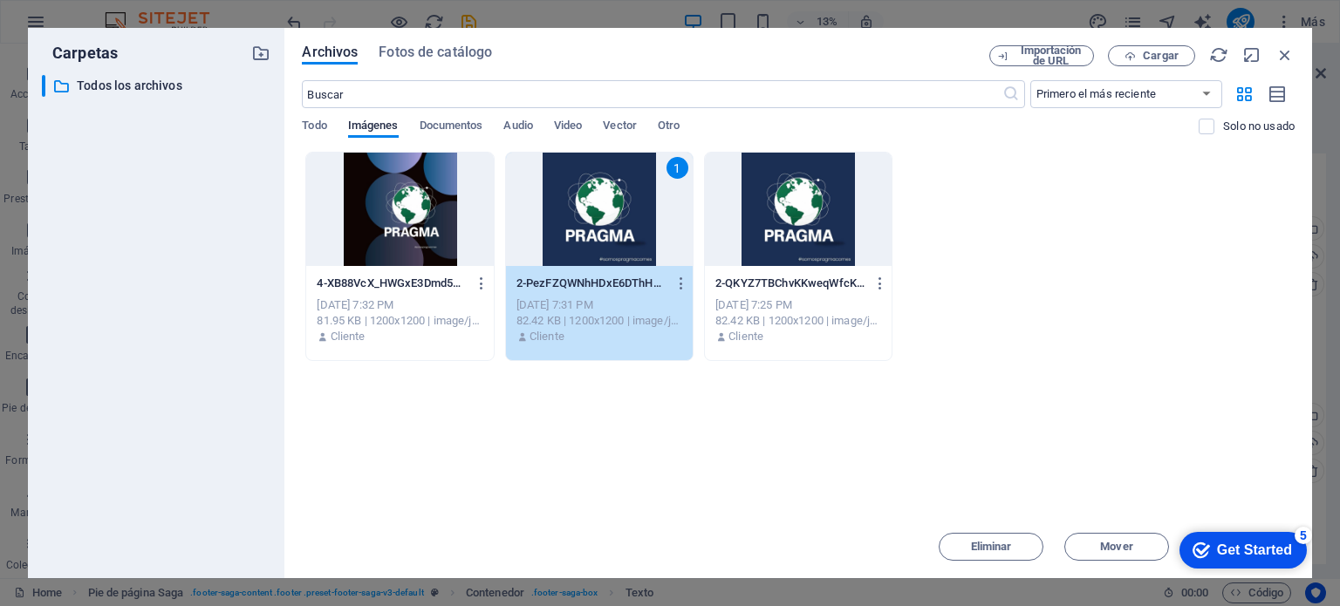
click at [1208, 542] on div "checkmark Get Started 5" at bounding box center [1242, 550] width 99 height 17
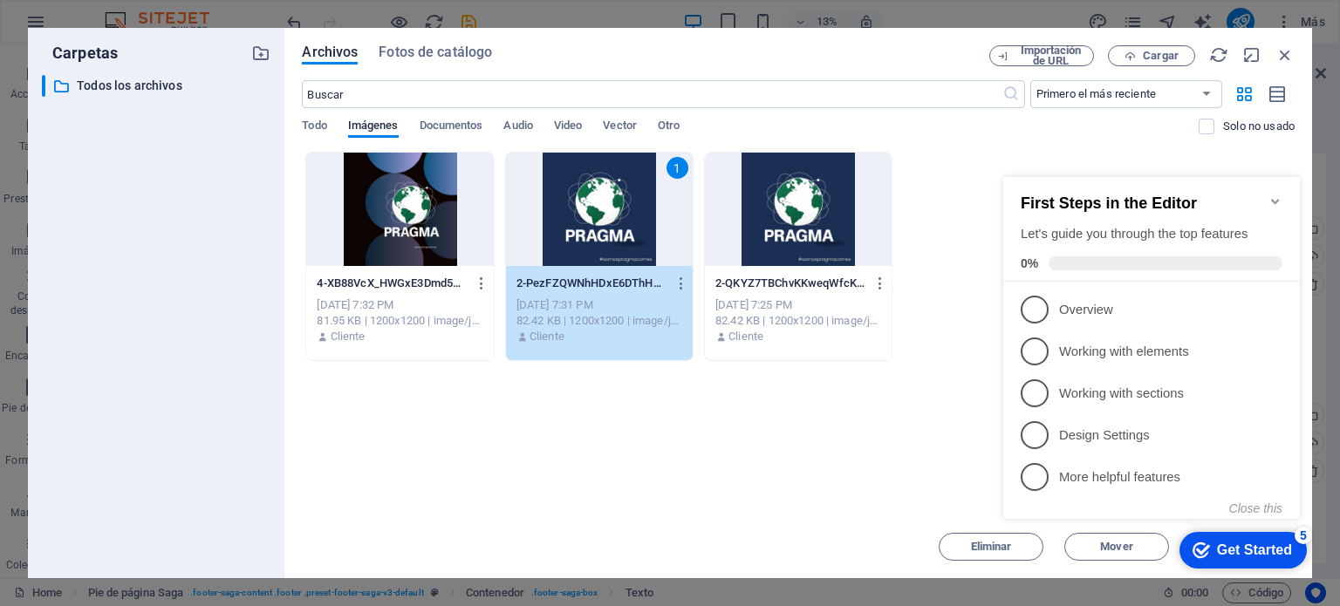
click at [879, 361] on div "Arrastra archivos aquí para cargarlos de inmediato 4-XB88VcX_HWGxE3Dmd5gakQ.jpg…" at bounding box center [798, 334] width 993 height 364
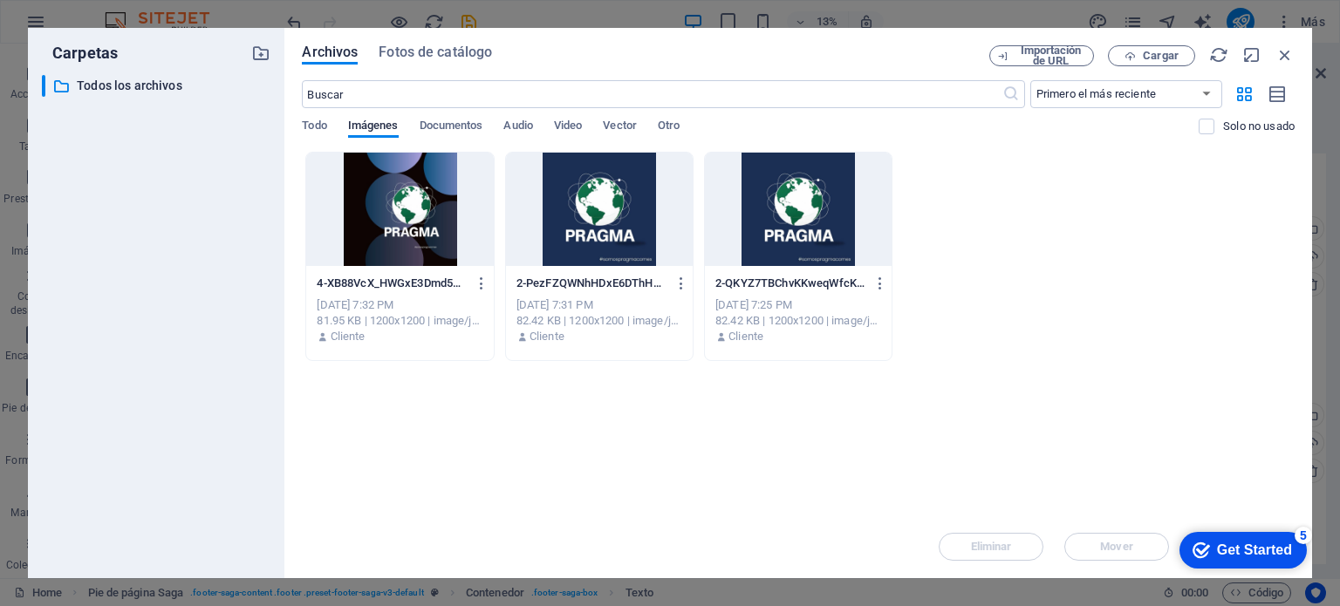
click at [564, 233] on div at bounding box center [599, 209] width 187 height 113
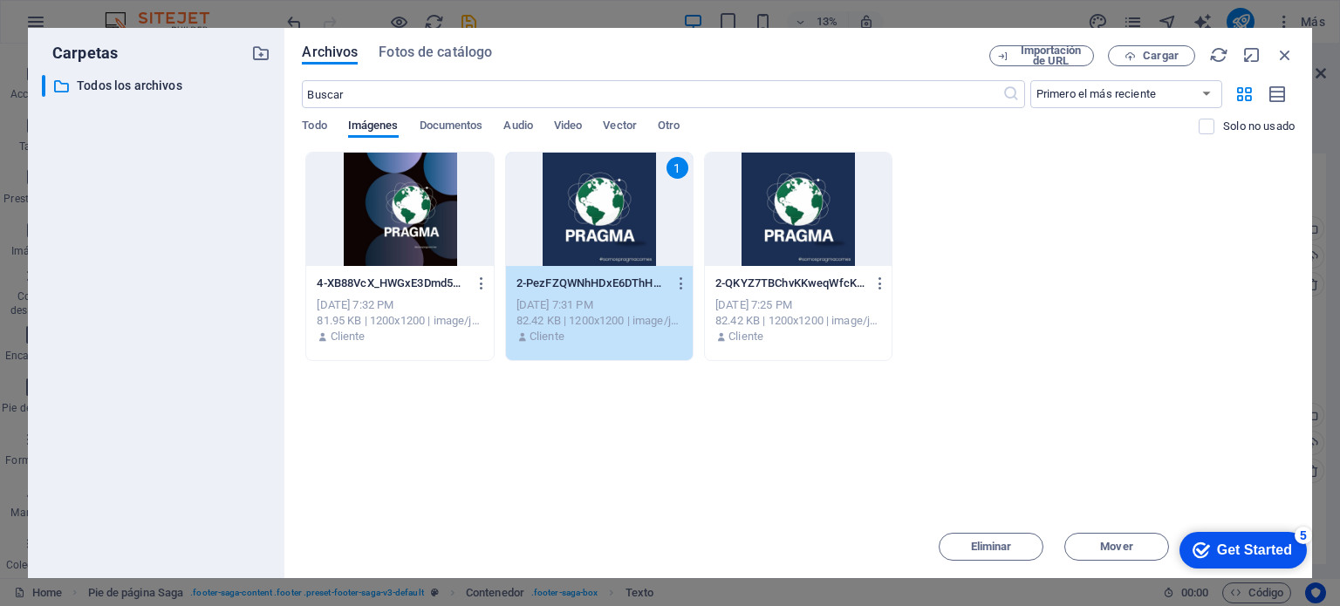
click at [564, 233] on div "1" at bounding box center [599, 209] width 187 height 113
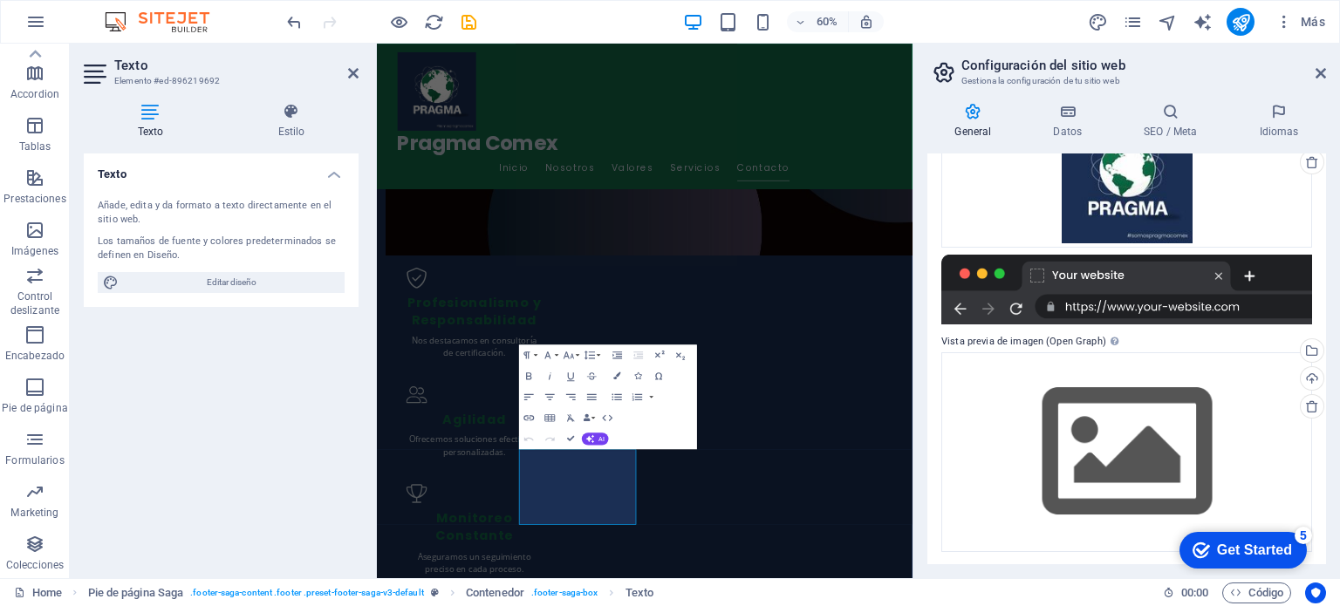
scroll to position [297, 0]
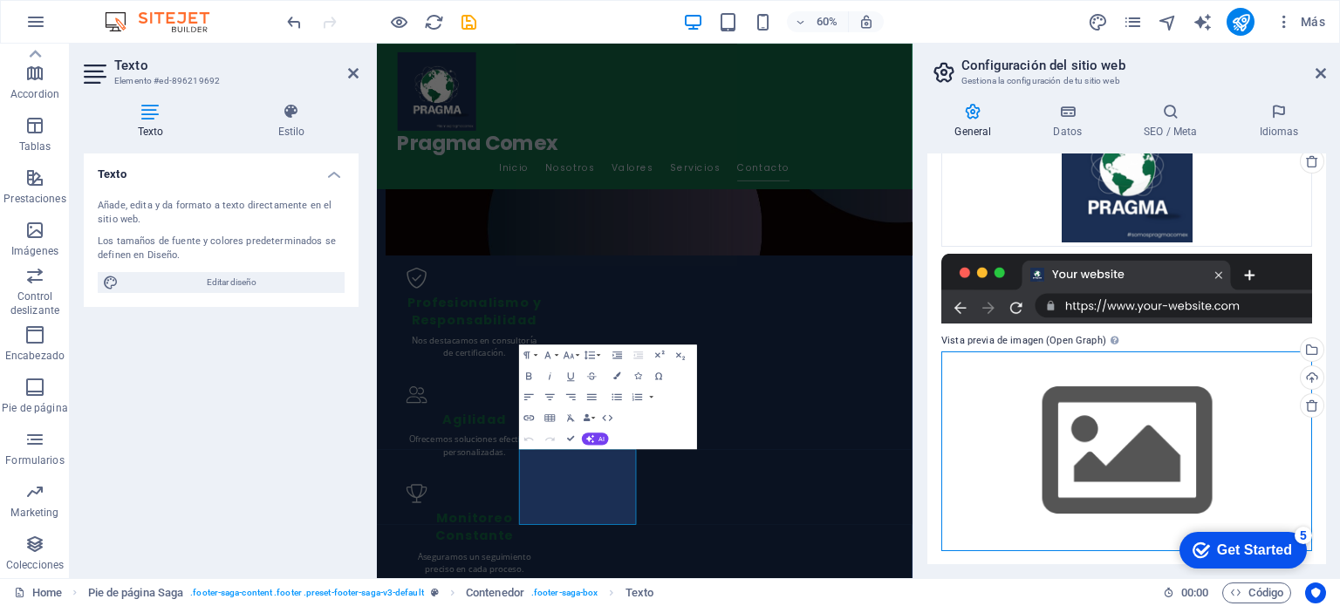
click at [1104, 439] on div "Arrastra archivos aquí, haz clic para escoger archivos o selecciona archivos de…" at bounding box center [1126, 452] width 371 height 200
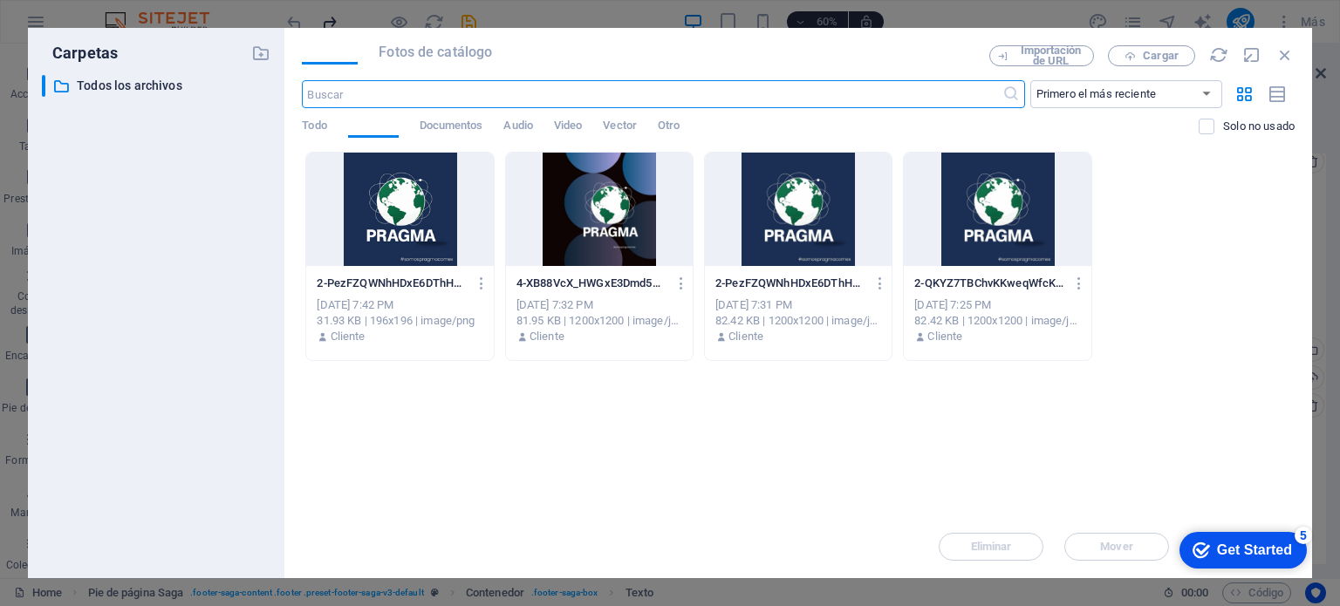
scroll to position [209, 0]
click at [764, 210] on div at bounding box center [798, 209] width 187 height 113
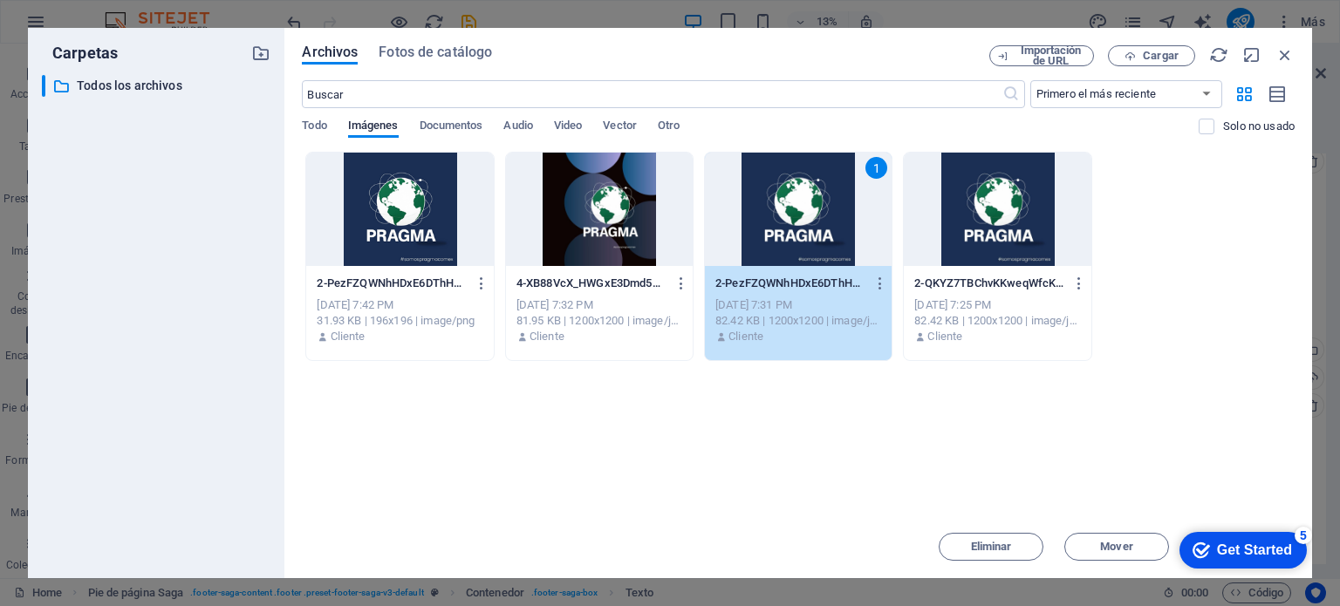
click at [764, 210] on div "1" at bounding box center [798, 209] width 187 height 113
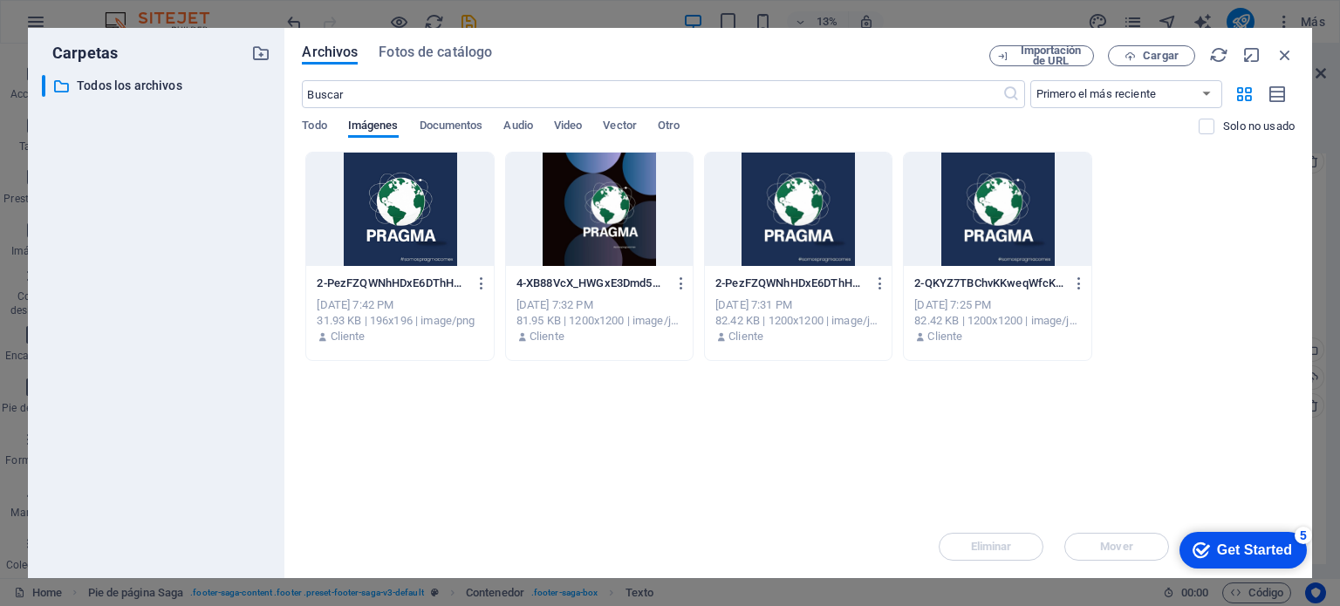
click at [764, 210] on div at bounding box center [798, 209] width 187 height 113
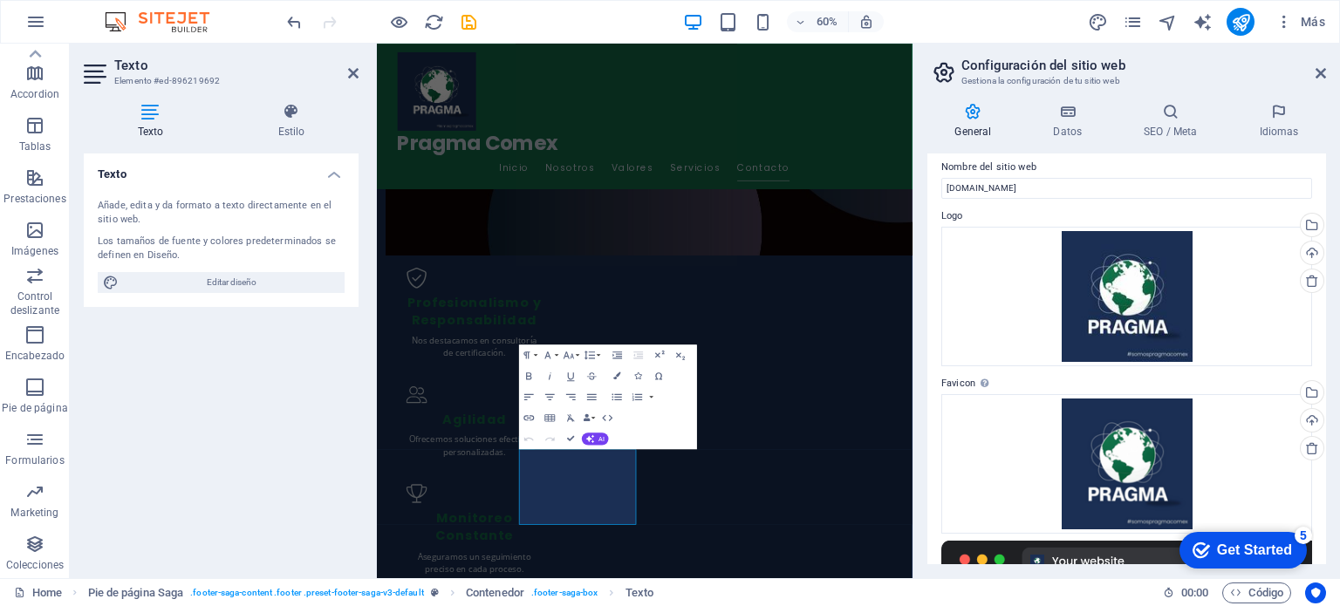
scroll to position [0, 0]
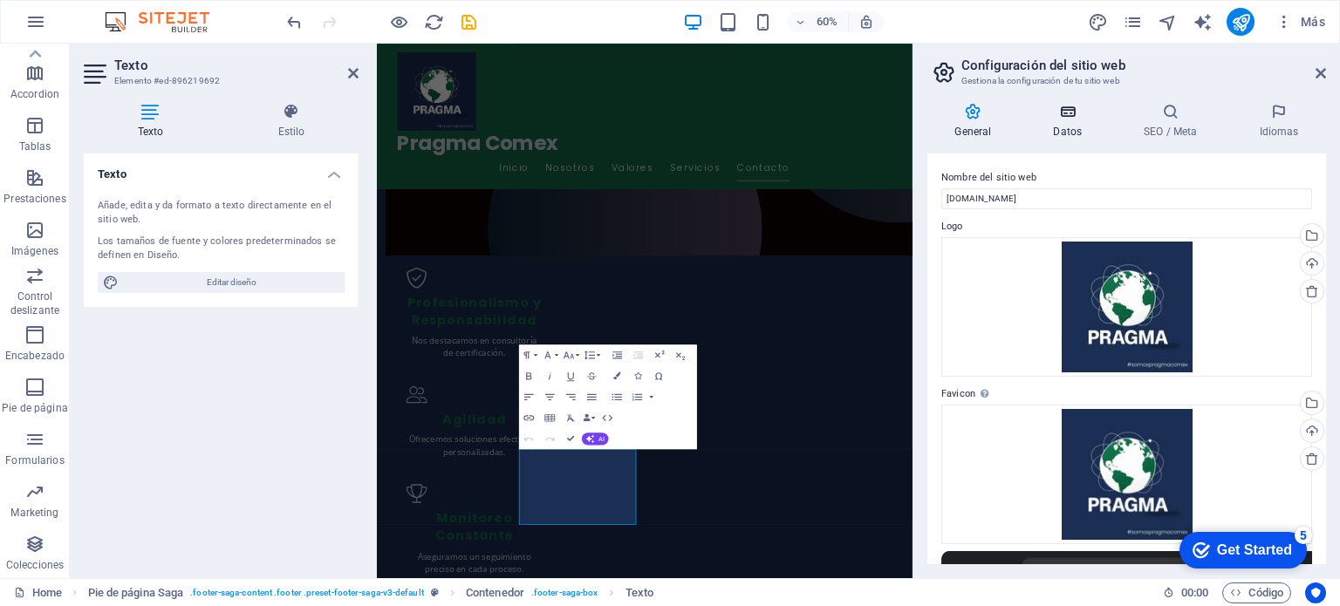
click at [1065, 121] on h4 "Datos" at bounding box center [1071, 121] width 91 height 37
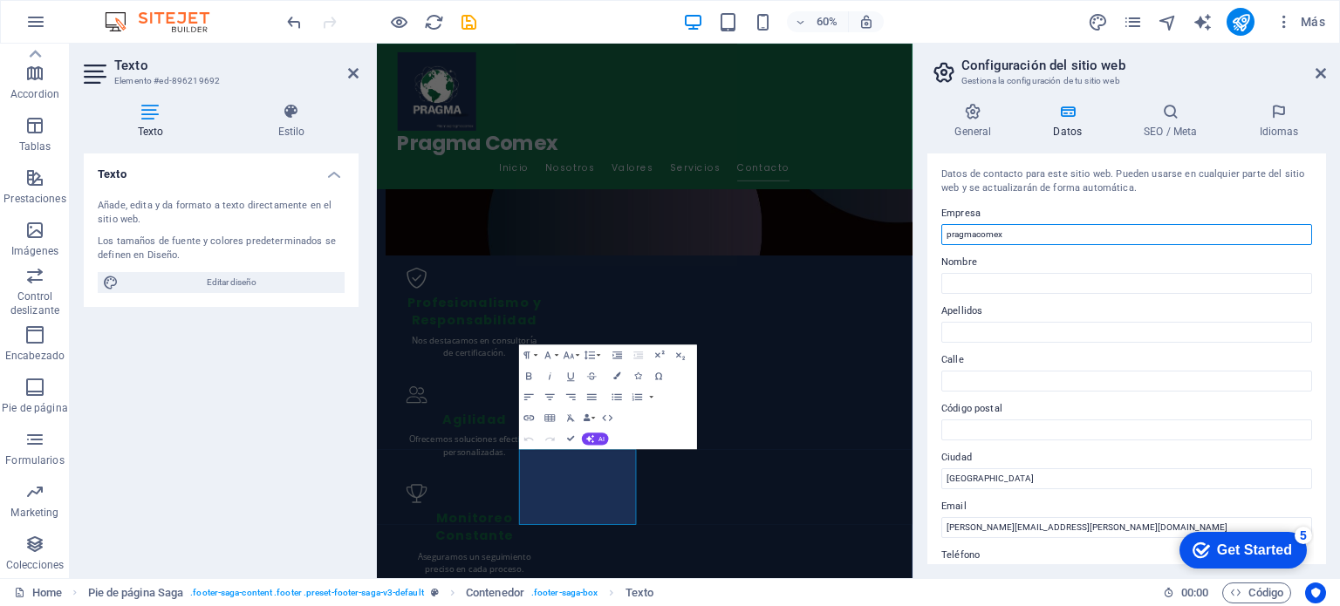
click at [951, 236] on input "pragmacomex" at bounding box center [1126, 234] width 371 height 21
click at [975, 236] on input "Pragmacomex" at bounding box center [1126, 234] width 371 height 21
type input "Pragma comex"
click at [1048, 277] on input "Nombre" at bounding box center [1126, 283] width 371 height 21
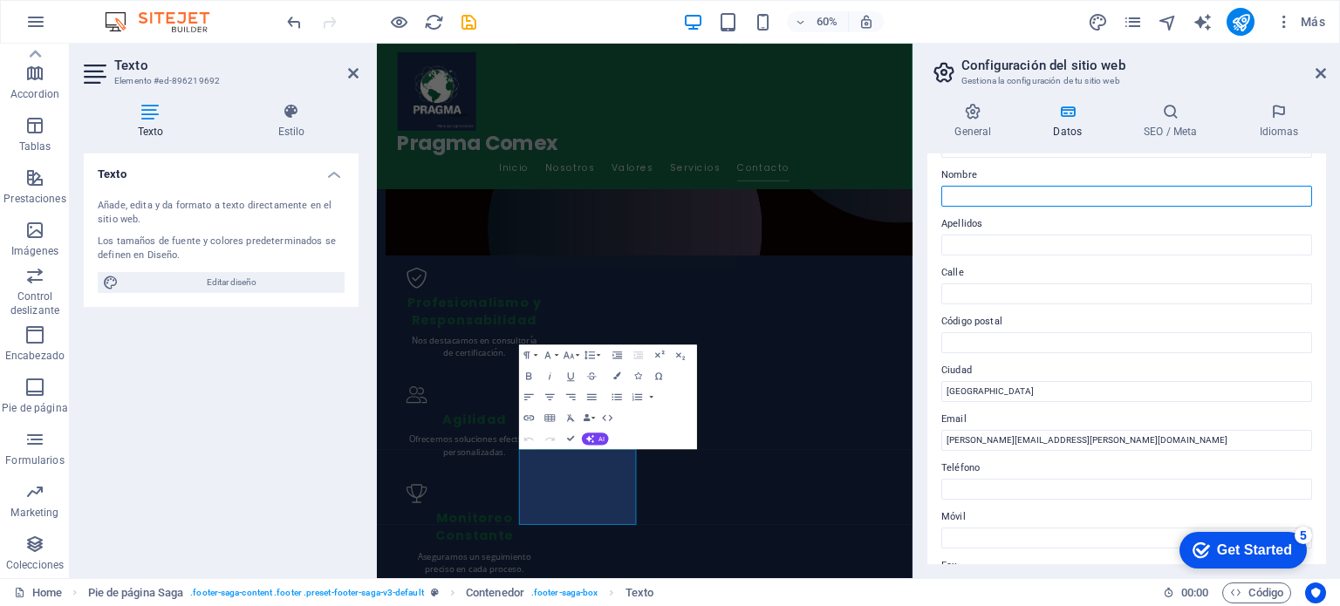
scroll to position [262, 0]
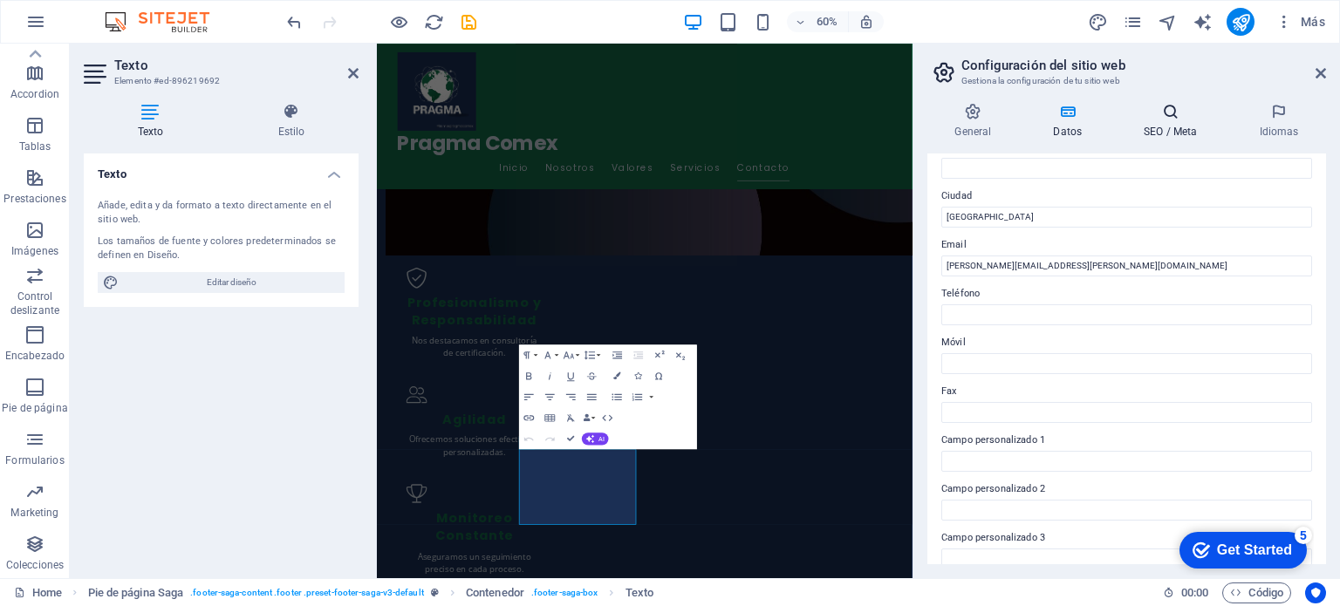
click at [1174, 123] on h4 "SEO / Meta" at bounding box center [1174, 121] width 115 height 37
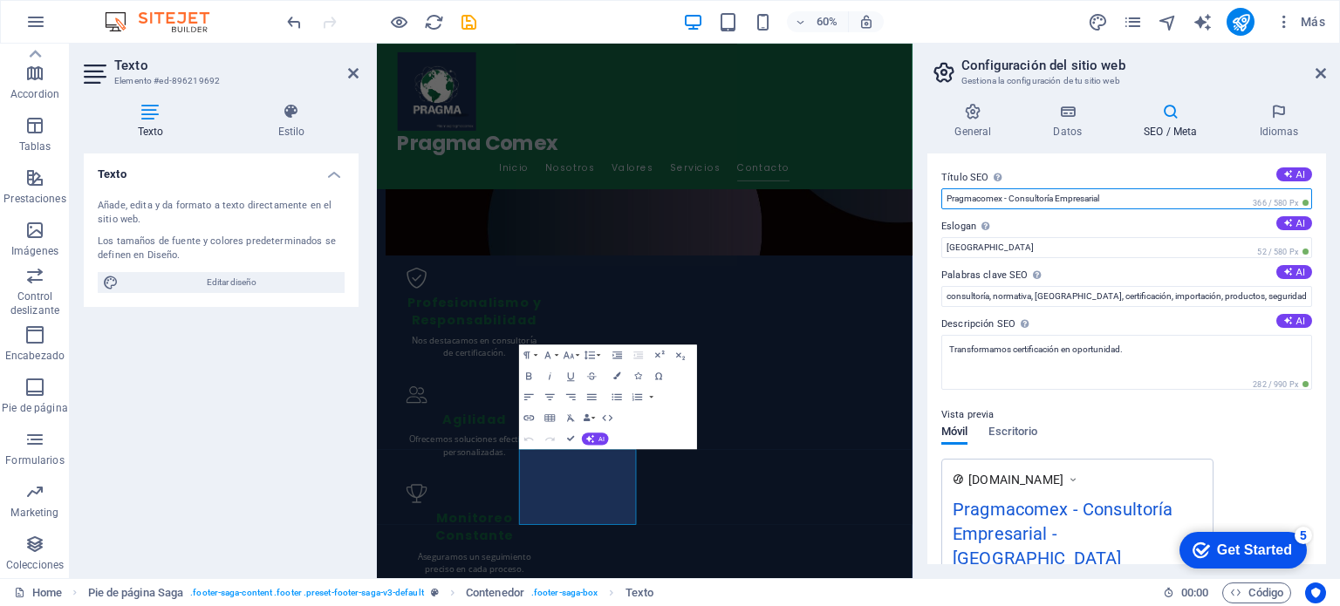
click at [976, 193] on input "Pragmacomex - Consultoría Empresarial" at bounding box center [1126, 198] width 371 height 21
click at [984, 198] on input "Pragma comex - Consultoría Empresarial" at bounding box center [1126, 198] width 371 height 21
type input "Pragma Comex - Consultoría Empresarial"
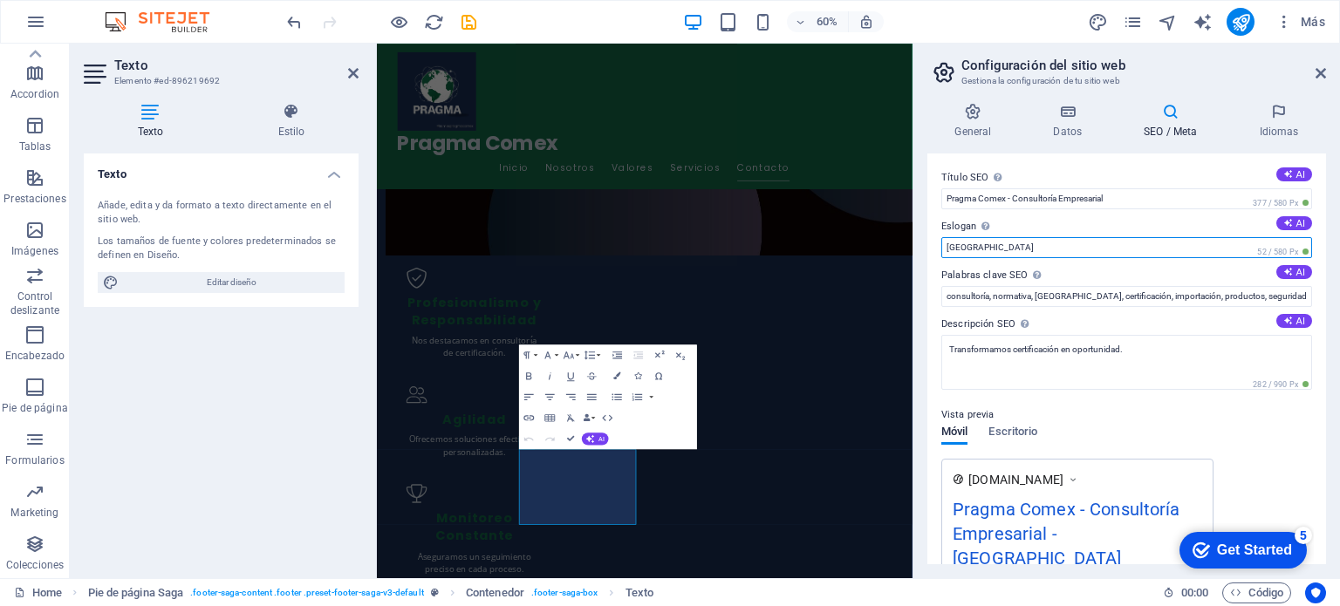
click at [977, 245] on input "Berlin" at bounding box center [1126, 247] width 371 height 21
click at [1284, 222] on icon at bounding box center [1288, 223] width 10 height 10
drag, startPoint x: 1126, startPoint y: 249, endPoint x: 967, endPoint y: 236, distance: 160.1
click at [1024, 240] on input "Transforming Compliance into Market Success!" at bounding box center [1126, 247] width 371 height 21
drag, startPoint x: 957, startPoint y: 236, endPoint x: 936, endPoint y: 236, distance: 20.9
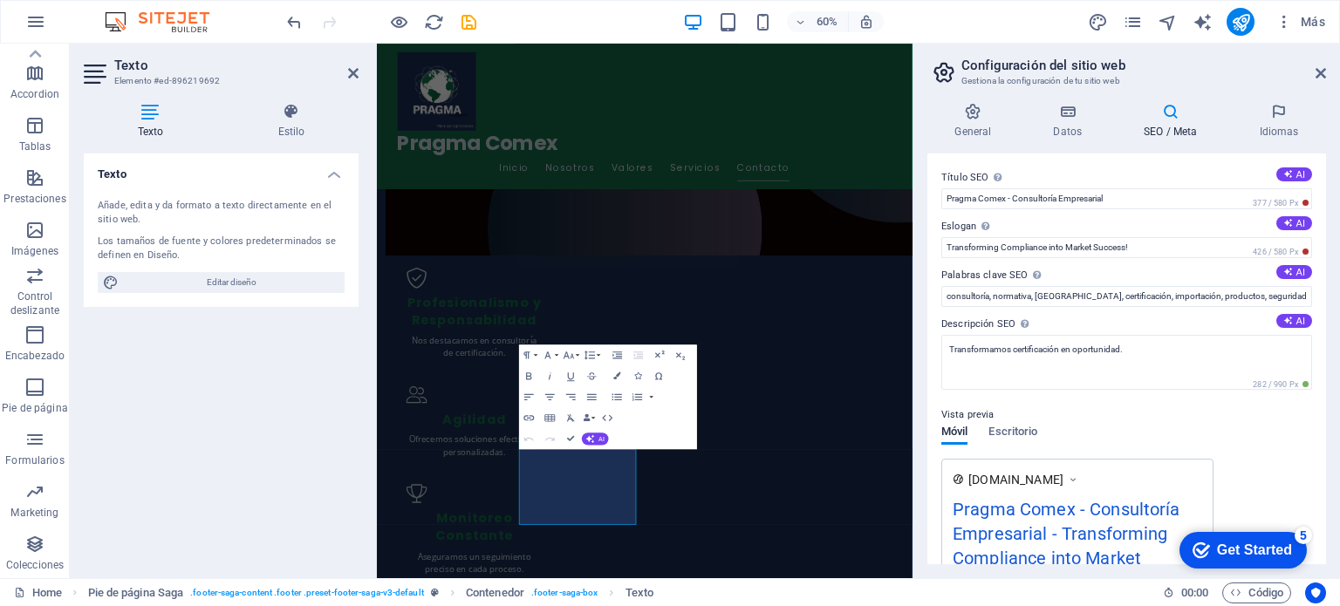
click at [949, 236] on label "Eslogan El eslogan de tu sitio web. AI" at bounding box center [1126, 226] width 371 height 21
click at [949, 237] on input "Transforming Compliance into Market Success!" at bounding box center [1126, 247] width 371 height 21
click at [931, 236] on div "Título SEO El título de tu sitio web. Elige algo que destaque en los resultados…" at bounding box center [1126, 359] width 399 height 411
click at [988, 251] on input "Transforming Compliance into Market Success!" at bounding box center [1126, 247] width 371 height 21
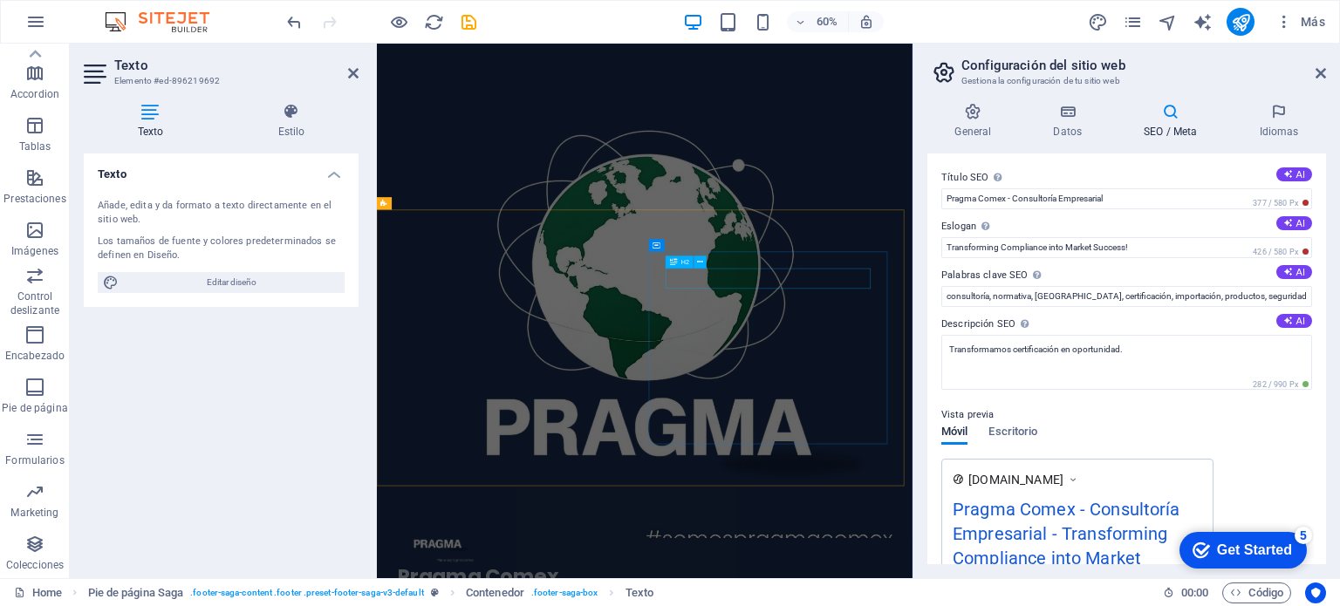
scroll to position [58, 0]
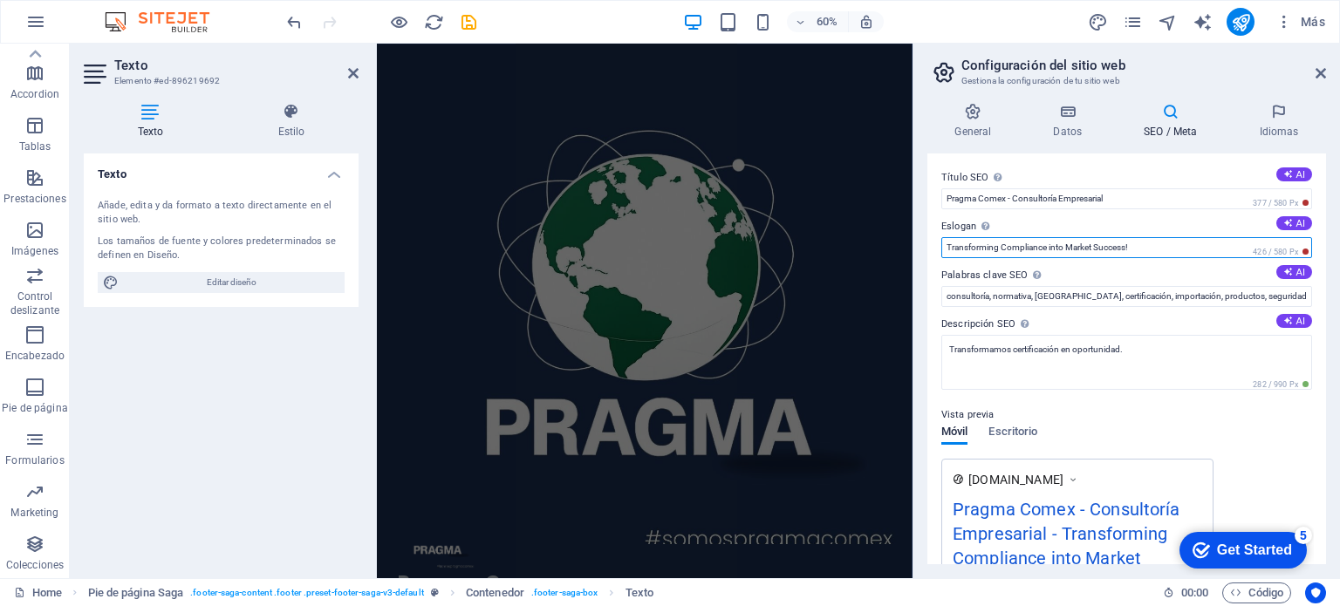
drag, startPoint x: 1141, startPoint y: 247, endPoint x: 925, endPoint y: 247, distance: 216.4
click at [925, 247] on div "General Datos SEO / Meta Idiomas Nombre del sitio web pragmacomex.com.ar Logo A…" at bounding box center [1126, 333] width 427 height 489
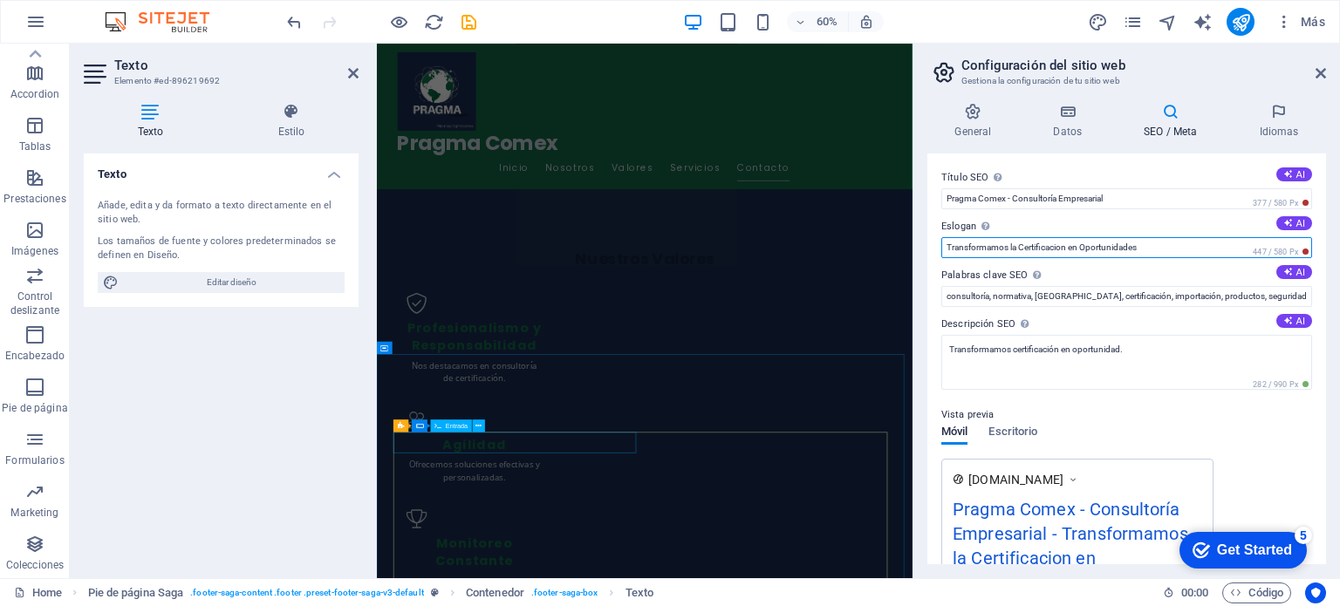
scroll to position [1890, 0]
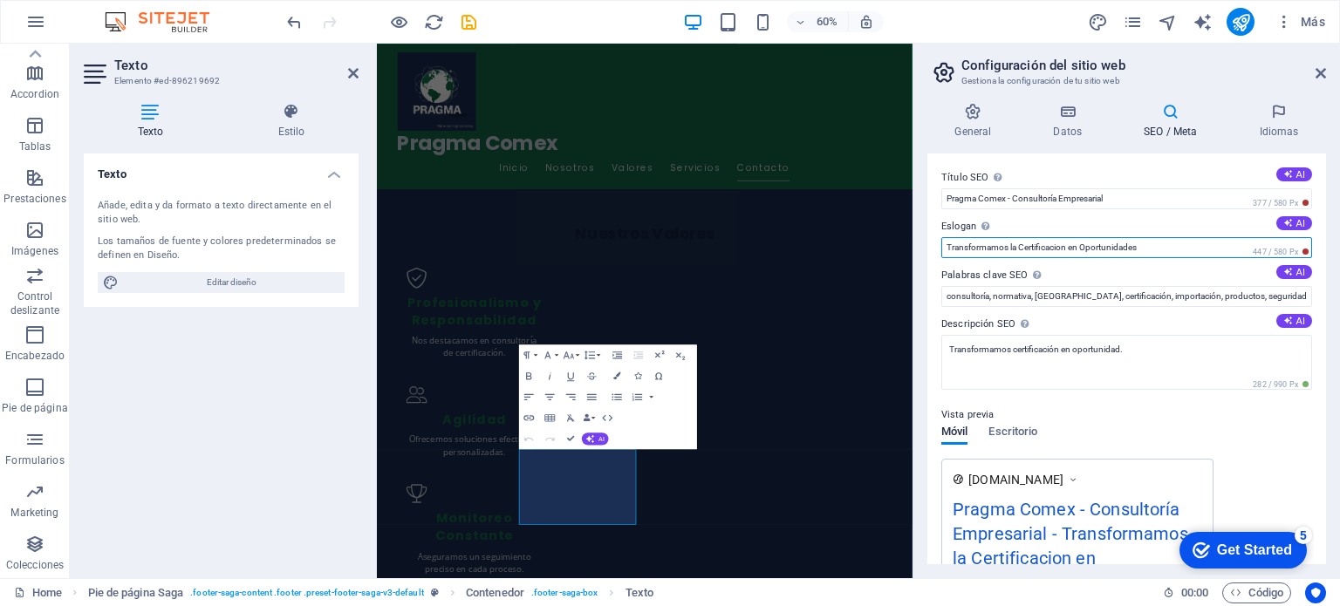
drag, startPoint x: 1167, startPoint y: 243, endPoint x: 935, endPoint y: 240, distance: 232.1
click at [935, 240] on div "Título SEO El título de tu sitio web. Elige algo que destaque en los resultados…" at bounding box center [1126, 359] width 399 height 411
click at [1019, 249] on input "Procesos Claros, resultados" at bounding box center [1126, 247] width 371 height 21
click at [1069, 241] on input "Procesos Claros, Resultados" at bounding box center [1126, 247] width 371 height 21
type input "Procesos Claros, Resultados Seguros"
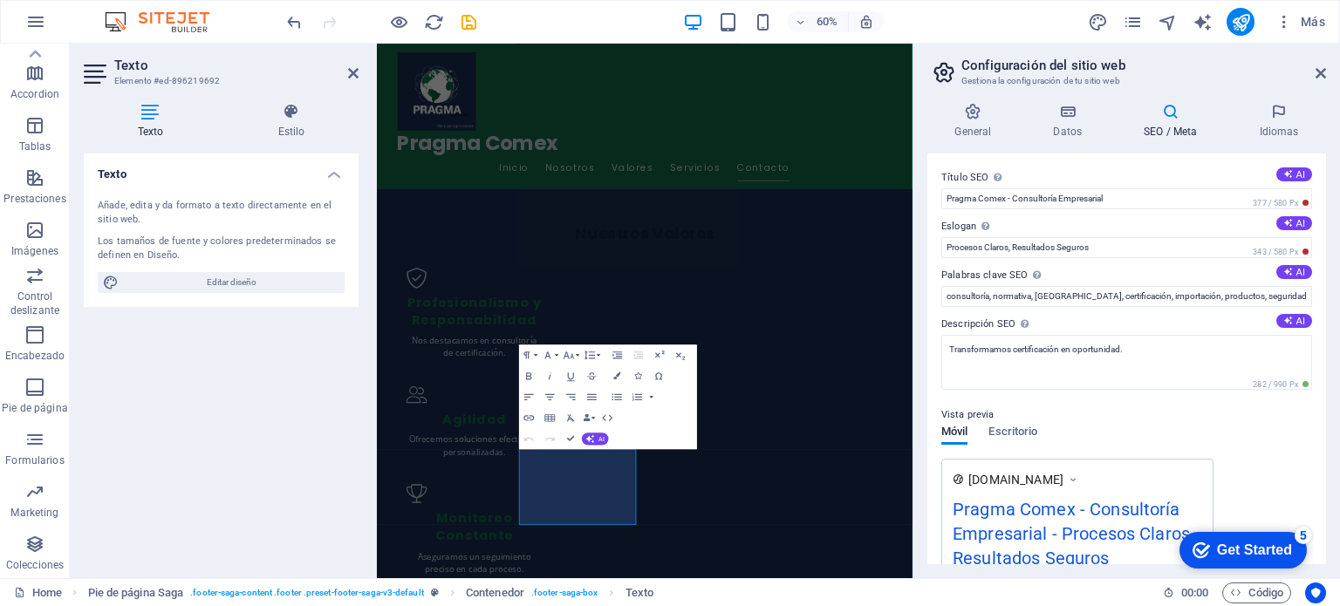
click at [1128, 408] on div "Vista previa" at bounding box center [1126, 415] width 371 height 21
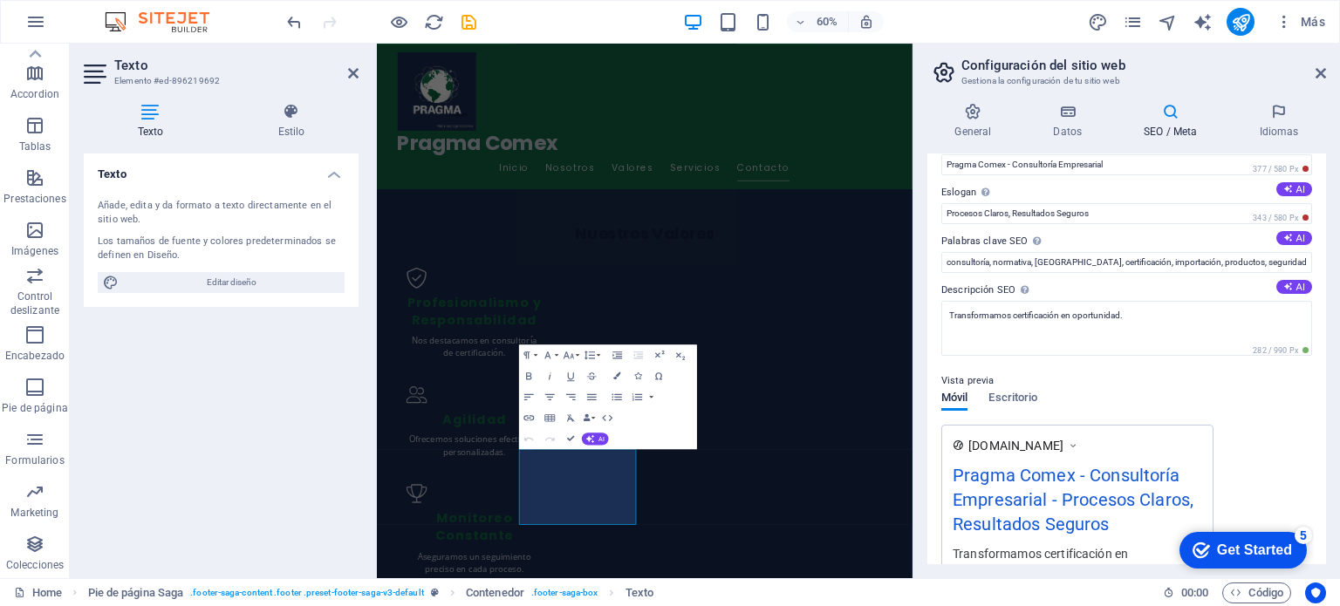
scroll to position [0, 0]
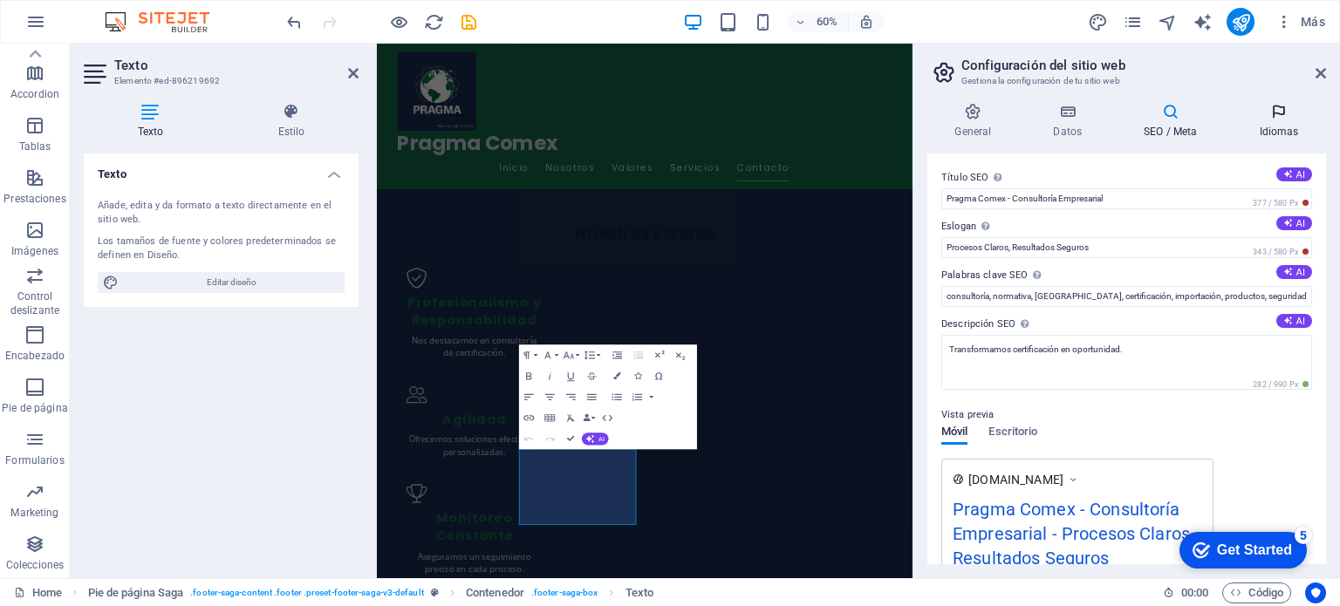
click at [1268, 112] on icon at bounding box center [1279, 111] width 94 height 17
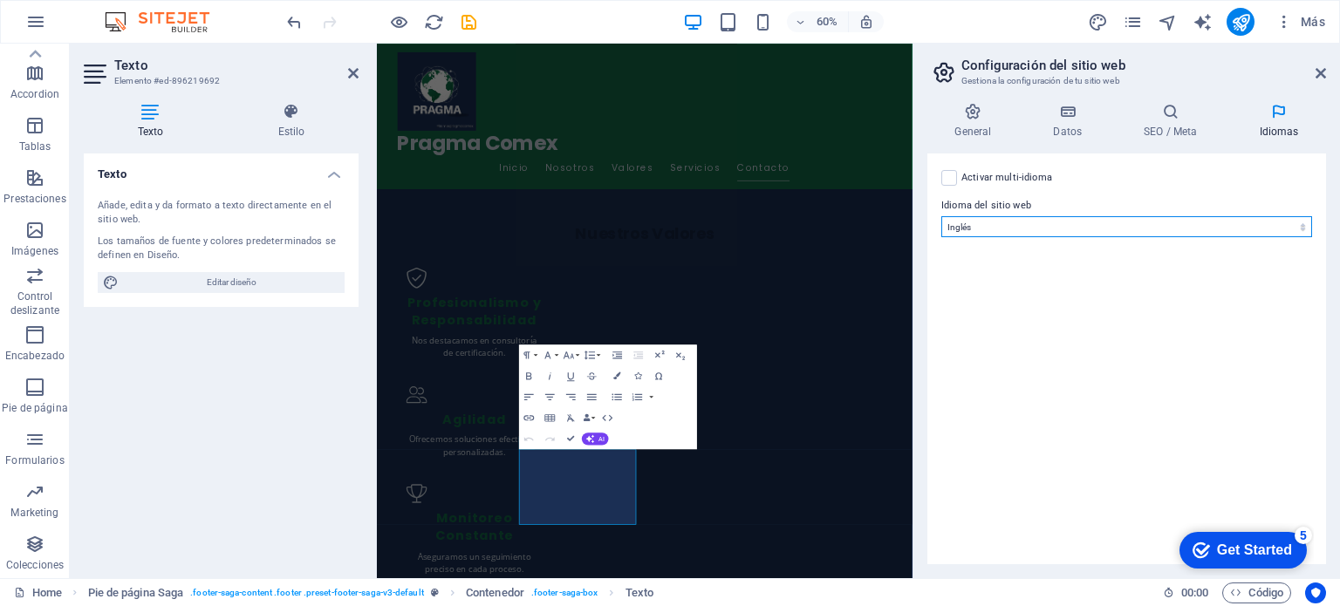
click at [974, 223] on select "Abkhazian Afar Afrikaans Akan Albanés Alemán Amharic Árabe Aragonese Armenian A…" at bounding box center [1126, 226] width 371 height 21
click at [941, 216] on select "Abkhazian Afar Afrikaans Akan Albanés Alemán Amharic Árabe Aragonese Armenian A…" at bounding box center [1126, 226] width 371 height 21
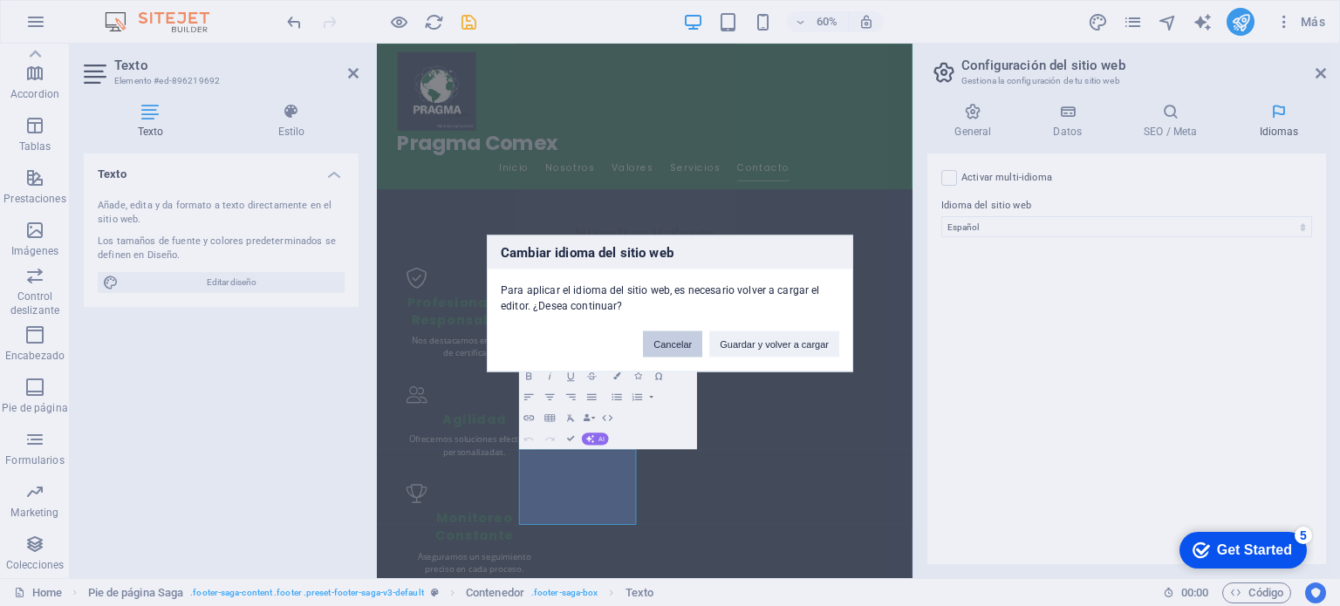
click at [656, 352] on button "Cancelar" at bounding box center [672, 344] width 59 height 26
select select "73"
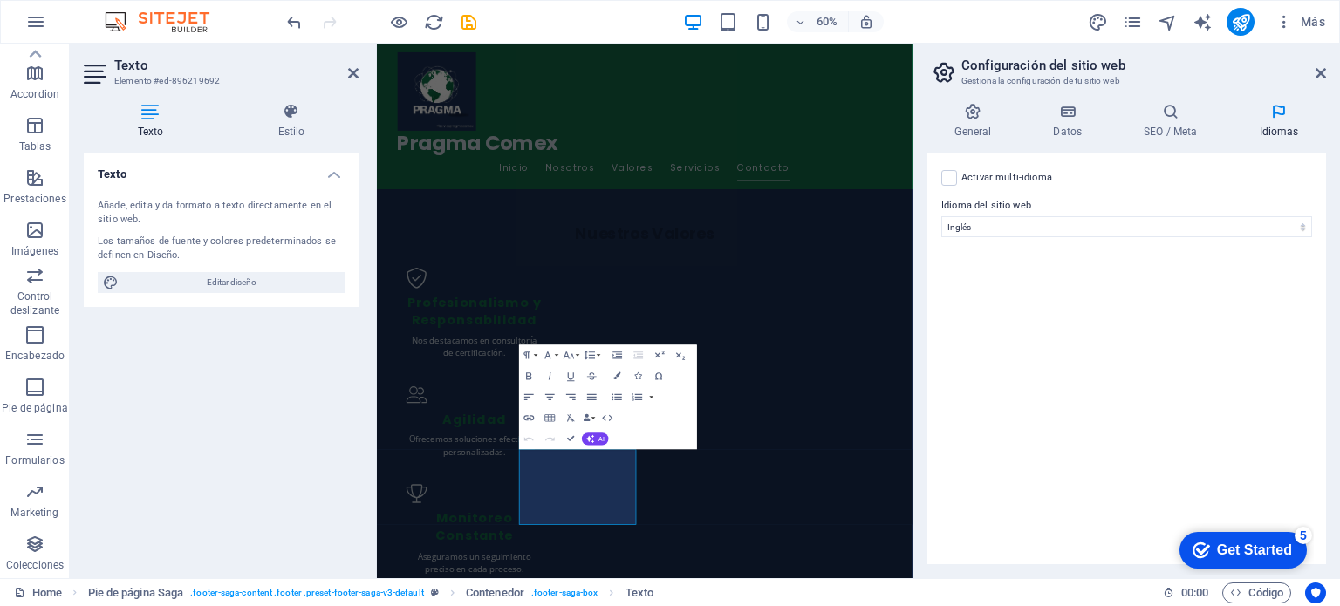
click at [1198, 334] on div "Activar multi-idioma Para desactivar la opción multi-idioma, elimine todos los …" at bounding box center [1126, 359] width 399 height 411
click at [1318, 75] on icon at bounding box center [1321, 73] width 10 height 14
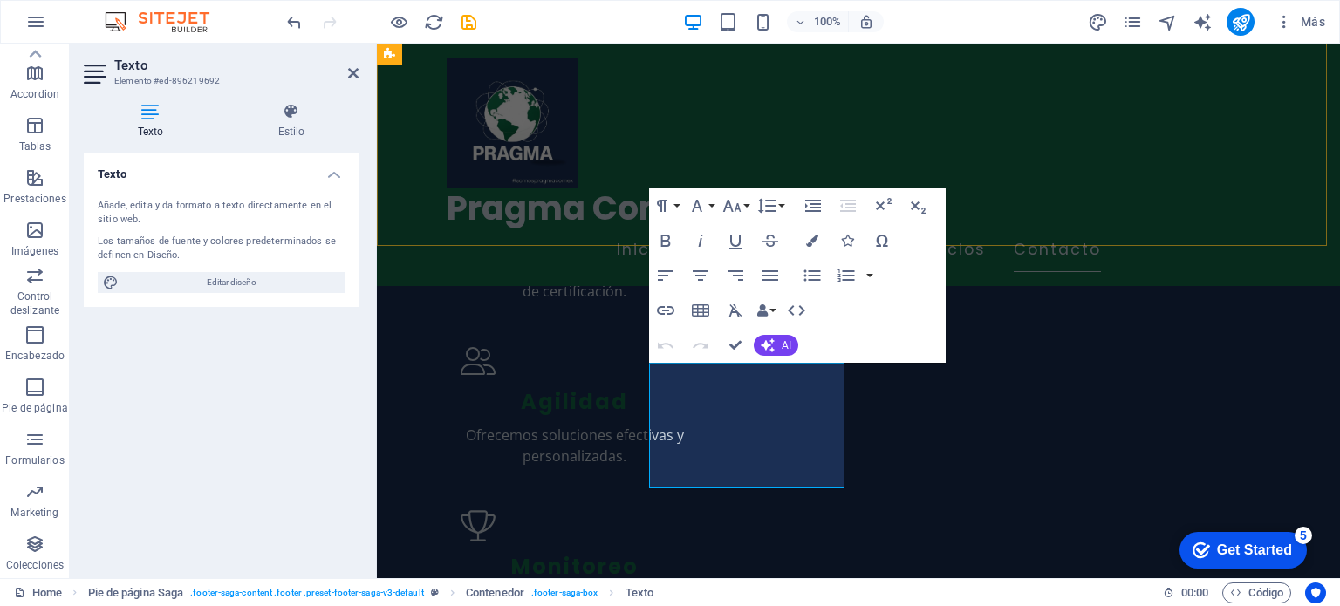
scroll to position [2246, 0]
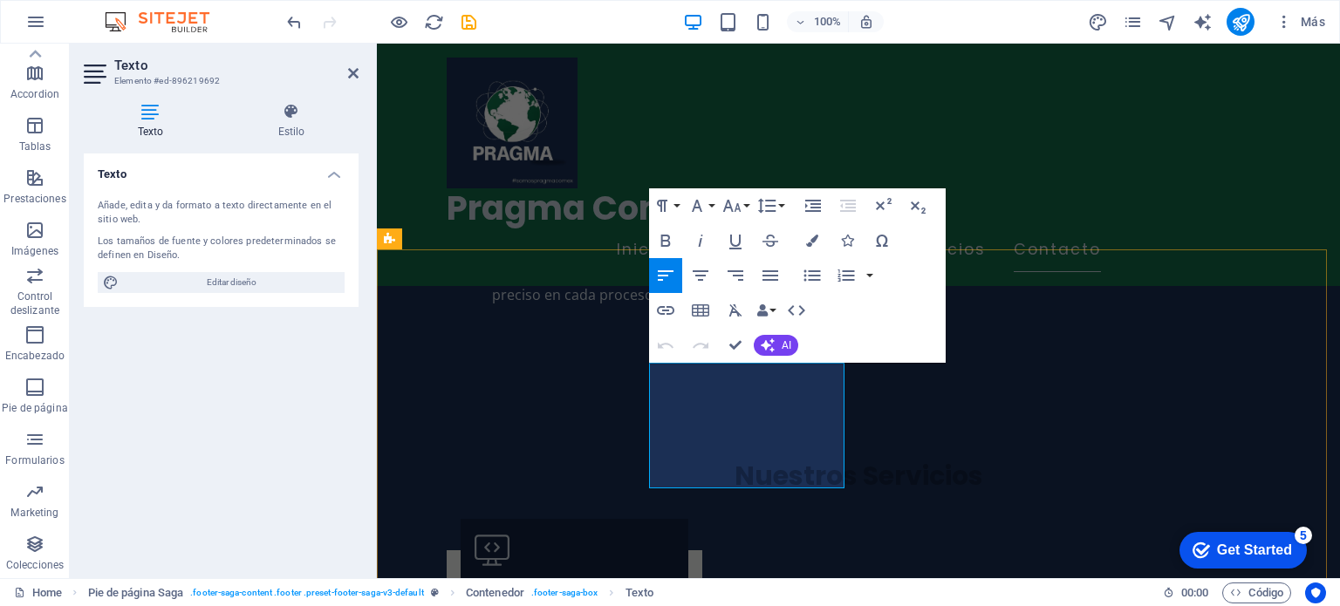
drag, startPoint x: 702, startPoint y: 418, endPoint x: 642, endPoint y: 393, distance: 65.0
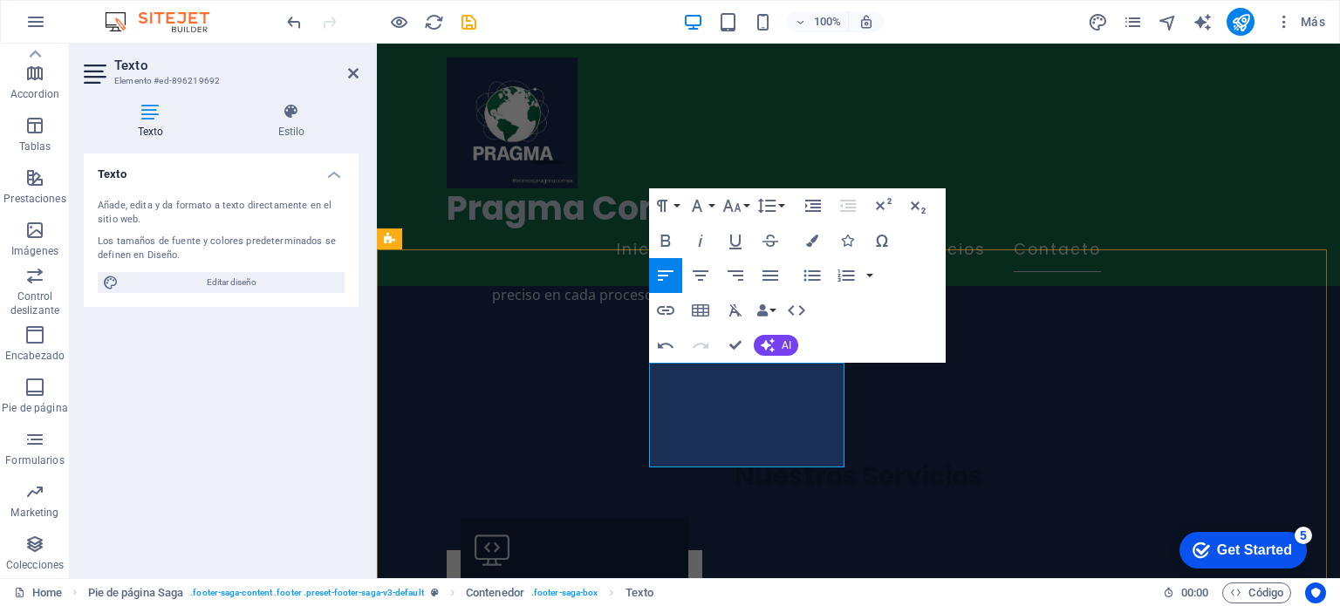
scroll to position [2159, 0]
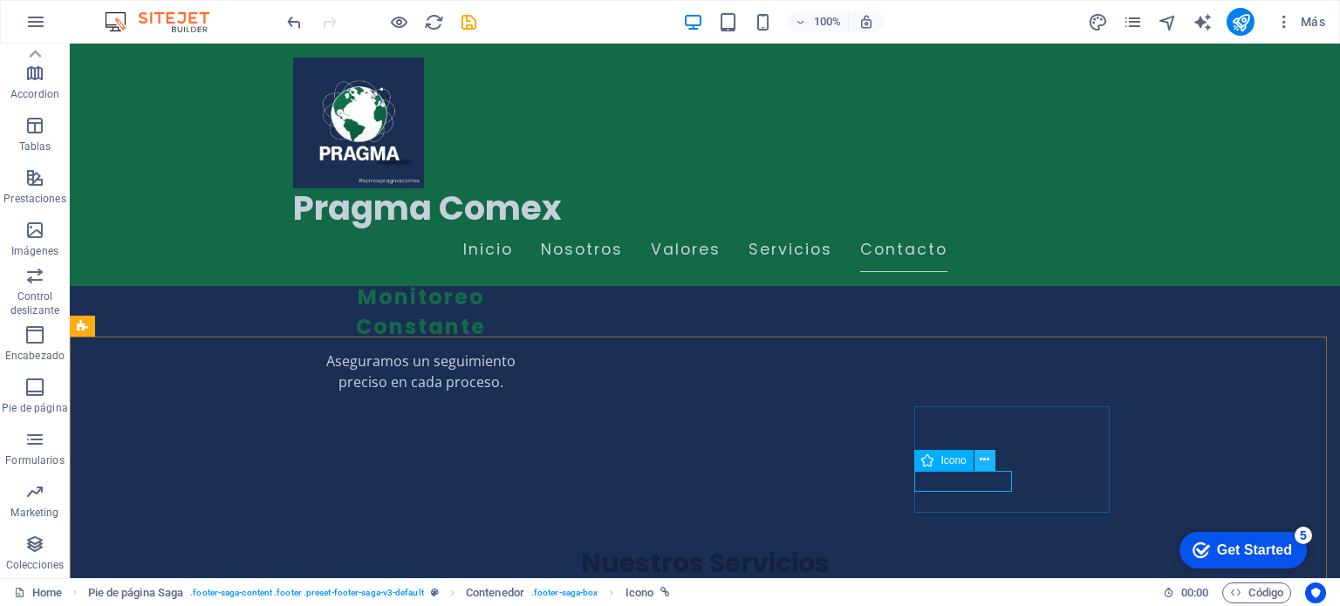
click at [981, 459] on icon at bounding box center [985, 460] width 10 height 18
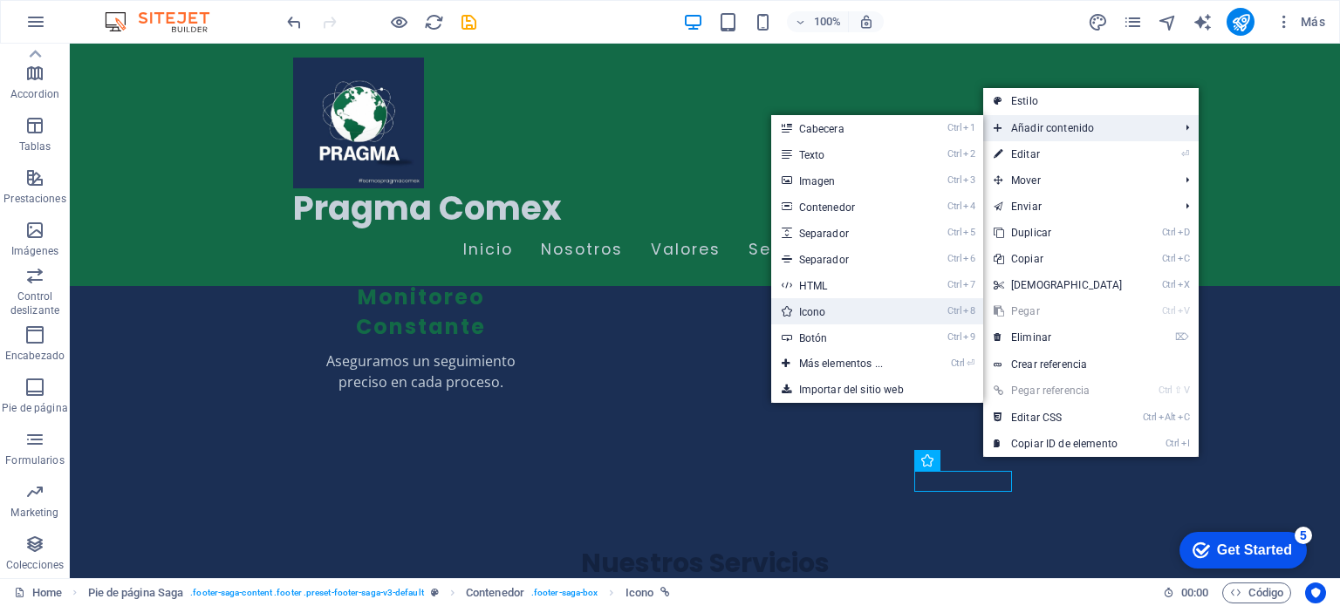
click at [855, 316] on link "Ctrl 8 Icono" at bounding box center [844, 311] width 147 height 26
select select "xMidYMid"
select select "px"
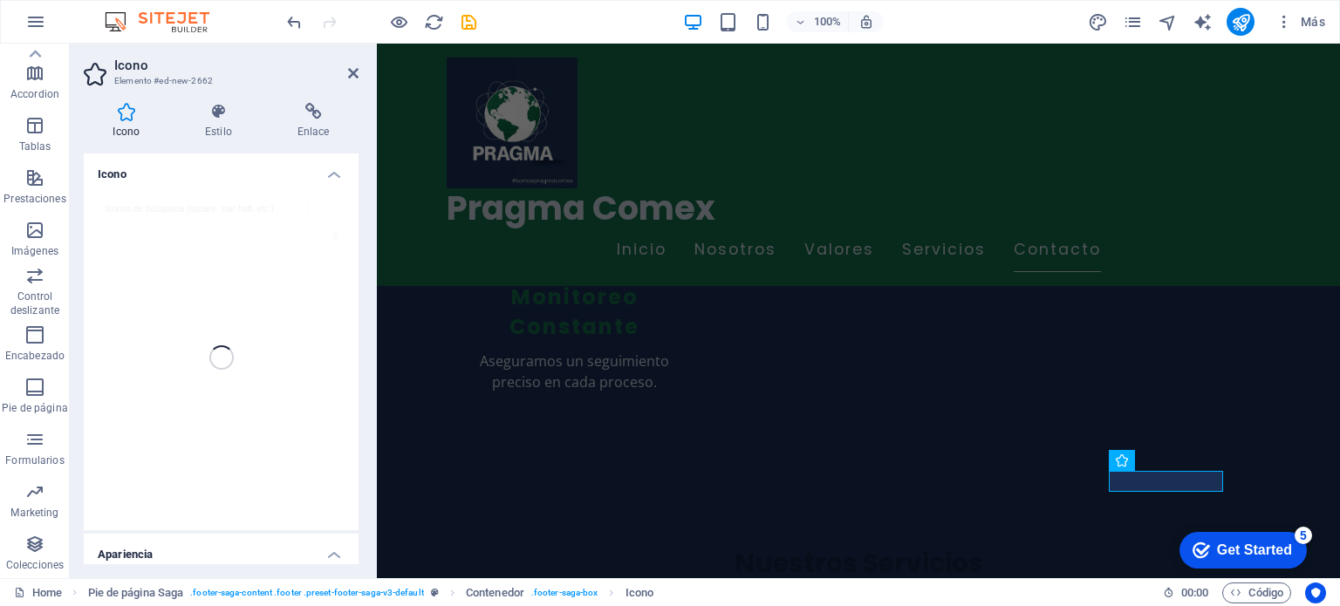
click at [133, 212] on div at bounding box center [221, 357] width 275 height 345
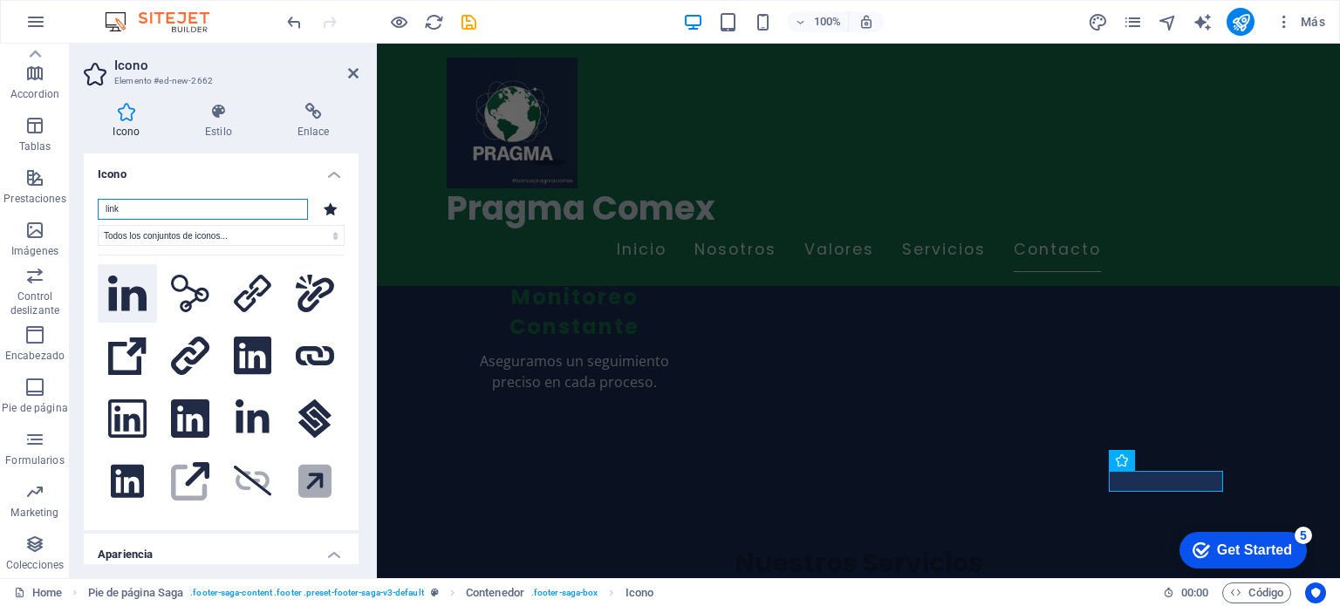
type input "link"
click at [113, 298] on icon at bounding box center [127, 293] width 38 height 35
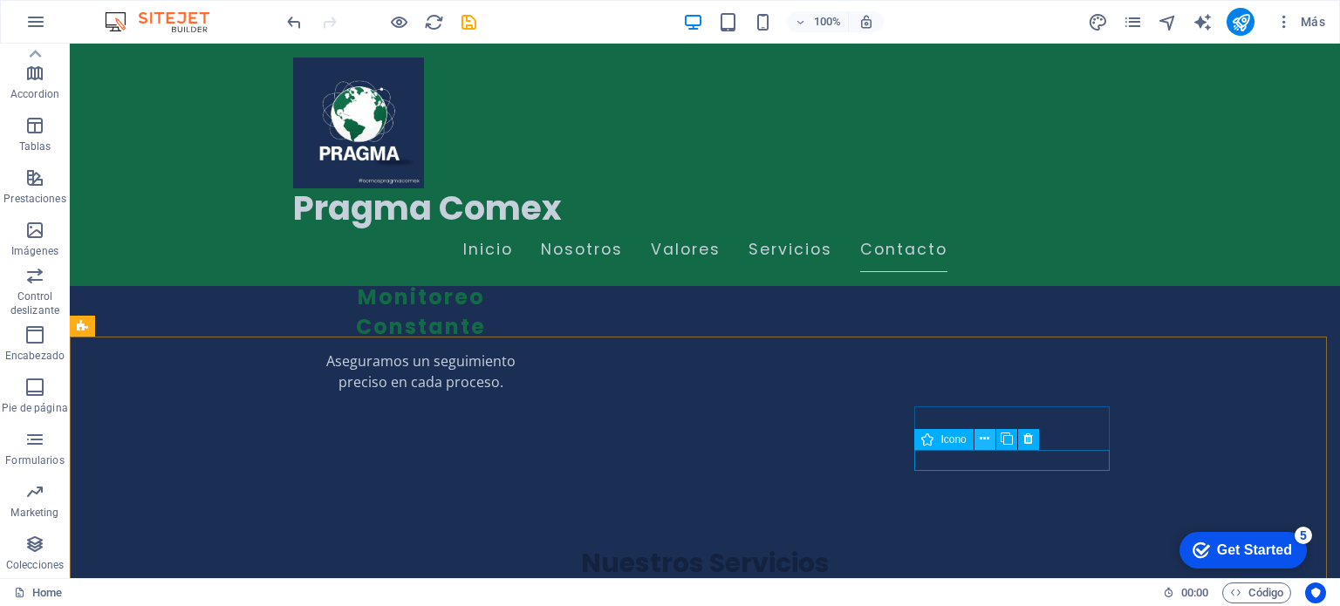
click at [986, 441] on icon at bounding box center [985, 439] width 10 height 18
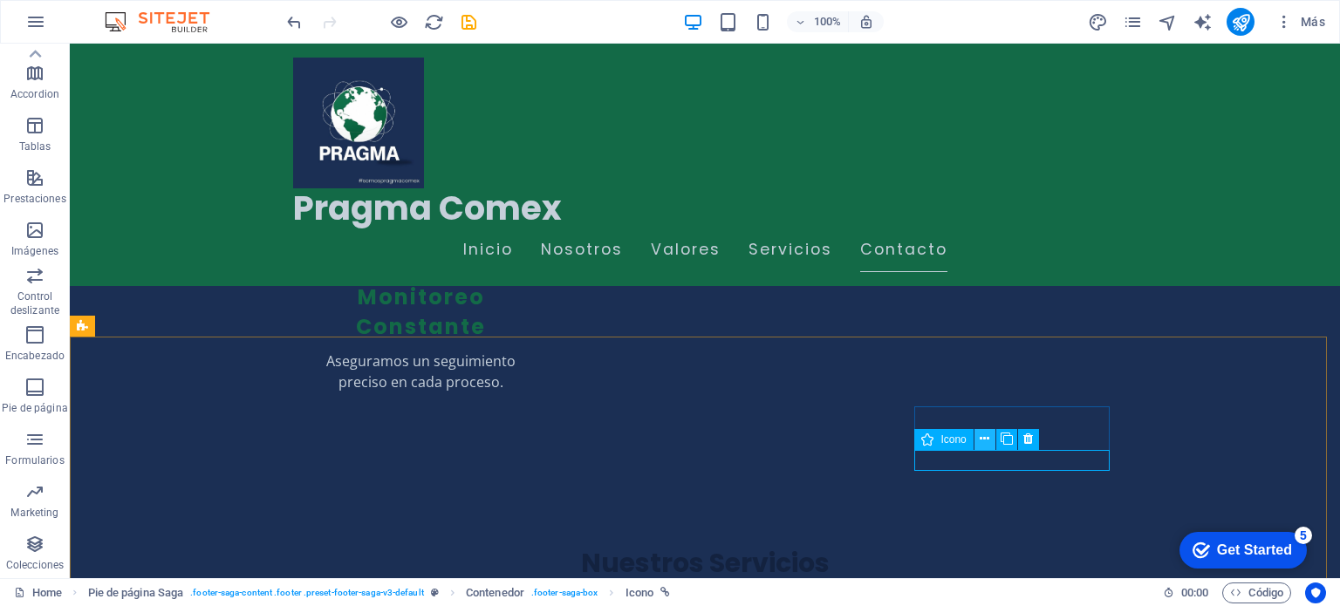
click at [982, 434] on icon at bounding box center [985, 439] width 10 height 18
click at [987, 441] on icon at bounding box center [985, 439] width 10 height 18
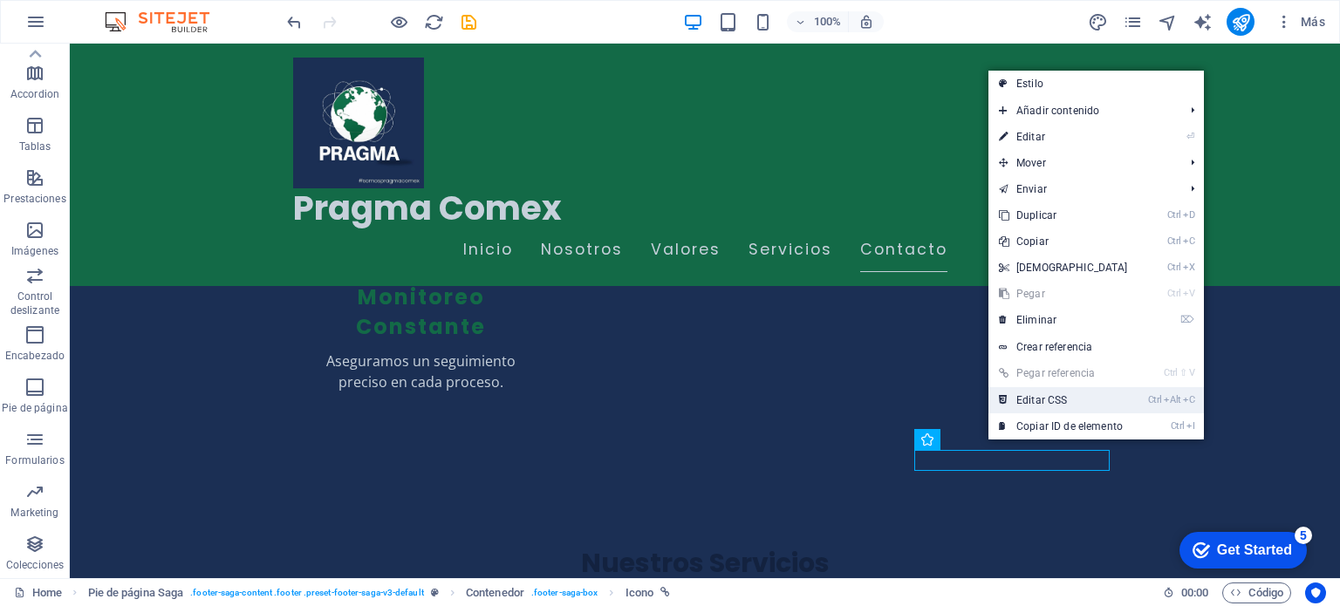
click at [1037, 403] on link "Ctrl Alt C Editar CSS" at bounding box center [1063, 400] width 150 height 26
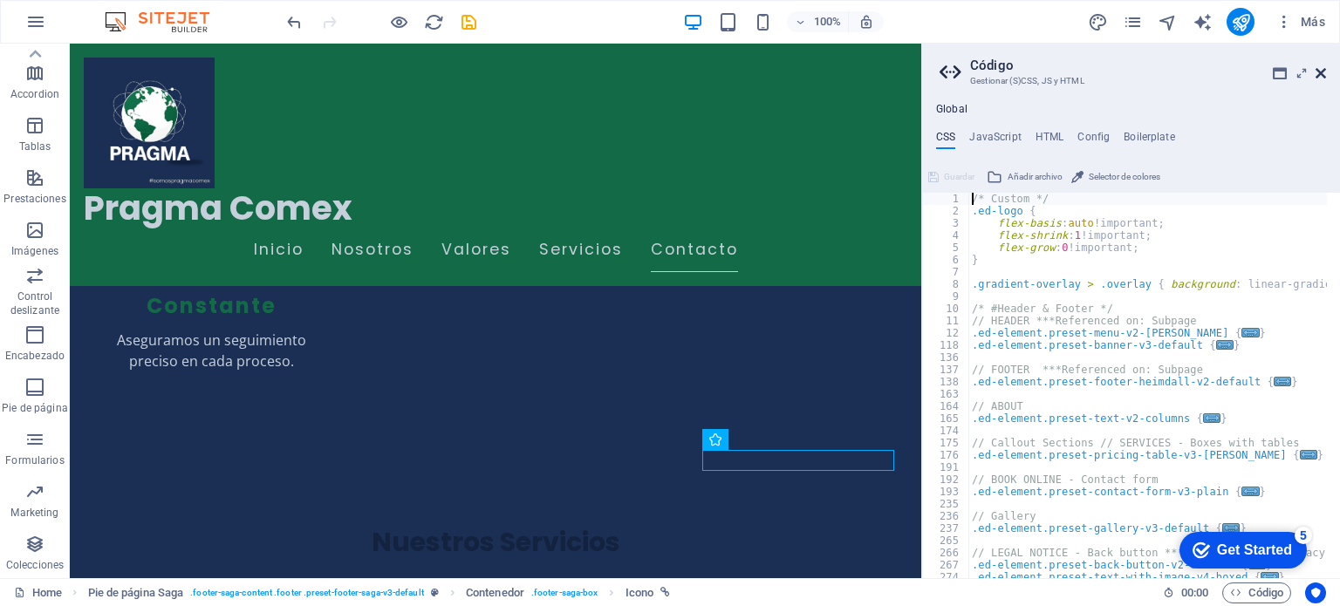
click at [1316, 78] on icon at bounding box center [1321, 73] width 10 height 14
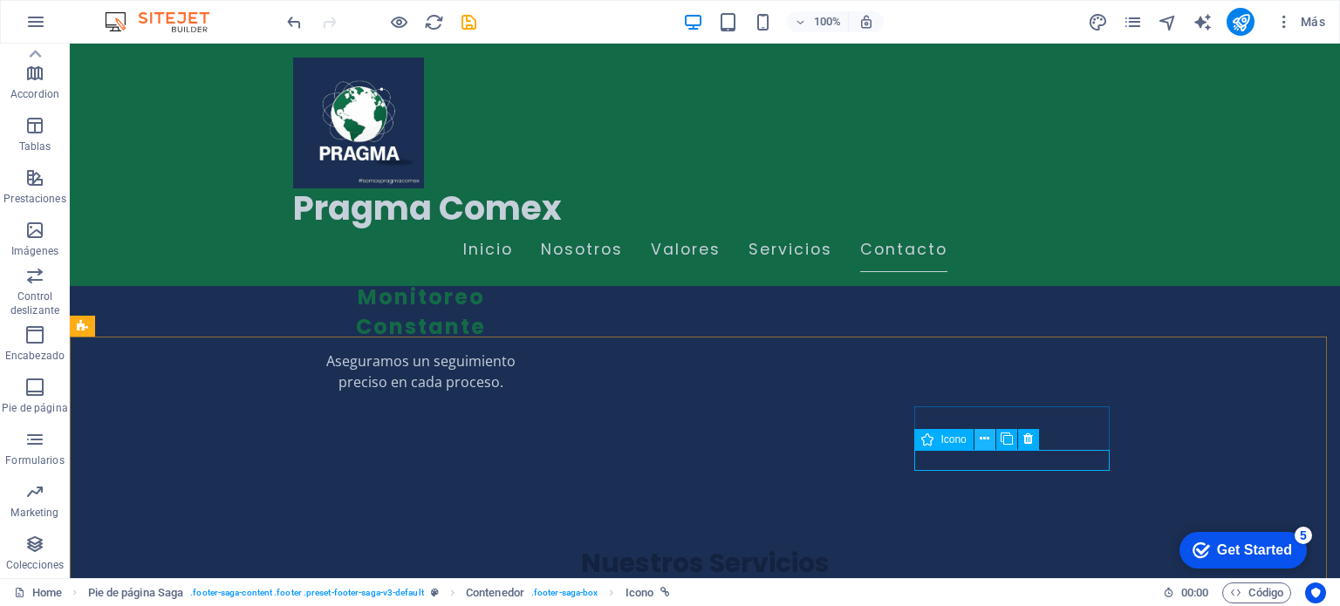
click at [984, 441] on icon at bounding box center [985, 439] width 10 height 18
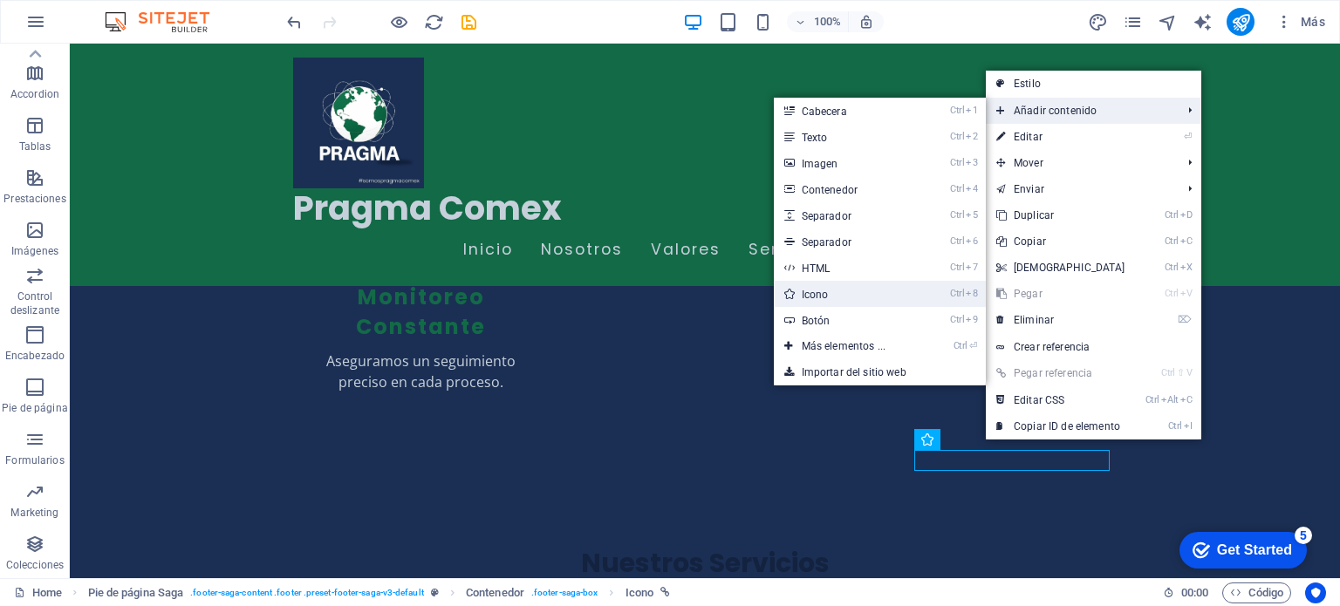
click at [816, 289] on link "Ctrl 8 Icono" at bounding box center [847, 294] width 147 height 26
select select "xMidYMid"
select select "px"
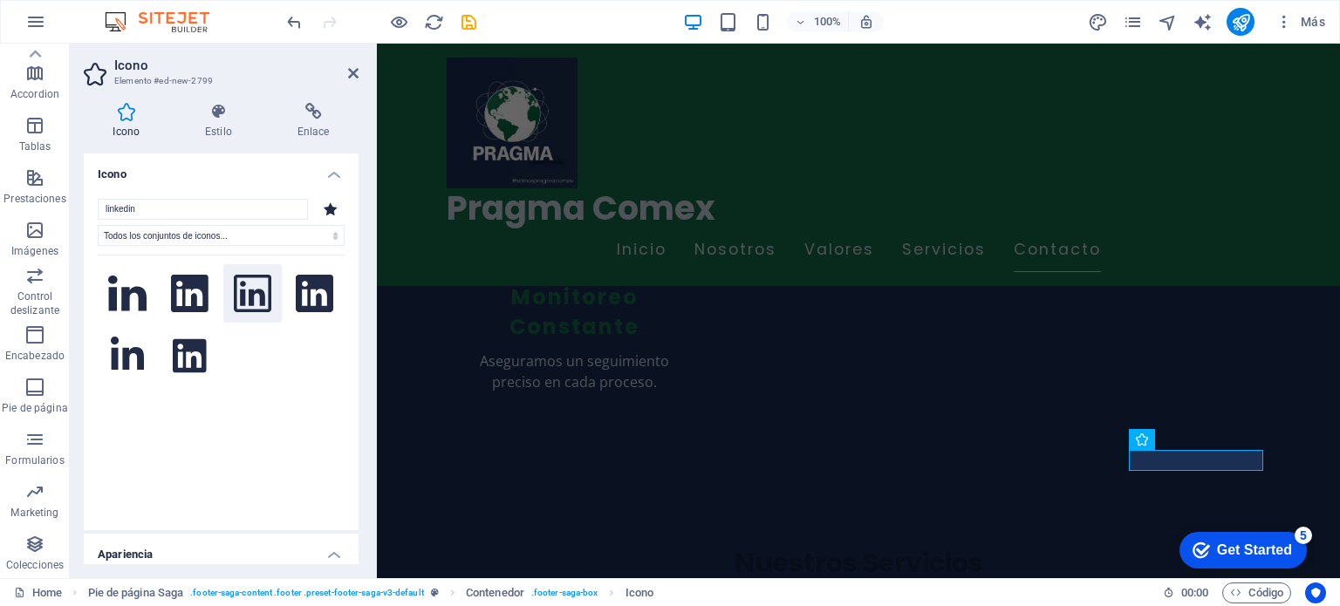
type input "linkedin"
click at [242, 300] on icon at bounding box center [253, 294] width 38 height 38
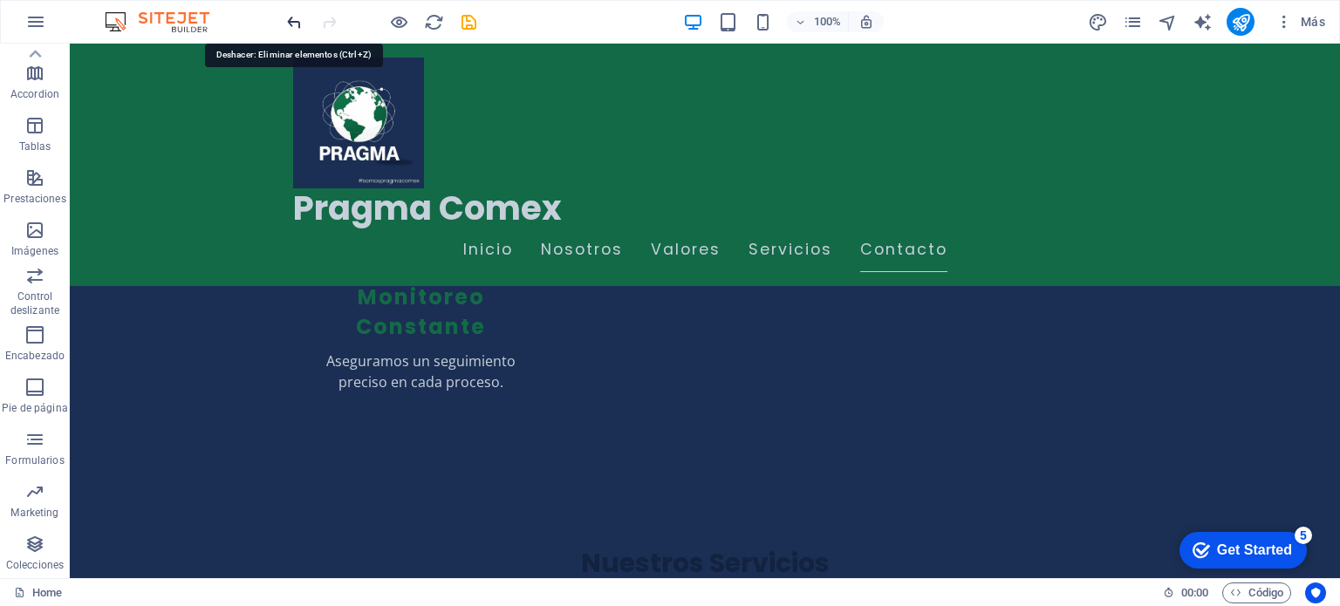
click at [300, 20] on icon "undo" at bounding box center [294, 22] width 20 height 20
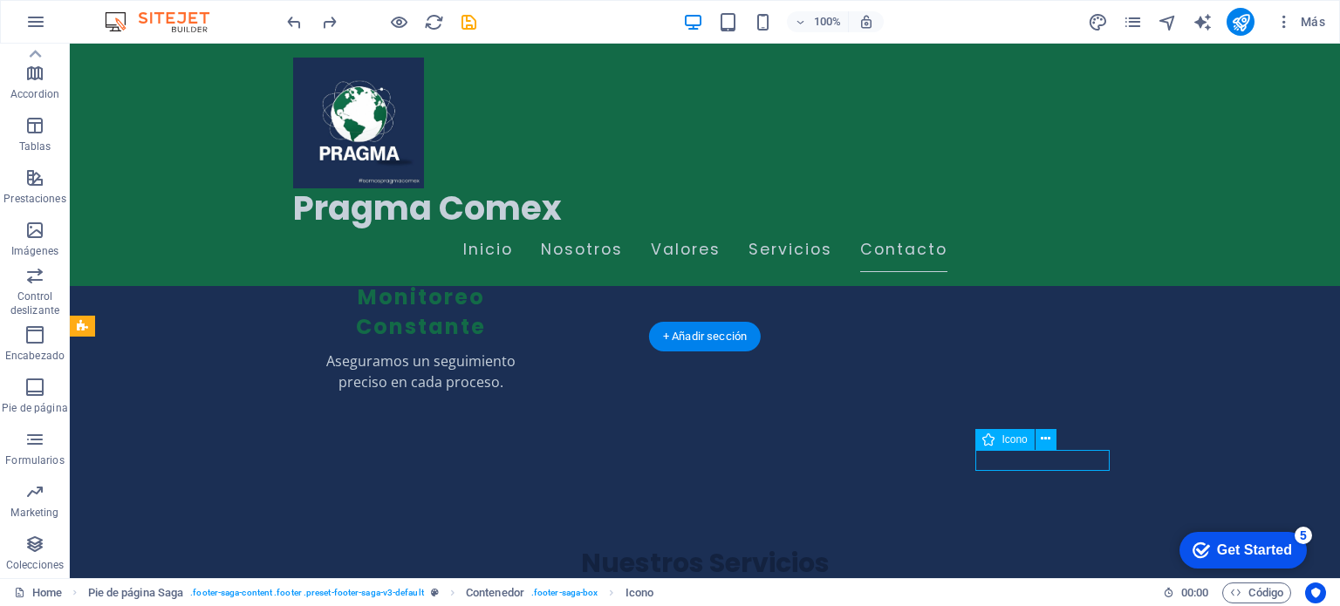
select select "xMidYMid"
select select "px"
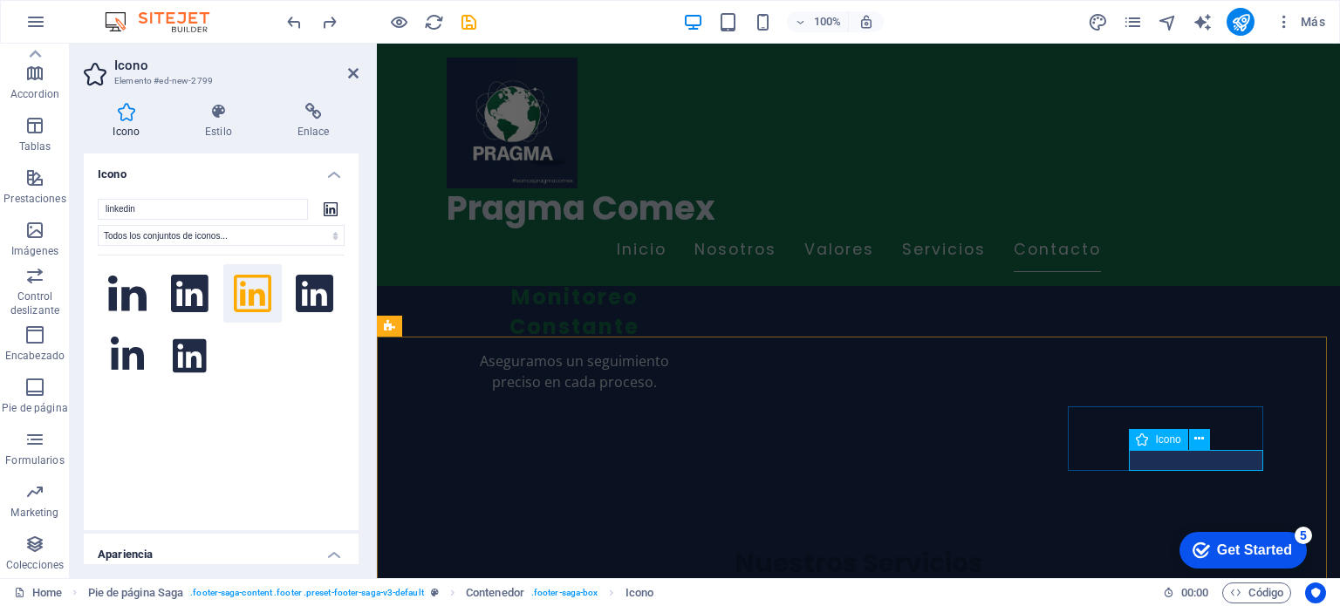
click at [1199, 439] on icon at bounding box center [1199, 439] width 10 height 18
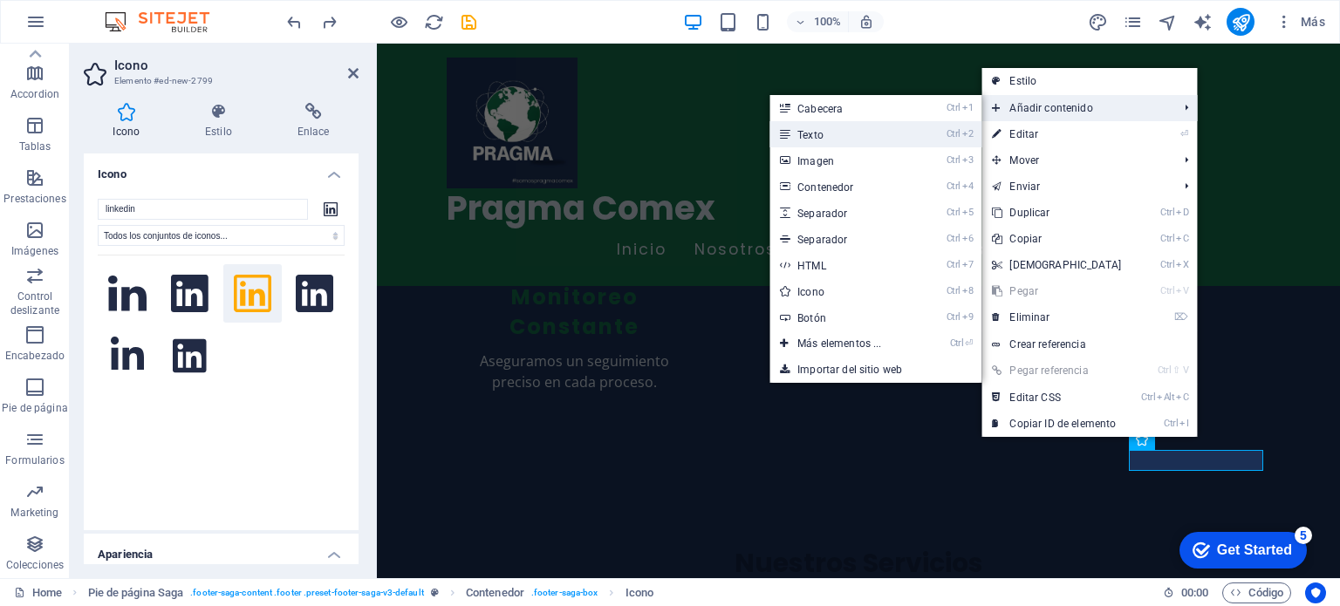
click at [841, 137] on link "Ctrl 2 Texto" at bounding box center [842, 134] width 147 height 26
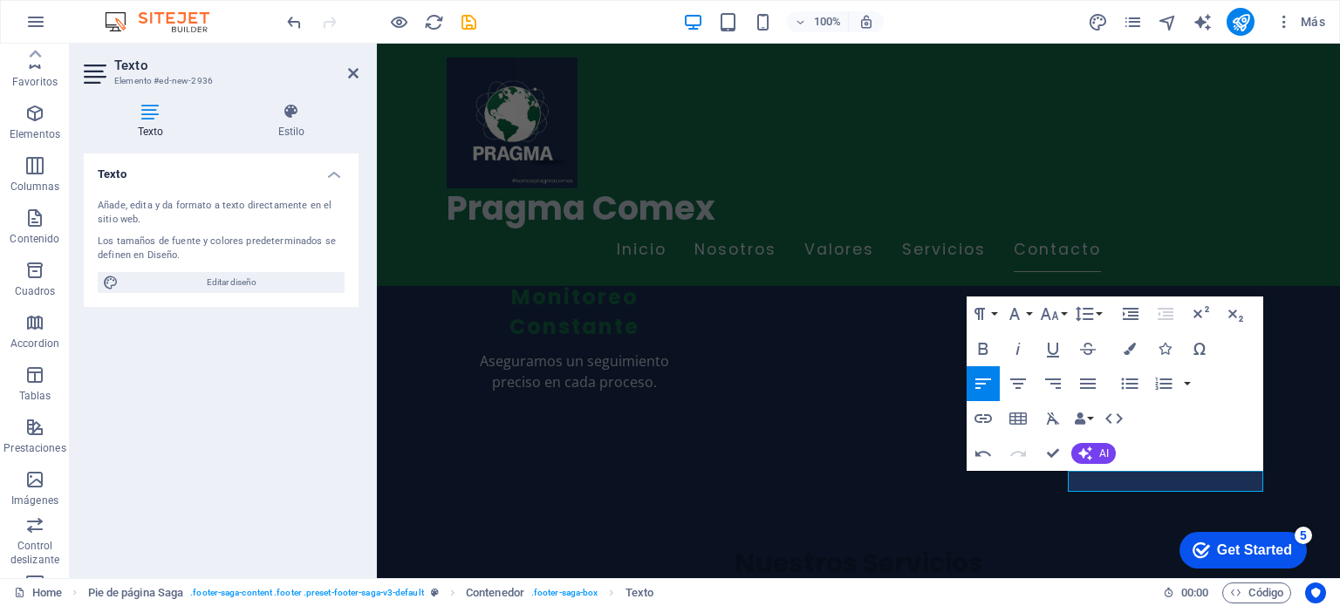
scroll to position [250, 0]
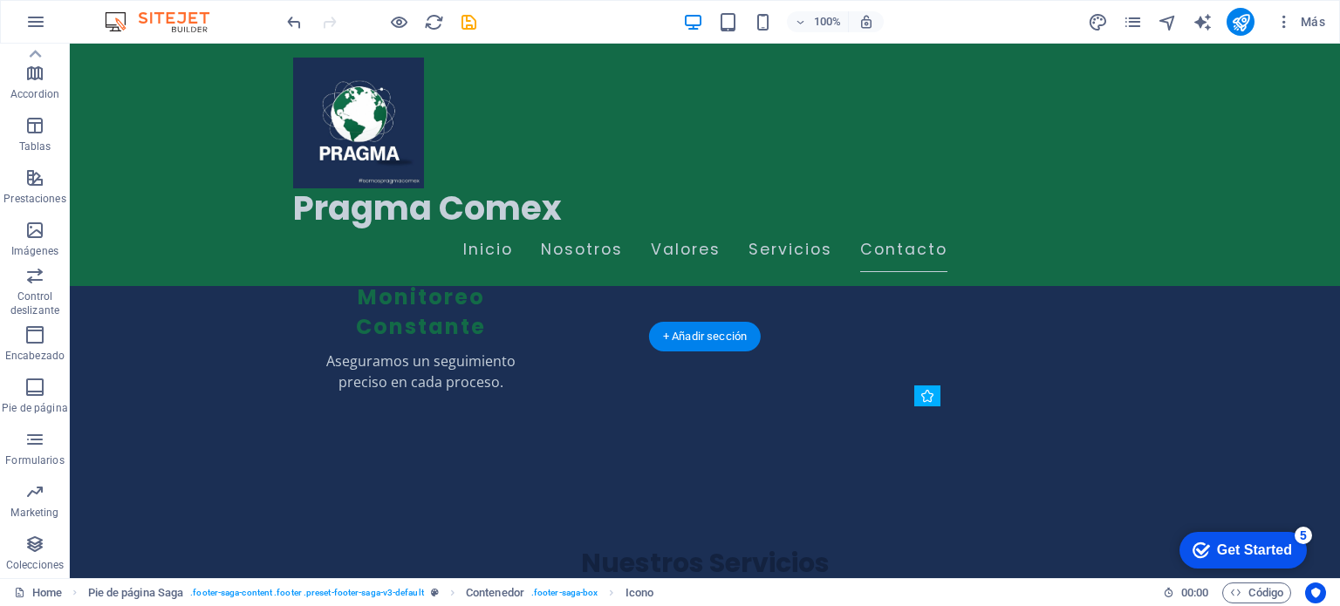
drag, startPoint x: 1019, startPoint y: 464, endPoint x: 950, endPoint y: 457, distance: 69.3
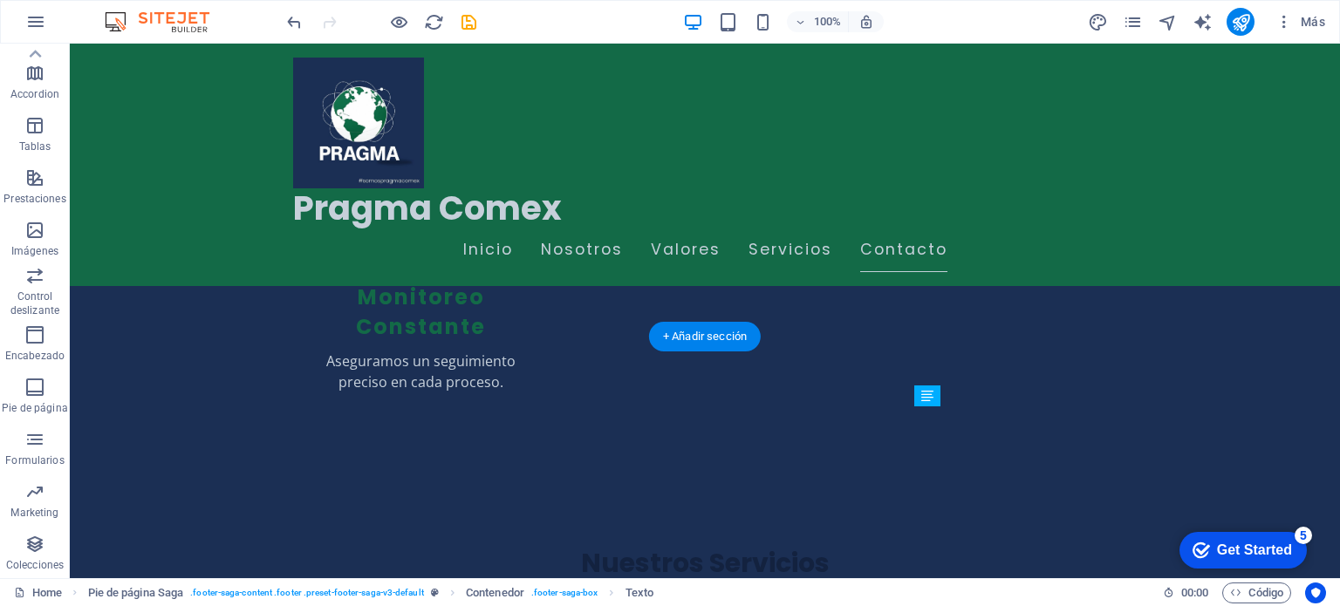
drag, startPoint x: 1009, startPoint y: 456, endPoint x: 1057, endPoint y: 479, distance: 53.1
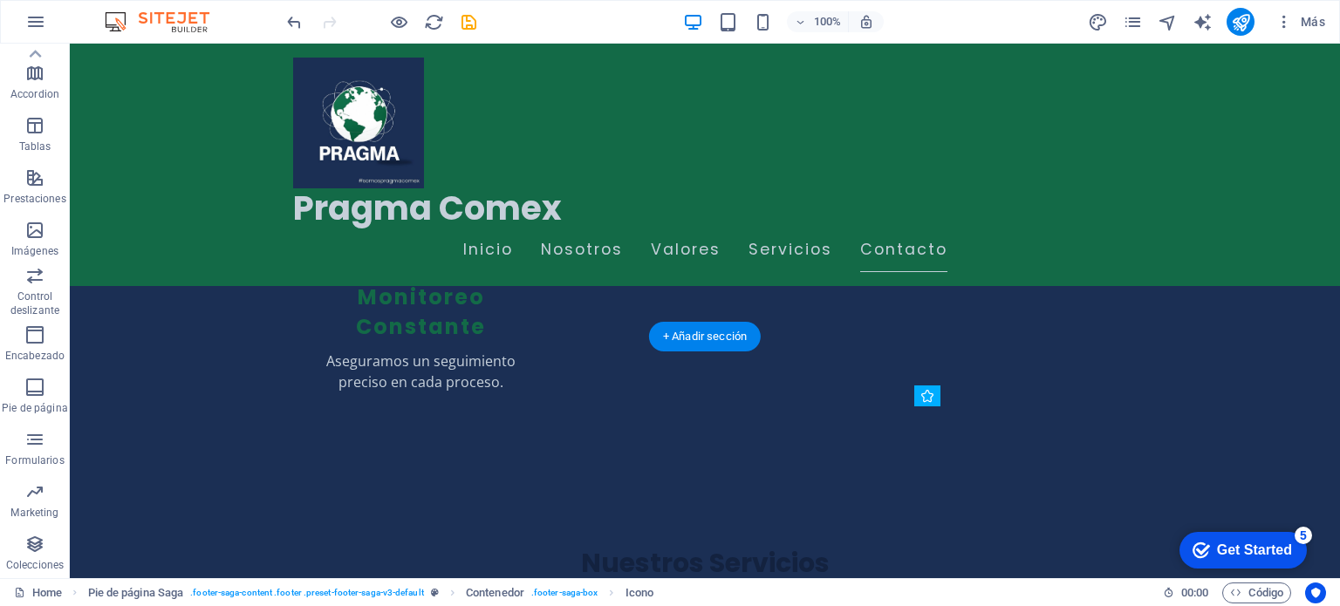
drag, startPoint x: 1022, startPoint y: 460, endPoint x: 968, endPoint y: 493, distance: 63.4
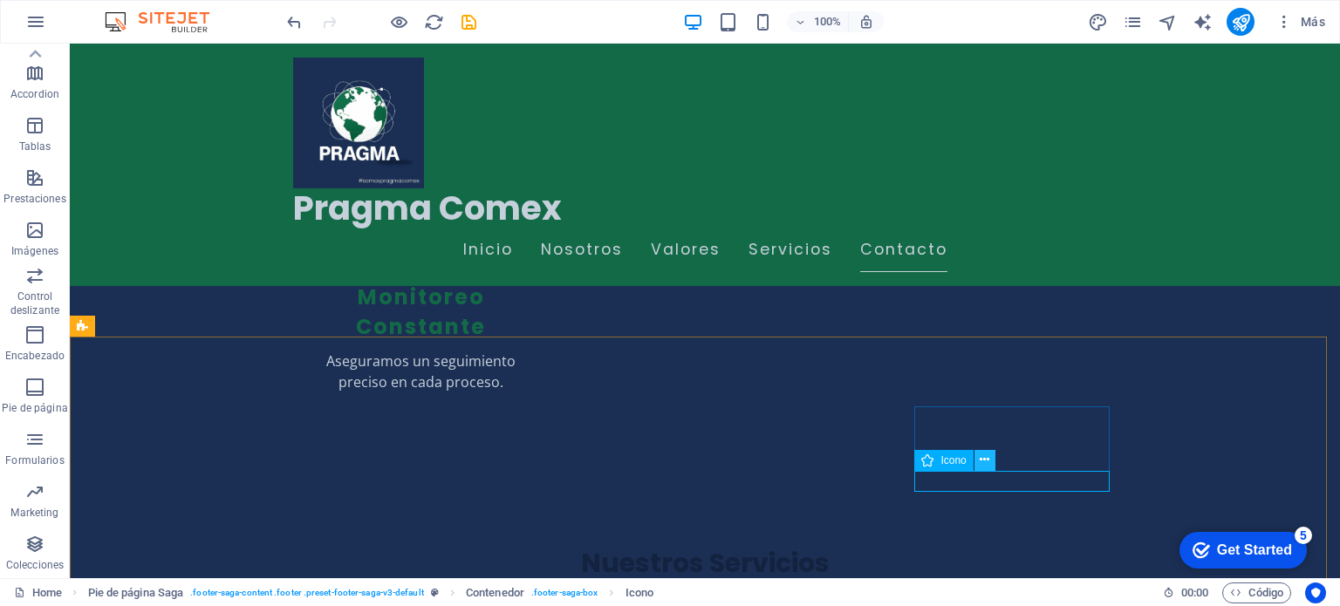
click at [989, 460] on button at bounding box center [984, 460] width 21 height 21
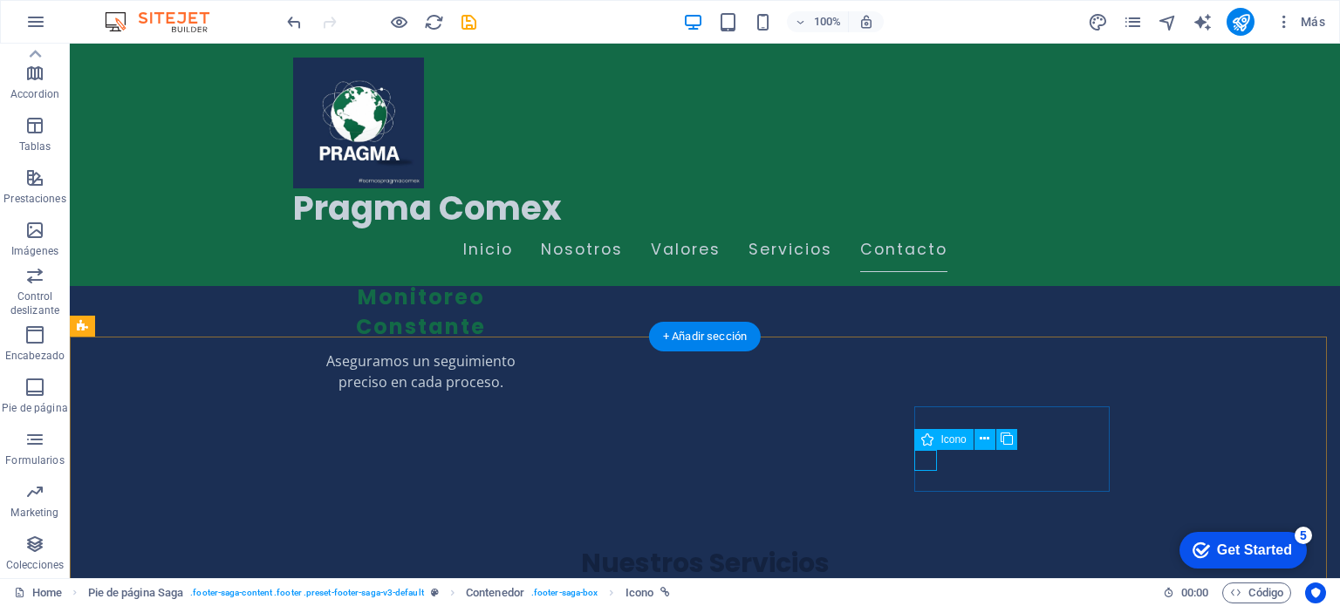
select select "xMidYMid"
select select "px"
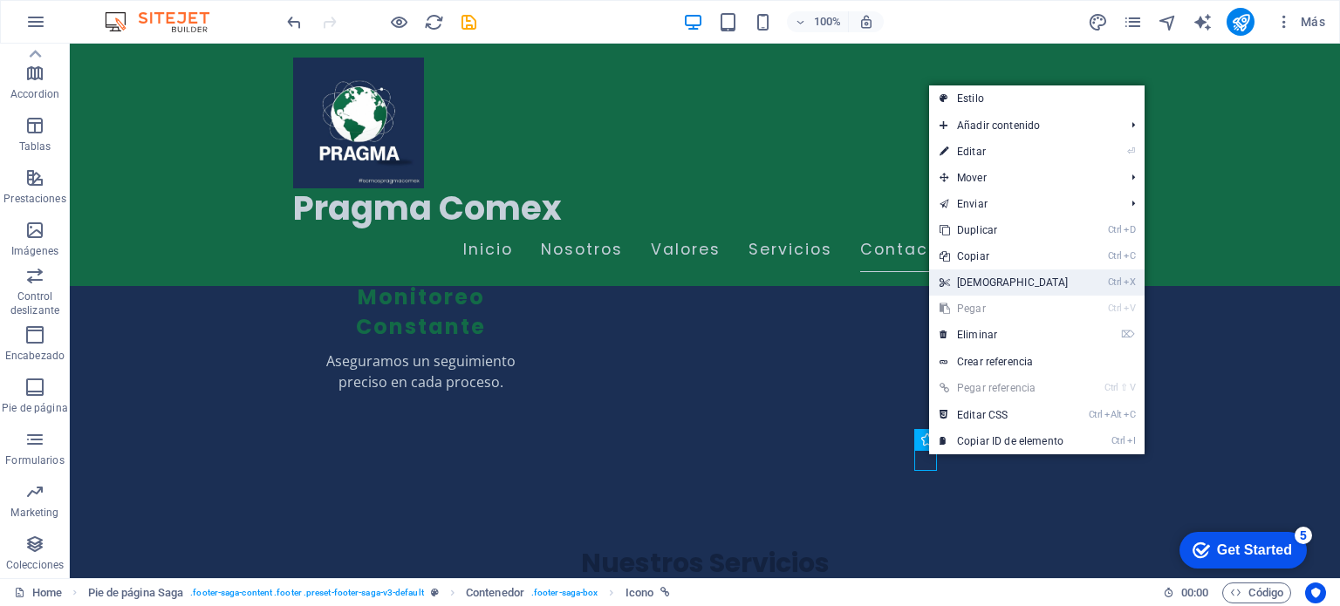
click at [974, 280] on link "Ctrl X Cortar" at bounding box center [1004, 283] width 150 height 26
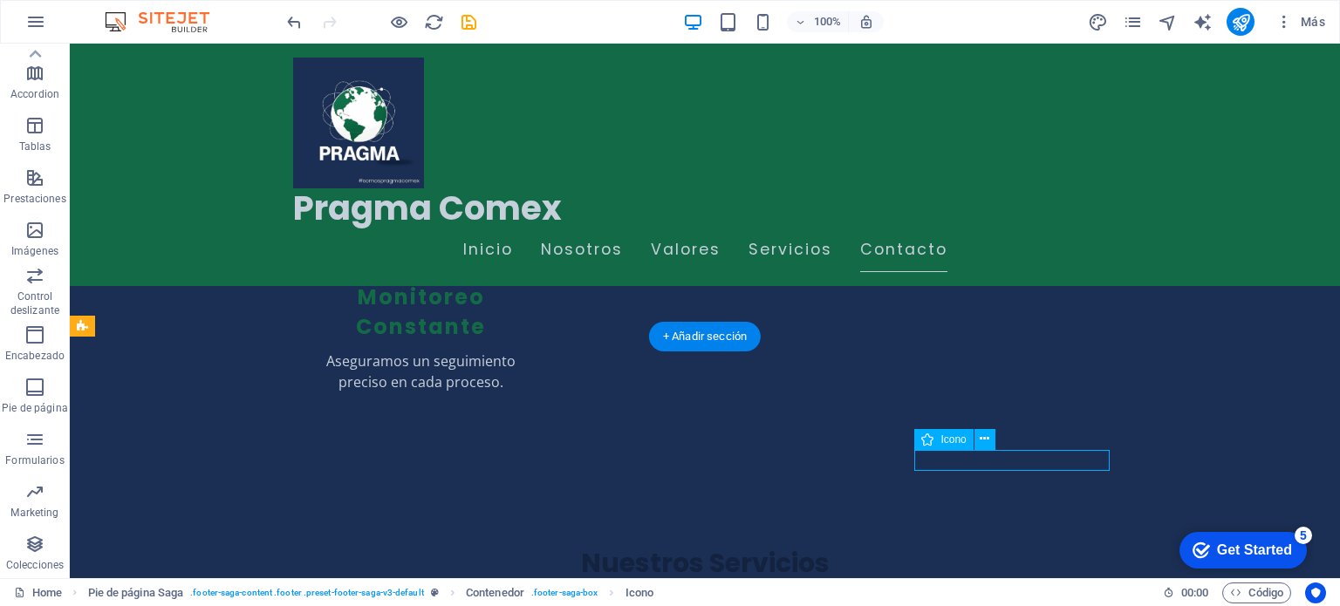
select select "xMidYMid"
select select "px"
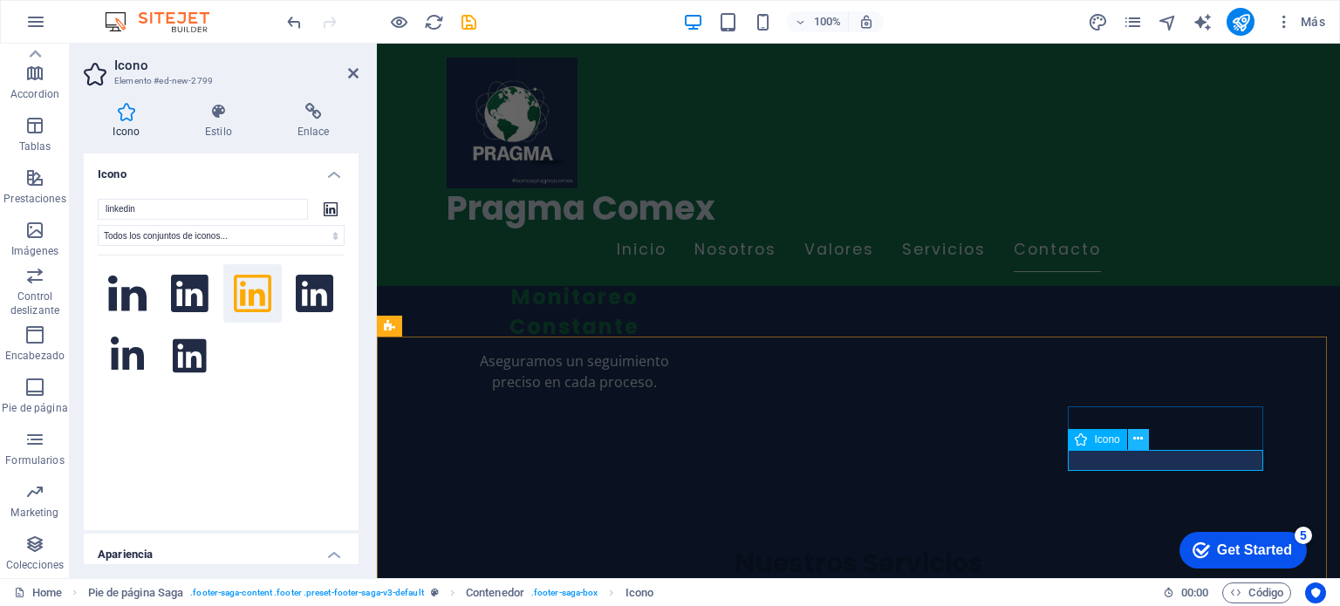
click at [1140, 442] on icon at bounding box center [1138, 439] width 10 height 18
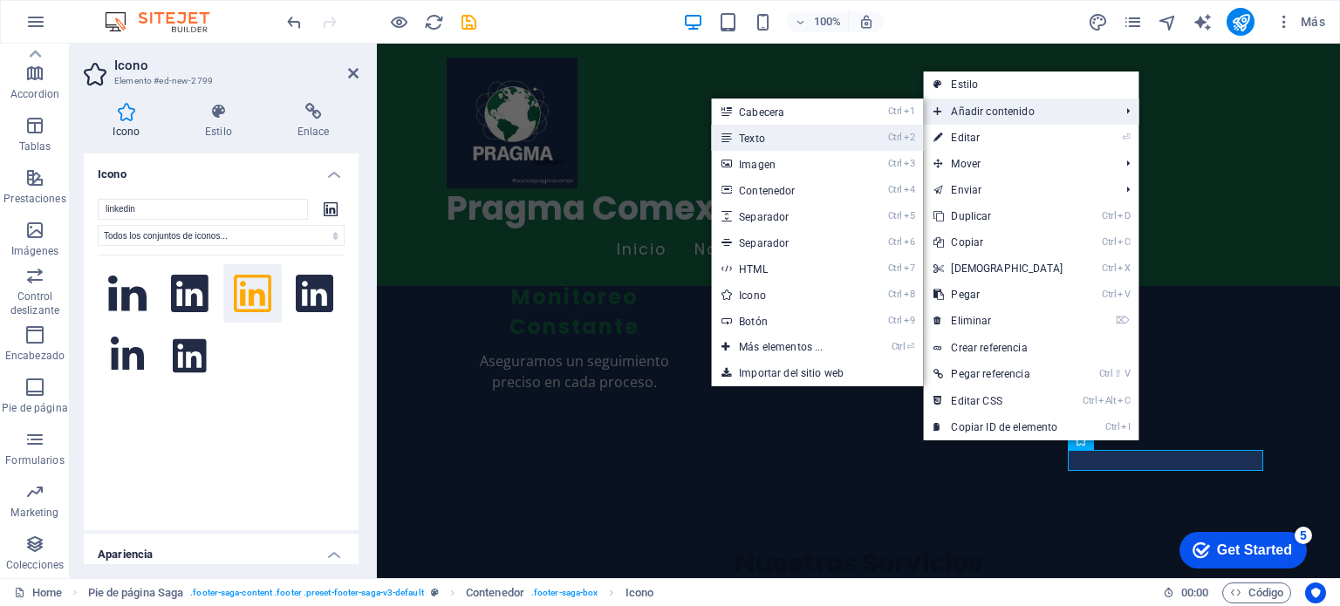
click at [803, 135] on link "Ctrl 2 Texto" at bounding box center [784, 138] width 147 height 26
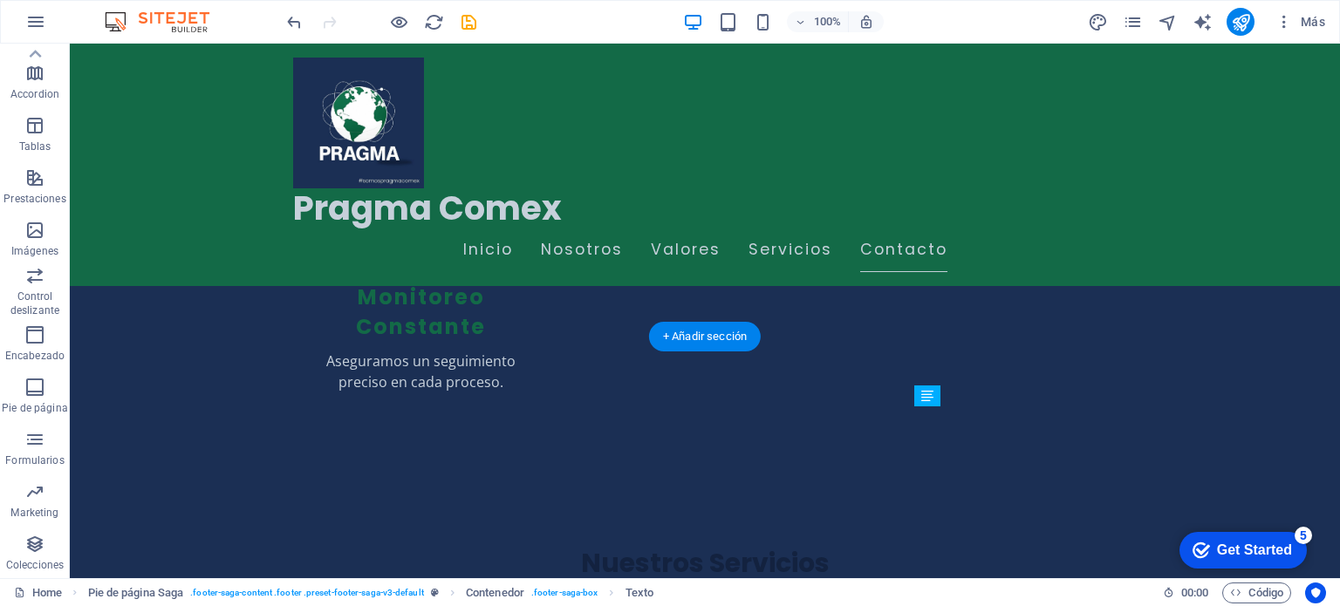
drag, startPoint x: 949, startPoint y: 484, endPoint x: 1040, endPoint y: 468, distance: 92.2
drag, startPoint x: 961, startPoint y: 480, endPoint x: 950, endPoint y: 480, distance: 11.3
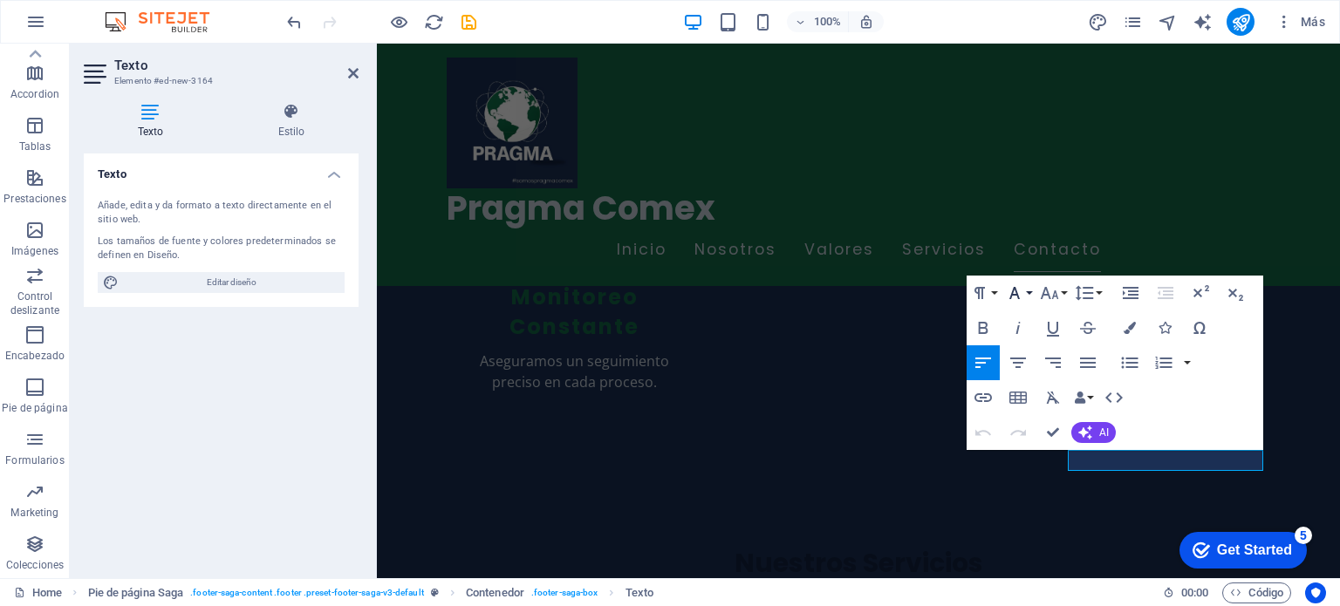
click at [1029, 297] on button "Font Family" at bounding box center [1018, 293] width 33 height 35
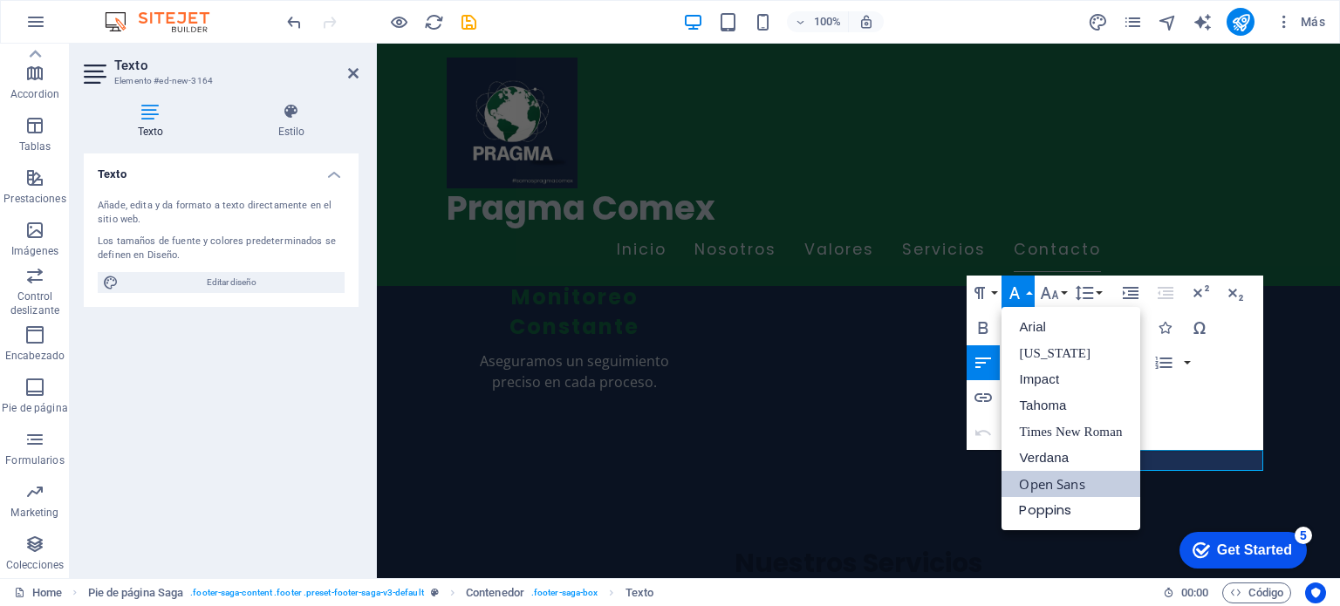
scroll to position [0, 0]
click at [1061, 294] on button "Font Size" at bounding box center [1052, 293] width 33 height 35
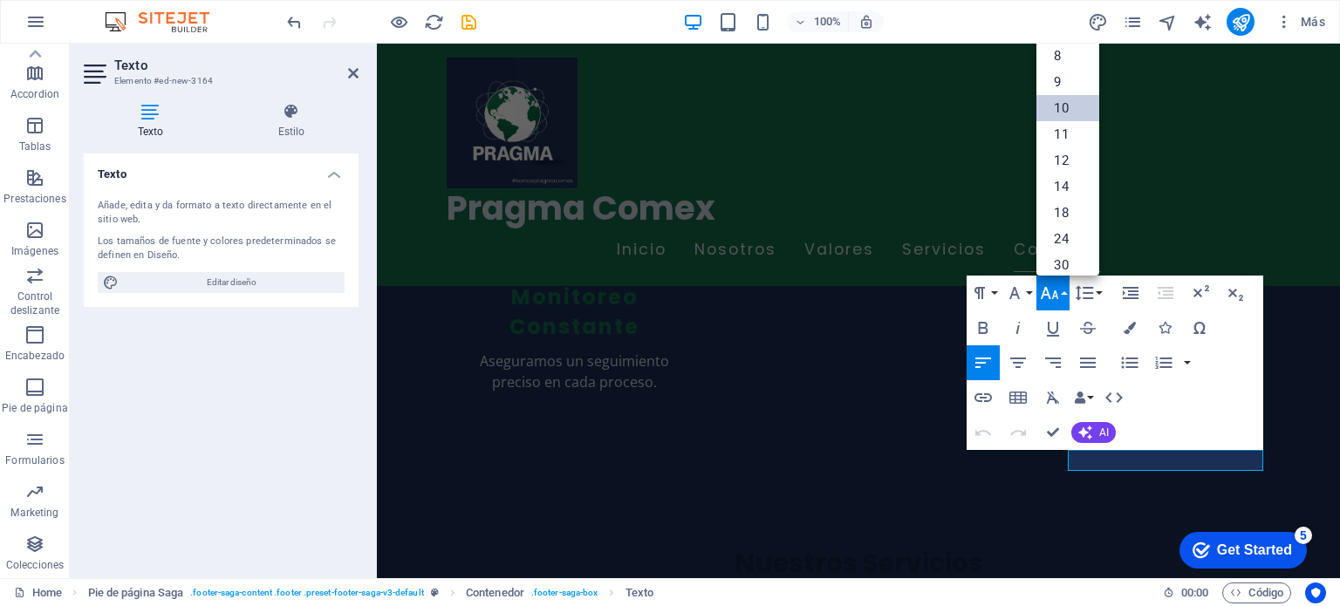
click at [1054, 116] on link "10" at bounding box center [1067, 108] width 63 height 26
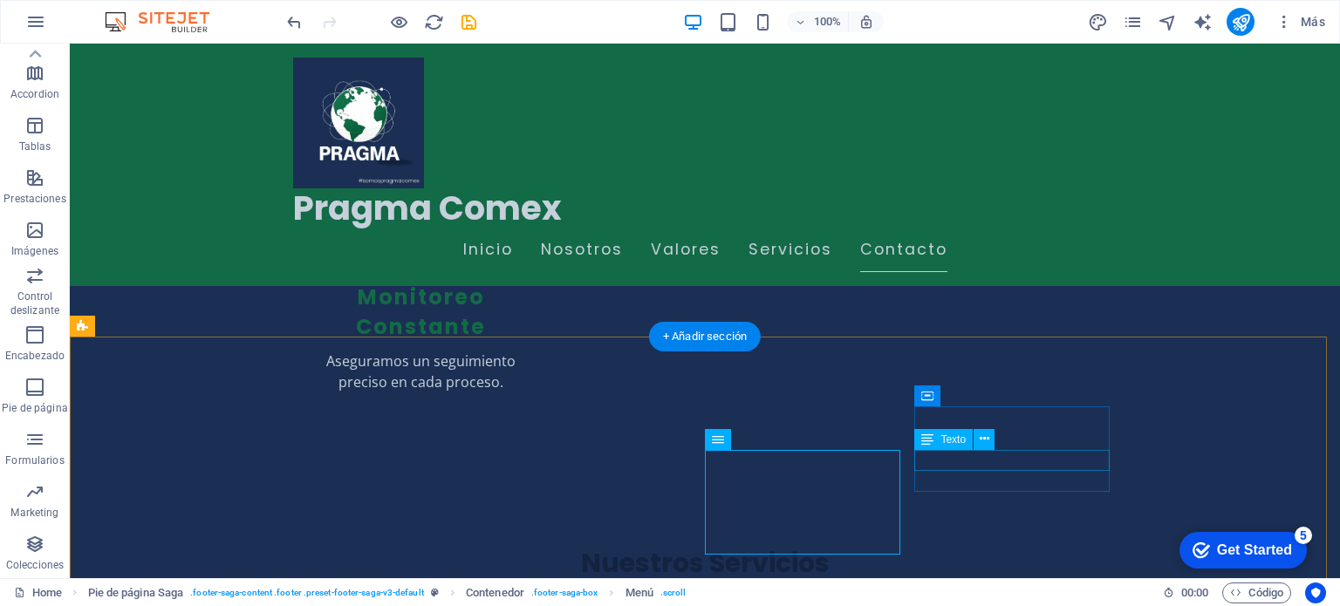
click at [986, 438] on icon at bounding box center [985, 439] width 10 height 18
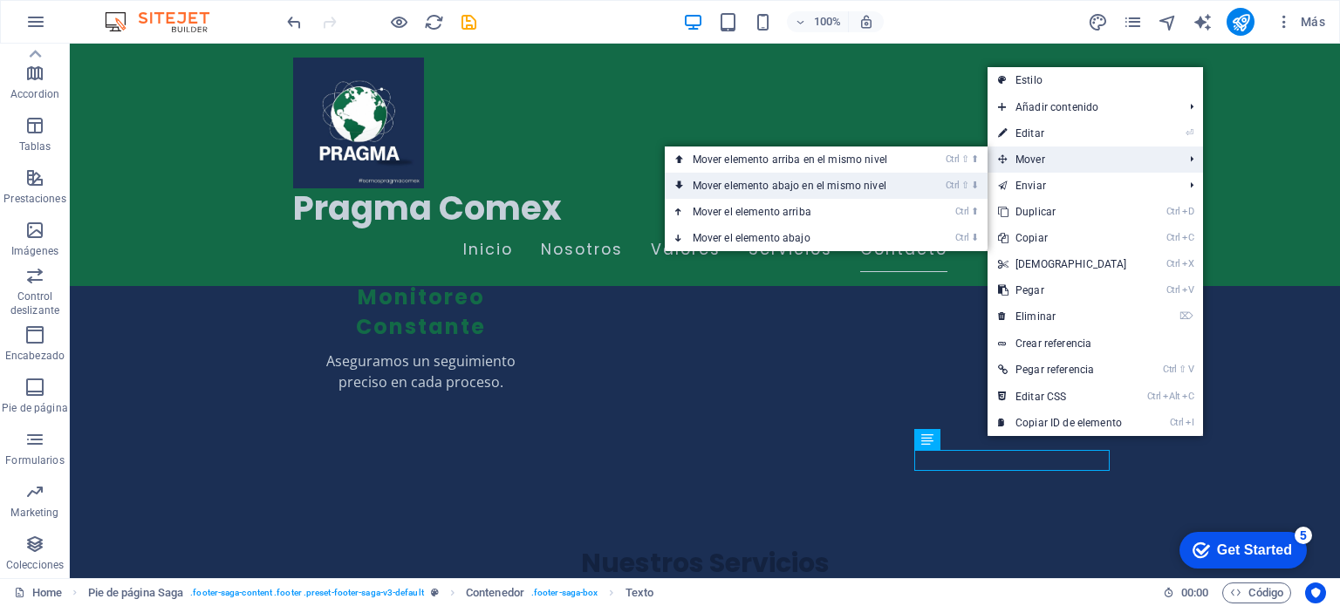
click at [879, 178] on link "Ctrl ⇧ ⬇ Mover elemento abajo en el mismo nivel" at bounding box center [793, 186] width 257 height 26
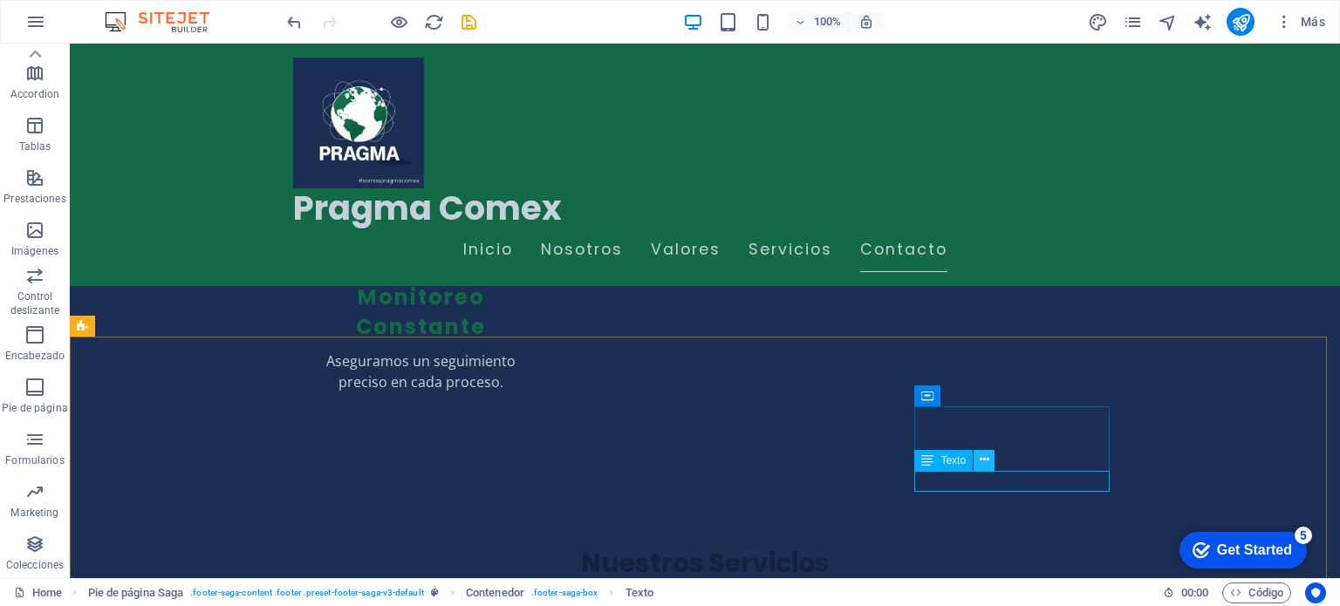
click at [984, 456] on icon at bounding box center [985, 460] width 10 height 18
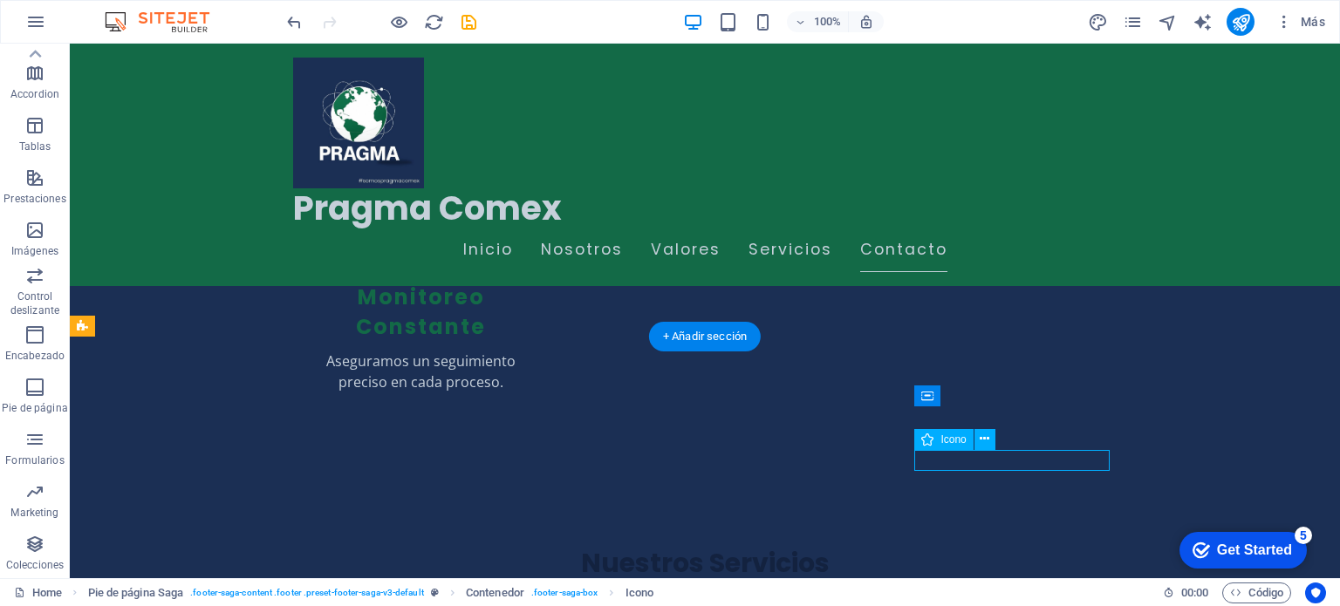
select select "xMidYMid"
select select "px"
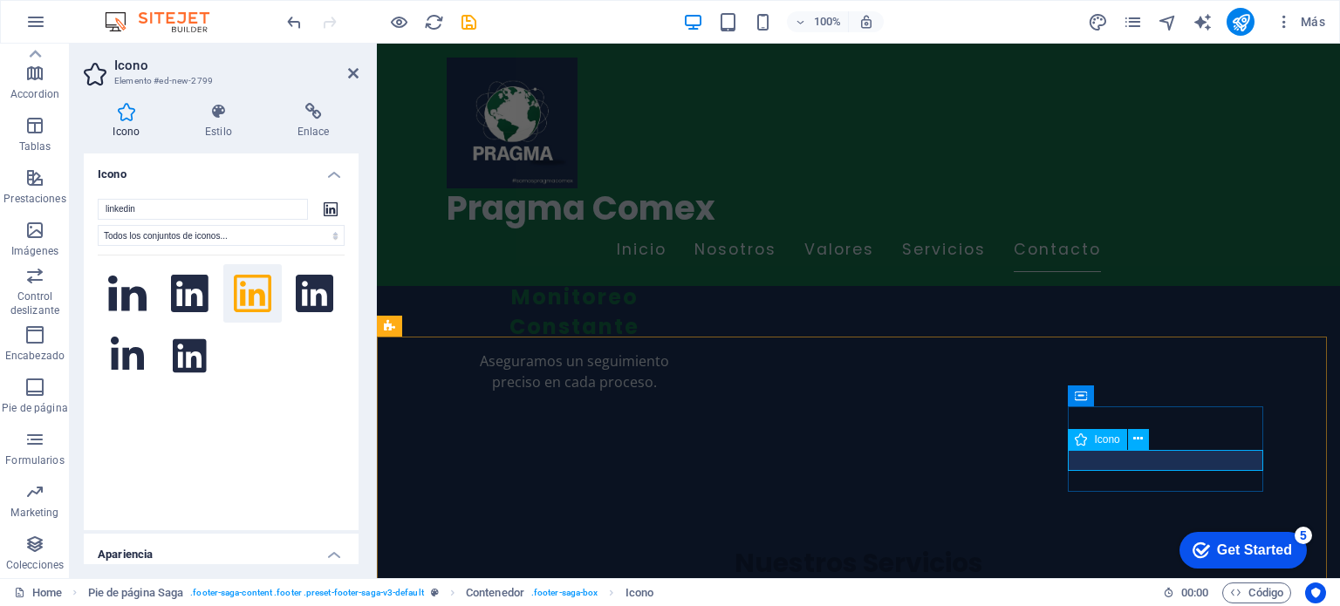
click at [1138, 439] on icon at bounding box center [1138, 439] width 10 height 18
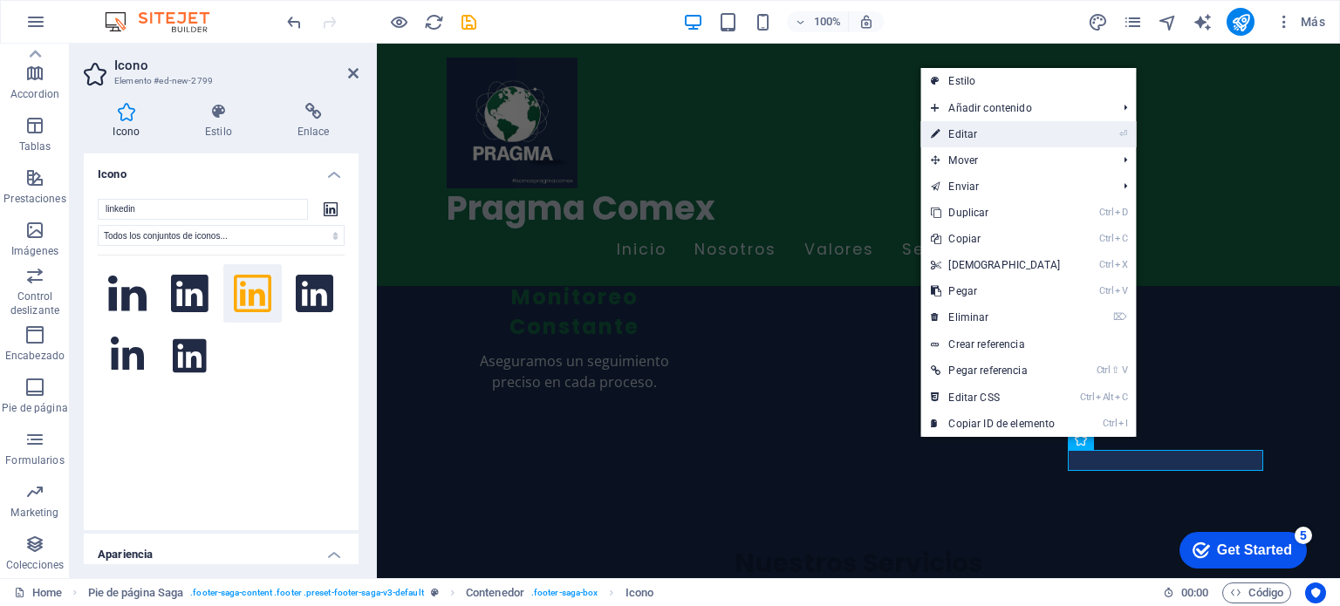
click at [1012, 135] on link "⏎ Editar" at bounding box center [995, 134] width 150 height 26
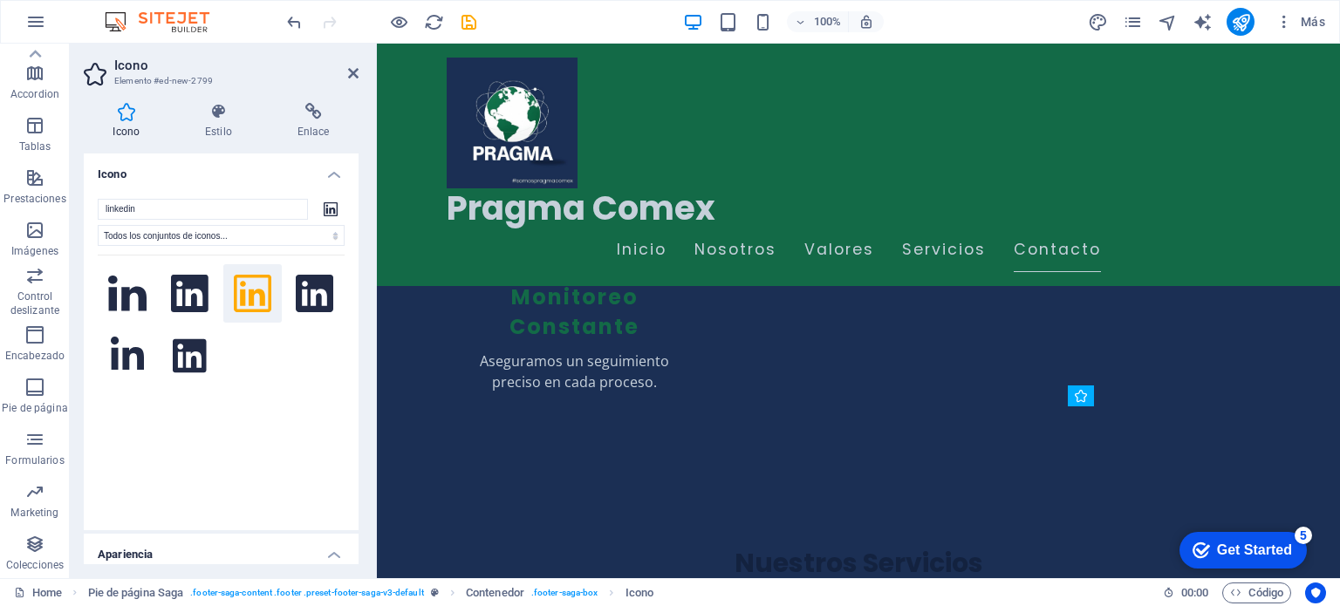
drag, startPoint x: 1111, startPoint y: 460, endPoint x: 1071, endPoint y: 456, distance: 39.4
click at [1139, 446] on icon at bounding box center [1138, 439] width 10 height 18
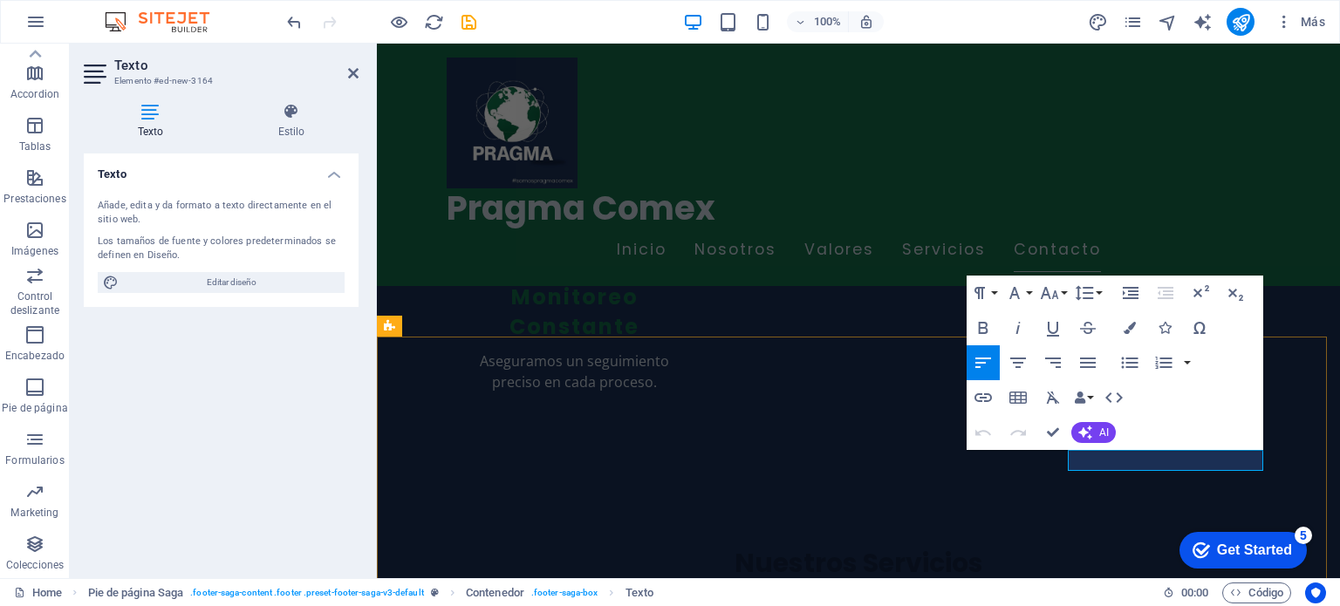
click at [983, 396] on icon "button" at bounding box center [983, 397] width 21 height 21
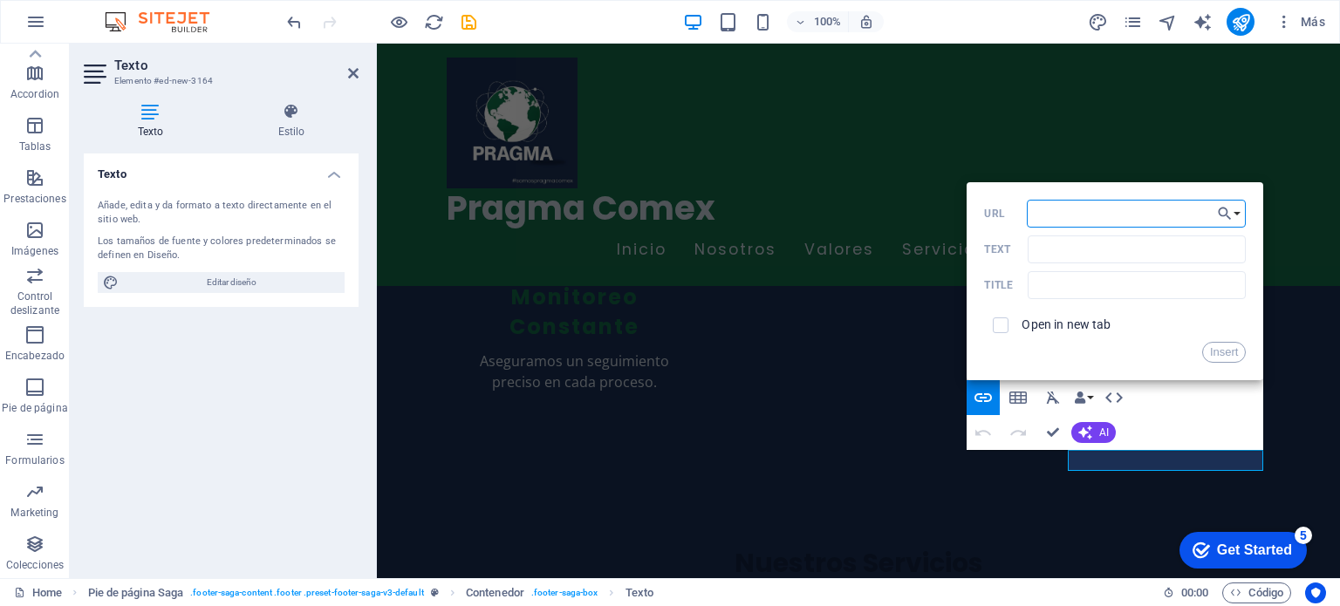
paste input "[URL][DOMAIN_NAME]"
type input "[URL][DOMAIN_NAME]"
click at [1089, 247] on input "Text" at bounding box center [1137, 250] width 218 height 28
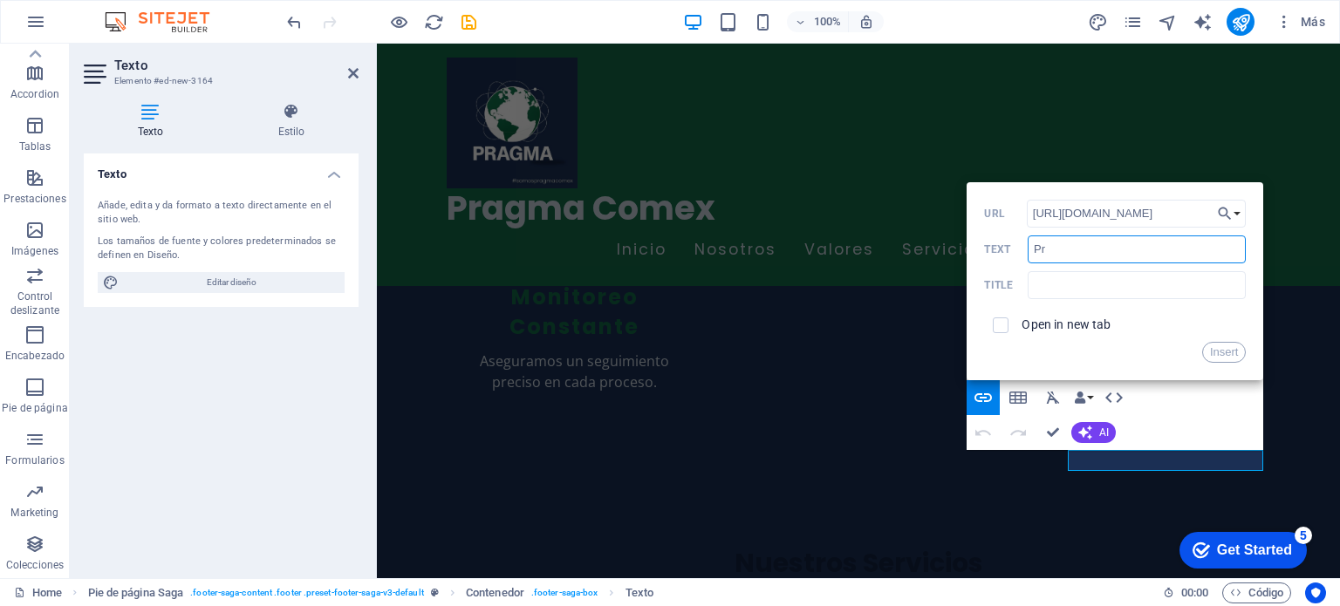
type input "P"
click at [1073, 279] on input "text" at bounding box center [1137, 285] width 218 height 28
click at [1073, 279] on input "Pragmacomex" at bounding box center [1137, 285] width 218 height 28
type input "Pragma comex"
click at [1005, 327] on input "checkbox" at bounding box center [998, 323] width 16 height 16
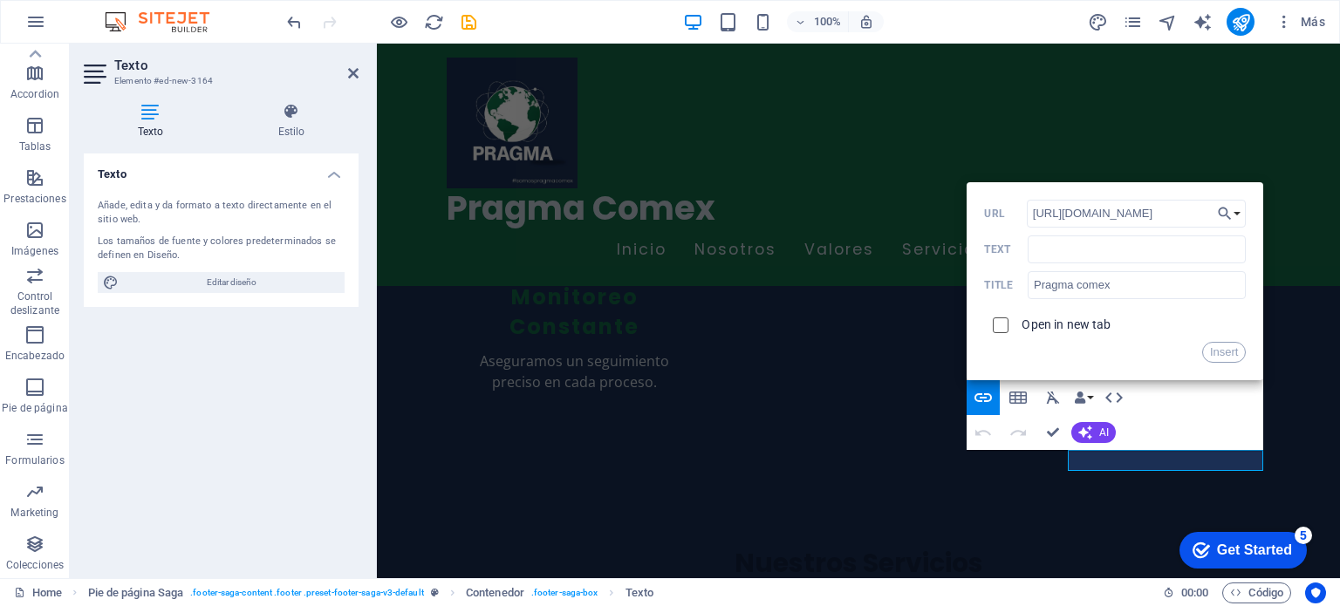
checkbox input "true"
click at [1226, 352] on button "Insert" at bounding box center [1224, 352] width 44 height 21
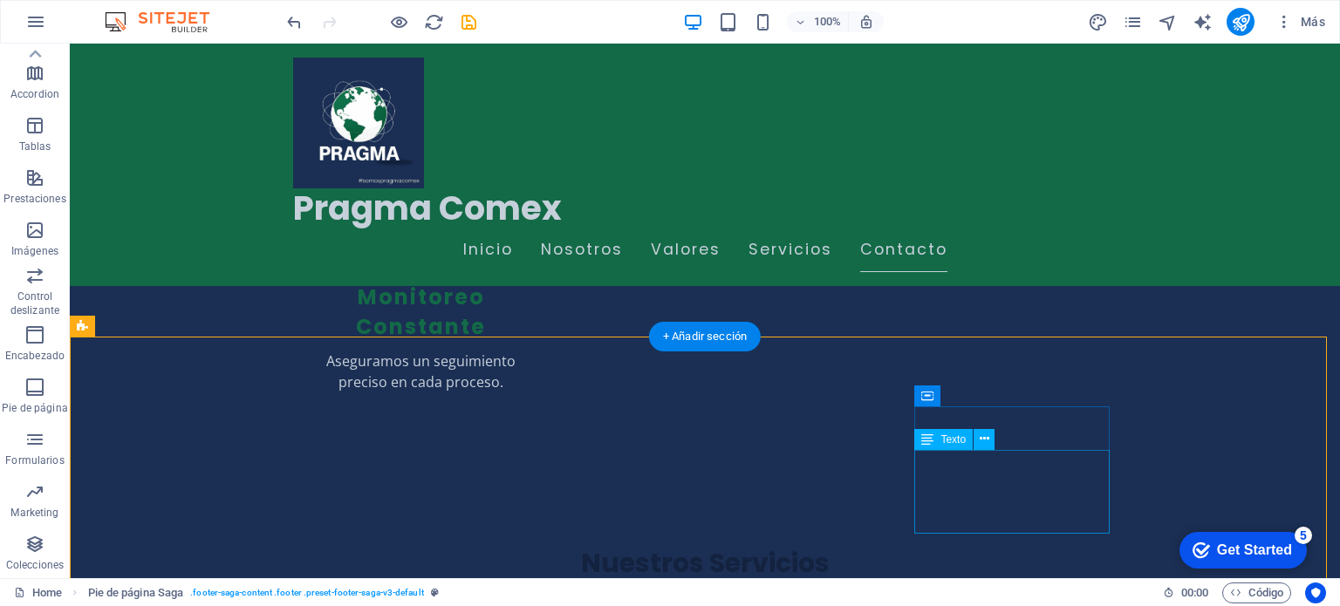
click at [988, 439] on icon at bounding box center [985, 439] width 10 height 18
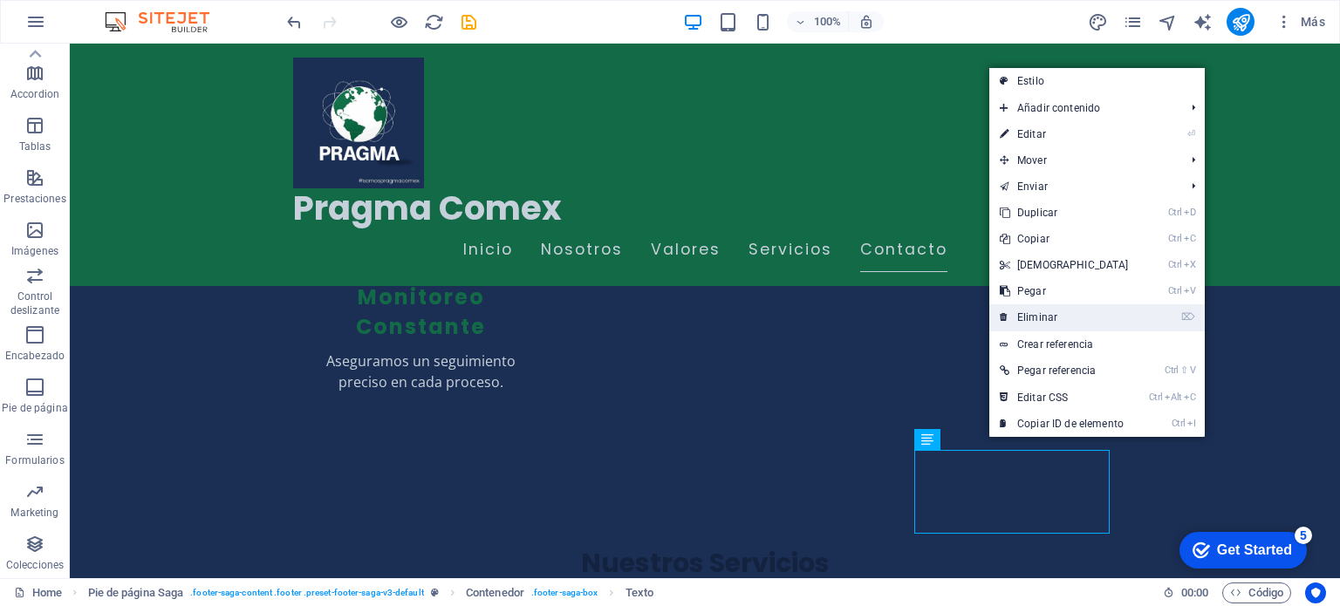
click at [1026, 313] on link "⌦ Eliminar" at bounding box center [1064, 317] width 150 height 26
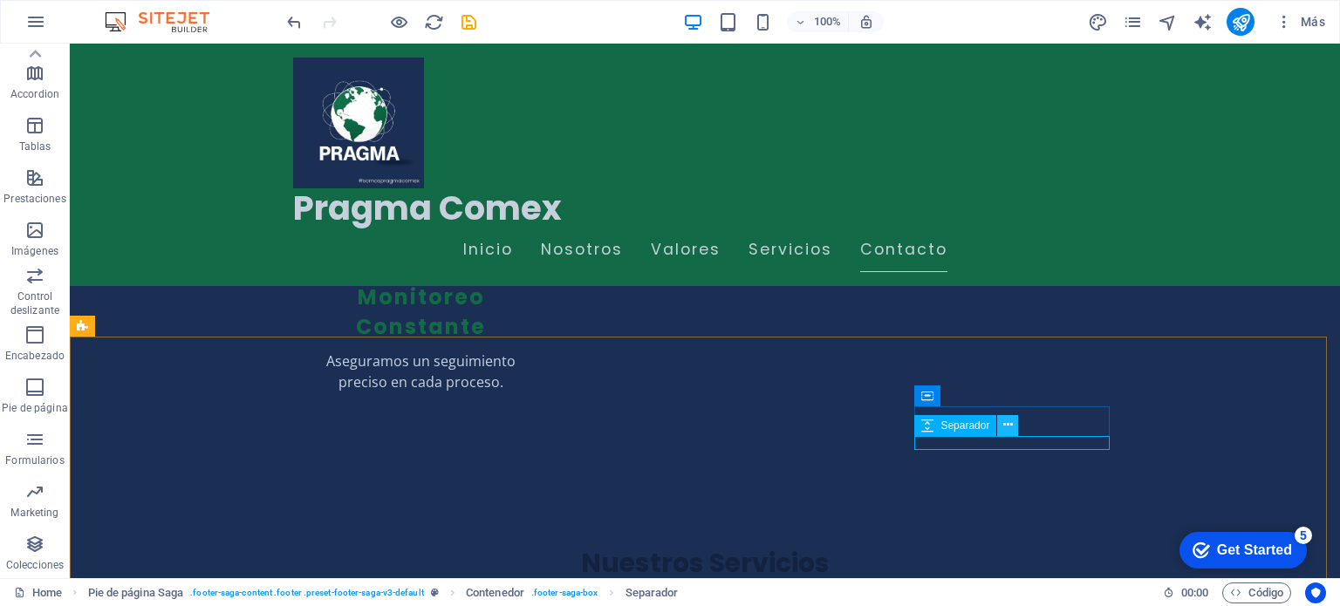
click at [1005, 432] on icon at bounding box center [1008, 425] width 10 height 18
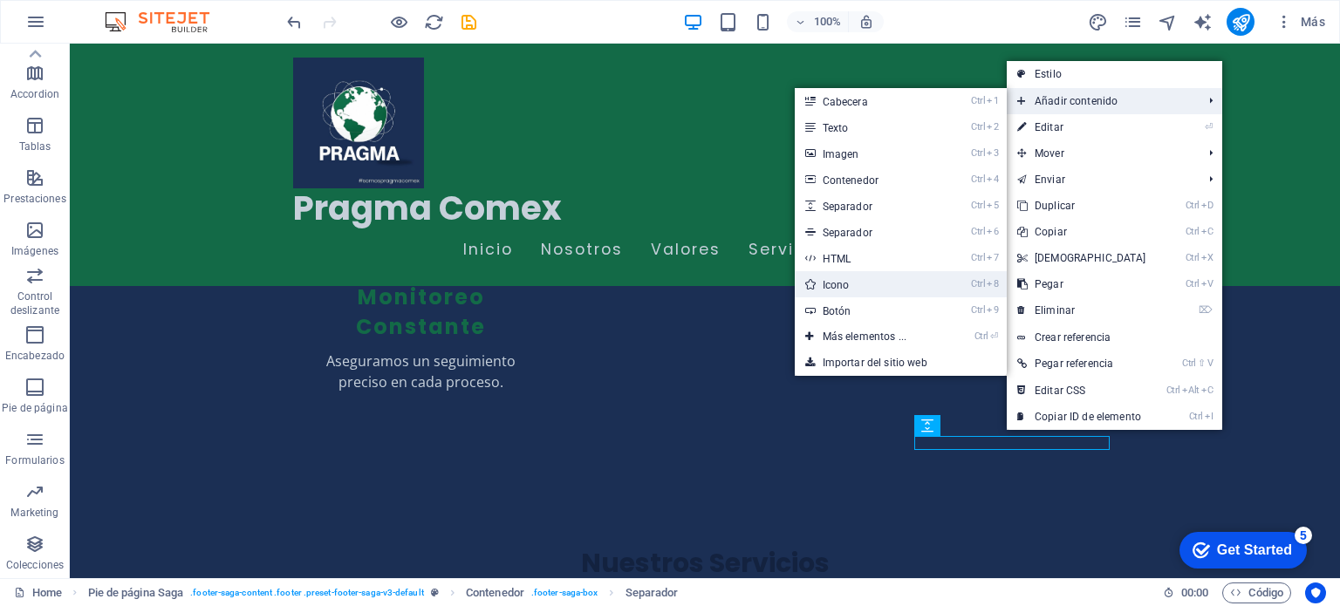
click at [838, 278] on link "Ctrl 8 Icono" at bounding box center [868, 284] width 147 height 26
select select "xMidYMid"
select select "px"
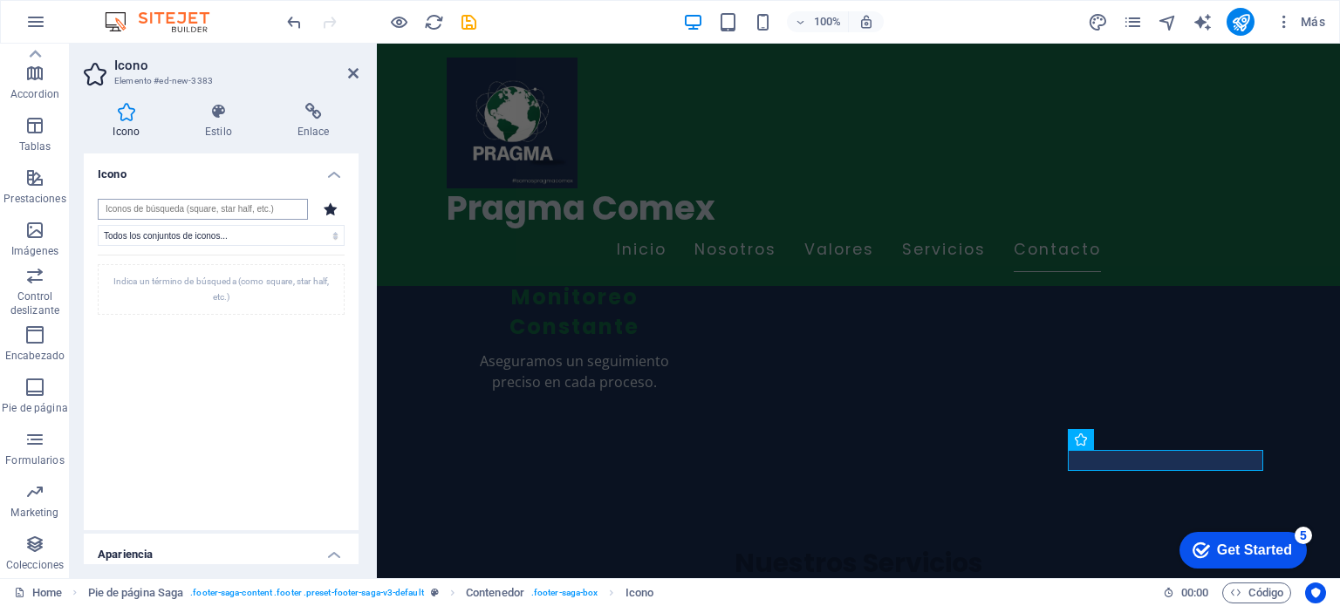
click at [236, 205] on input "search" at bounding box center [203, 209] width 210 height 21
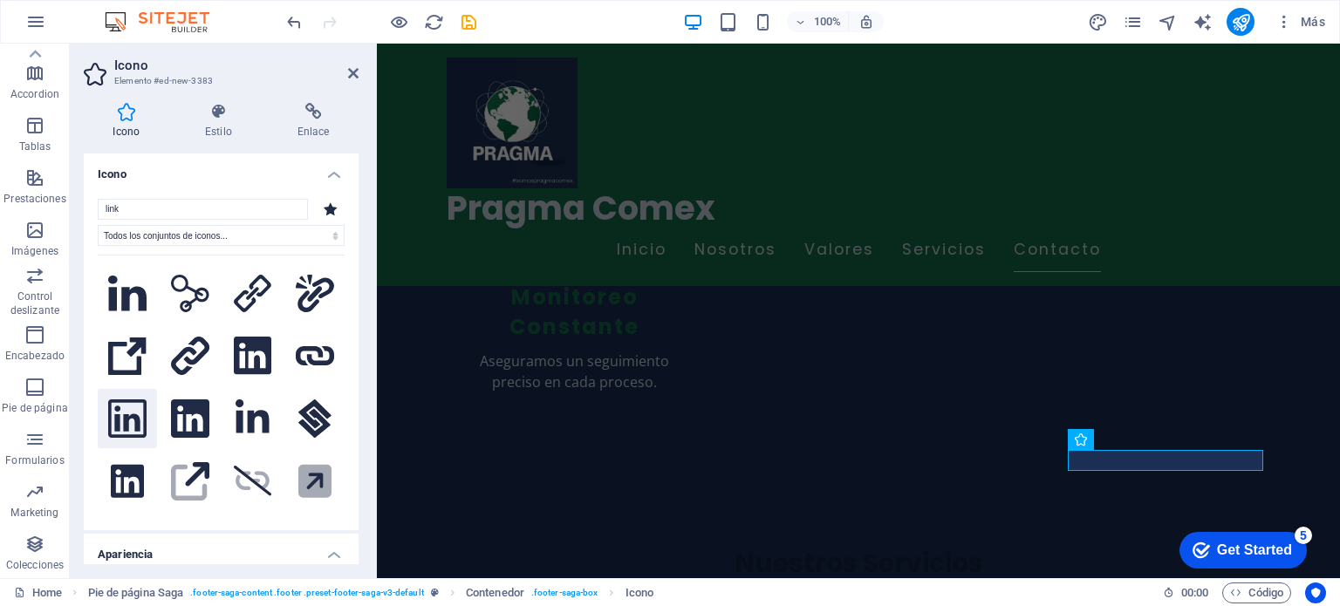
type input "link"
click at [135, 417] on icon at bounding box center [127, 419] width 38 height 38
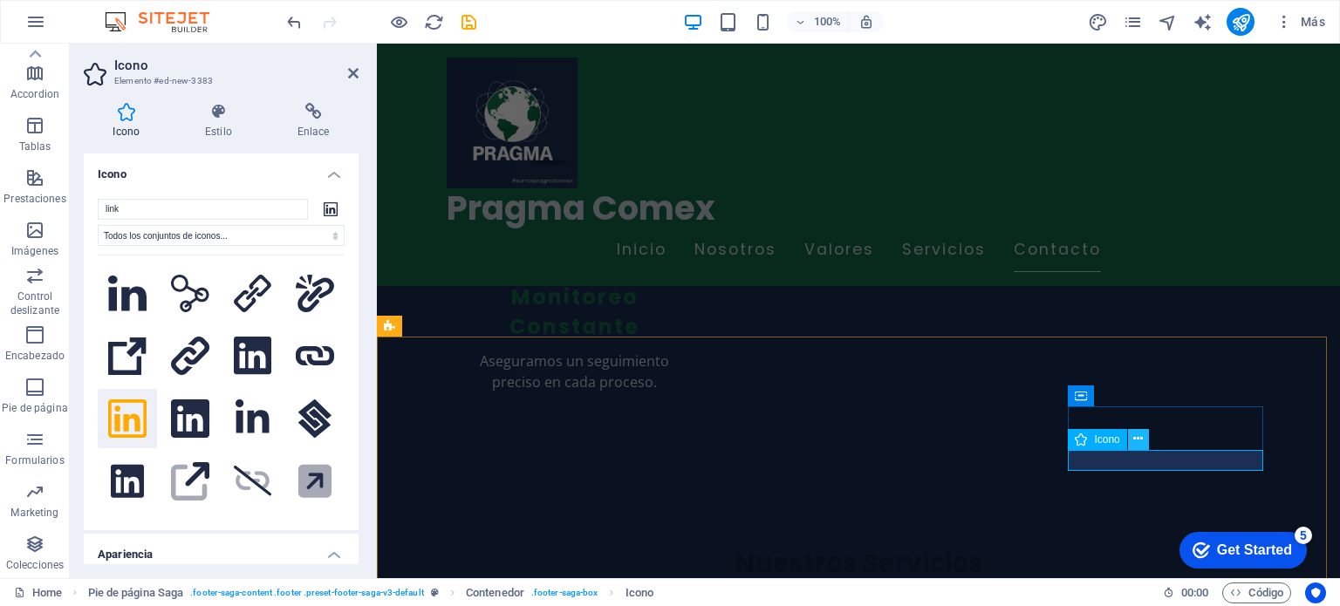
click at [1141, 437] on icon at bounding box center [1138, 439] width 10 height 18
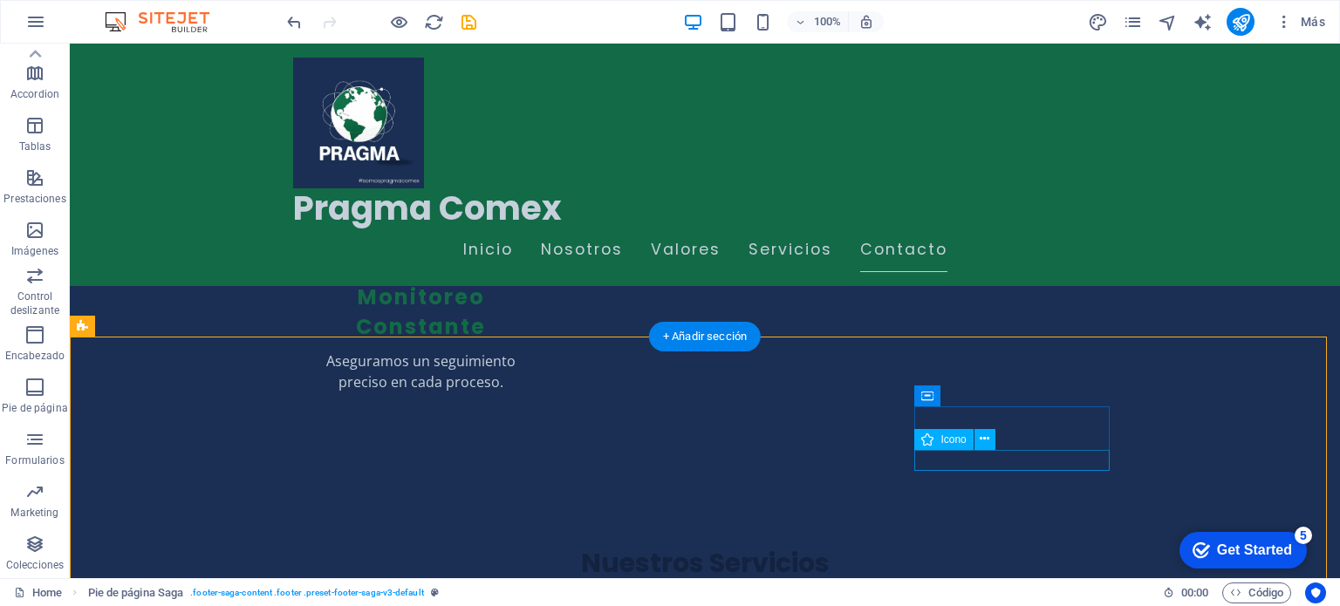
click at [989, 446] on button at bounding box center [984, 439] width 21 height 21
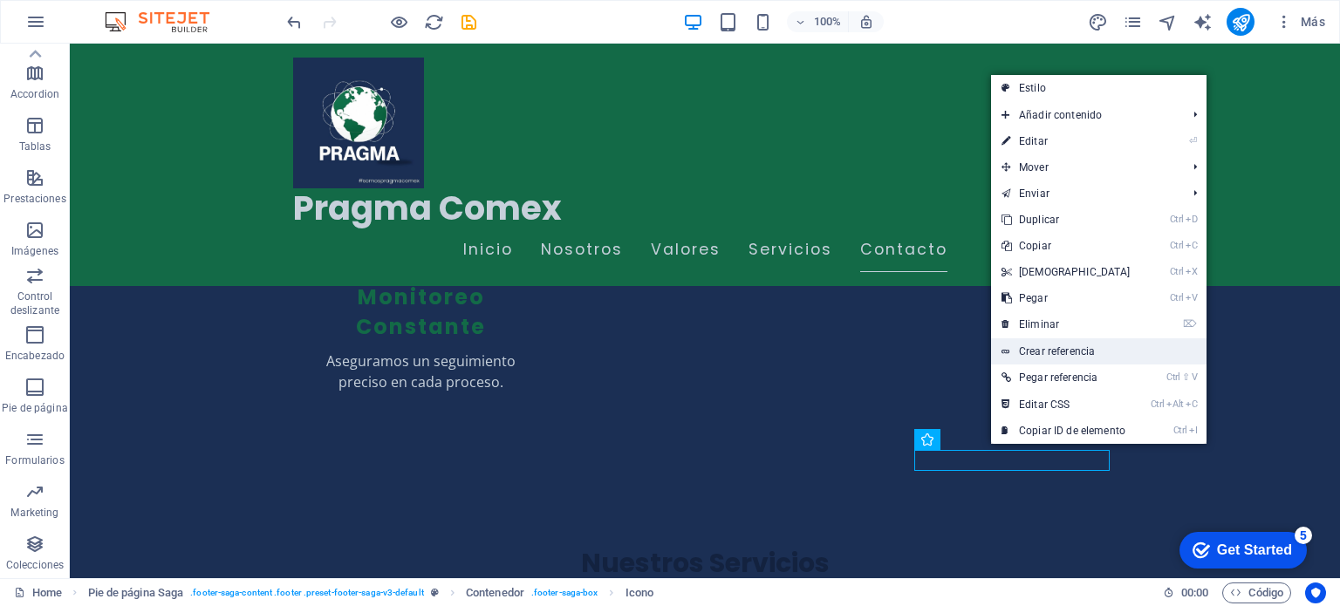
click at [1041, 352] on link "Crear referencia" at bounding box center [1098, 351] width 215 height 26
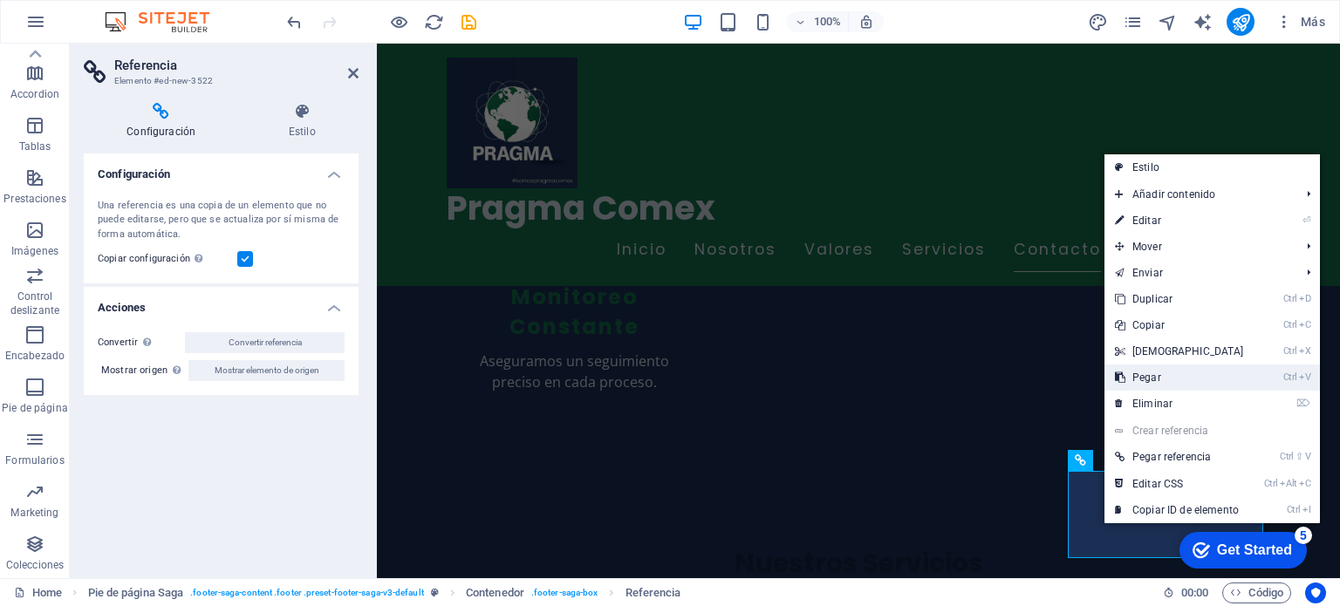
click at [1149, 376] on link "Ctrl V Pegar" at bounding box center [1179, 378] width 150 height 26
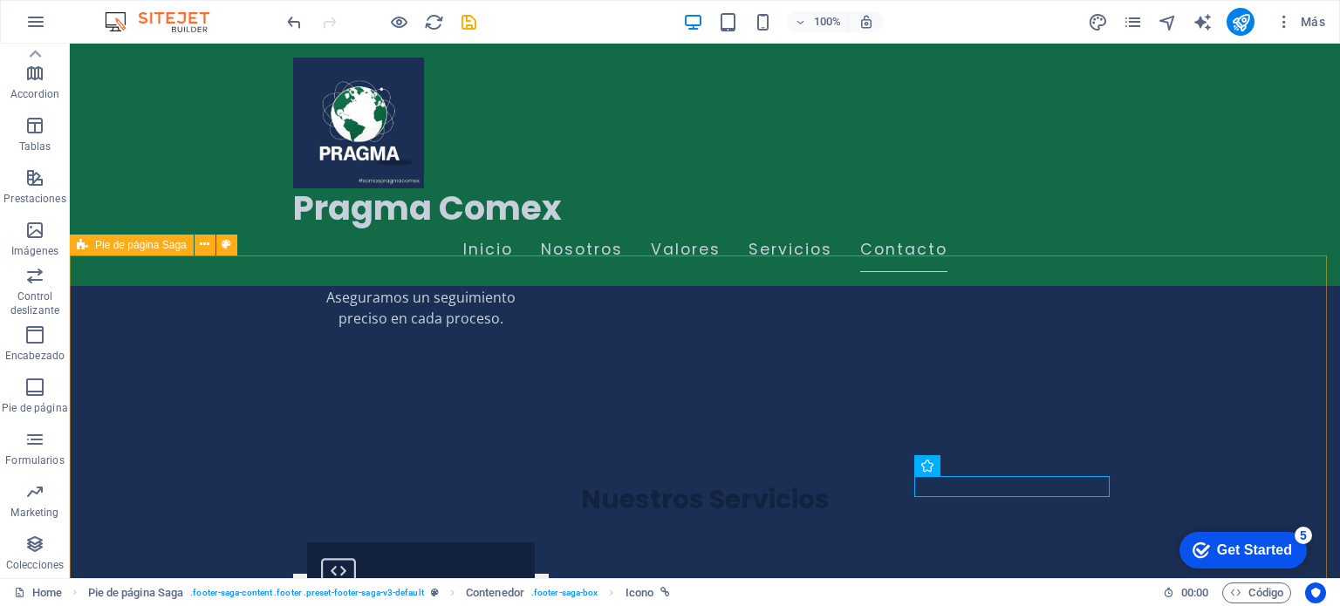
scroll to position [2246, 0]
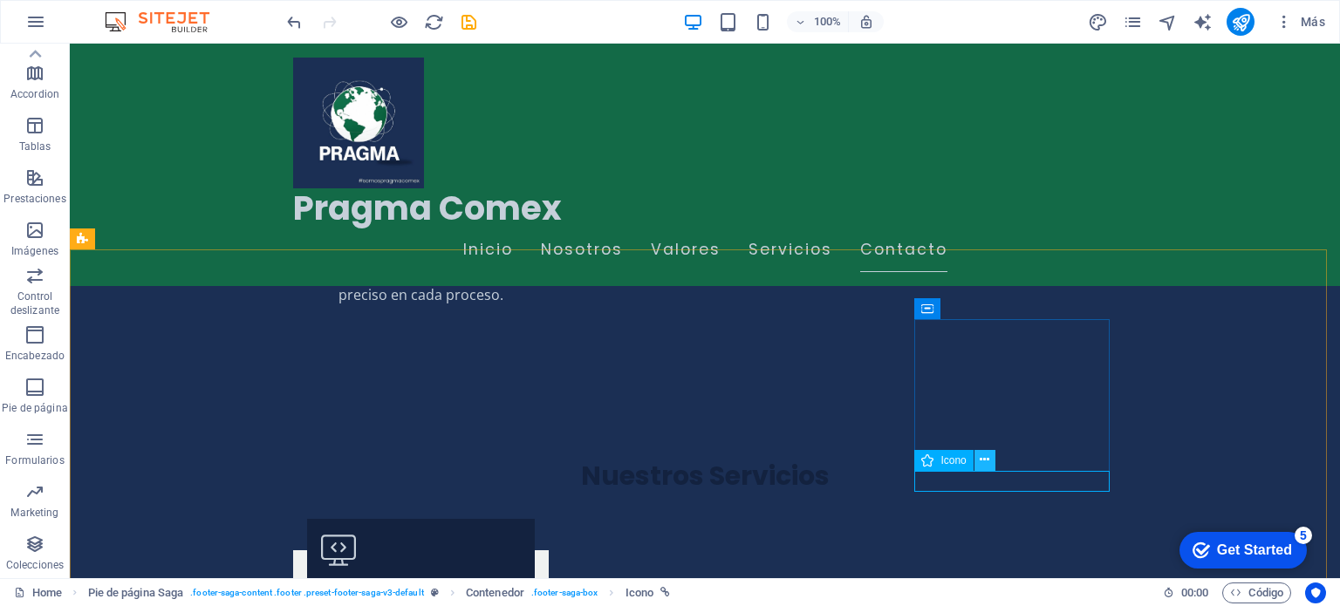
click at [988, 462] on icon at bounding box center [985, 460] width 10 height 18
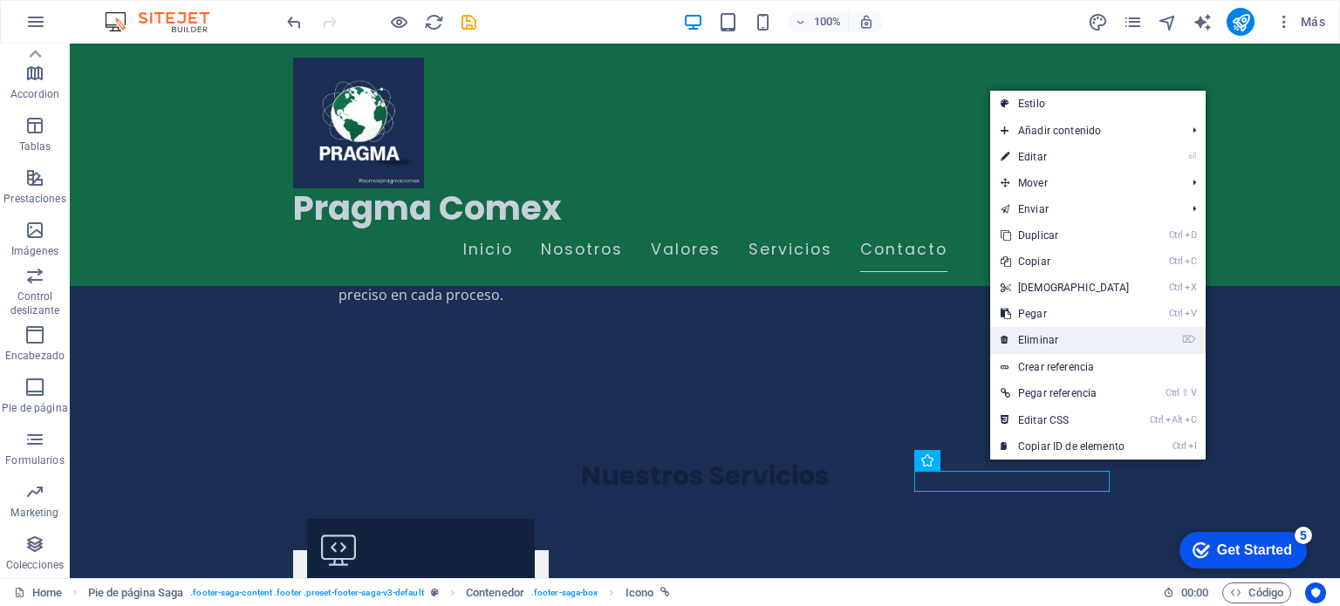
click at [1057, 332] on link "⌦ Eliminar" at bounding box center [1065, 340] width 150 height 26
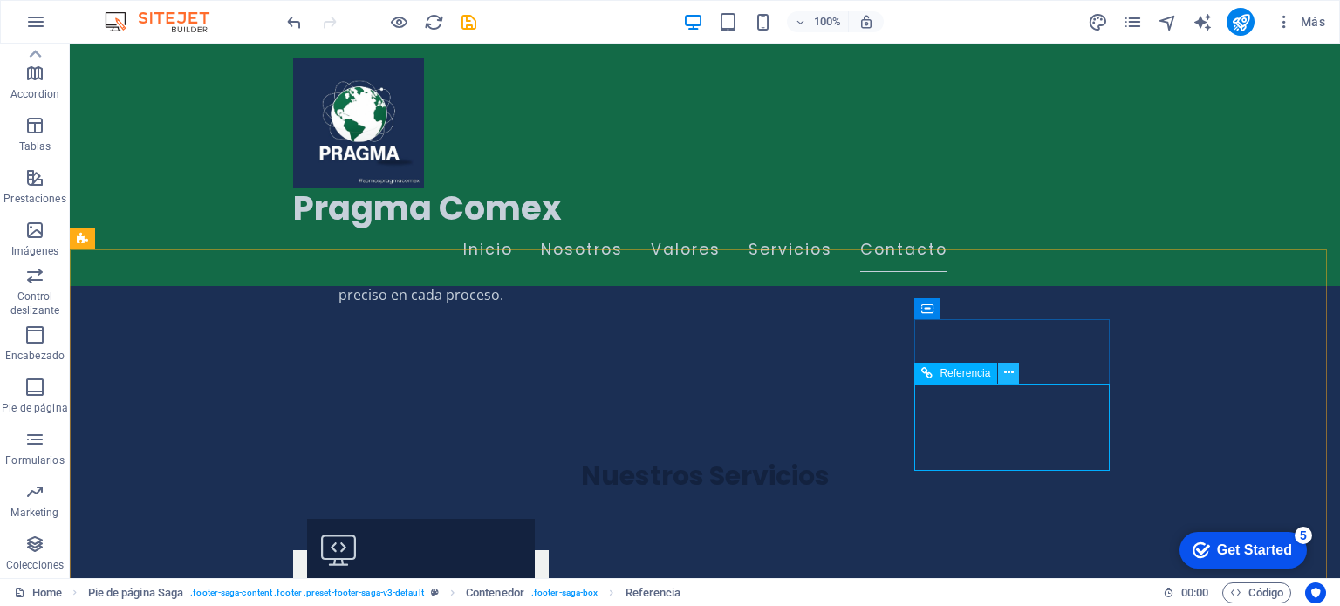
click at [1007, 372] on icon at bounding box center [1009, 373] width 10 height 18
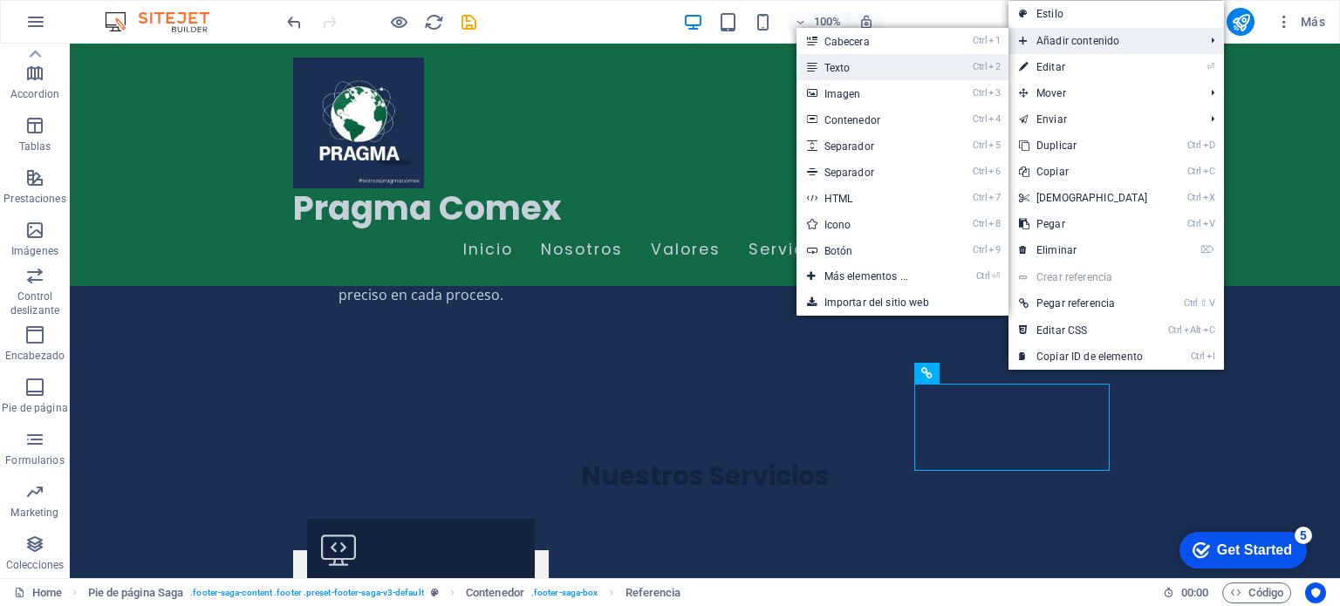
click at [885, 68] on link "Ctrl 2 Texto" at bounding box center [870, 67] width 147 height 26
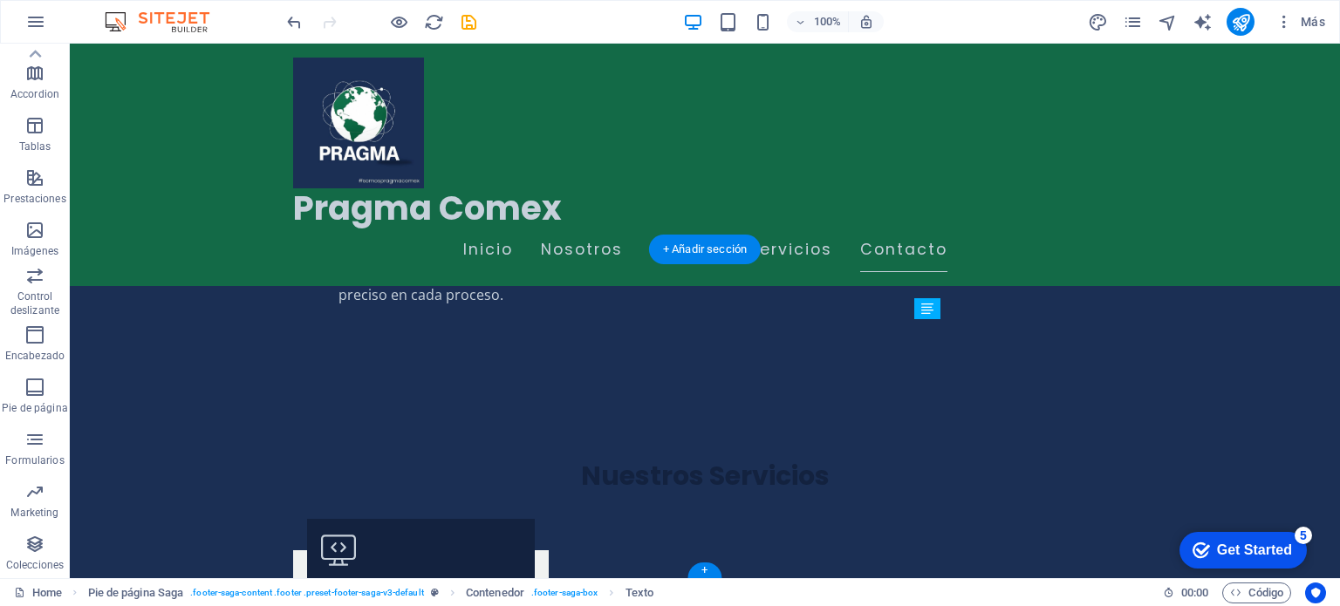
drag, startPoint x: 985, startPoint y: 485, endPoint x: 1029, endPoint y: 392, distance: 103.4
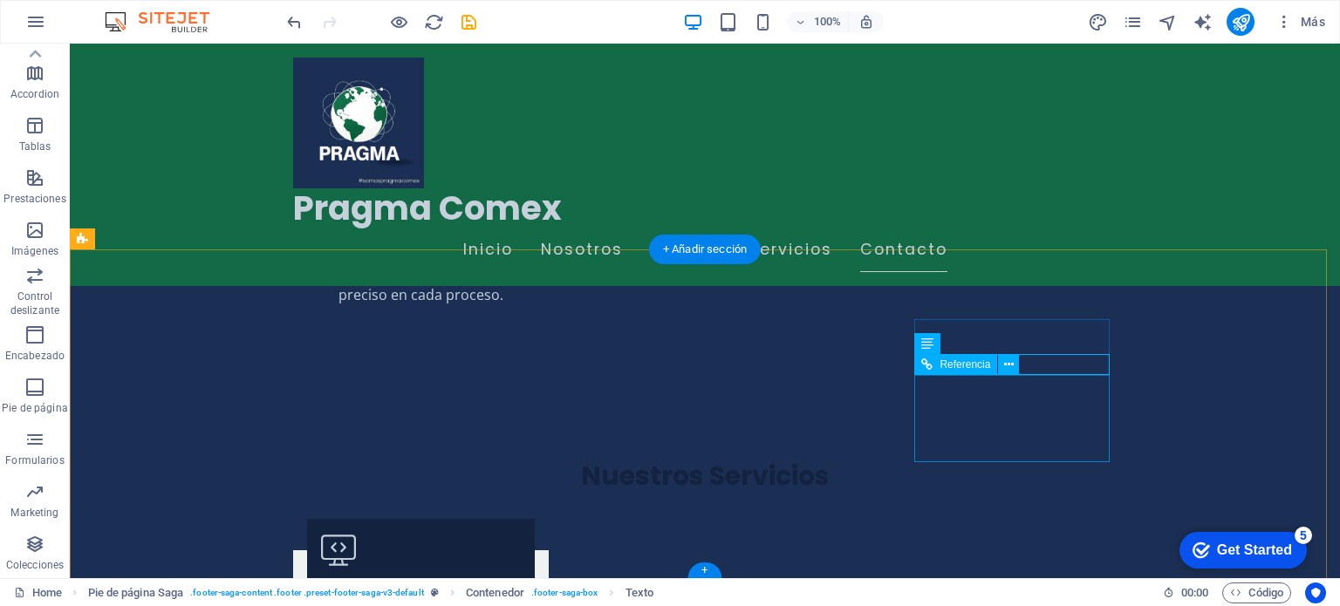
drag, startPoint x: 958, startPoint y: 339, endPoint x: 931, endPoint y: 352, distance: 29.7
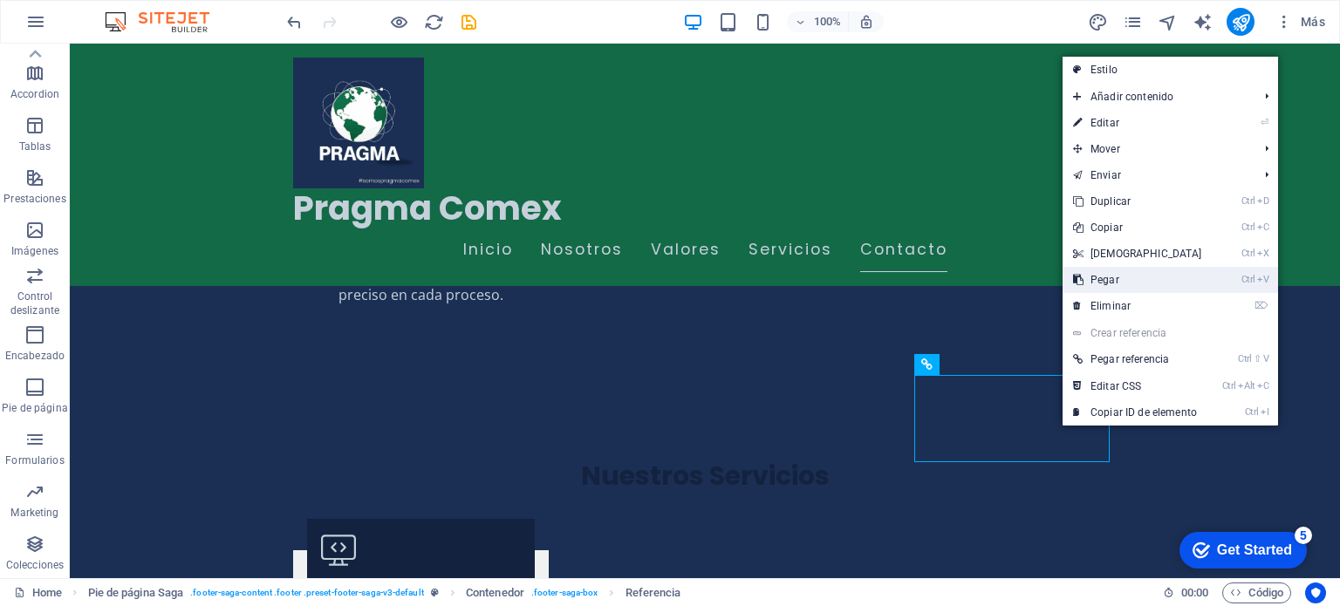
click at [1119, 287] on link "Ctrl V Pegar" at bounding box center [1138, 280] width 150 height 26
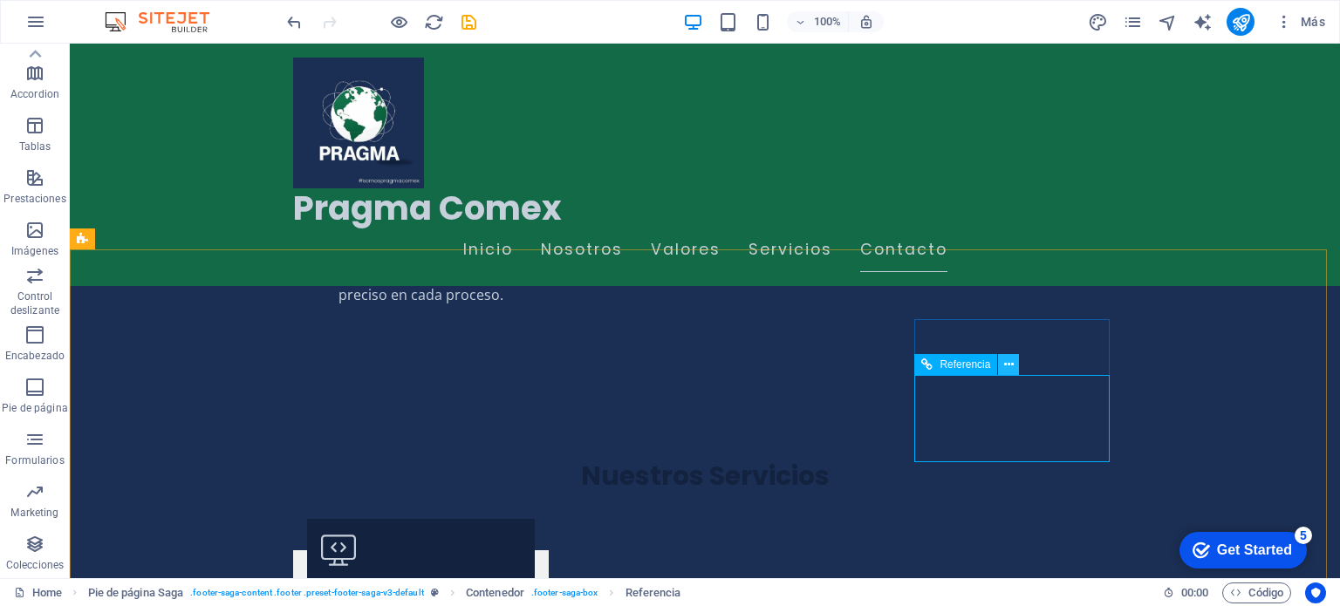
click at [1006, 366] on icon at bounding box center [1009, 365] width 10 height 18
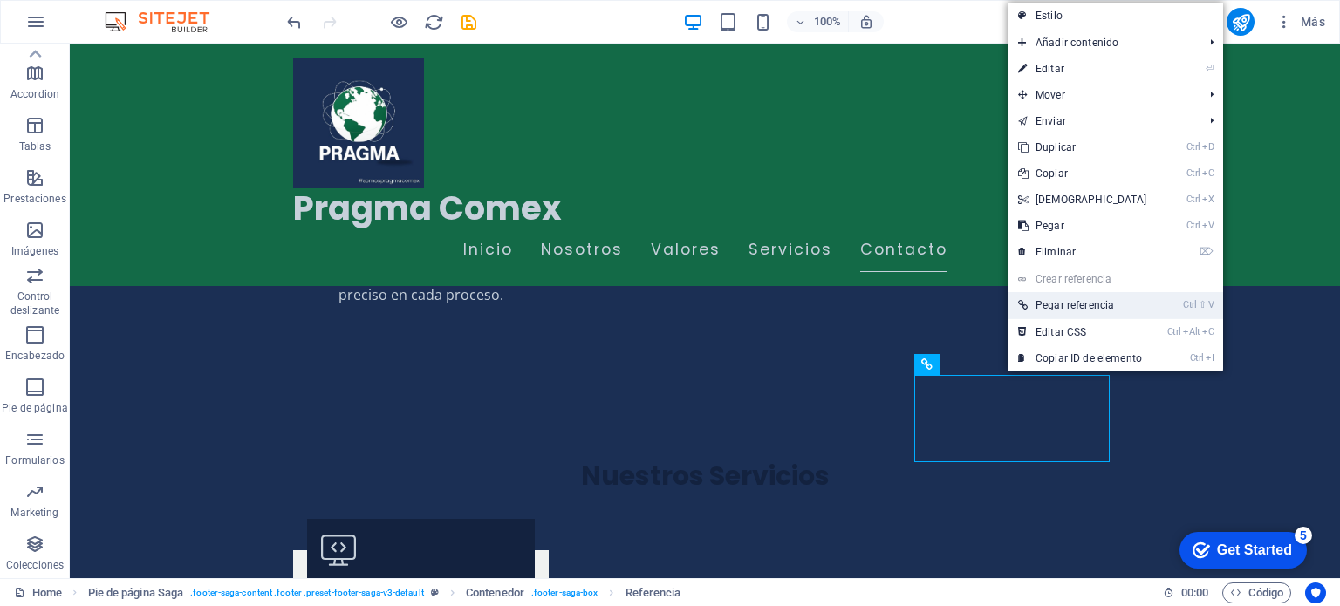
click at [1075, 309] on link "Ctrl ⇧ V Pegar referencia" at bounding box center [1083, 305] width 150 height 26
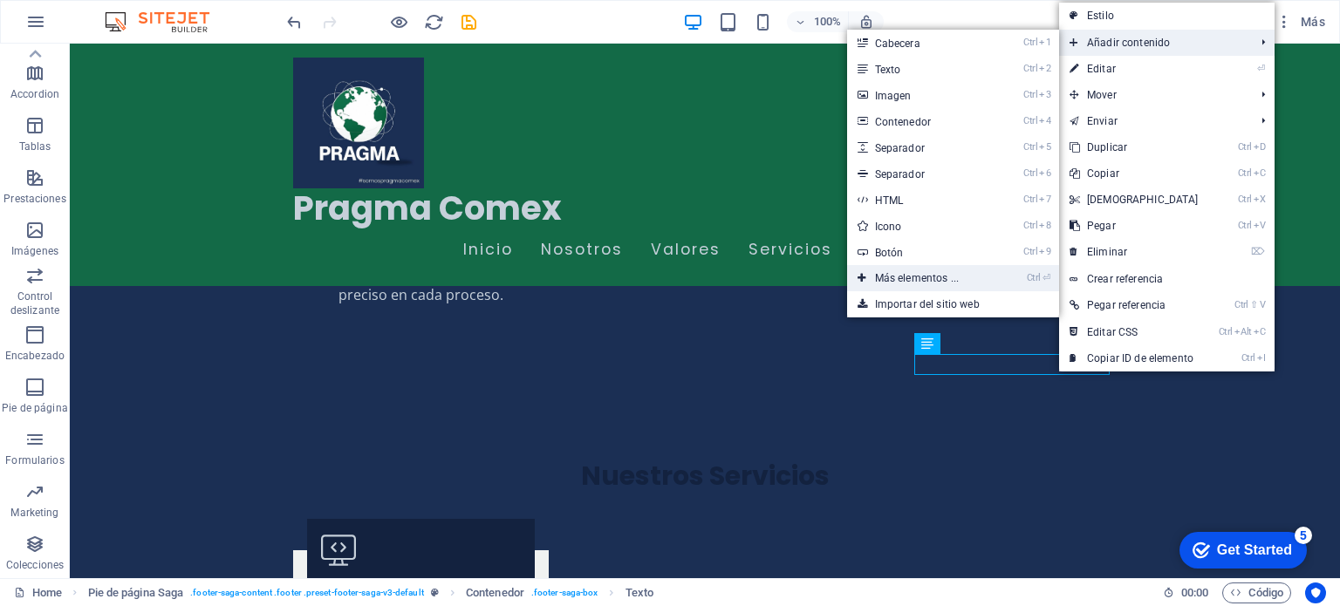
click at [906, 276] on link "Ctrl ⏎ Más elementos ..." at bounding box center [920, 278] width 147 height 26
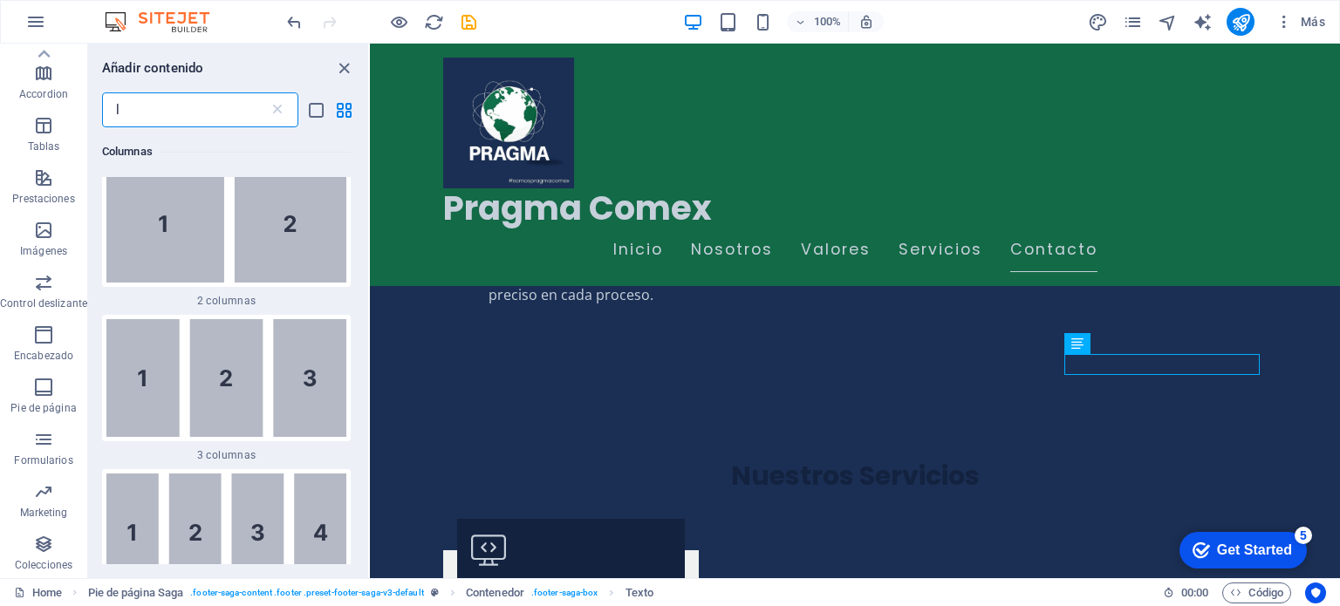
scroll to position [0, 0]
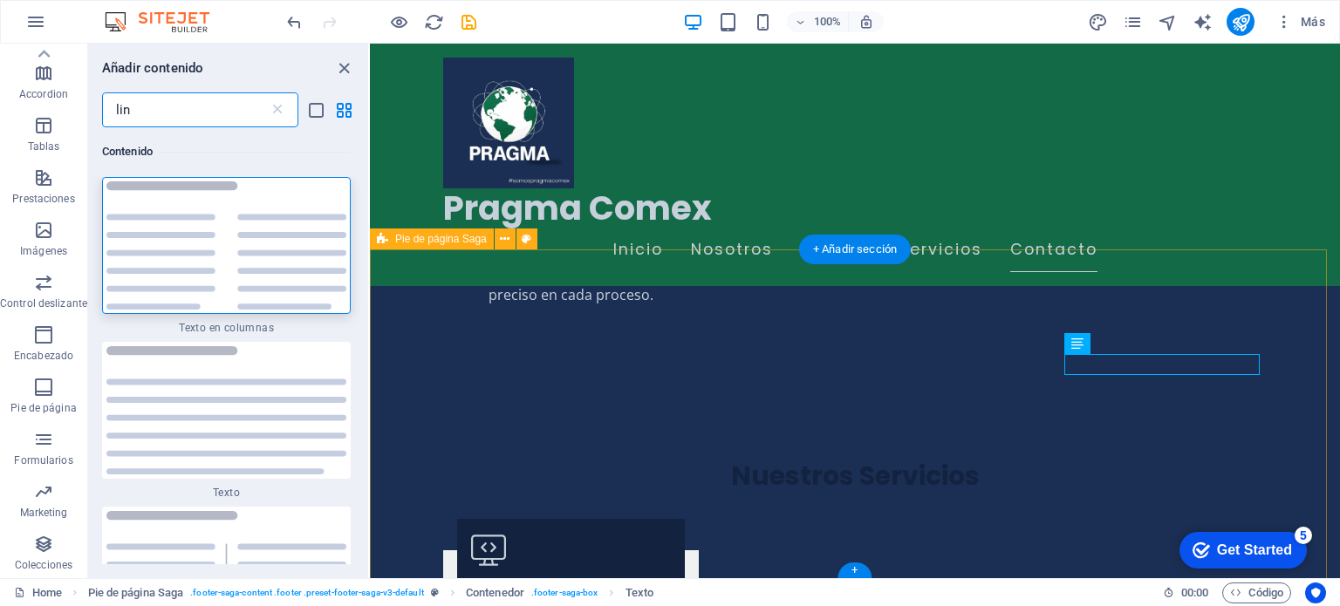
type input "lin"
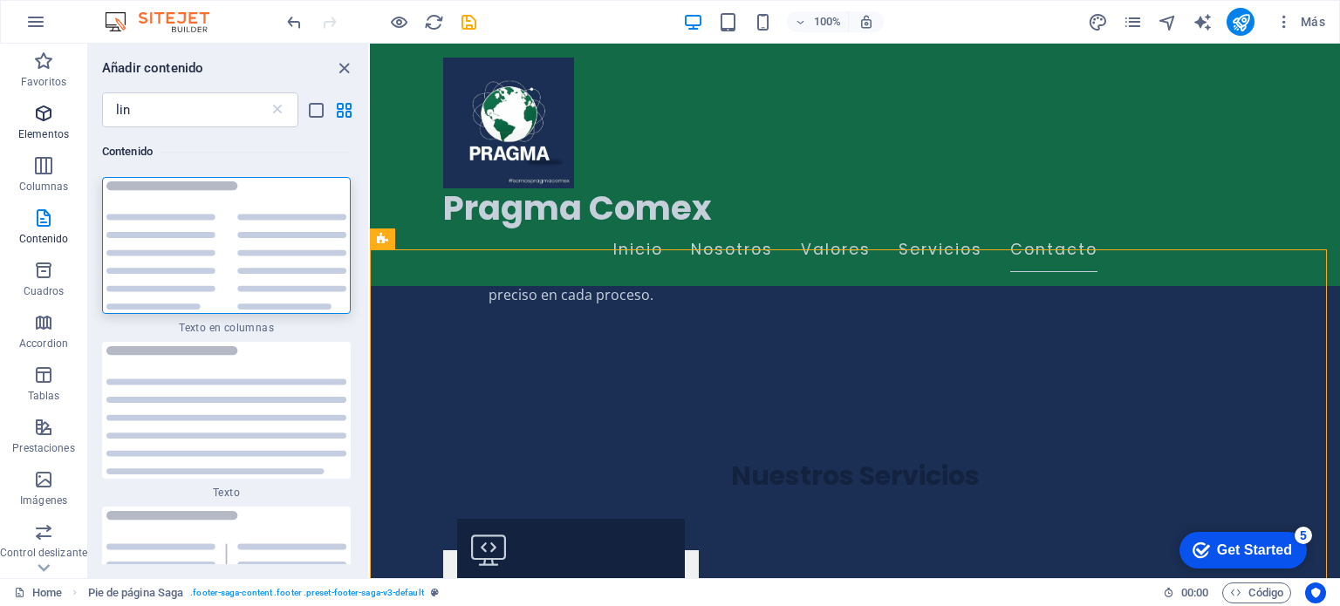
click at [41, 117] on icon "button" at bounding box center [43, 113] width 21 height 21
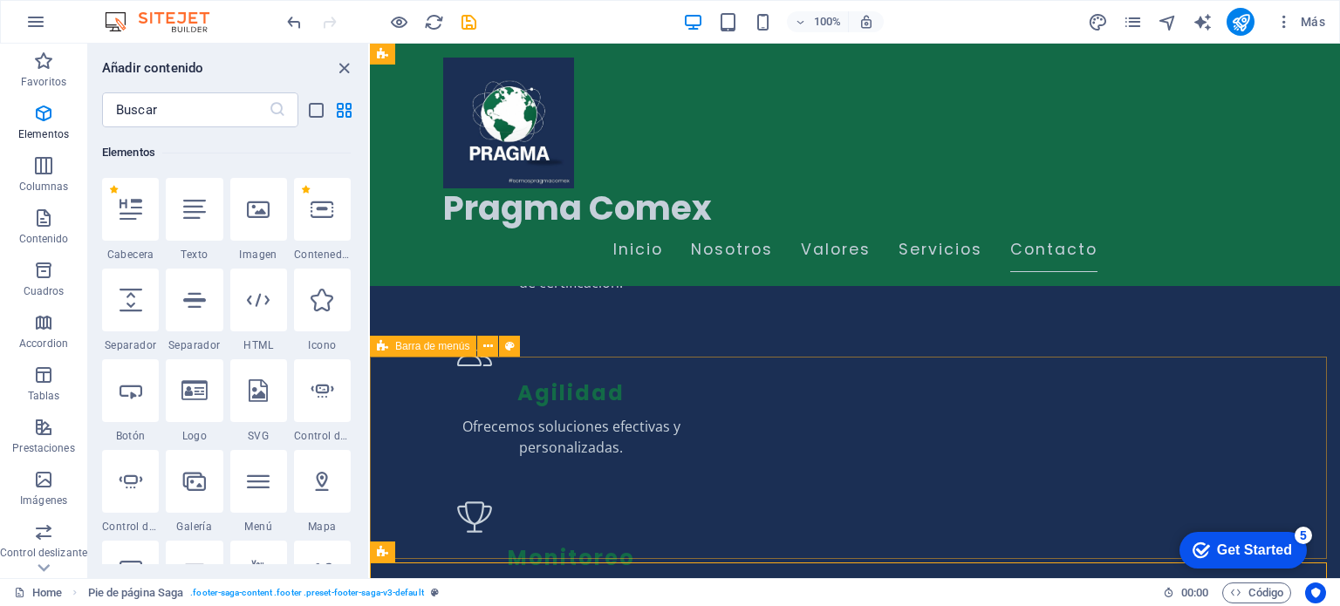
scroll to position [1898, 0]
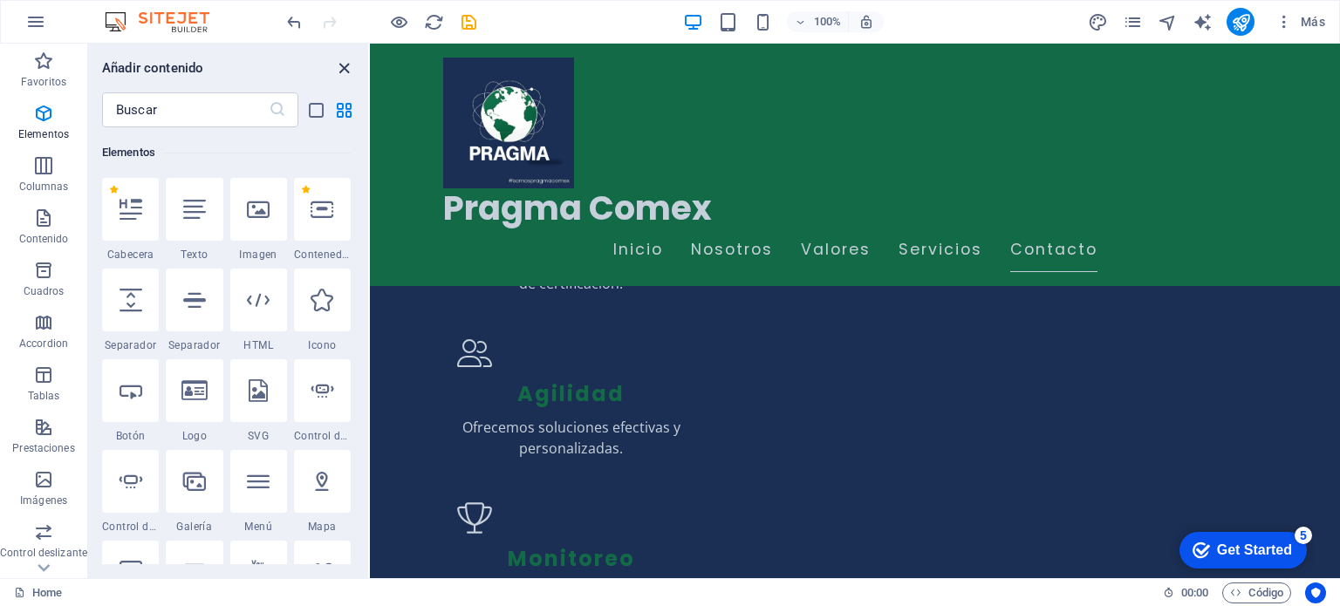
click at [338, 62] on icon "close panel" at bounding box center [344, 68] width 20 height 20
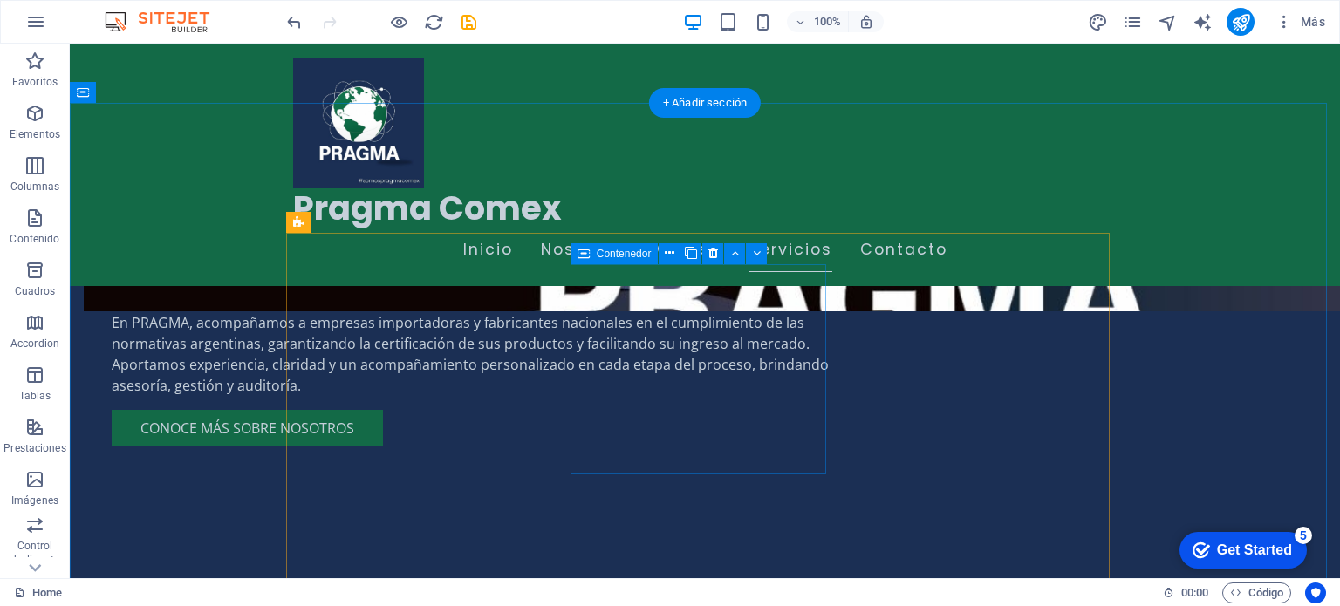
scroll to position [1461, 0]
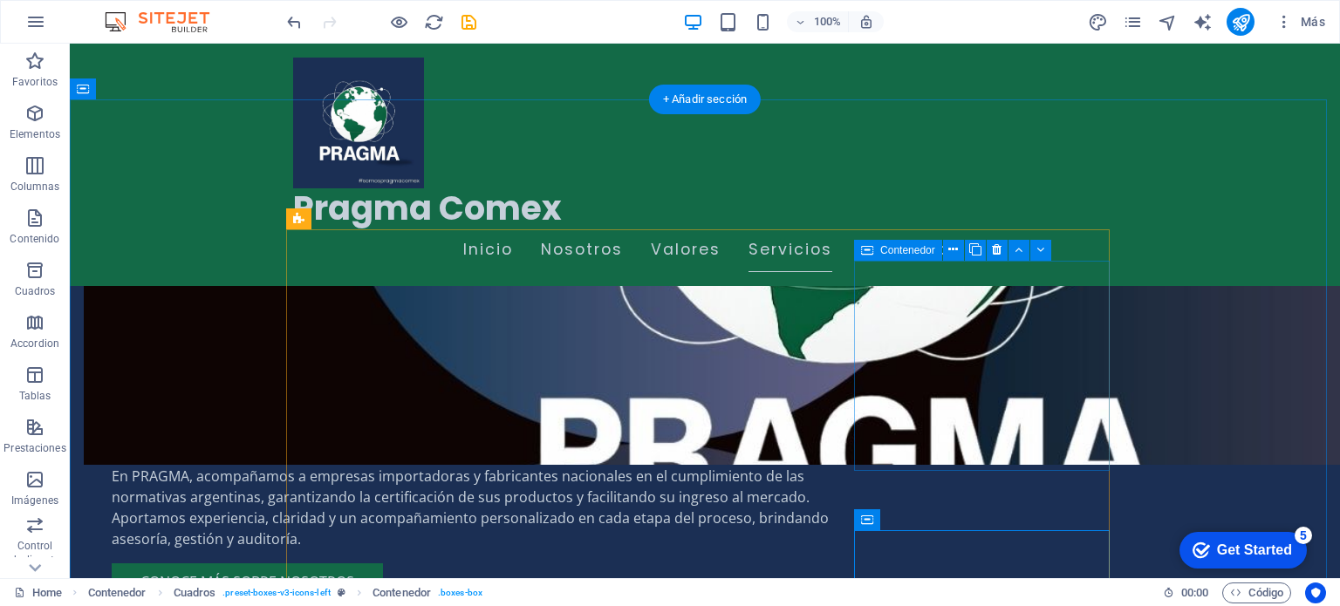
scroll to position [1112, 0]
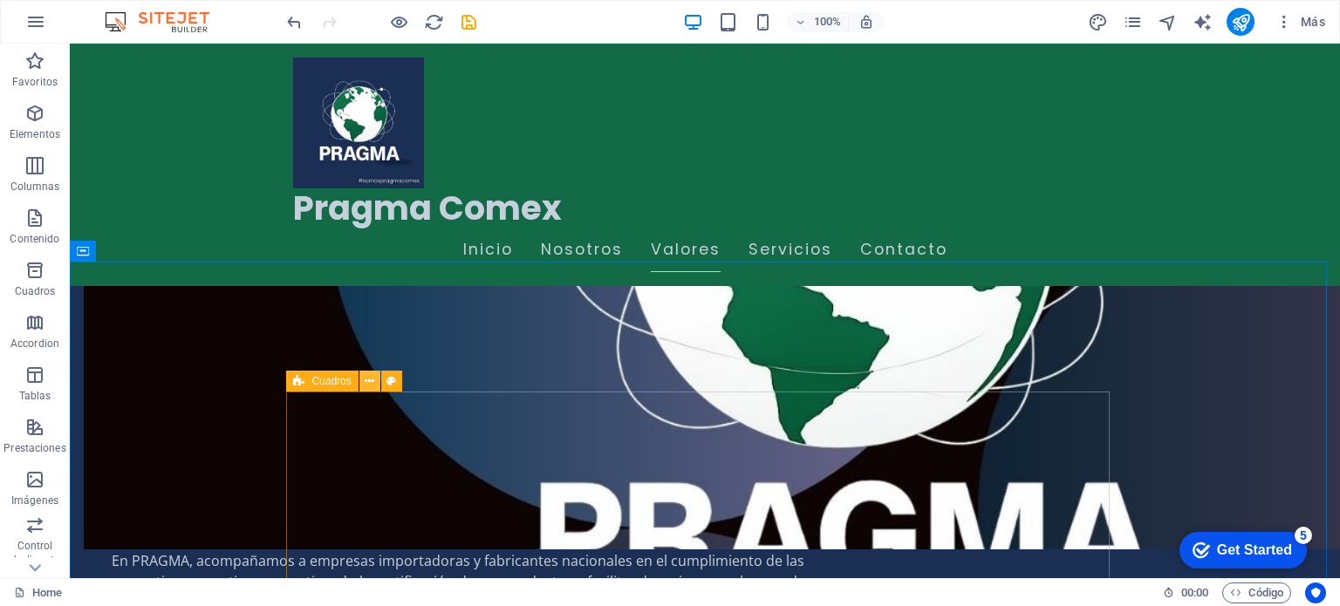
click at [368, 383] on icon at bounding box center [370, 382] width 10 height 18
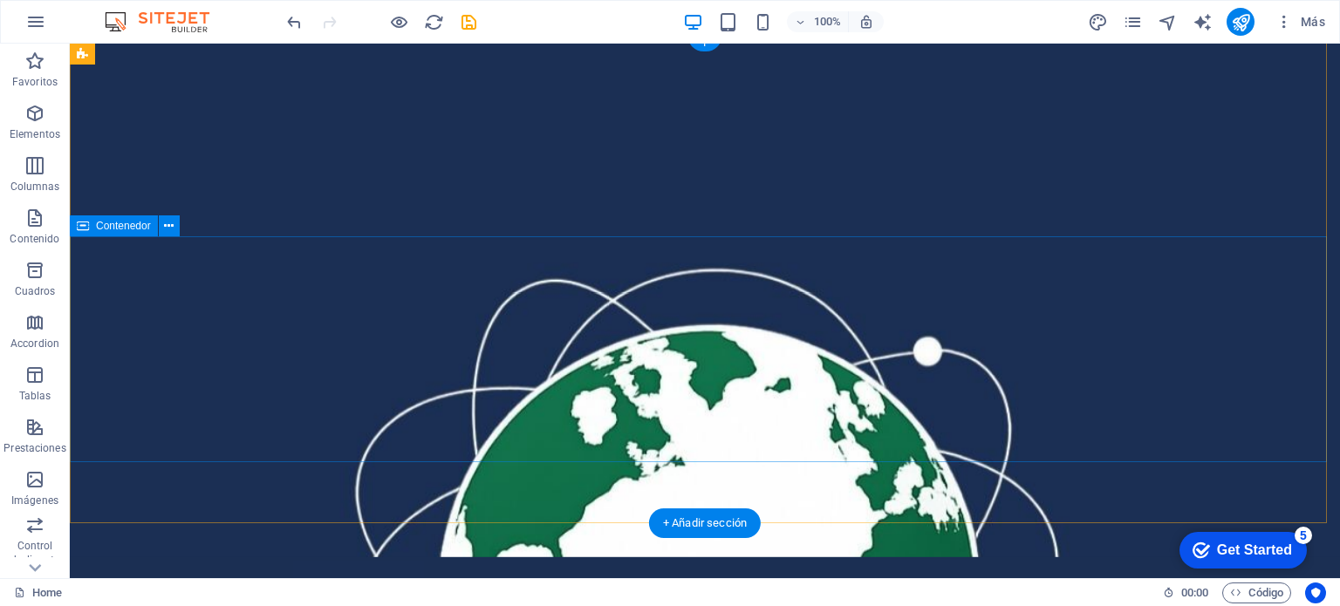
scroll to position [0, 0]
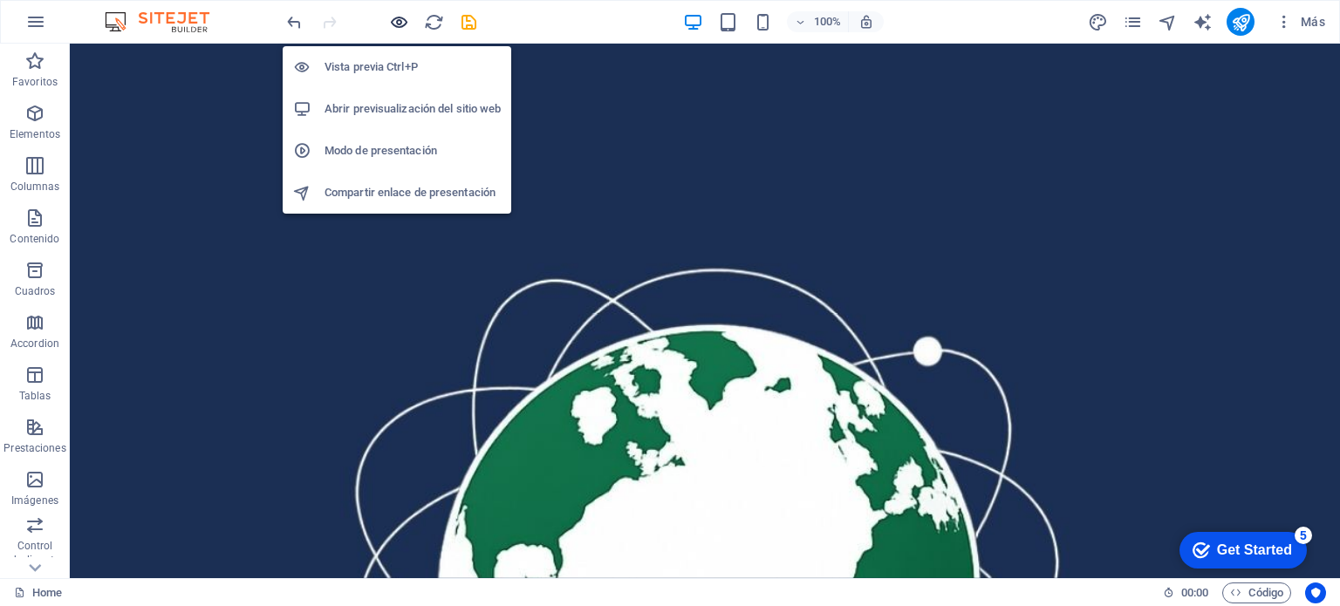
click at [398, 20] on icon "button" at bounding box center [399, 22] width 20 height 20
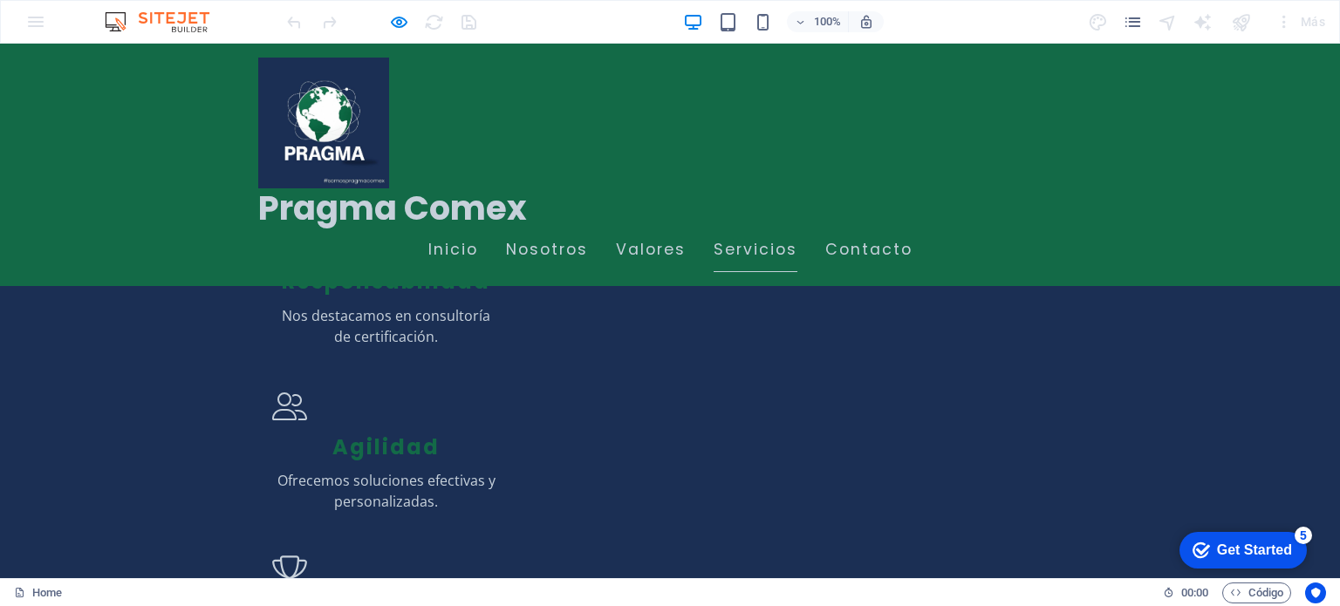
scroll to position [1919, 0]
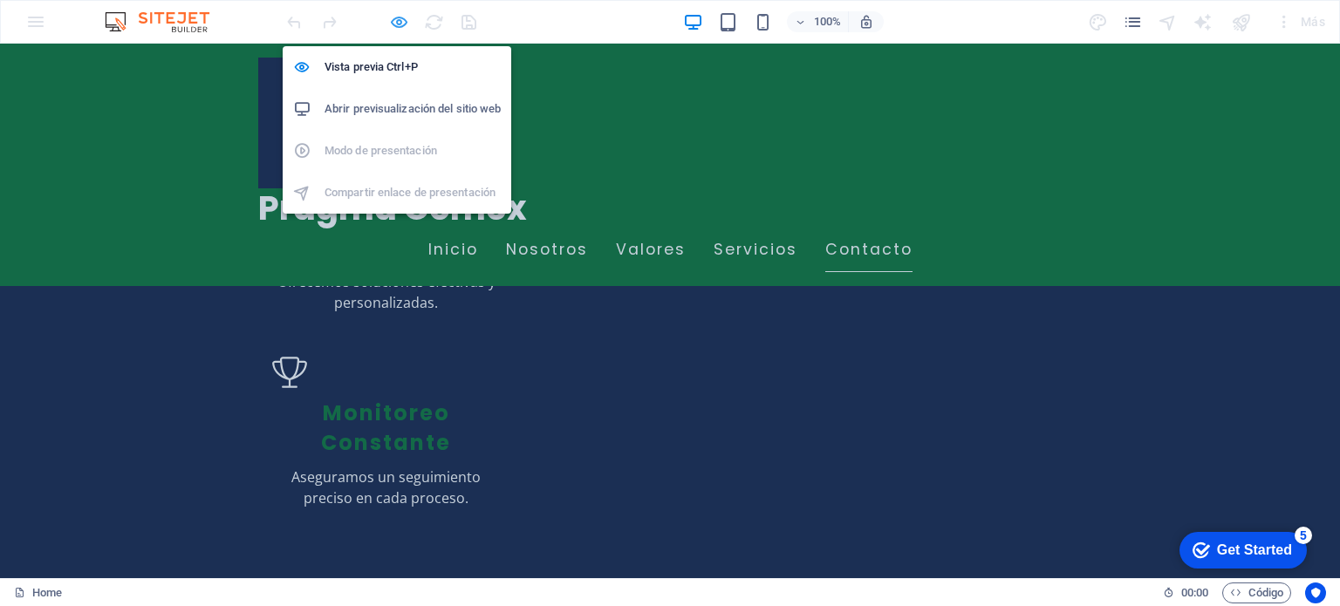
click at [397, 24] on icon "button" at bounding box center [399, 22] width 20 height 20
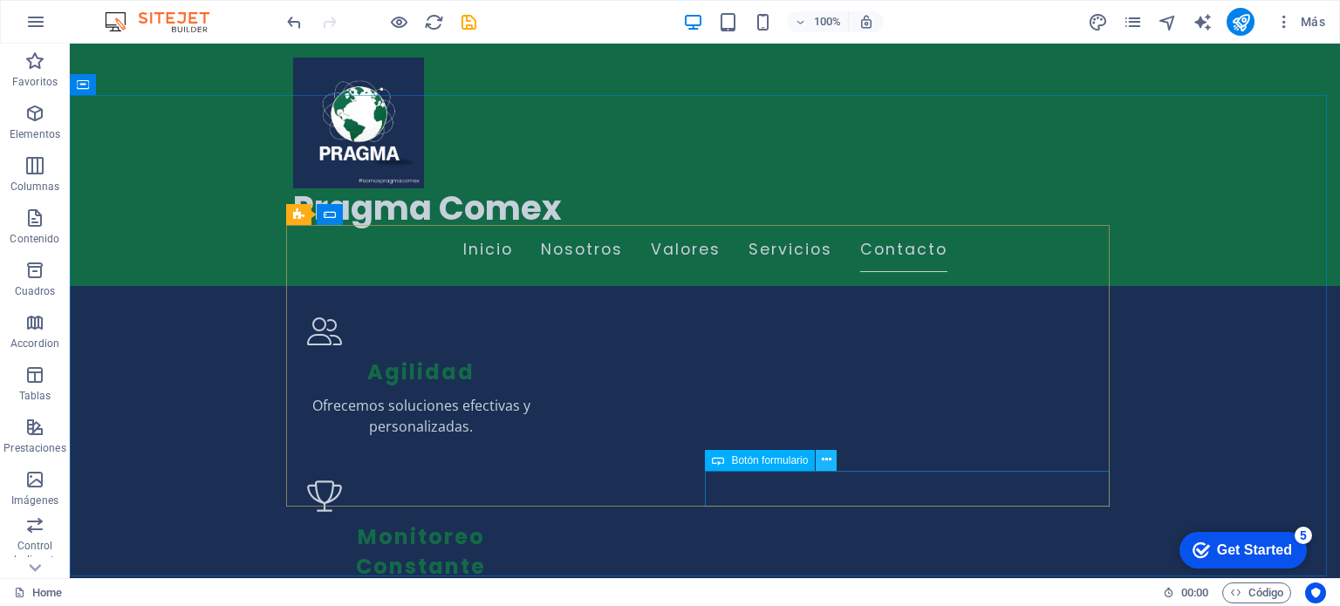
click at [825, 462] on icon at bounding box center [827, 460] width 10 height 18
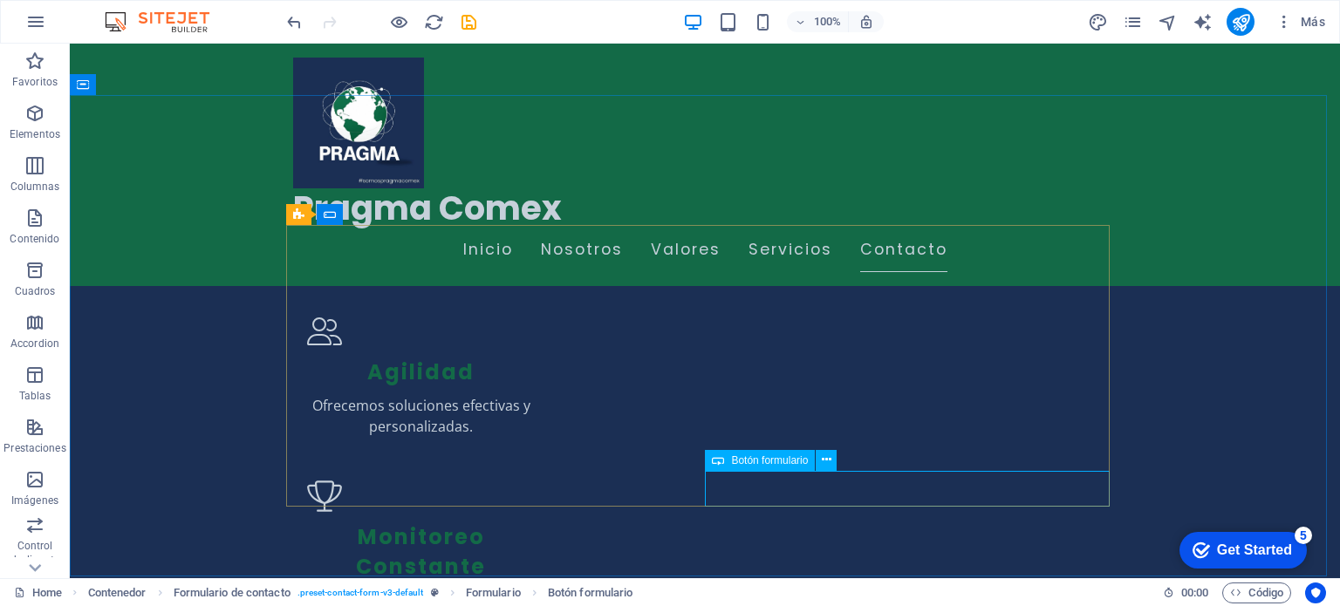
click at [761, 468] on div "Botón formulario" at bounding box center [760, 460] width 110 height 21
click at [823, 460] on icon at bounding box center [827, 460] width 10 height 18
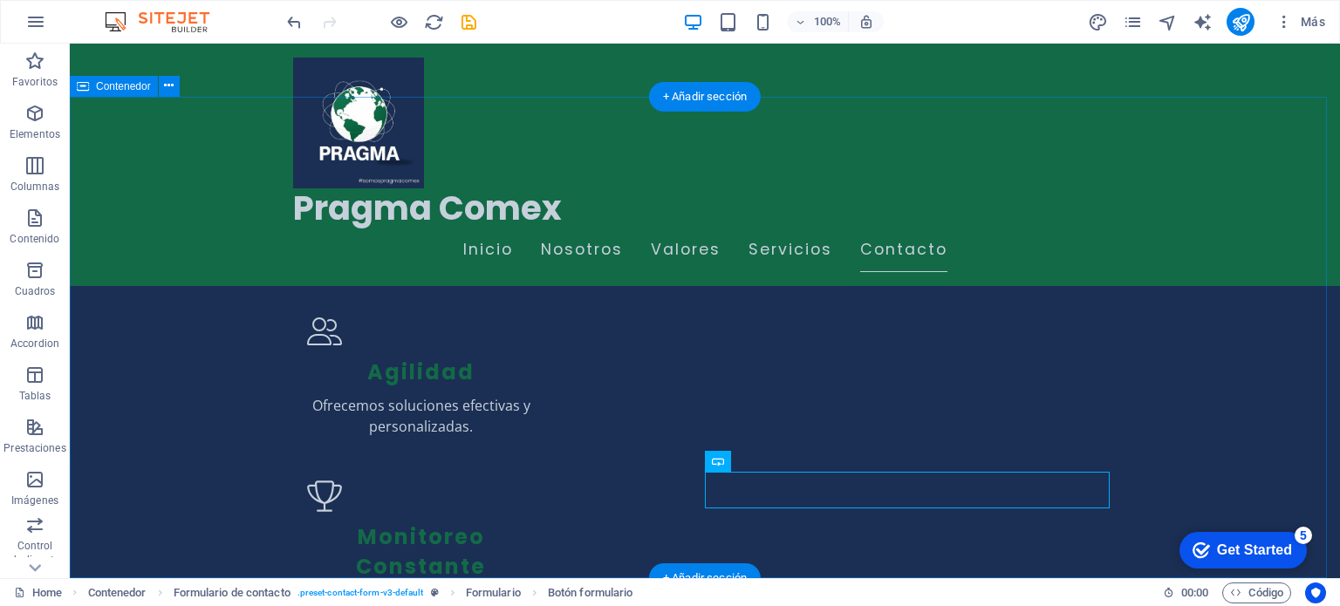
scroll to position [1745, 0]
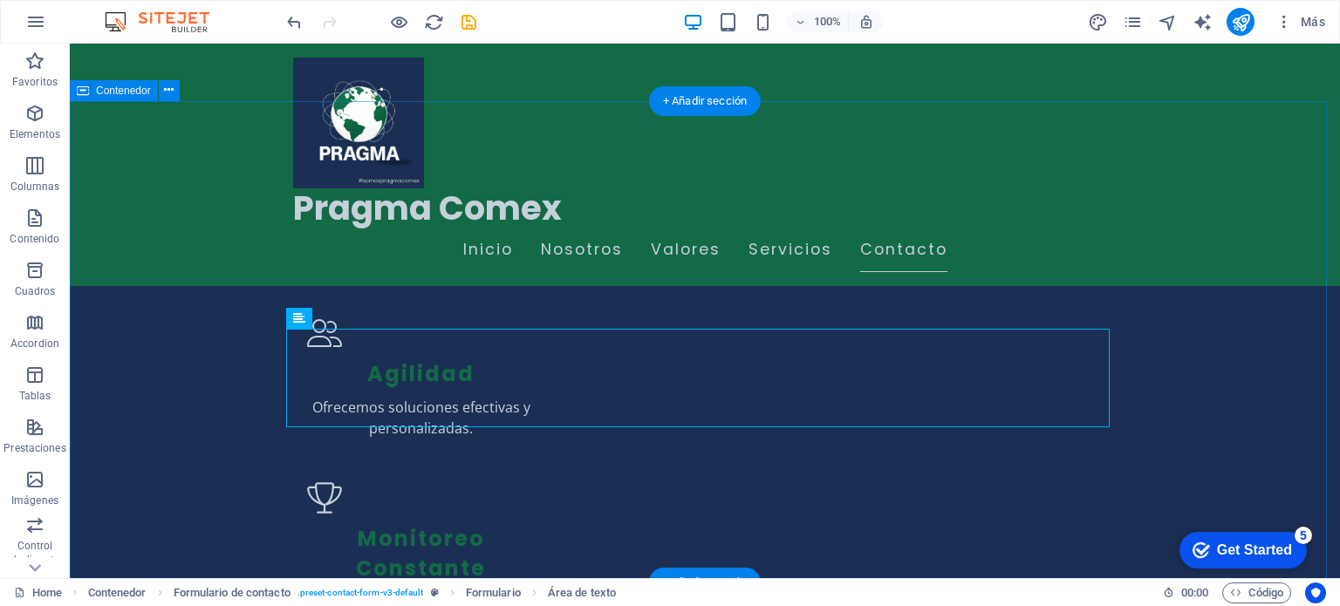
scroll to position [1919, 0]
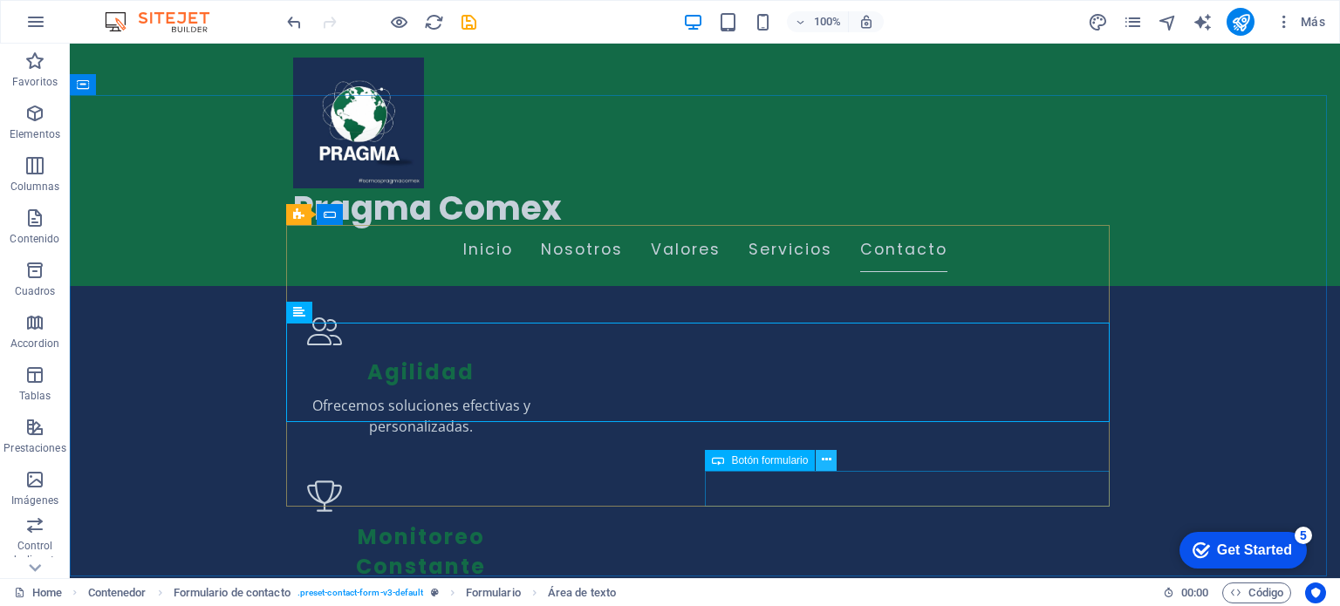
click at [825, 464] on icon at bounding box center [827, 460] width 10 height 18
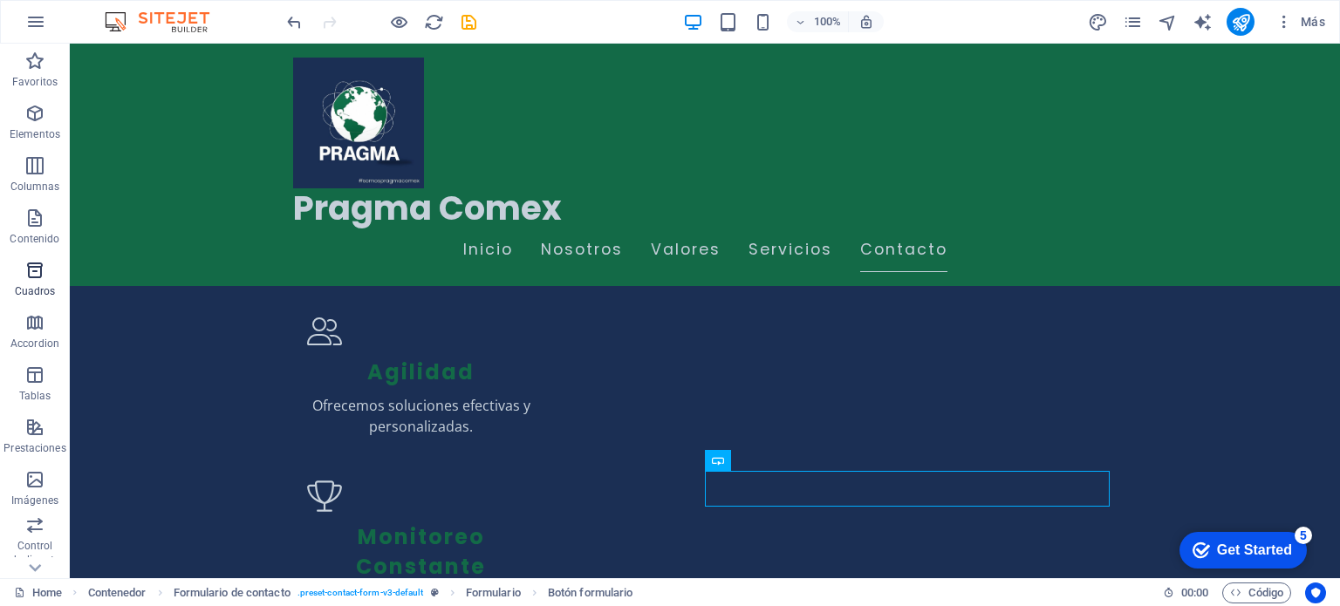
click at [38, 283] on span "Cuadros" at bounding box center [35, 281] width 70 height 42
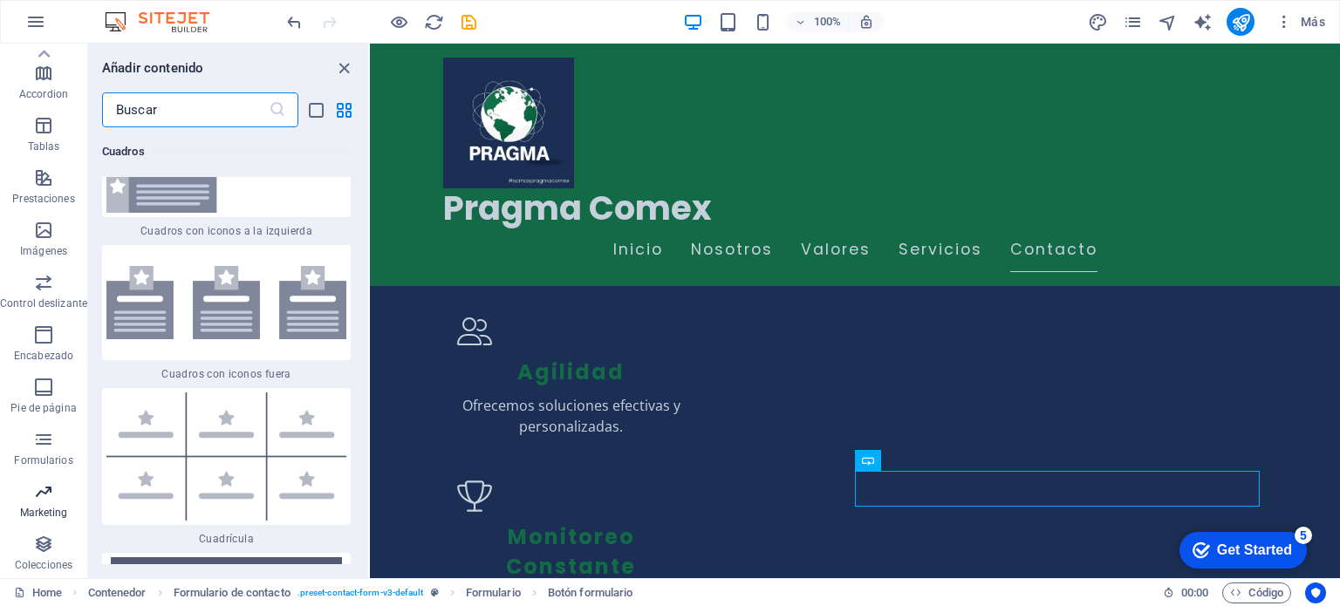
scroll to position [0, 0]
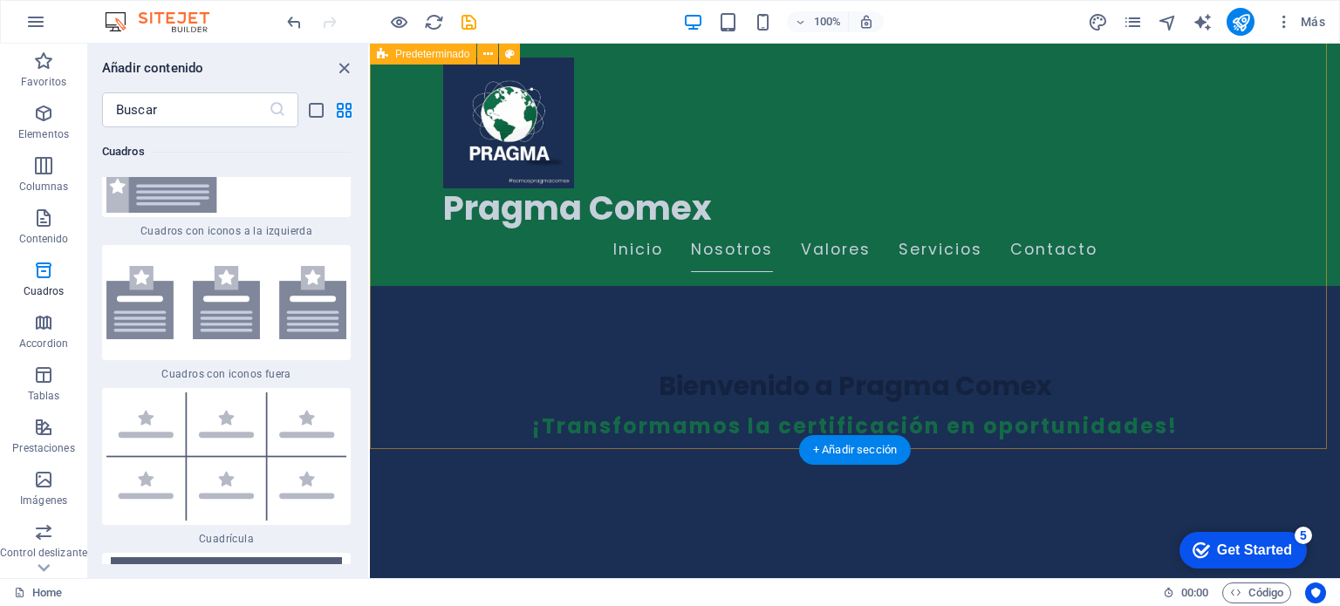
scroll to position [349, 0]
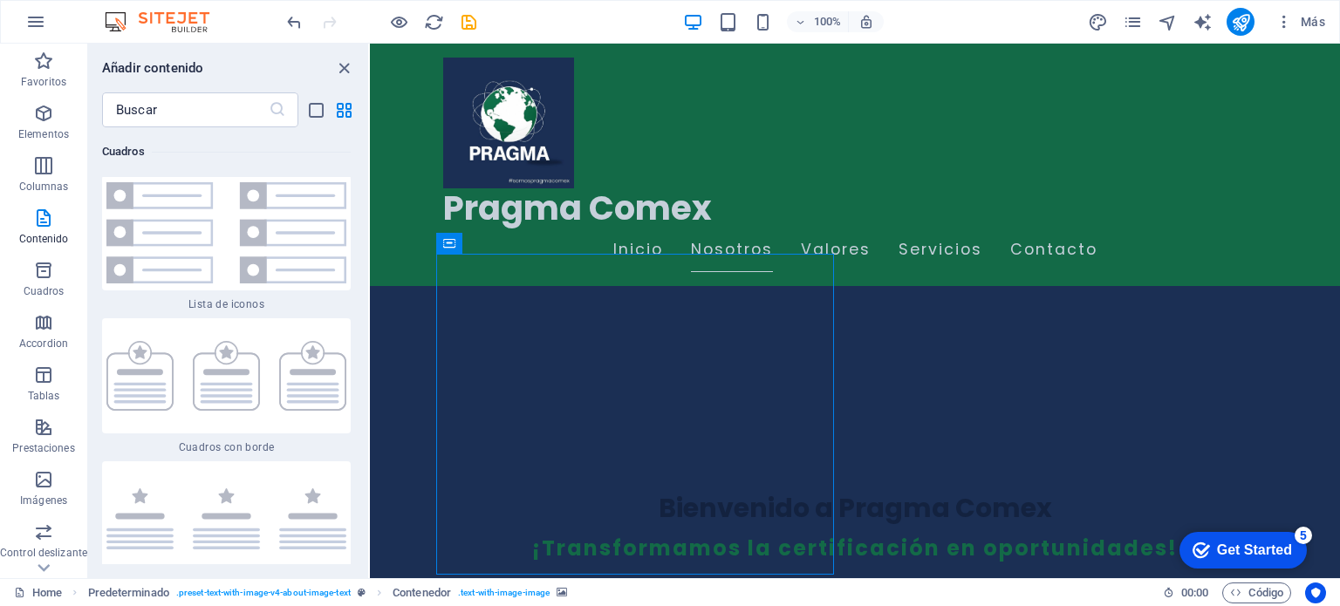
scroll to position [9342, 0]
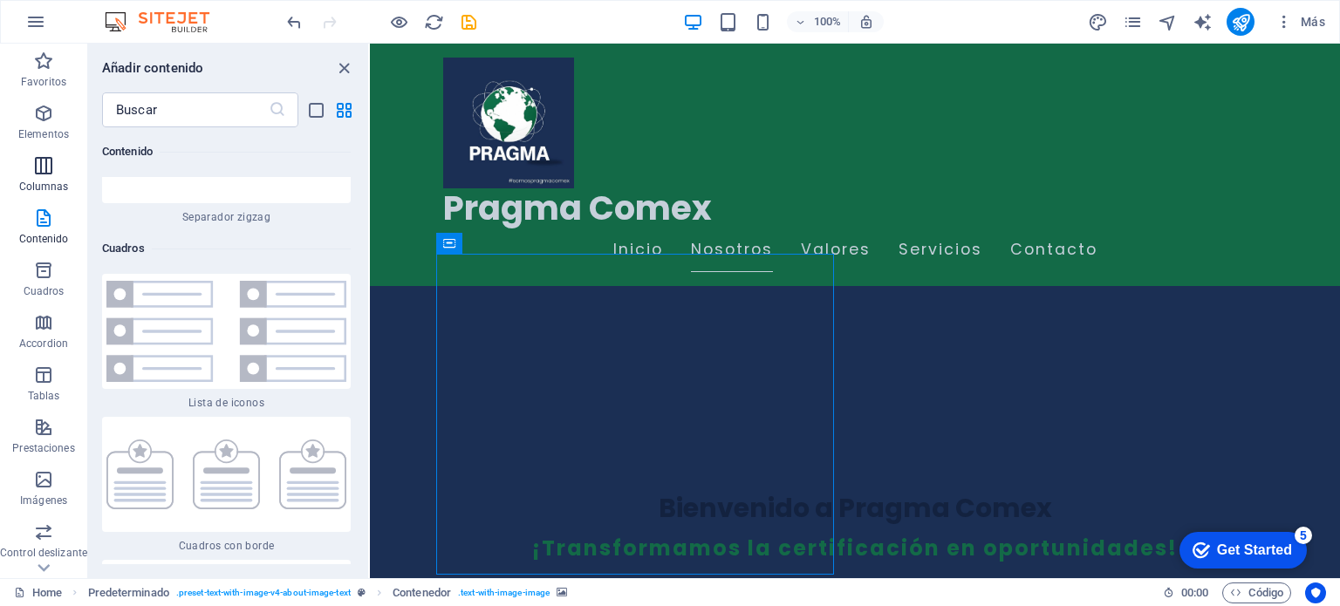
click at [34, 159] on icon "button" at bounding box center [43, 165] width 21 height 21
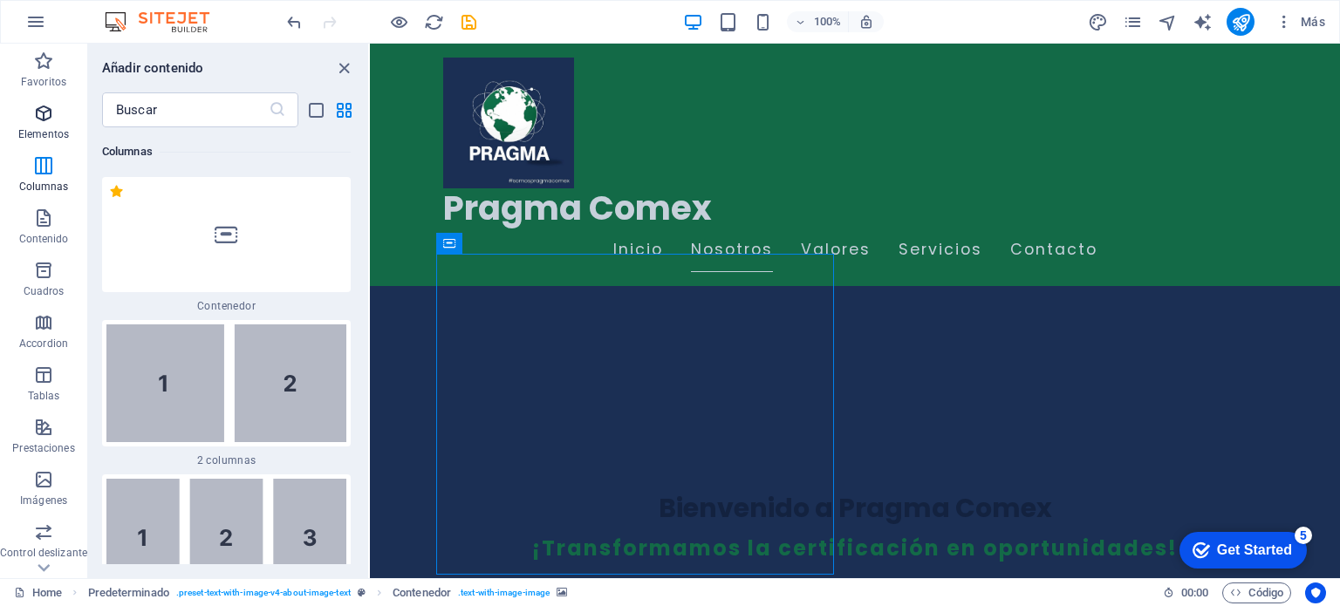
click at [27, 133] on p "Elementos" at bounding box center [43, 134] width 51 height 14
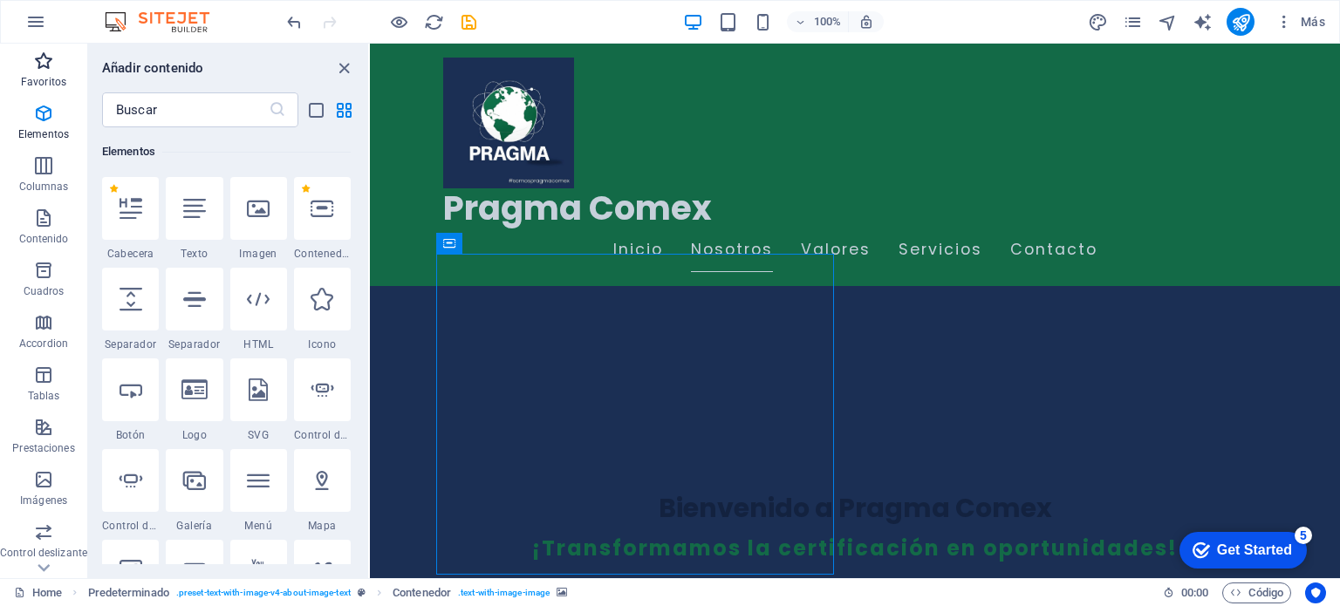
click at [49, 72] on span "Favoritos" at bounding box center [43, 72] width 87 height 42
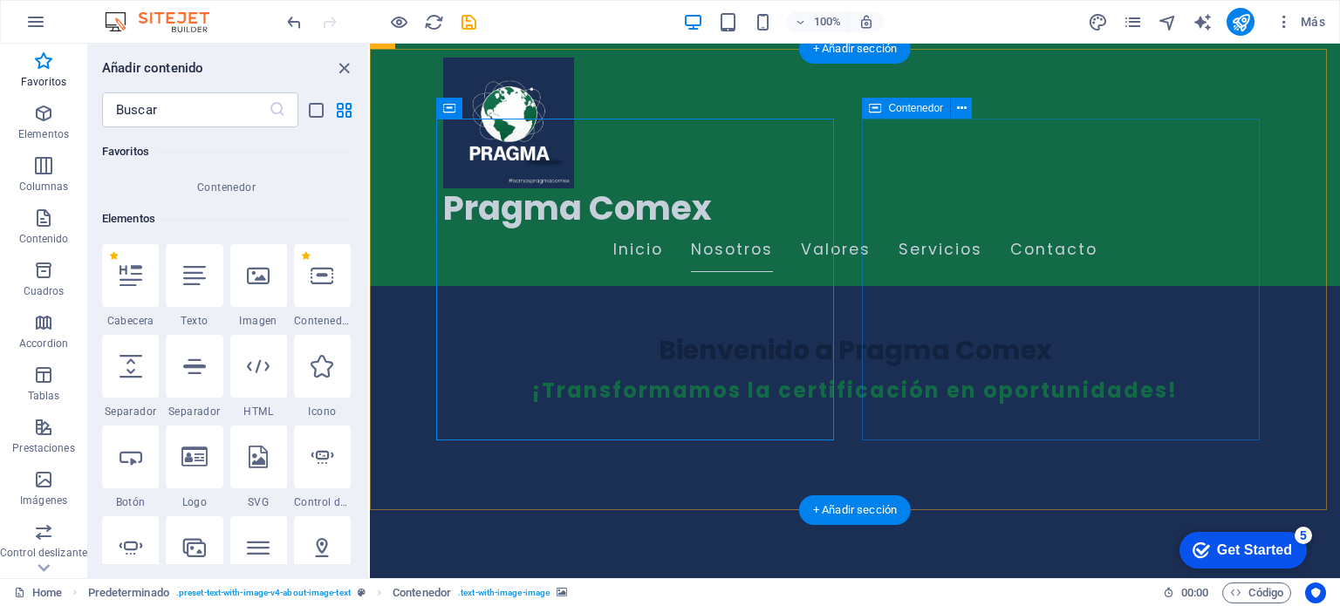
scroll to position [611, 0]
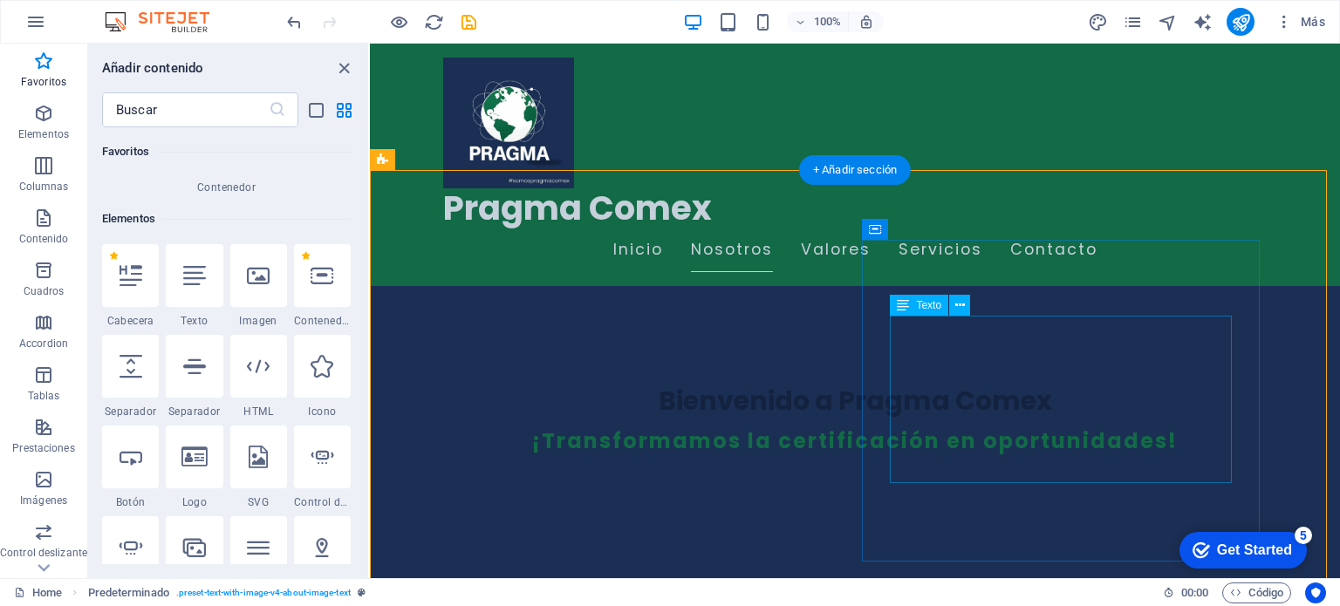
scroll to position [523, 0]
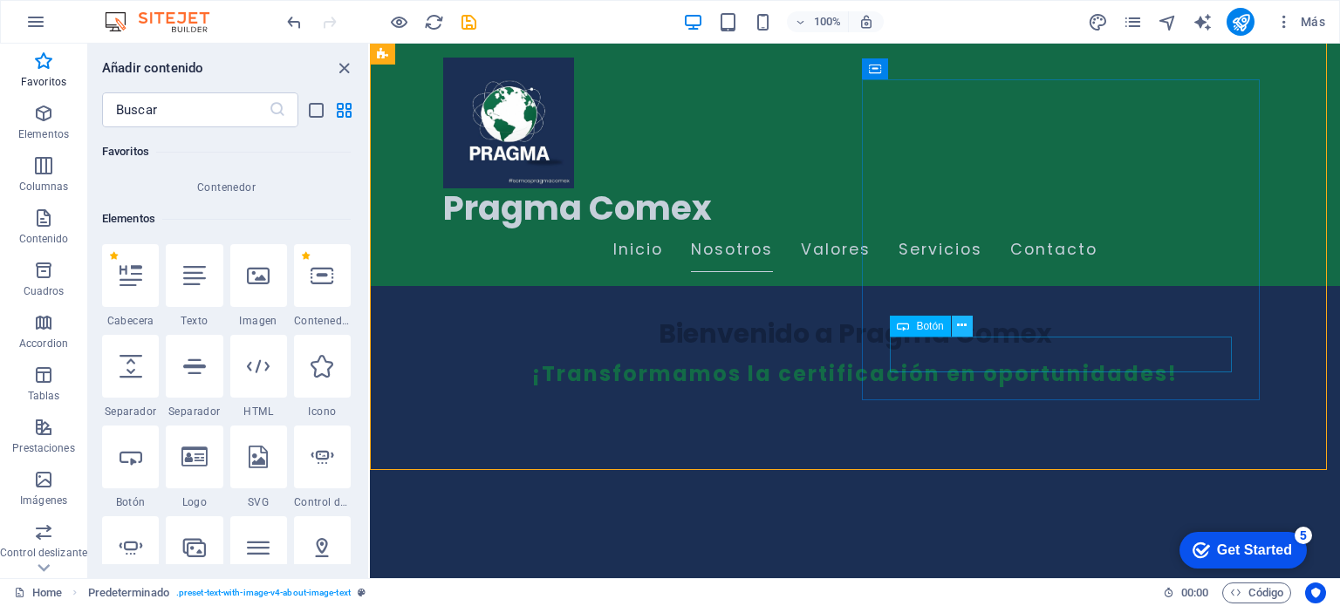
click at [957, 332] on icon at bounding box center [962, 326] width 10 height 18
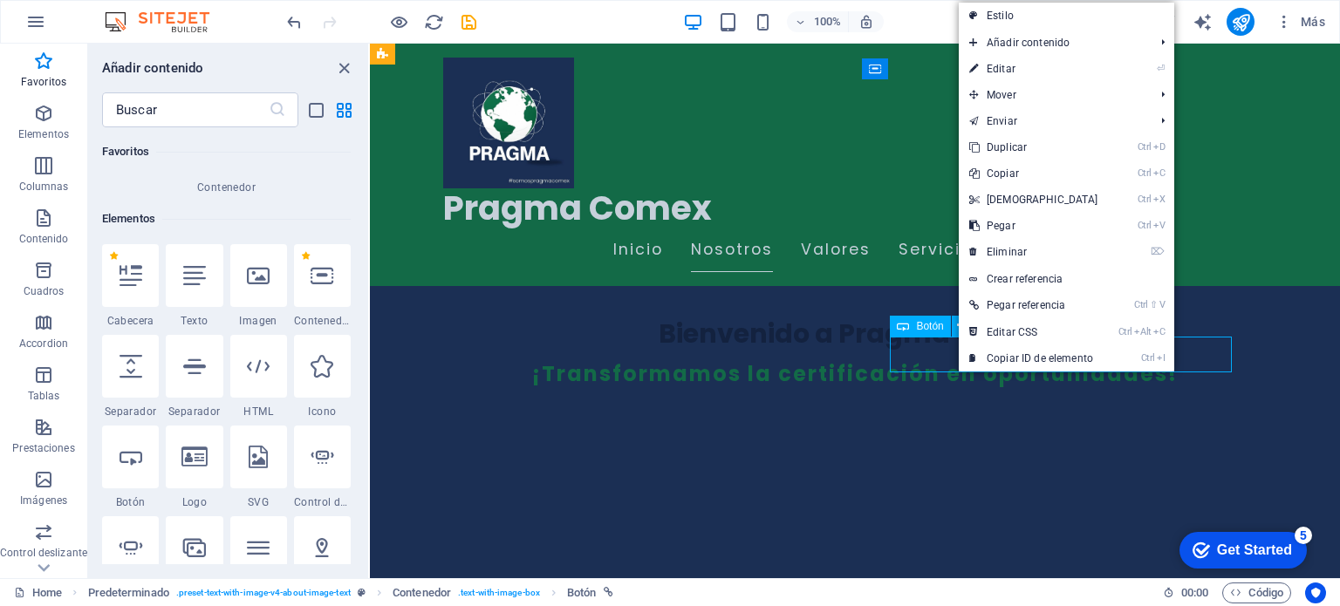
click at [908, 327] on icon at bounding box center [903, 326] width 12 height 21
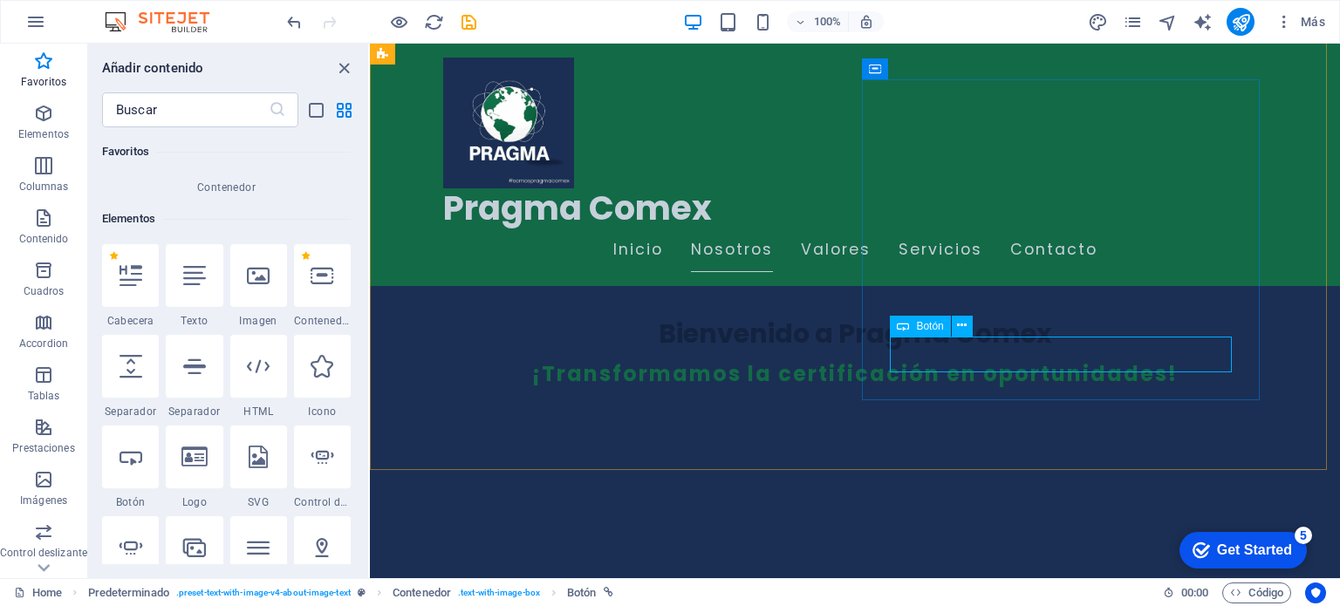
click at [920, 332] on div "Botón" at bounding box center [920, 326] width 60 height 21
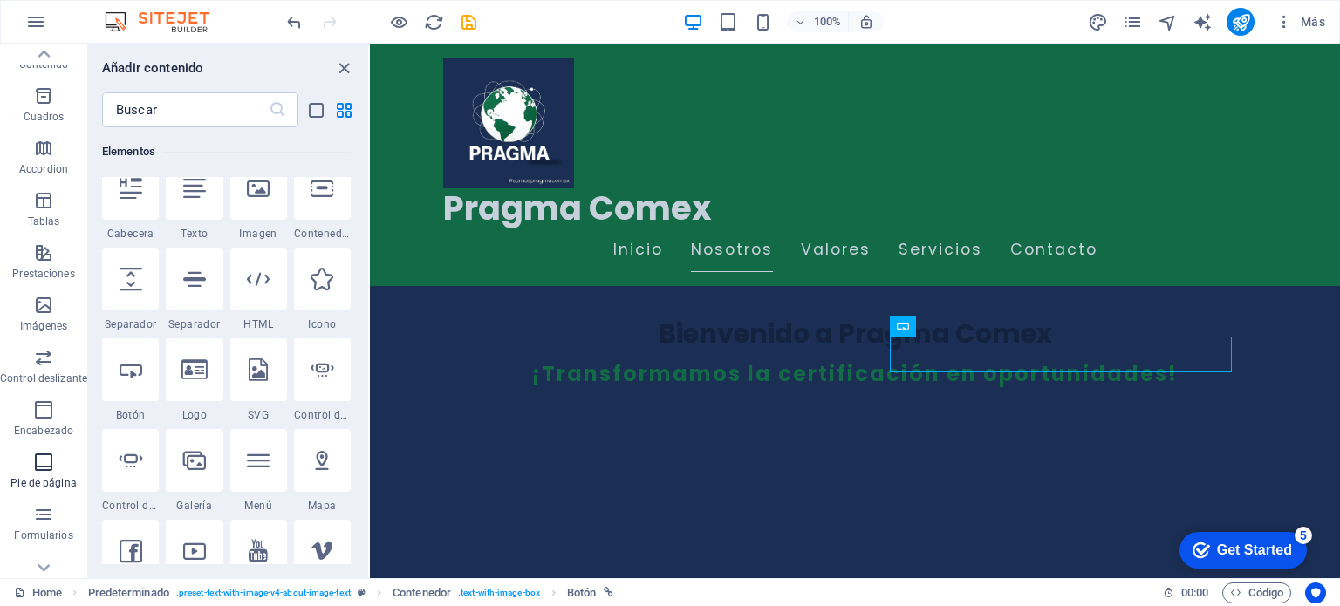
scroll to position [250, 0]
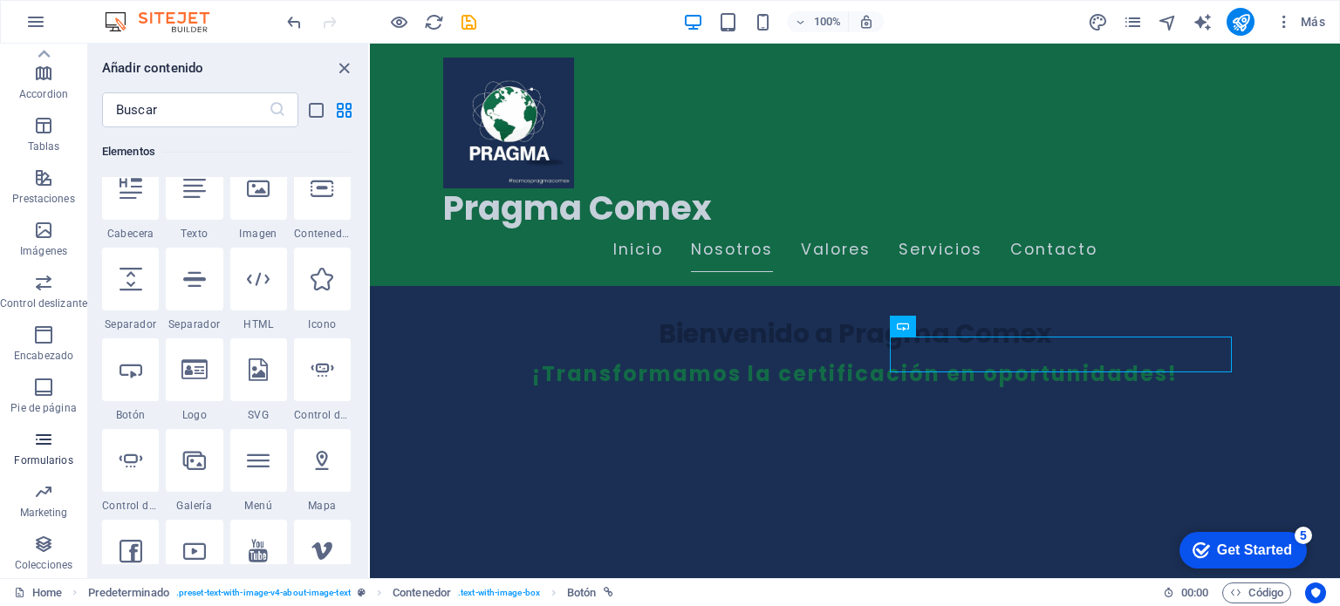
click at [37, 448] on icon "button" at bounding box center [43, 439] width 21 height 21
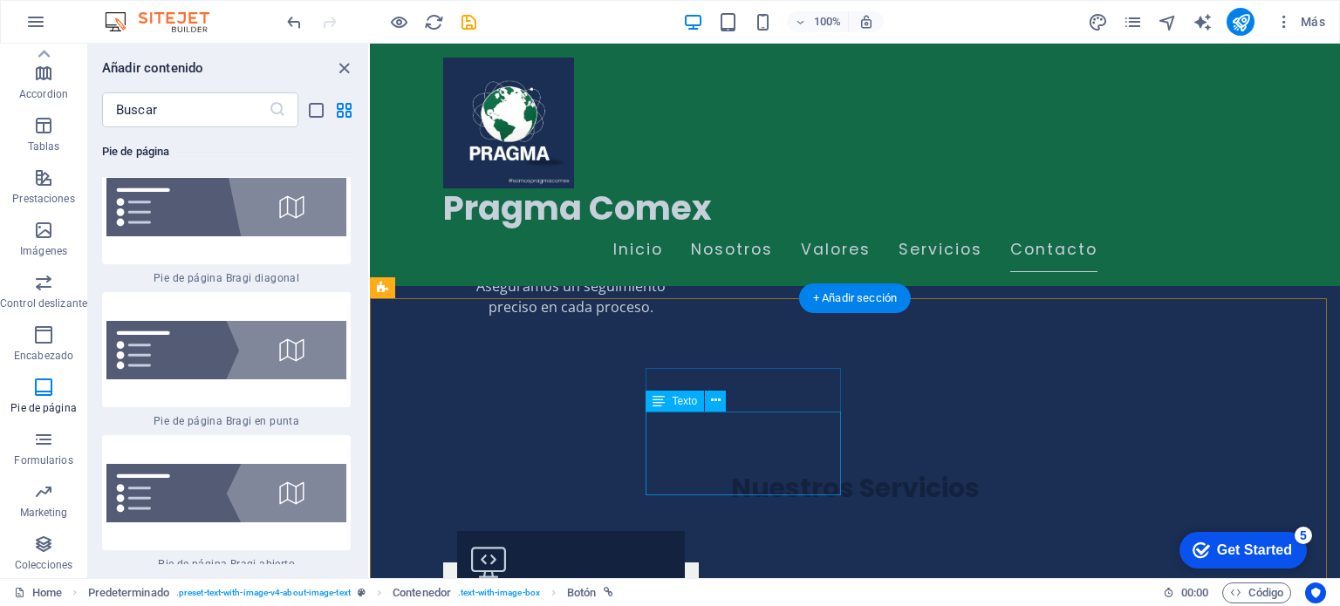
scroll to position [2246, 0]
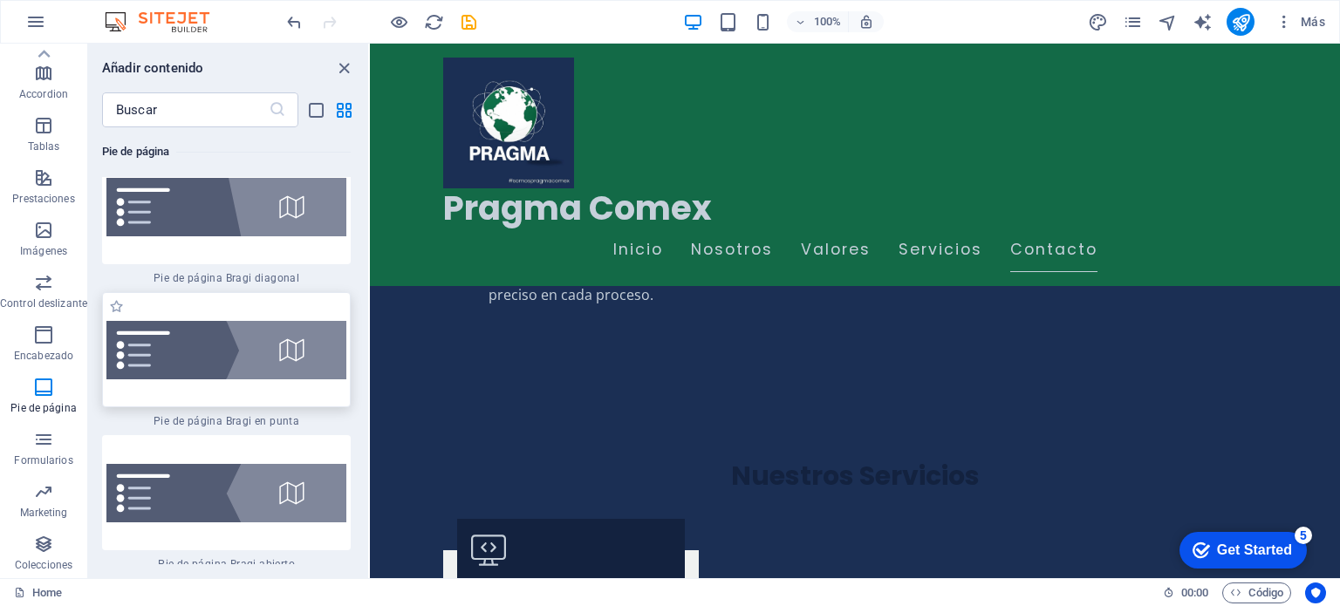
click at [195, 321] on img at bounding box center [226, 350] width 240 height 58
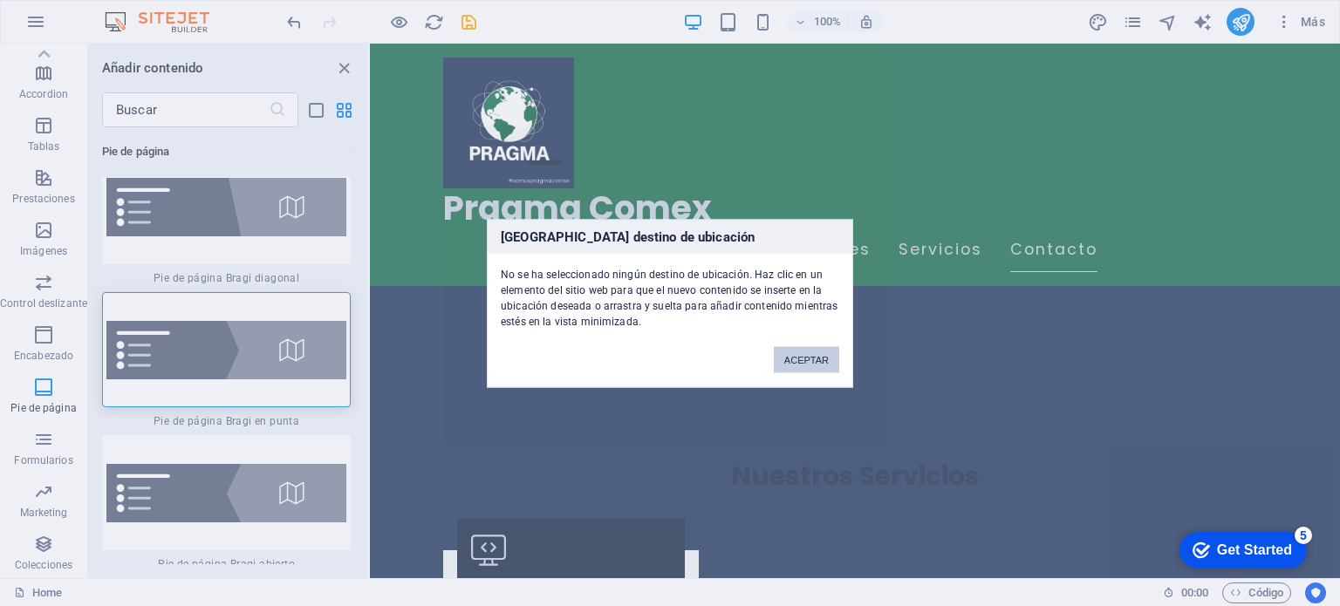
click at [793, 360] on button "ACEPTAR" at bounding box center [806, 359] width 65 height 26
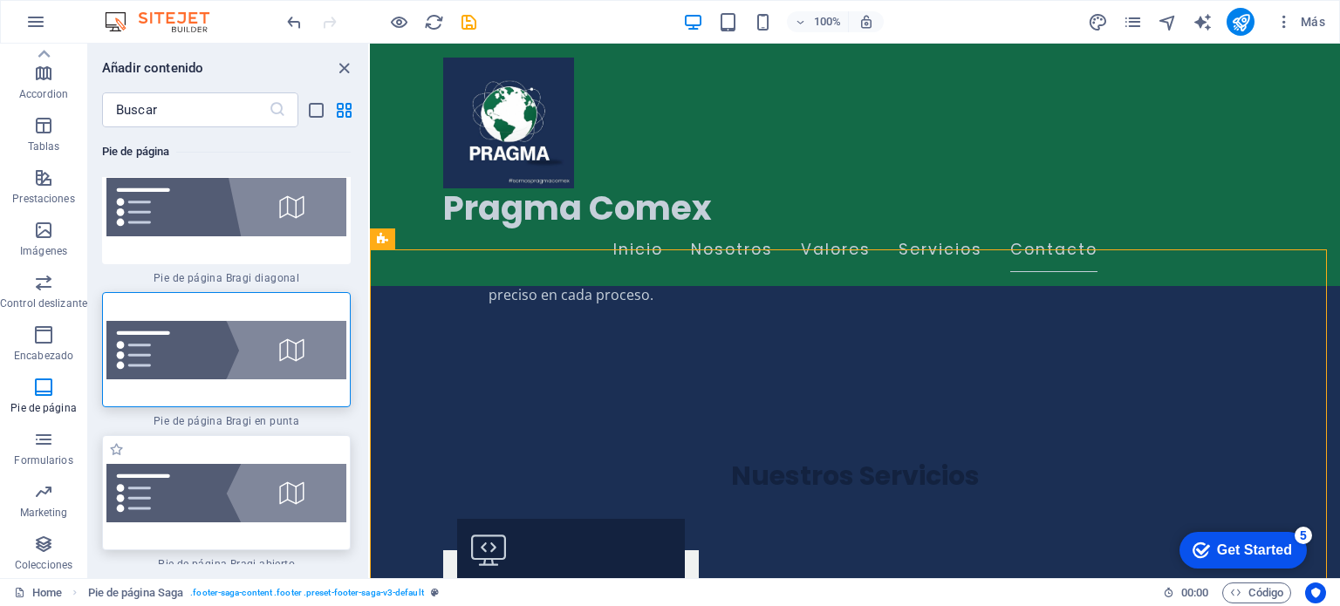
click at [202, 464] on img at bounding box center [226, 493] width 240 height 58
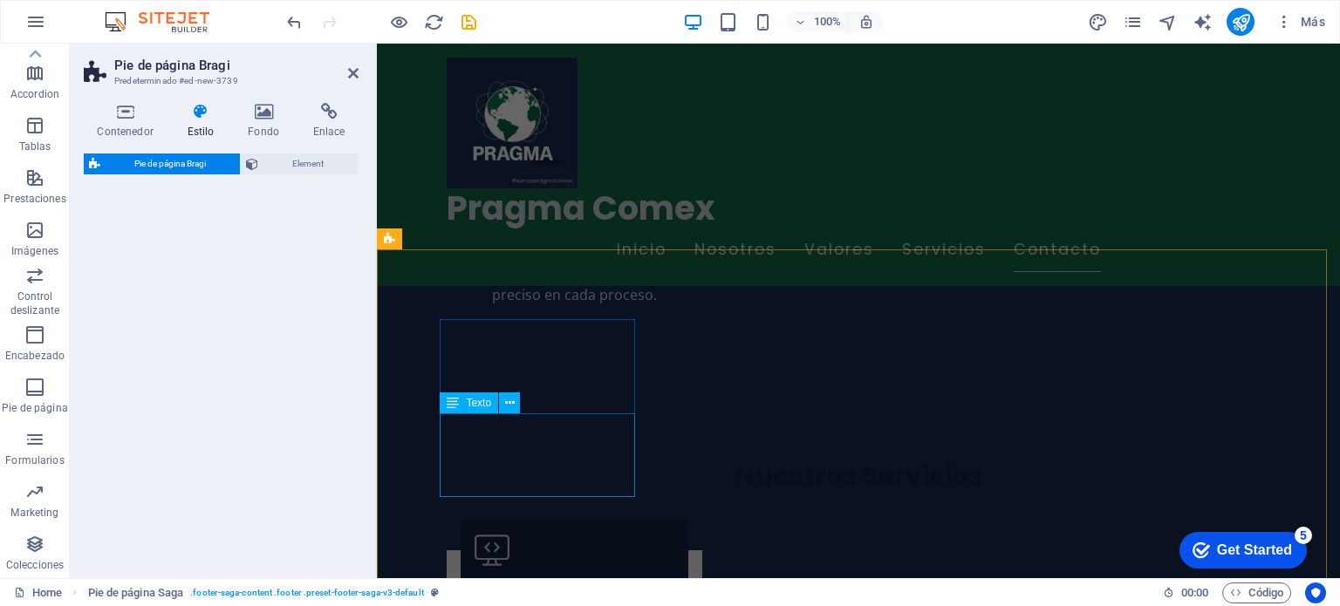
select select "%"
select select "rem"
select select "px"
select select "rem"
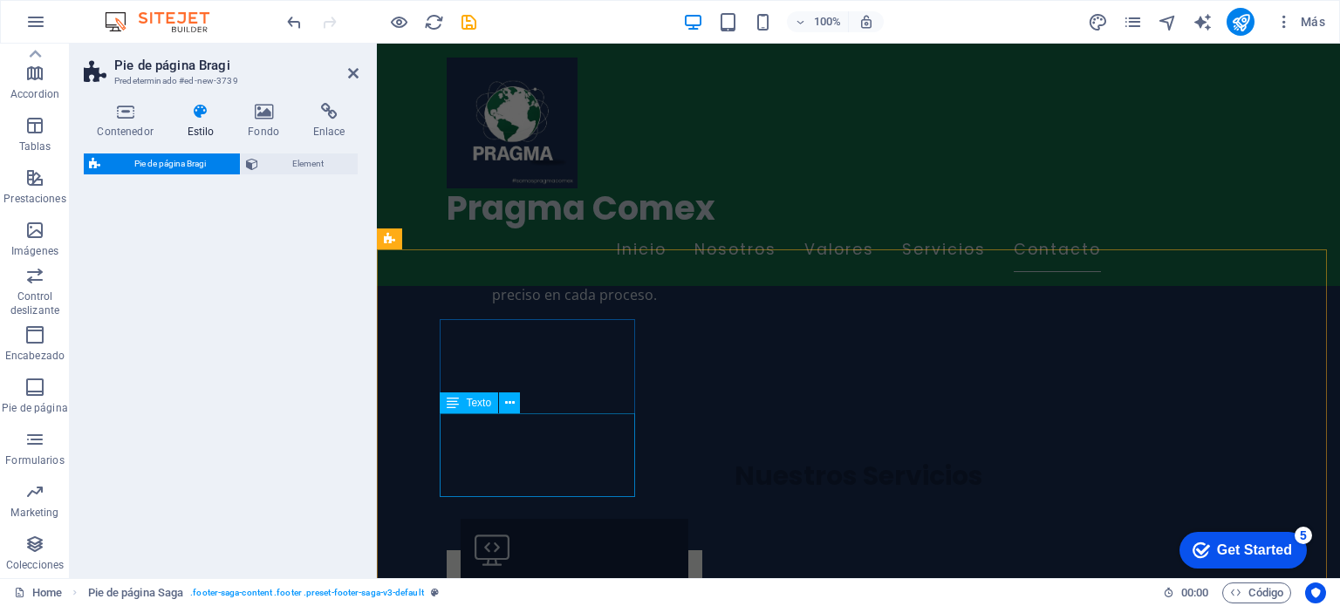
select select "rem"
select select "preset-footer-bragi-v3-triangle-invert"
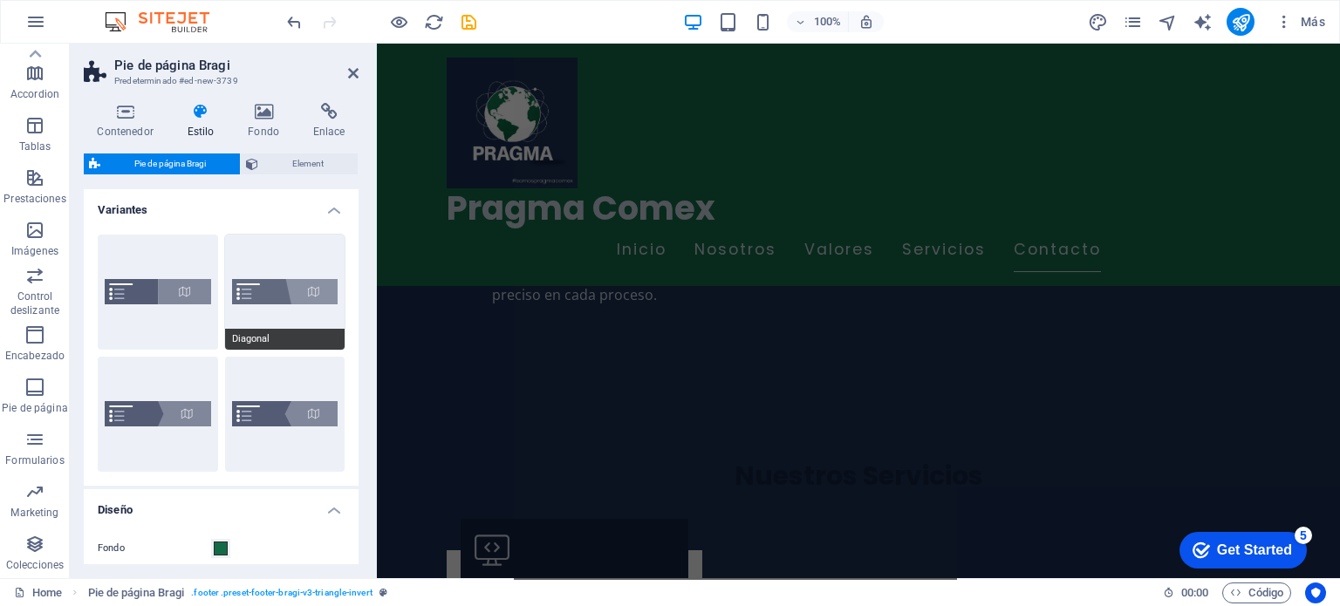
click at [290, 288] on button "Diagonal" at bounding box center [285, 292] width 120 height 115
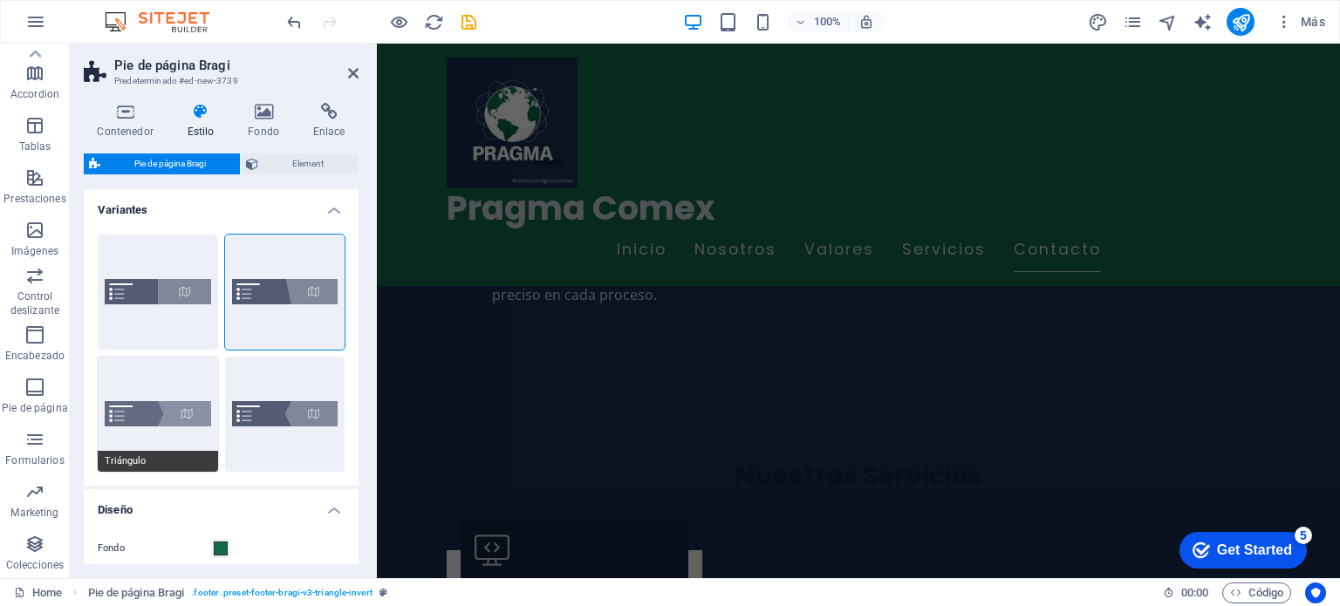
click at [181, 411] on button "Triángulo" at bounding box center [158, 414] width 120 height 115
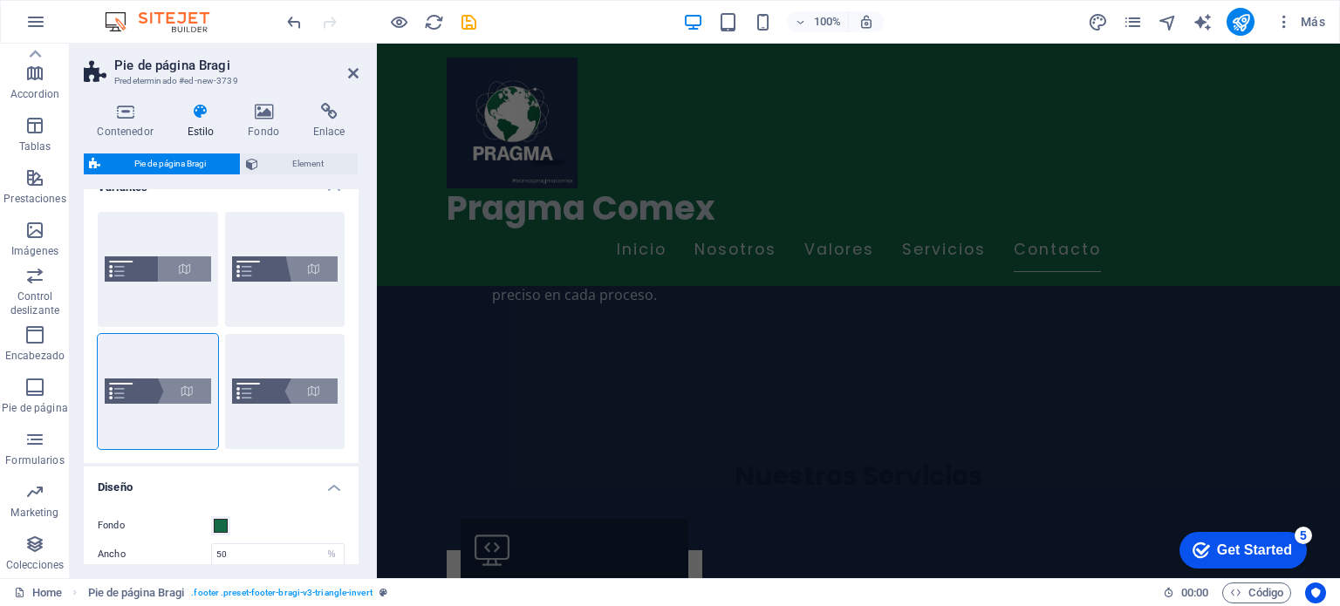
scroll to position [0, 0]
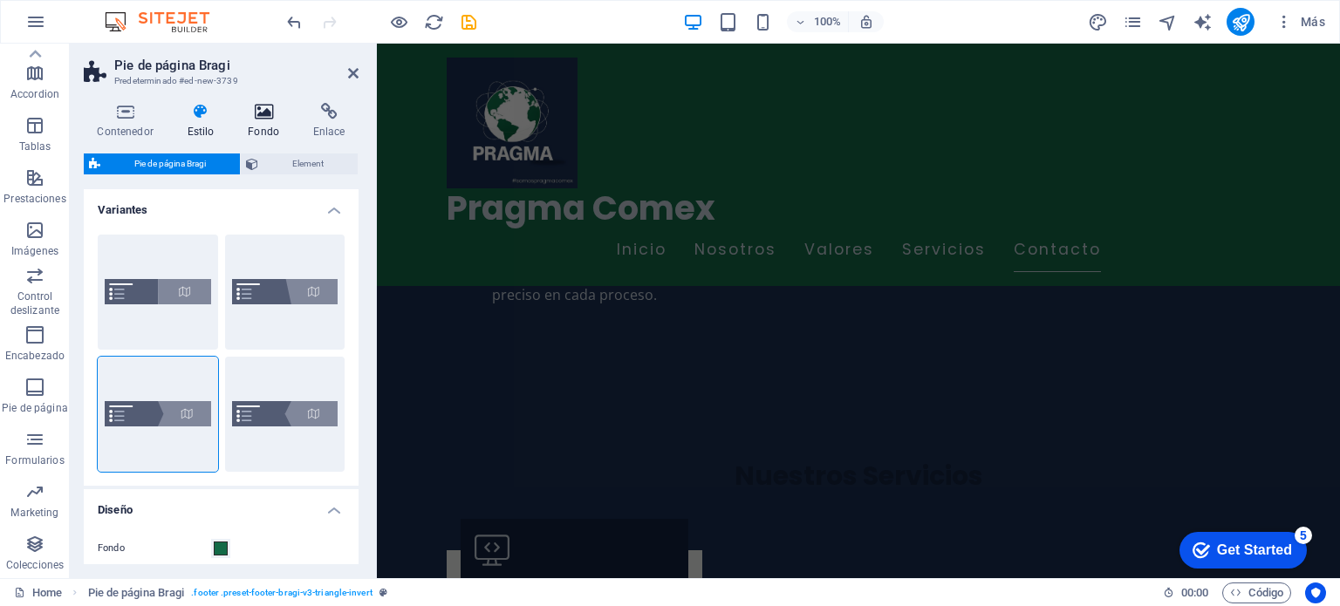
click at [265, 122] on h4 "Fondo" at bounding box center [267, 121] width 65 height 37
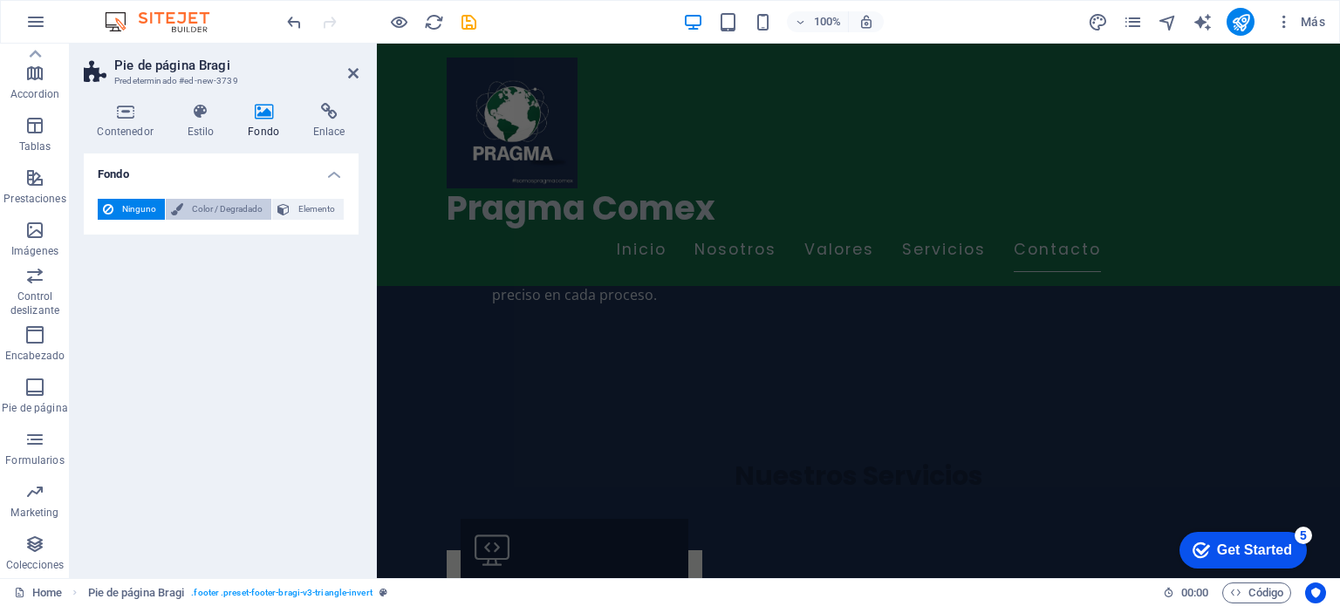
click at [195, 212] on span "Color / Degradado" at bounding box center [227, 209] width 78 height 21
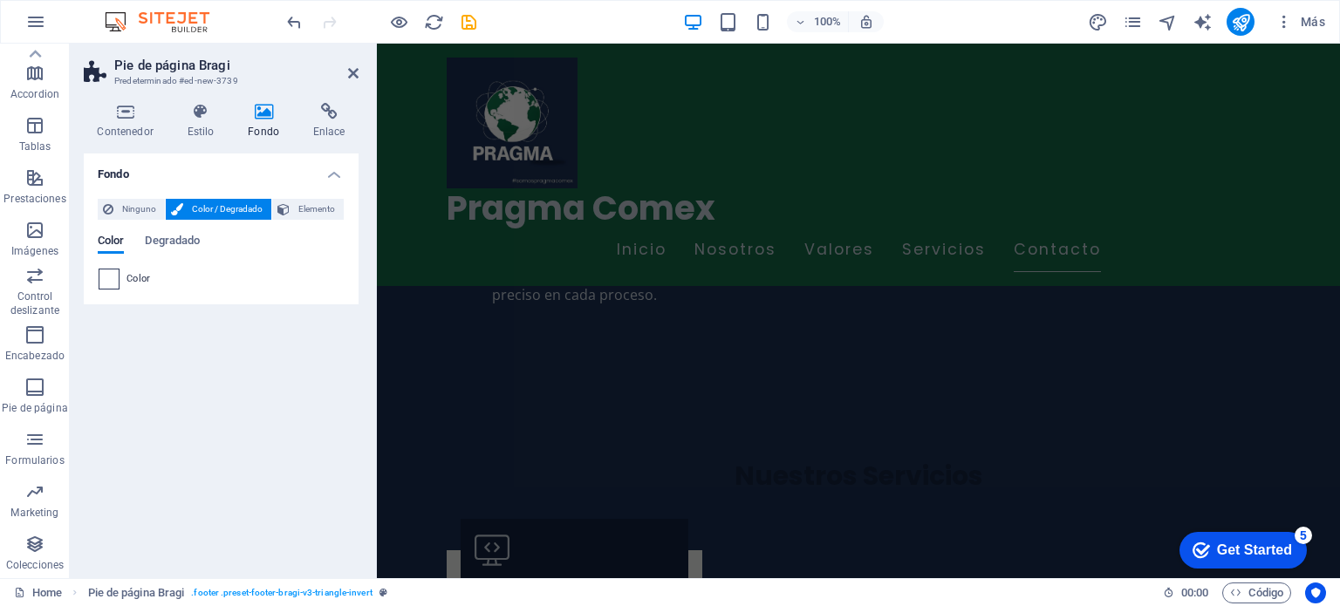
click at [109, 280] on span at bounding box center [108, 279] width 19 height 19
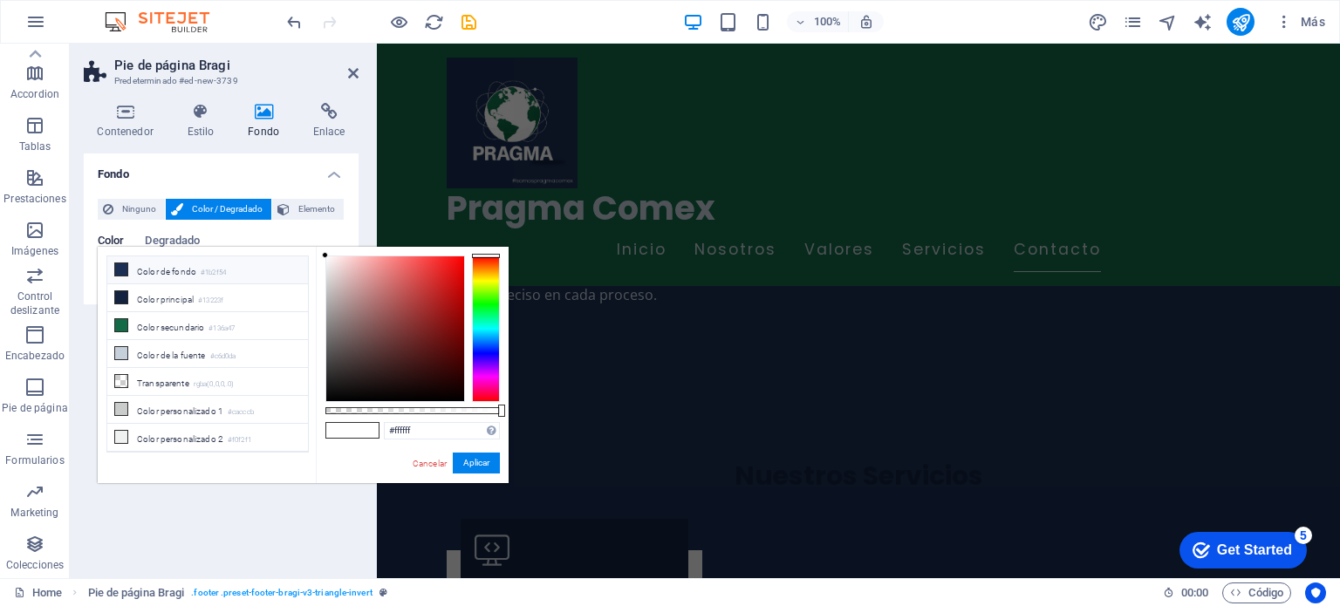
click at [161, 273] on li "Color de fondo #1b2f54" at bounding box center [207, 270] width 201 height 28
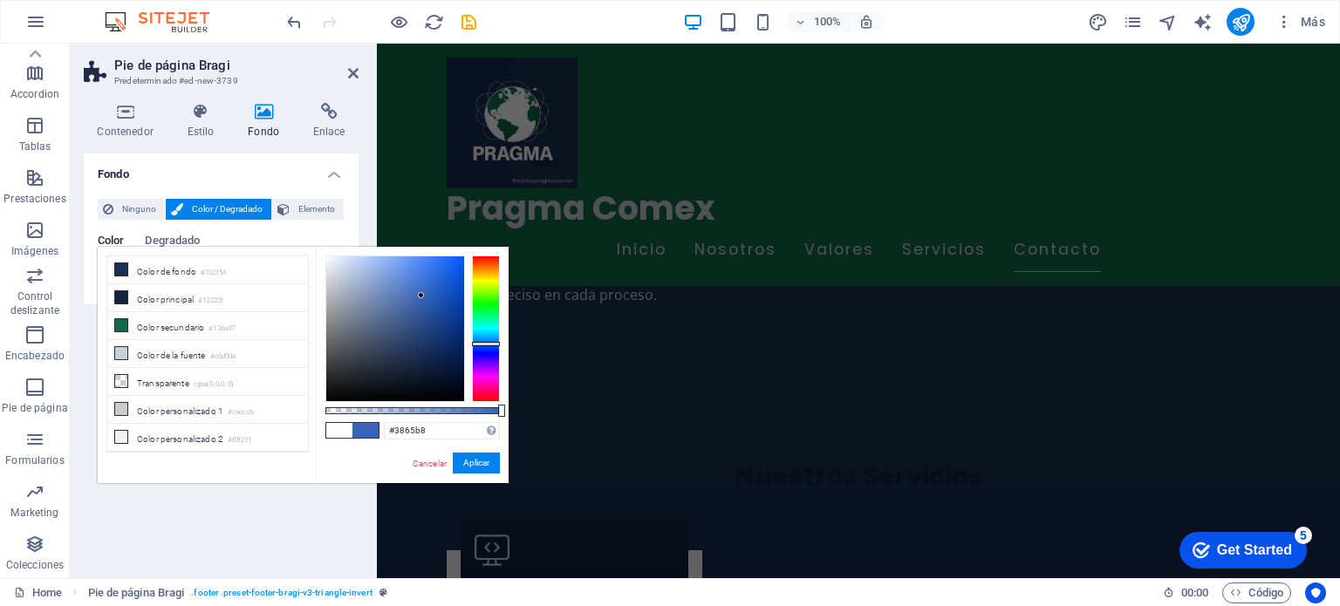
click at [421, 296] on div at bounding box center [395, 328] width 138 height 145
click at [185, 298] on li "Color principal #13223f" at bounding box center [207, 298] width 201 height 28
click at [410, 292] on div at bounding box center [395, 328] width 138 height 145
click at [371, 296] on div at bounding box center [395, 328] width 138 height 145
click at [441, 271] on div at bounding box center [395, 328] width 138 height 145
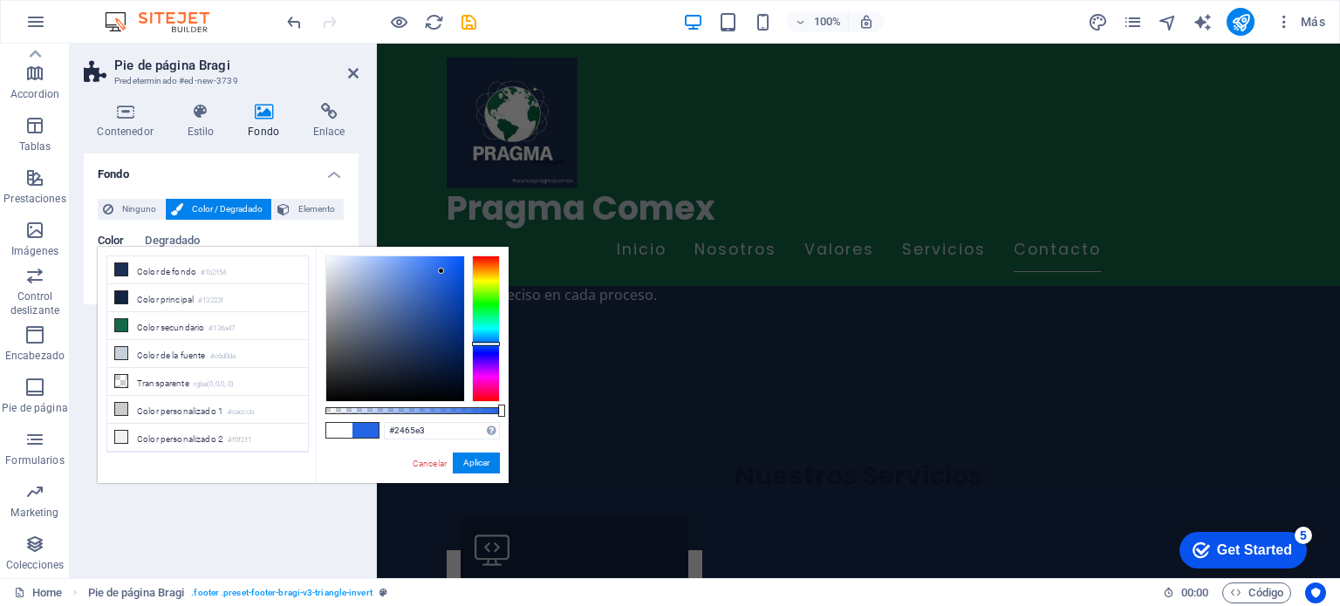
type input "#0c3fa2"
click at [454, 308] on div at bounding box center [395, 328] width 138 height 145
click at [471, 467] on button "Aplicar" at bounding box center [476, 463] width 47 height 21
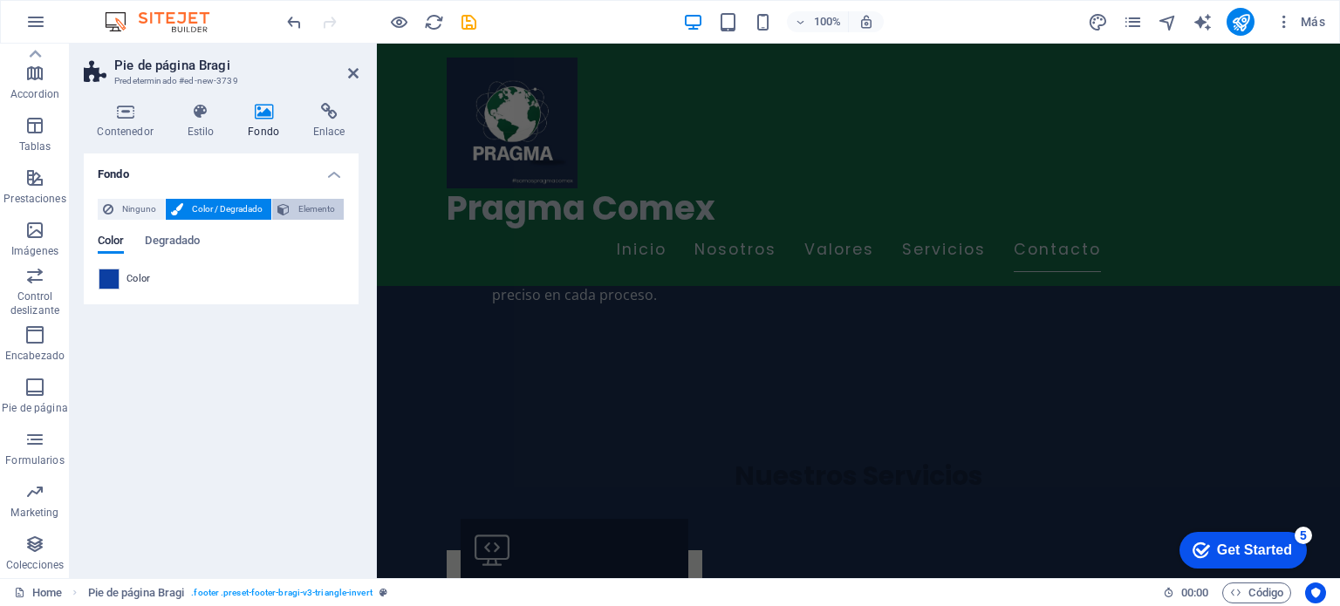
click at [307, 212] on span "Elemento" at bounding box center [317, 209] width 44 height 21
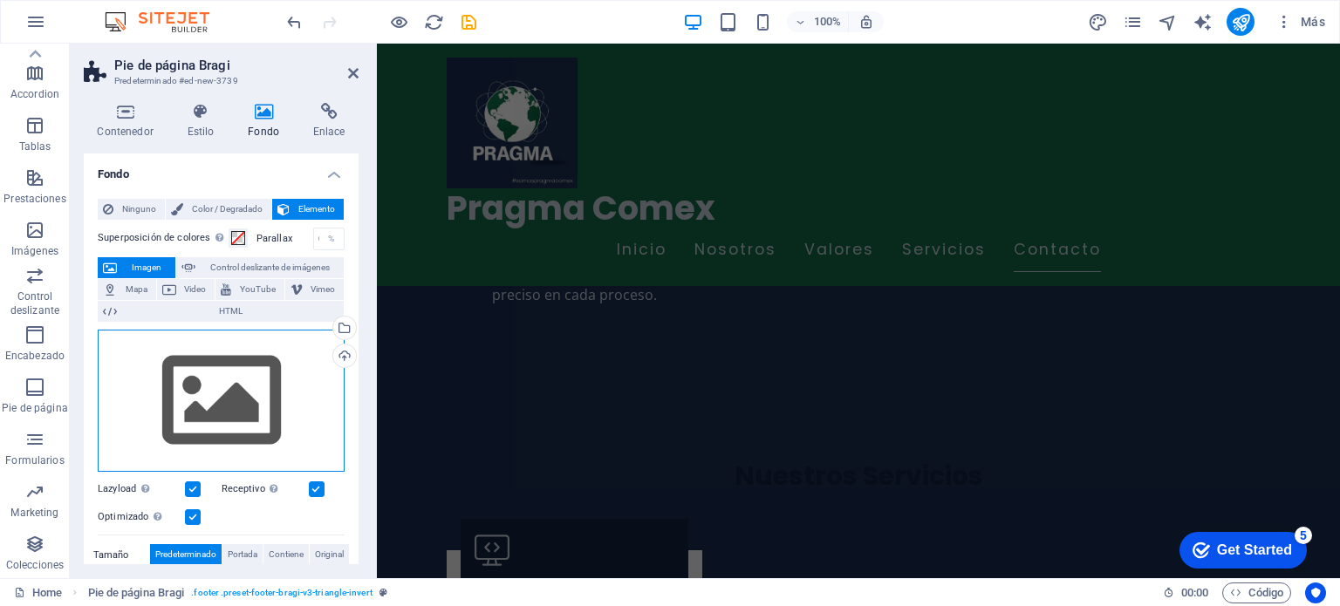
click at [211, 398] on div "Arrastra archivos aquí, haz clic para escoger archivos o selecciona archivos de…" at bounding box center [221, 401] width 247 height 143
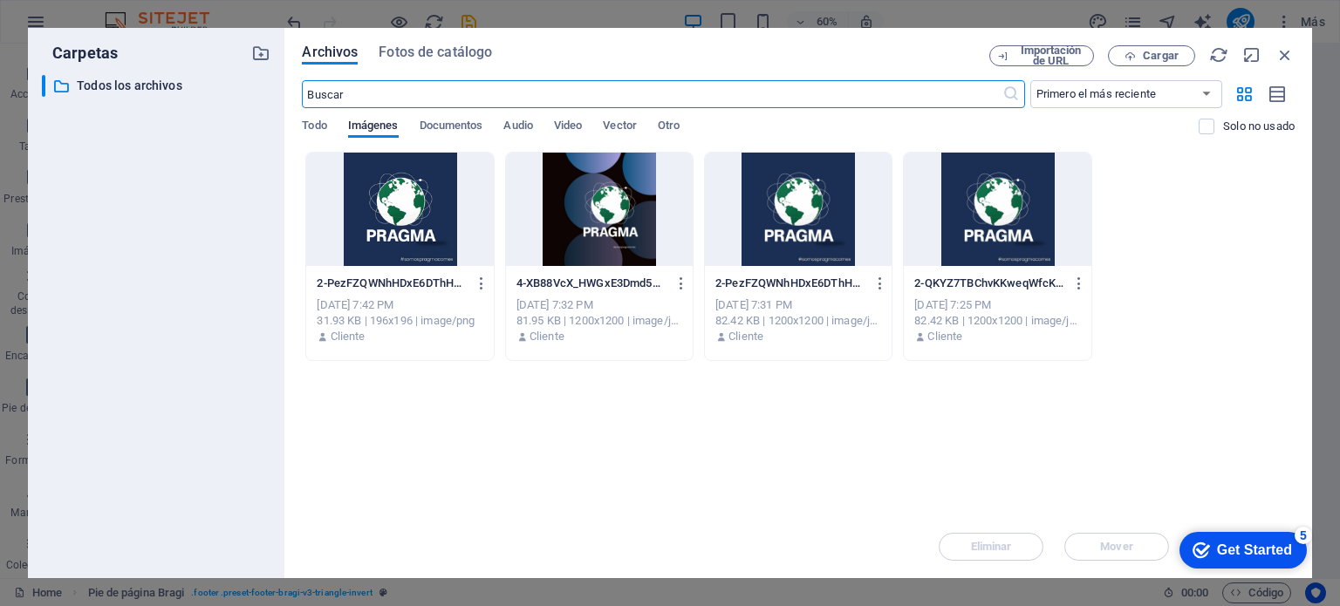
scroll to position [2189, 0]
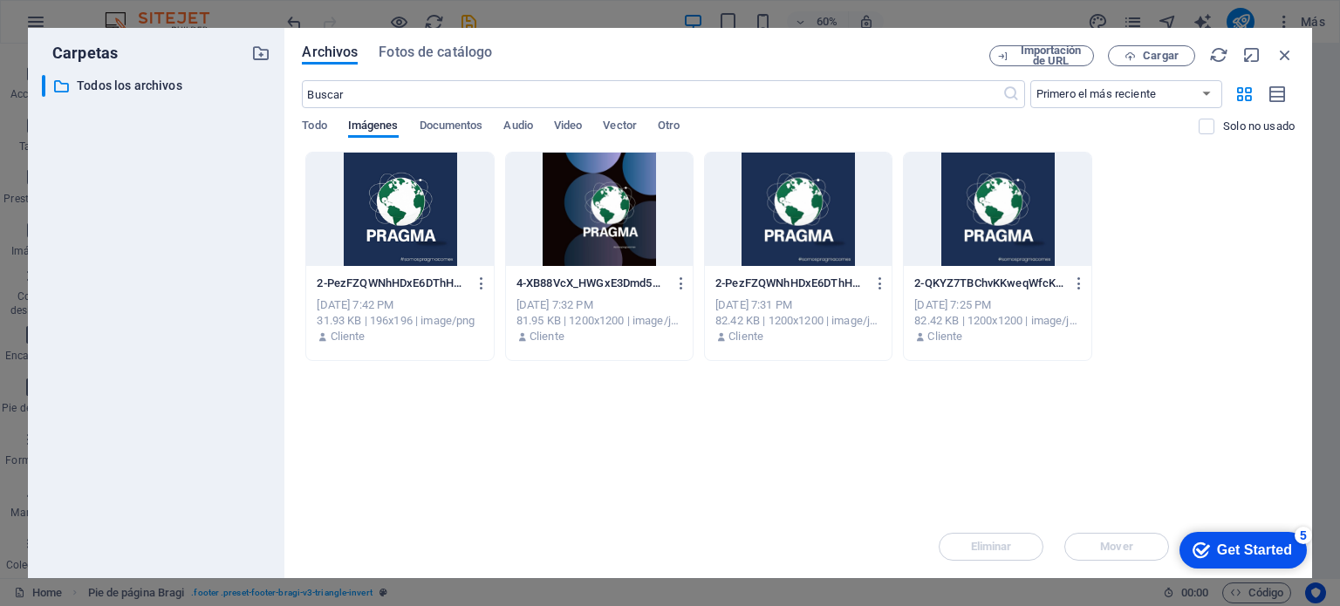
click at [426, 215] on div at bounding box center [399, 209] width 187 height 113
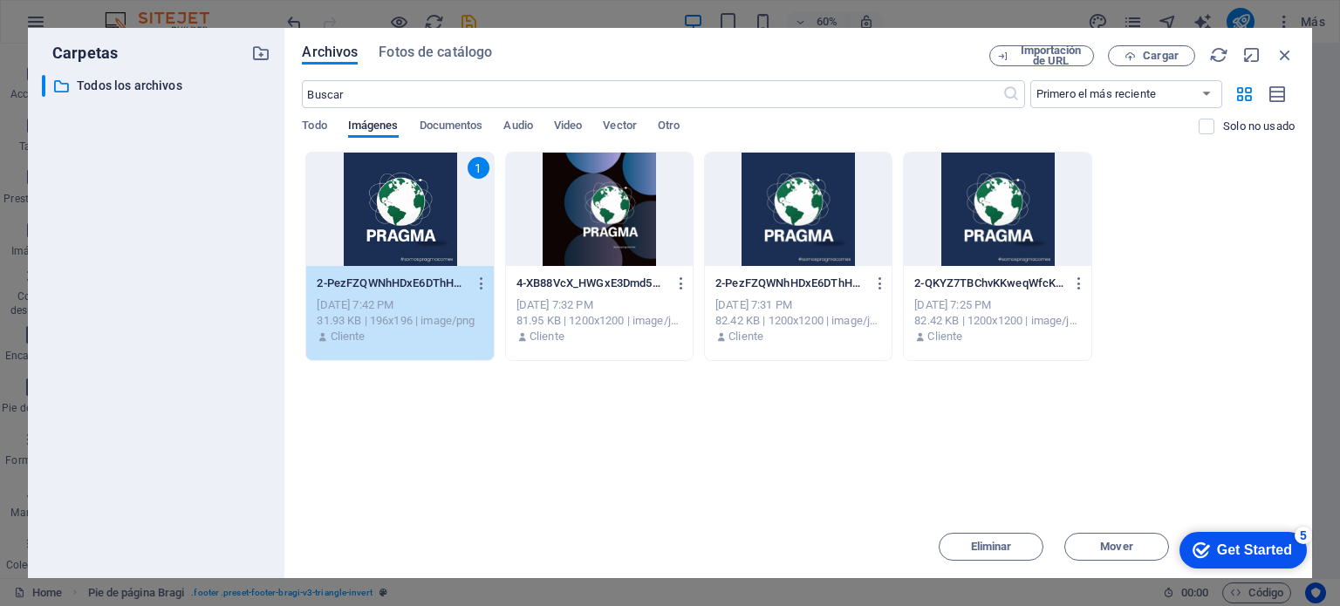
click at [426, 215] on div "1" at bounding box center [399, 209] width 187 height 113
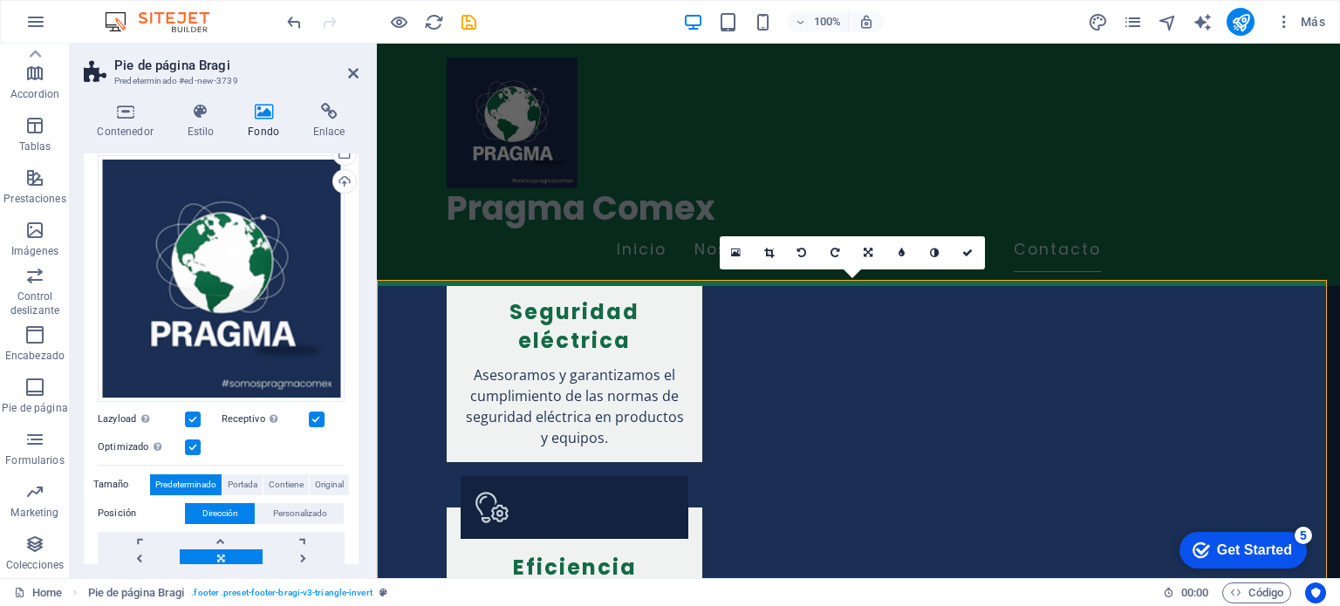
scroll to position [2546, 0]
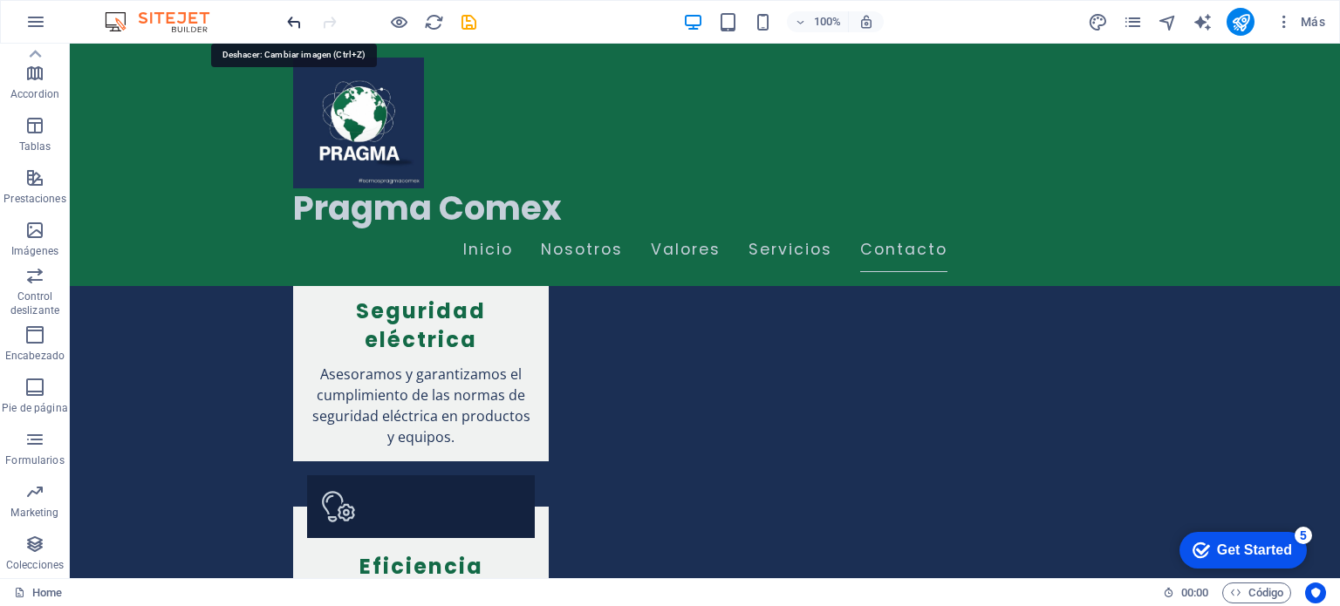
click at [293, 25] on icon "undo" at bounding box center [294, 22] width 20 height 20
click at [293, 15] on icon "undo" at bounding box center [294, 22] width 20 height 20
click at [293, 14] on icon "undo" at bounding box center [294, 22] width 20 height 20
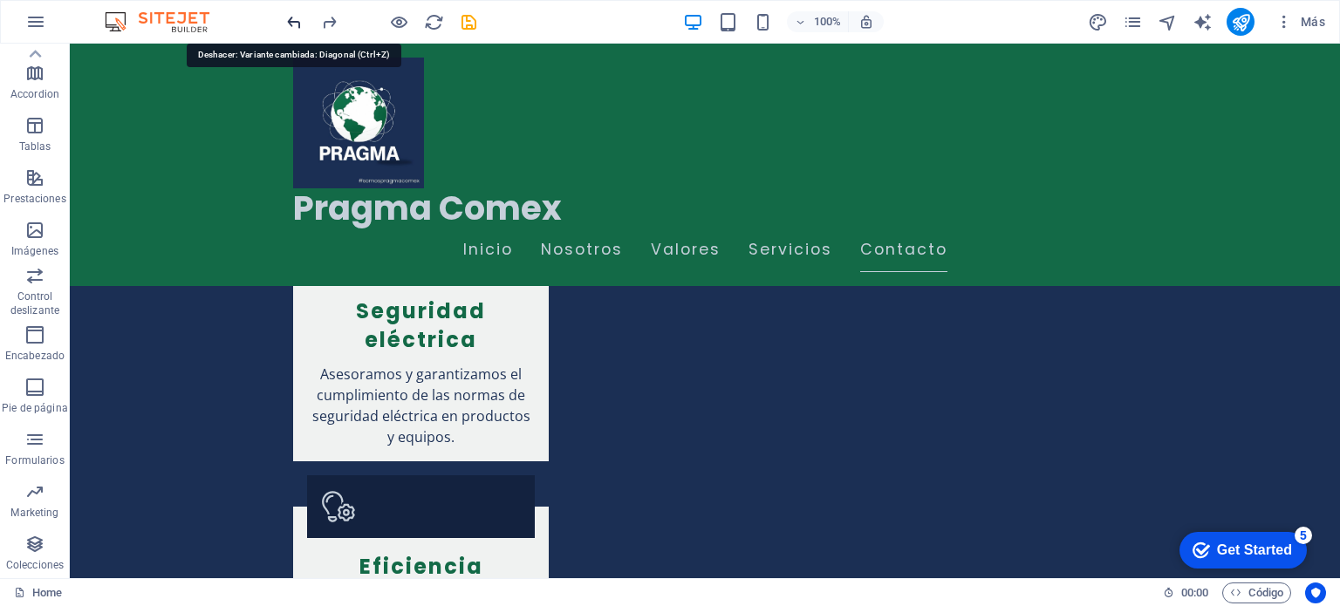
click at [293, 14] on icon "undo" at bounding box center [294, 22] width 20 height 20
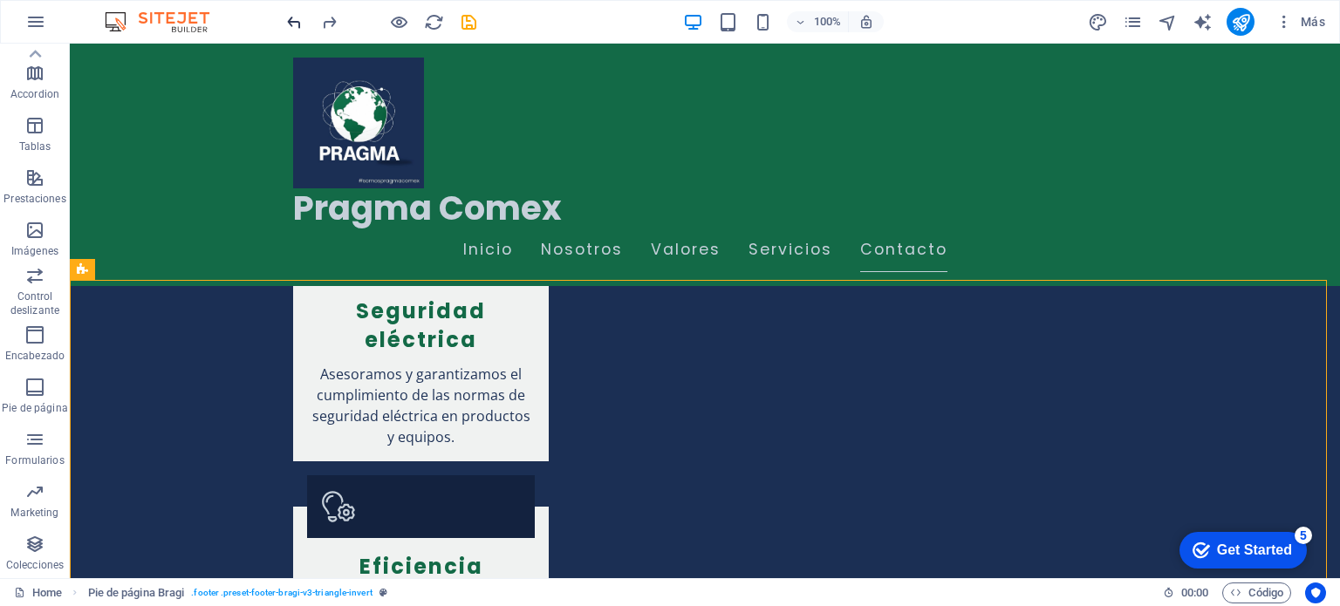
click at [290, 15] on icon "undo" at bounding box center [294, 22] width 20 height 20
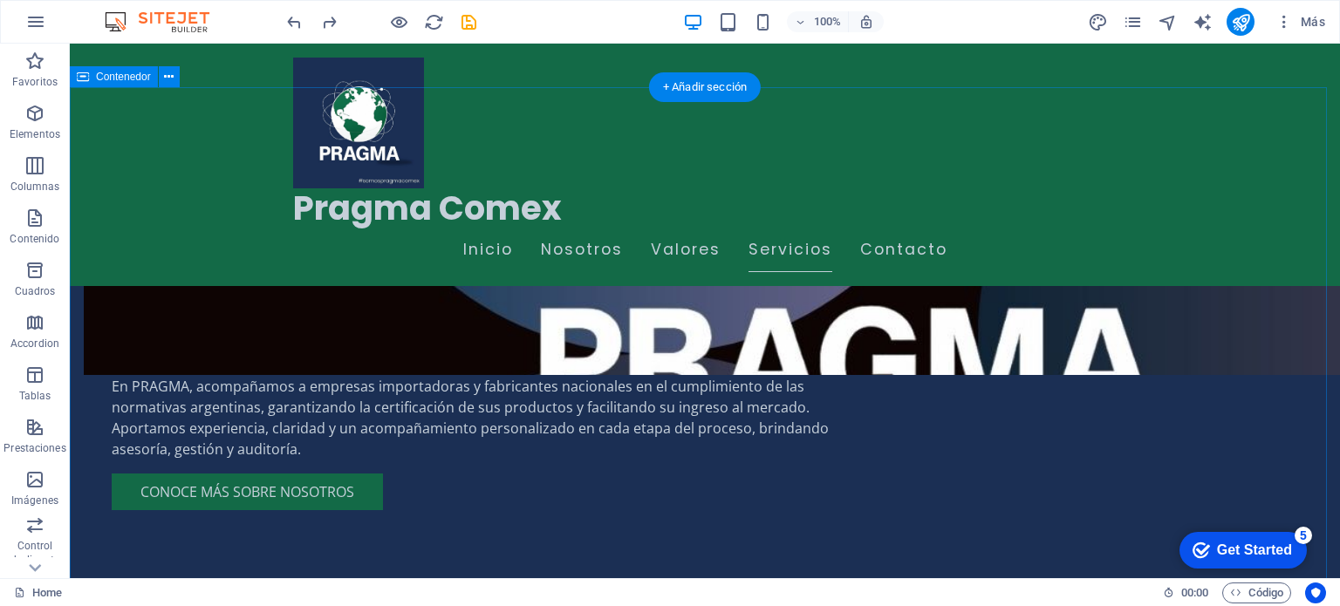
scroll to position [1112, 0]
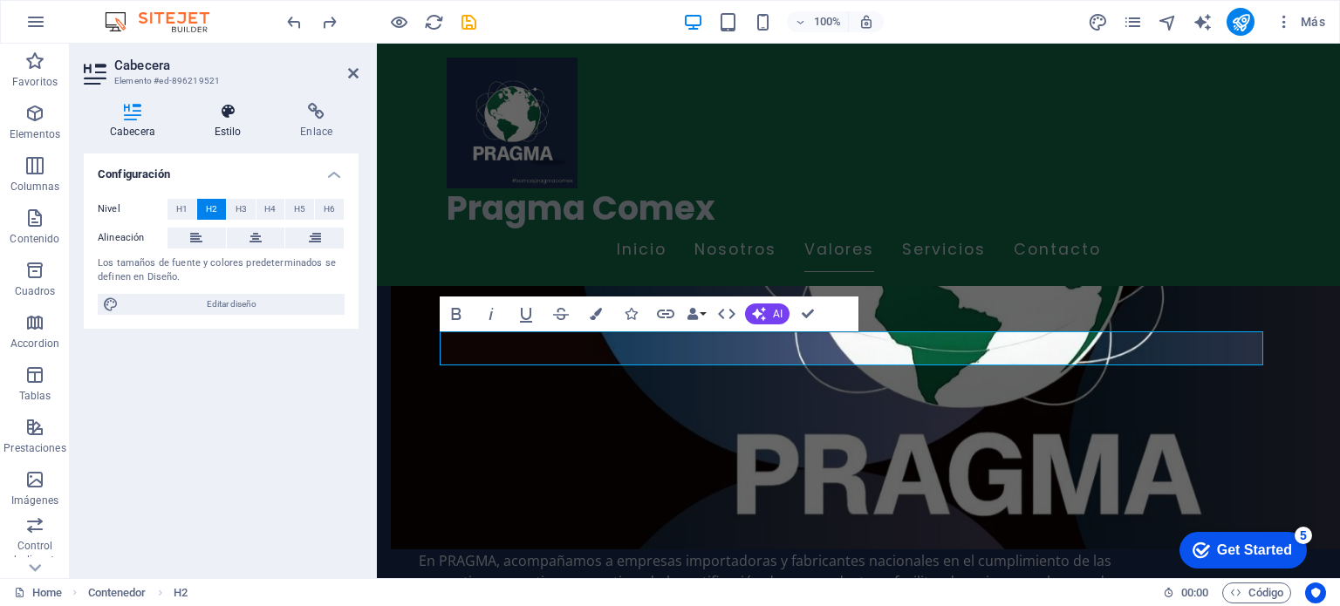
click at [229, 112] on icon at bounding box center [227, 111] width 79 height 17
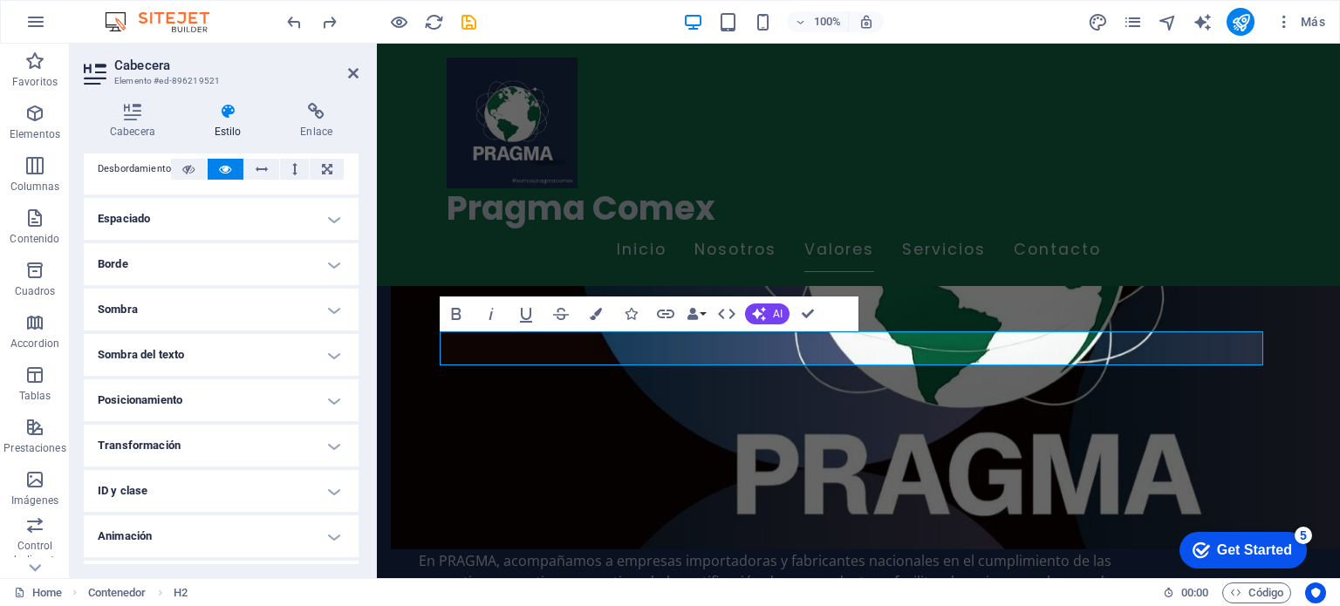
scroll to position [339, 0]
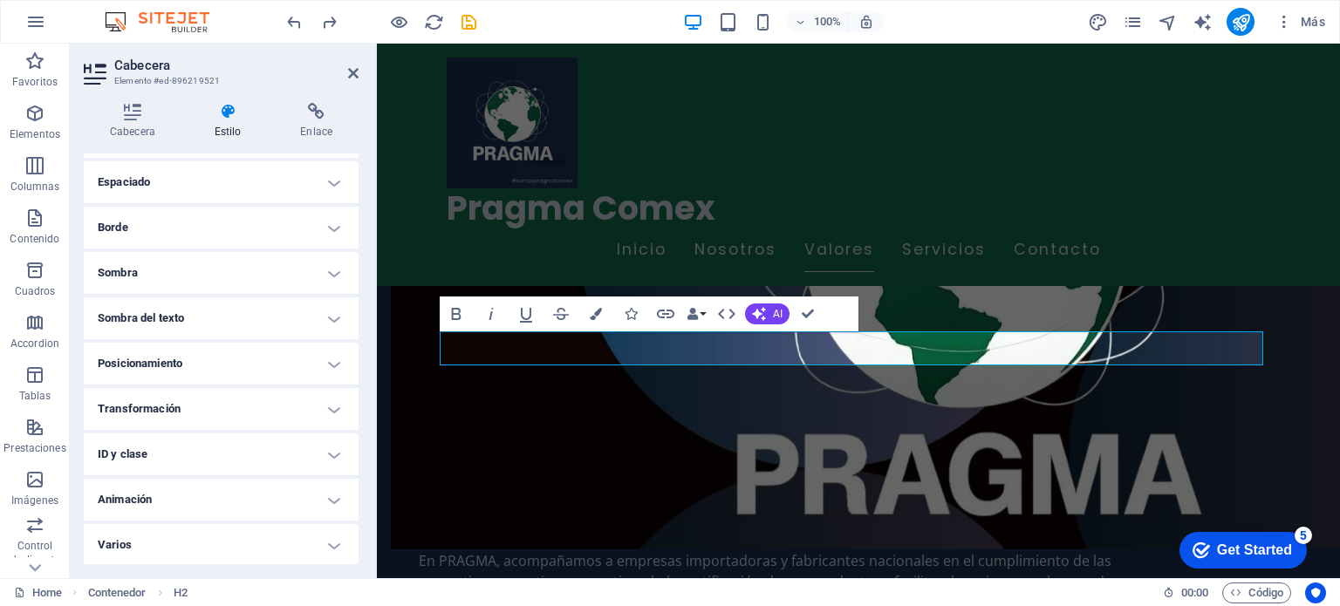
click at [211, 318] on h4 "Sombra del texto" at bounding box center [221, 318] width 275 height 42
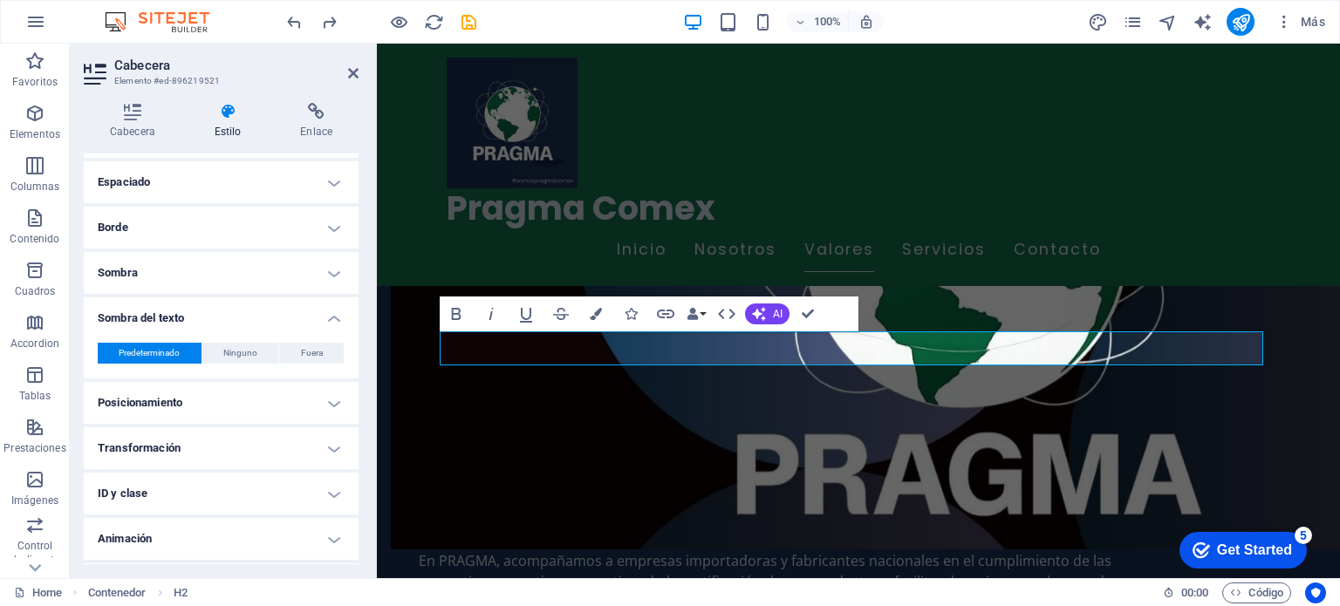
click at [213, 267] on h4 "Sombra" at bounding box center [221, 273] width 275 height 42
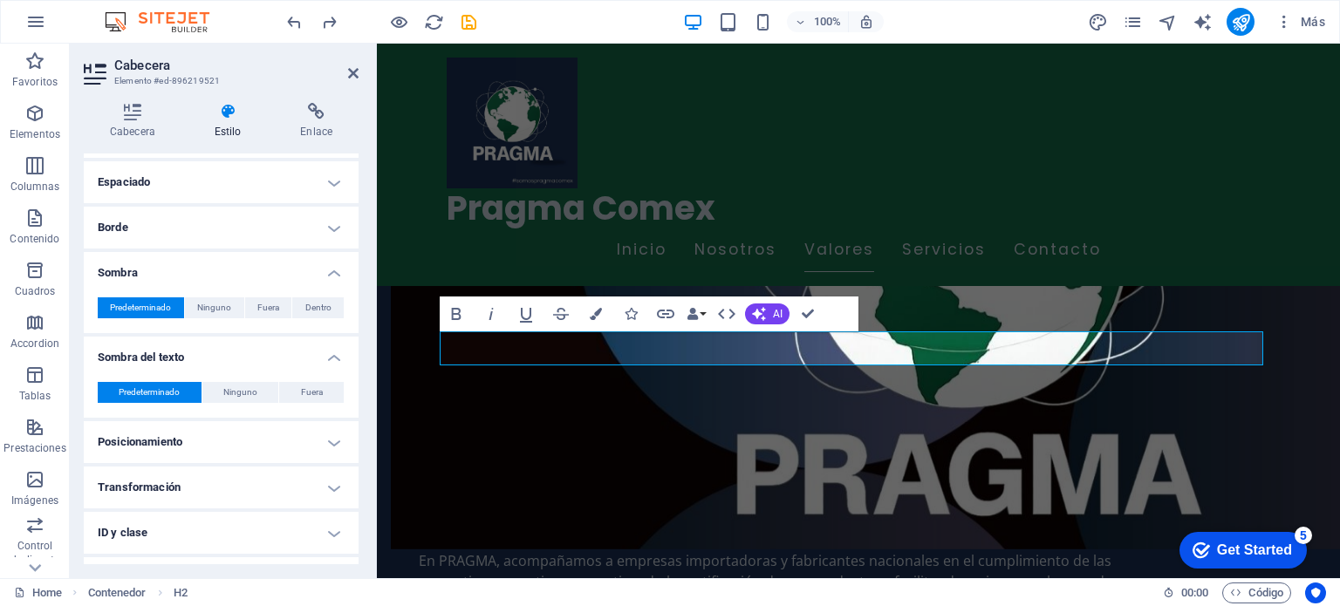
click at [224, 216] on h4 "Borde" at bounding box center [221, 228] width 275 height 42
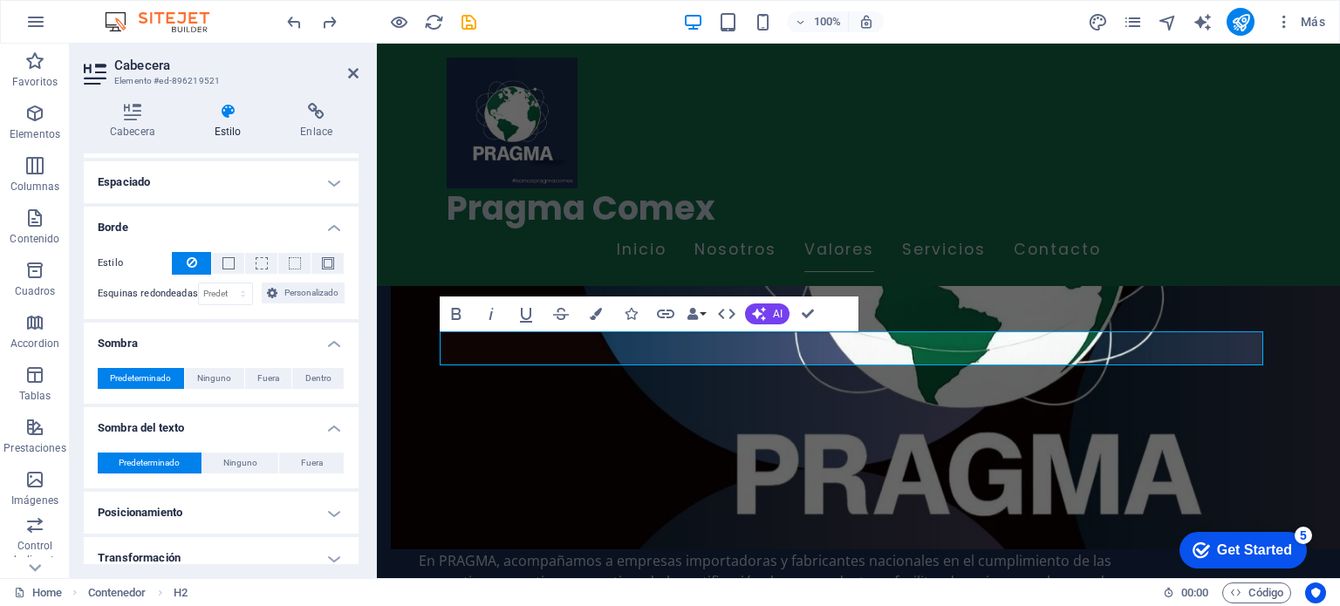
click at [199, 189] on h4 "Espaciado" at bounding box center [221, 182] width 275 height 42
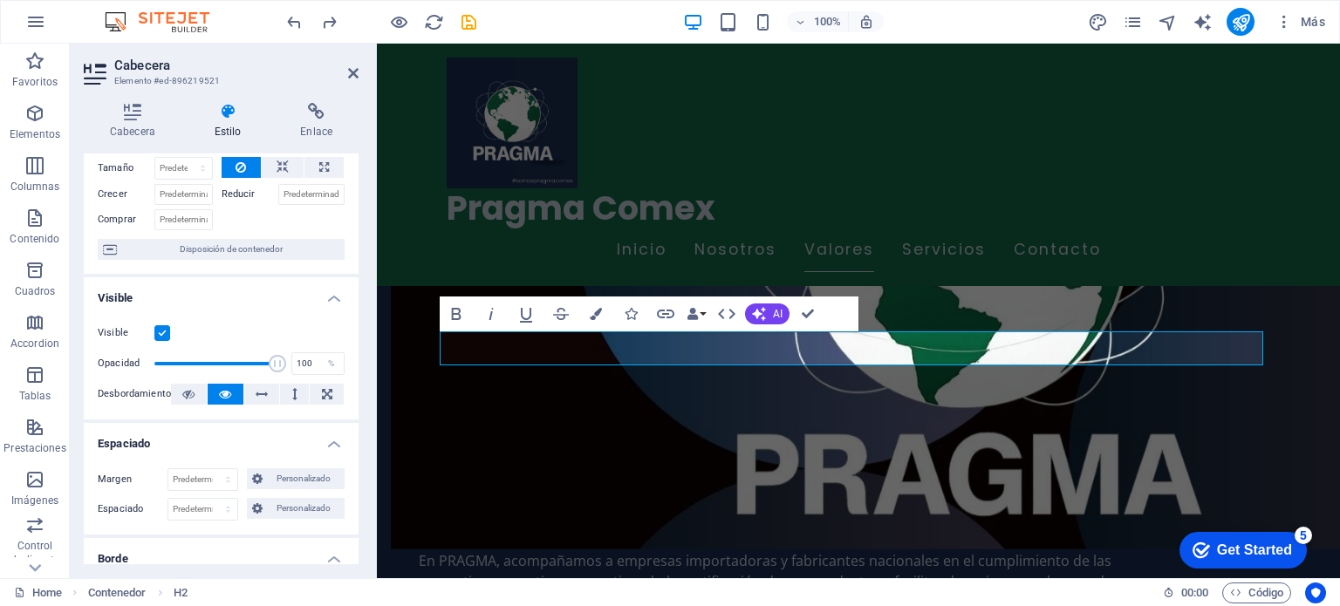
scroll to position [0, 0]
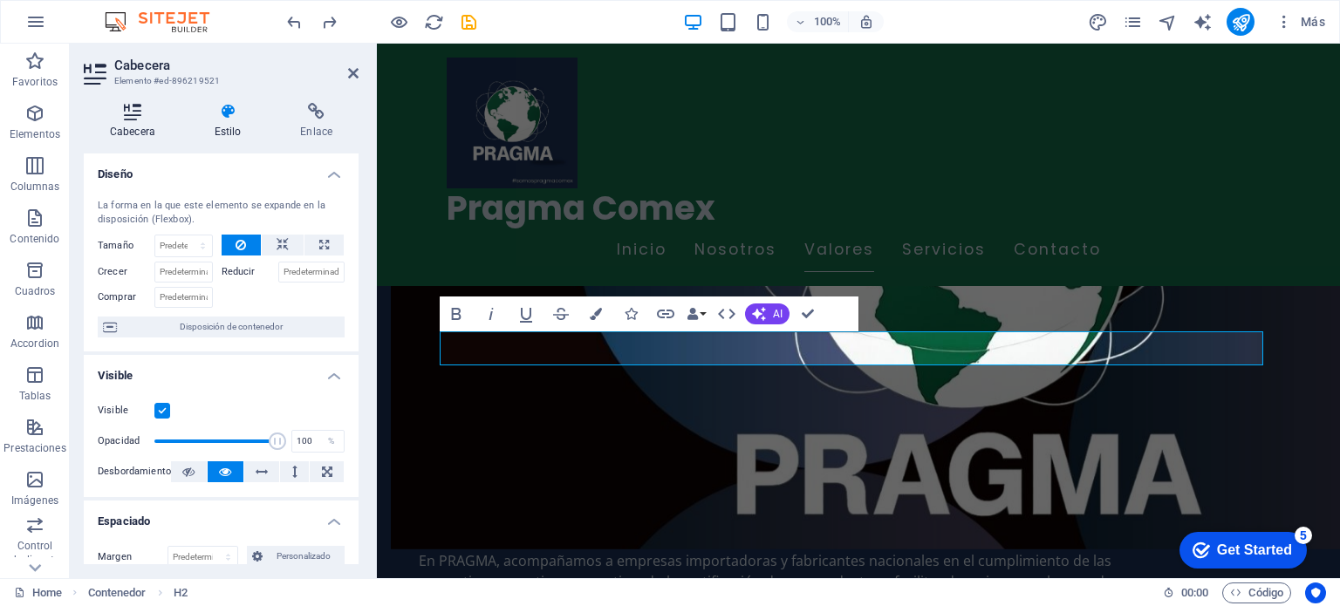
click at [129, 107] on icon at bounding box center [133, 111] width 98 height 17
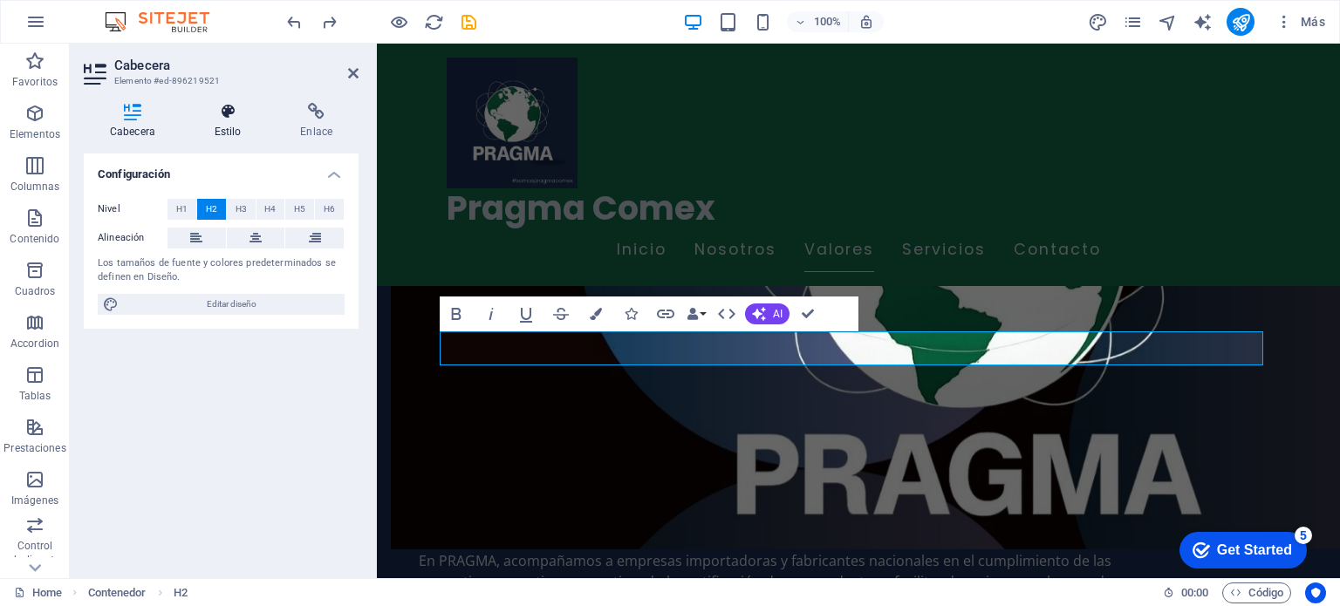
click at [223, 118] on icon at bounding box center [227, 111] width 79 height 17
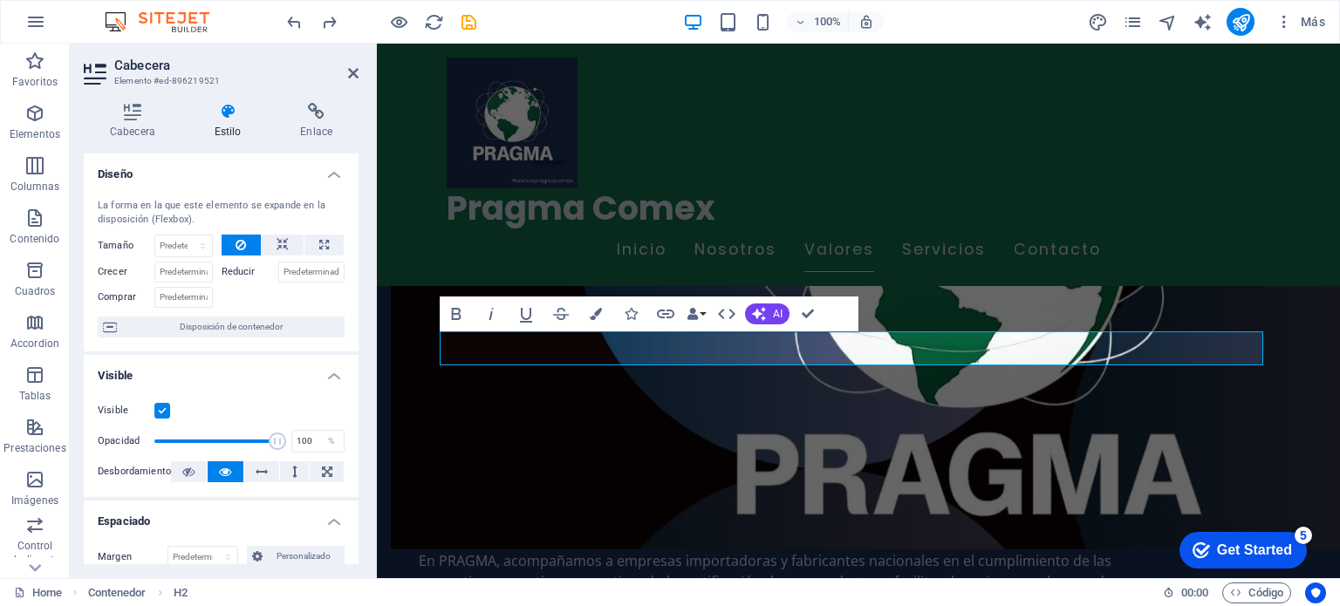
scroll to position [87, 0]
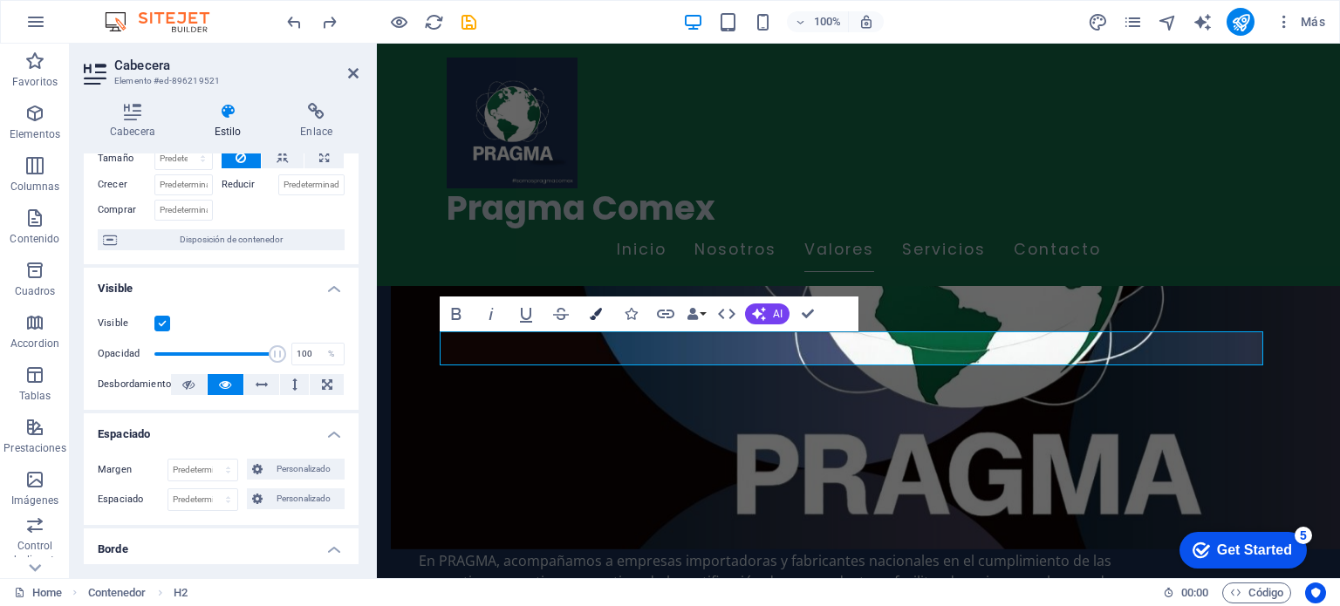
click at [599, 313] on icon "button" at bounding box center [596, 314] width 12 height 12
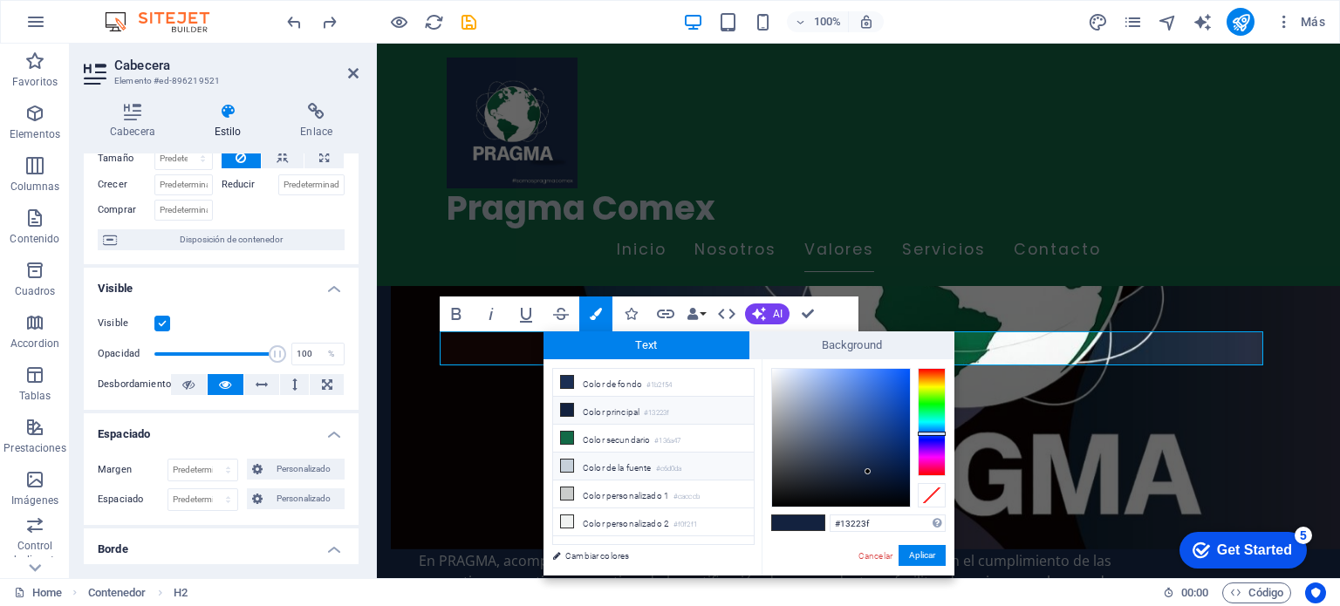
click at [635, 470] on li "Color de la fuente #c6d0da" at bounding box center [653, 467] width 201 height 28
type input "#c6d0da"
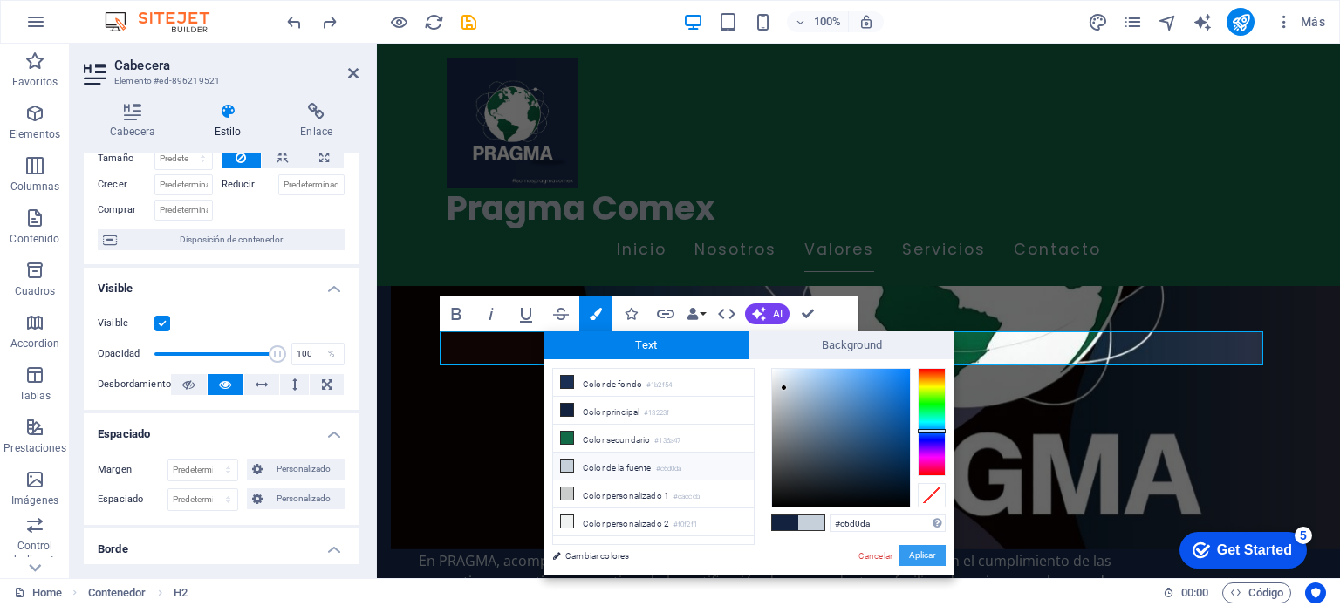
click at [913, 554] on button "Aplicar" at bounding box center [922, 555] width 47 height 21
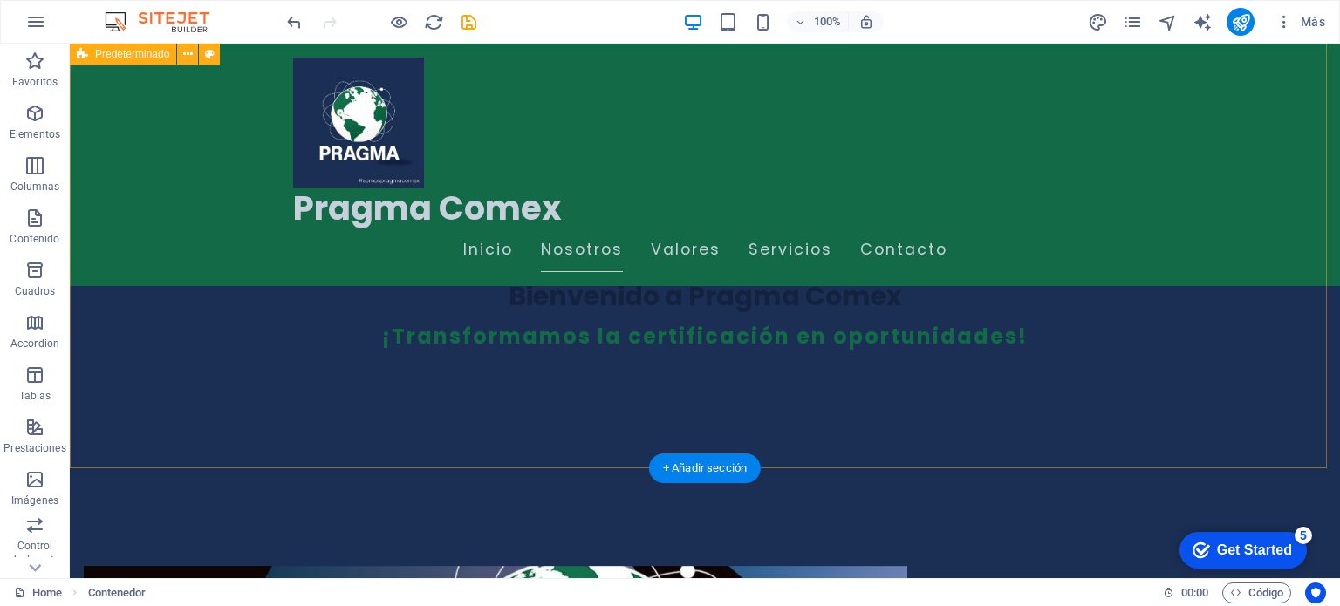
scroll to position [676, 0]
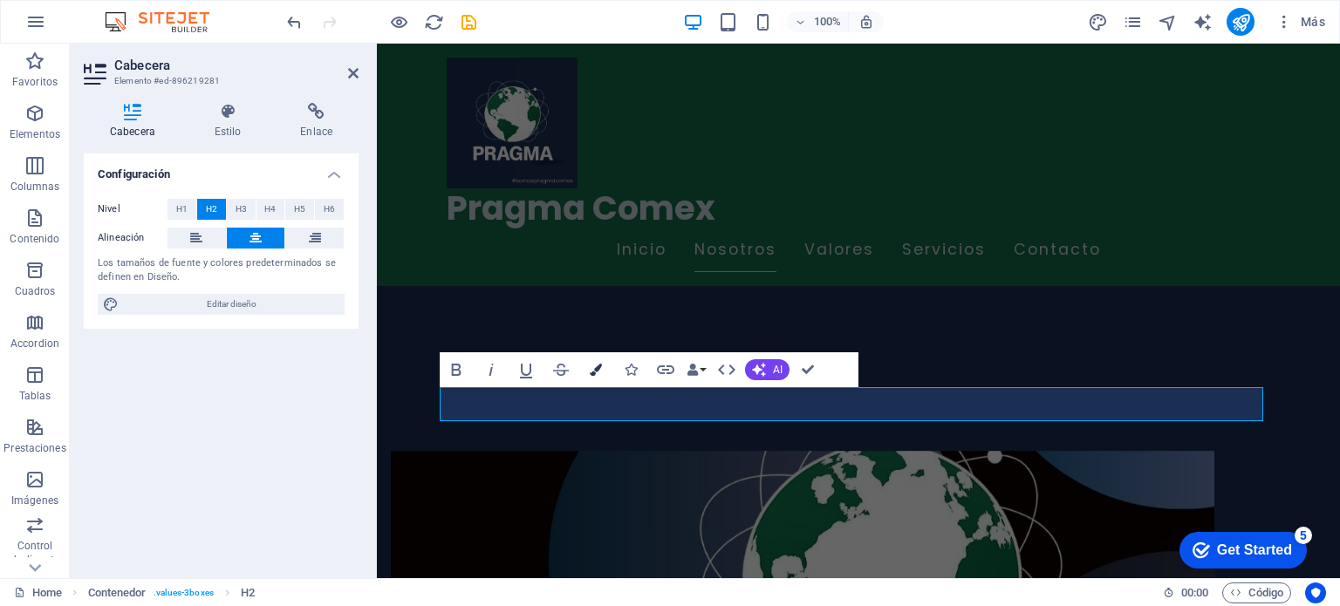
click at [588, 373] on button "Colors" at bounding box center [595, 369] width 33 height 35
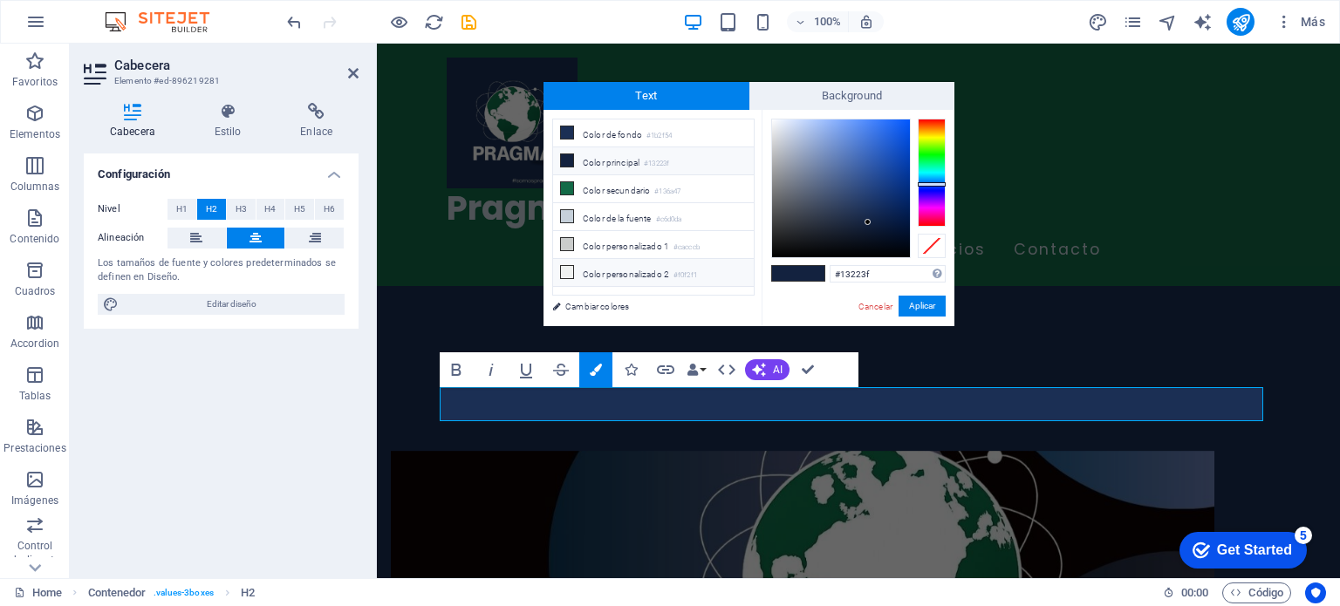
click at [655, 269] on li "Color personalizado 2 #f0f2f1" at bounding box center [653, 273] width 201 height 28
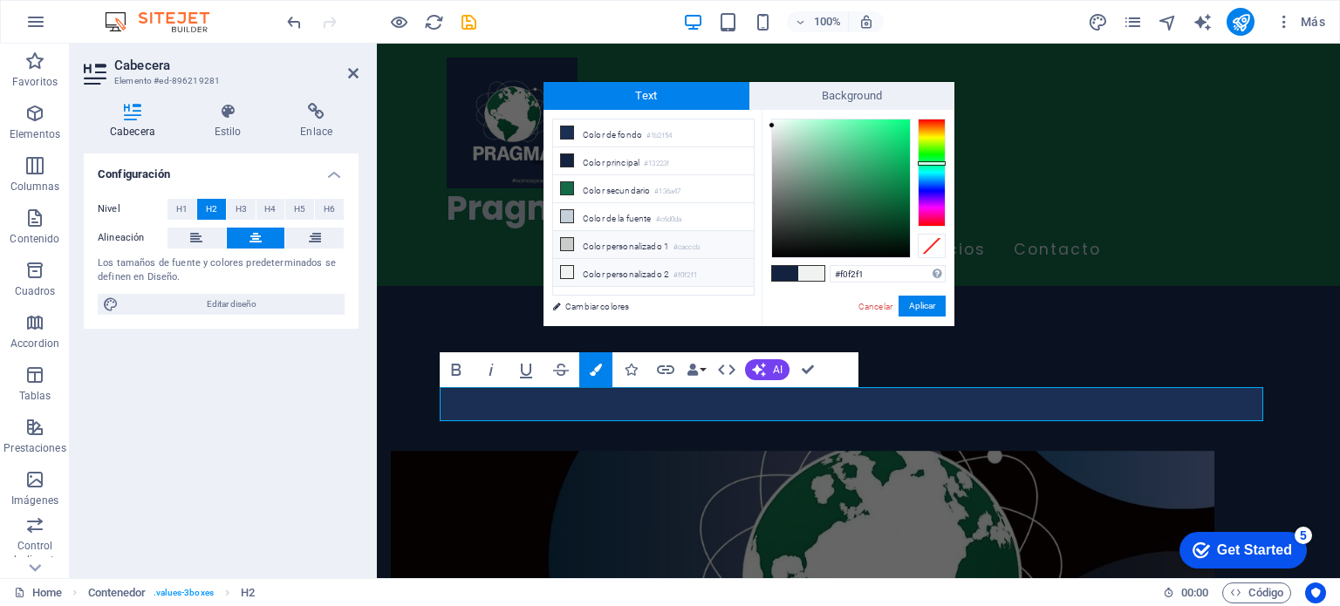
click at [660, 239] on li "Color personalizado 1 #cacccb" at bounding box center [653, 245] width 201 height 28
click at [609, 214] on li "Color de la fuente #c6d0da" at bounding box center [653, 217] width 201 height 28
type input "#c6d0da"
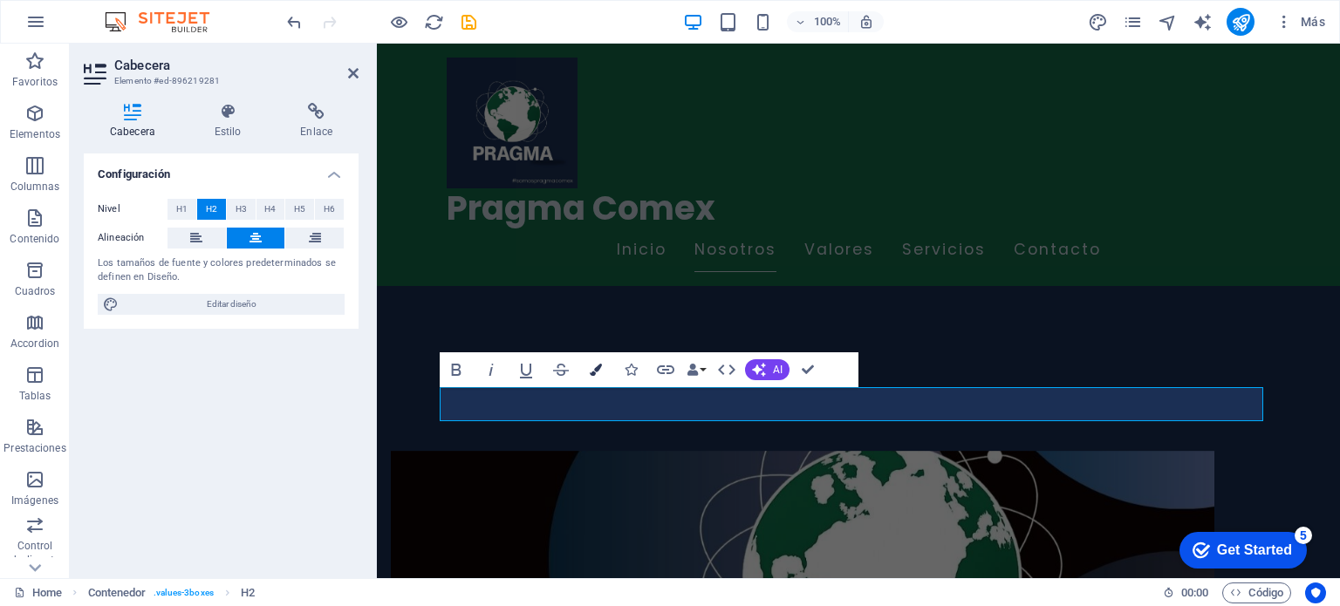
click at [593, 366] on icon "button" at bounding box center [596, 370] width 12 height 12
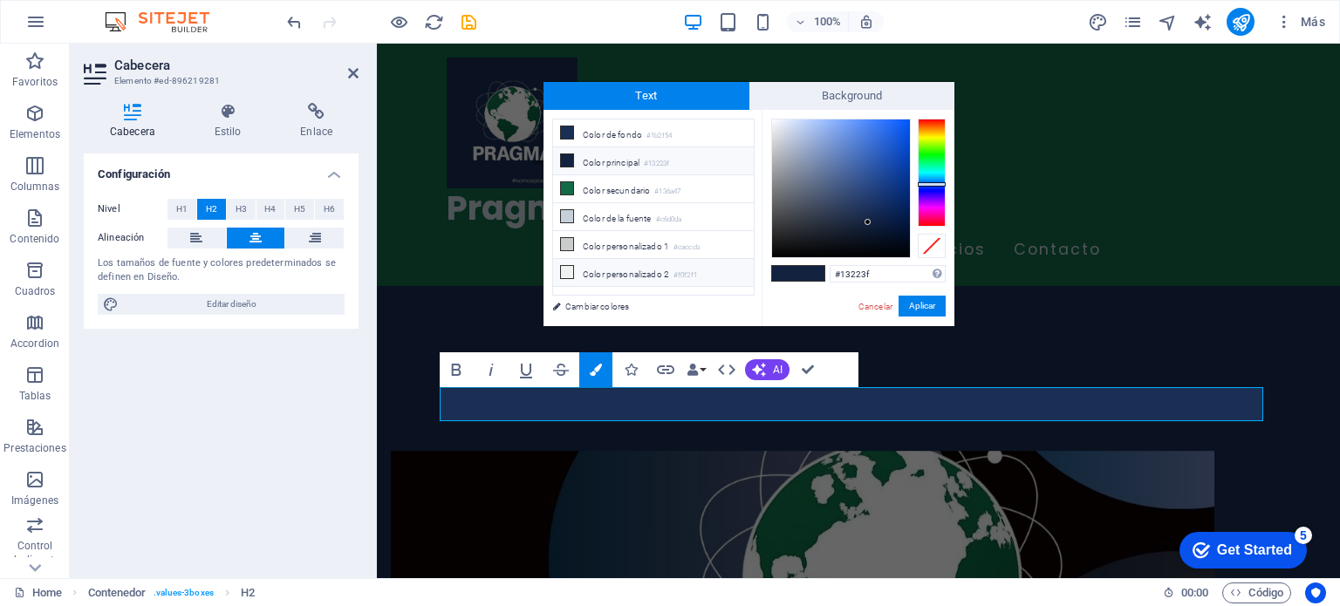
click at [592, 268] on li "Color personalizado 2 #f0f2f1" at bounding box center [653, 273] width 201 height 28
type input "#f0f2f1"
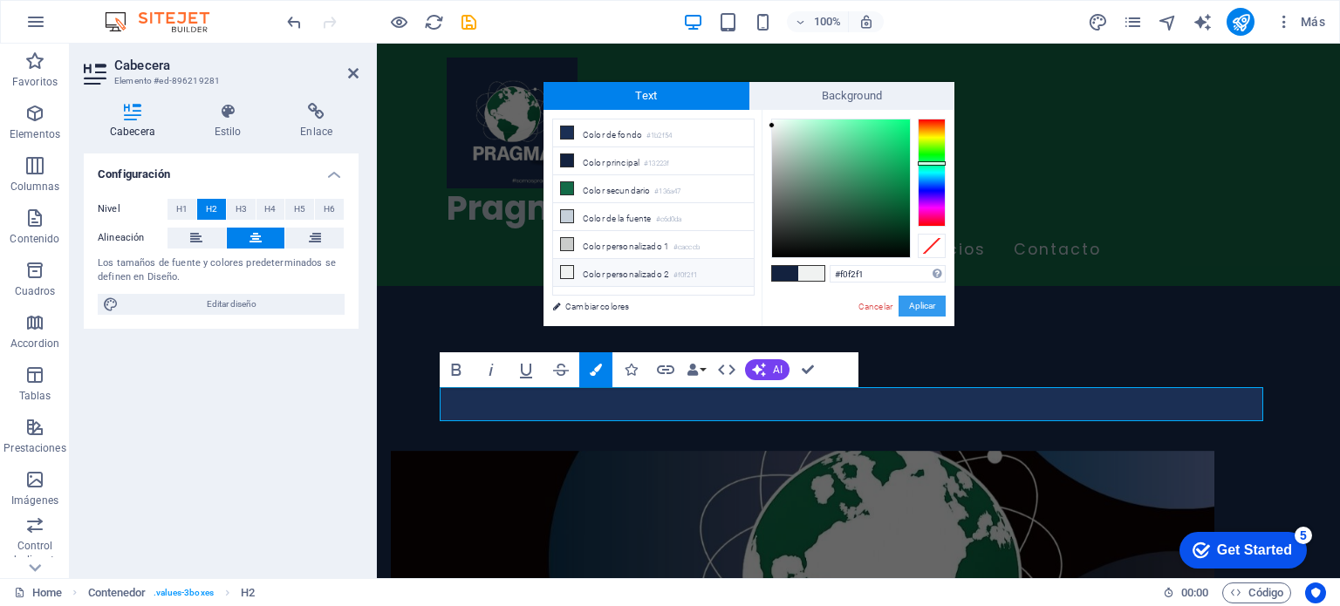
click at [915, 303] on button "Aplicar" at bounding box center [922, 306] width 47 height 21
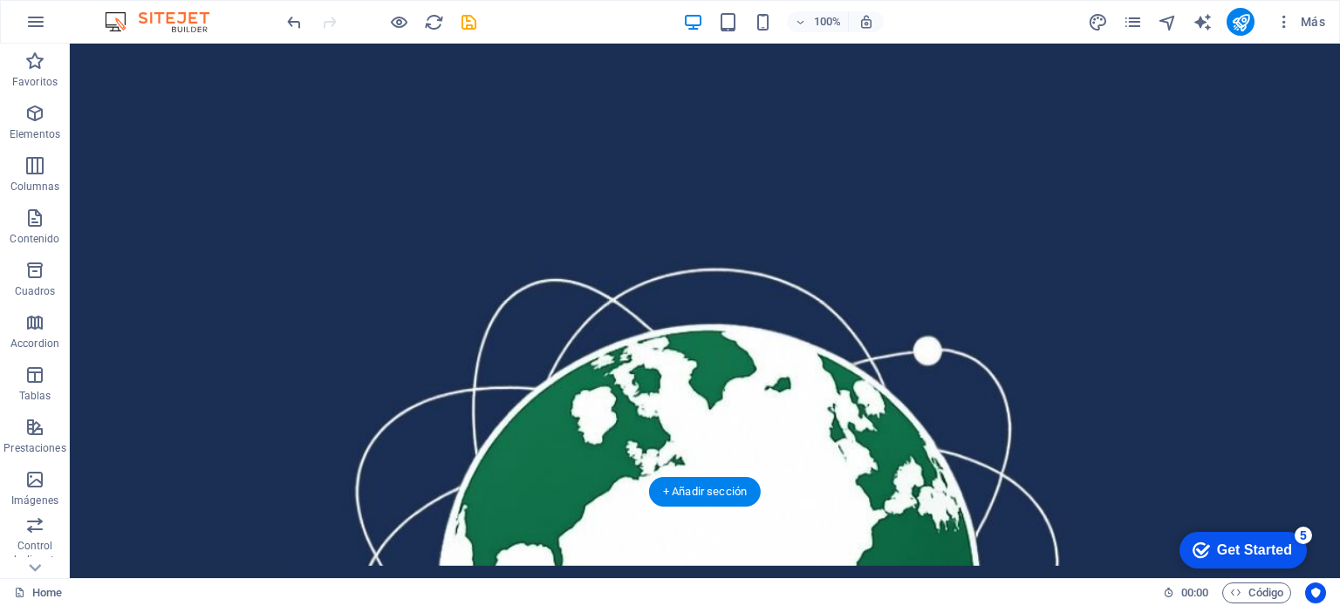
scroll to position [0, 0]
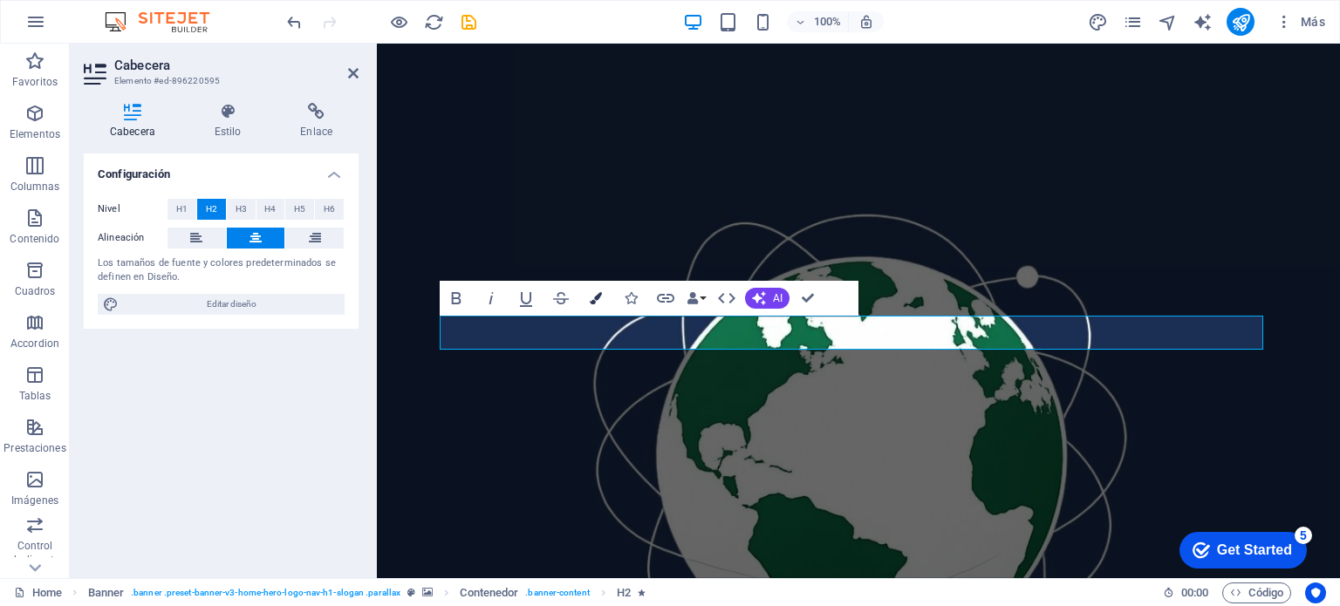
click at [597, 292] on icon "button" at bounding box center [596, 298] width 12 height 12
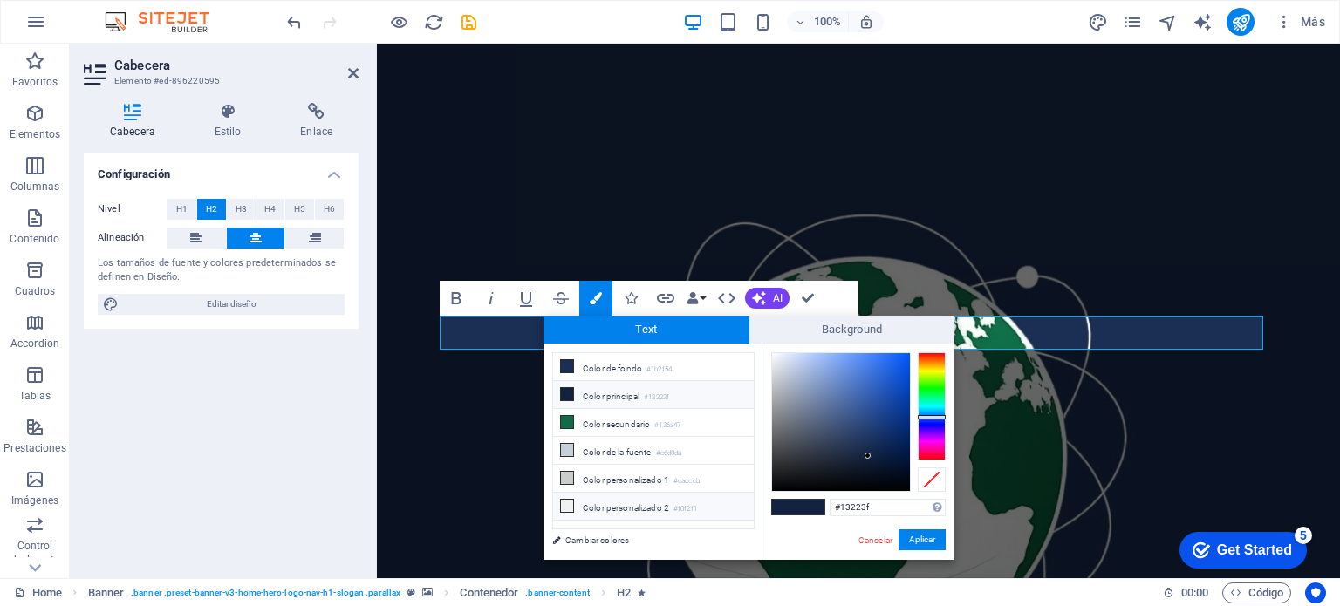
click at [625, 495] on li "Color personalizado 2 #f0f2f1" at bounding box center [653, 507] width 201 height 28
type input "#f0f2f1"
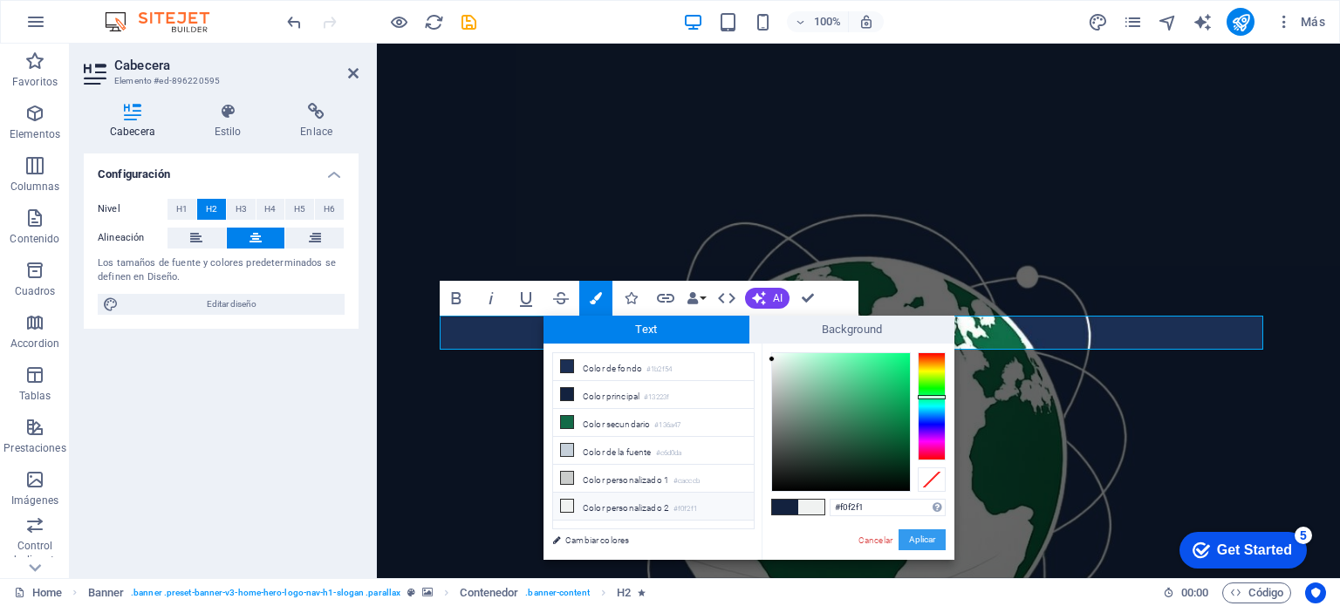
click at [924, 537] on button "Aplicar" at bounding box center [922, 540] width 47 height 21
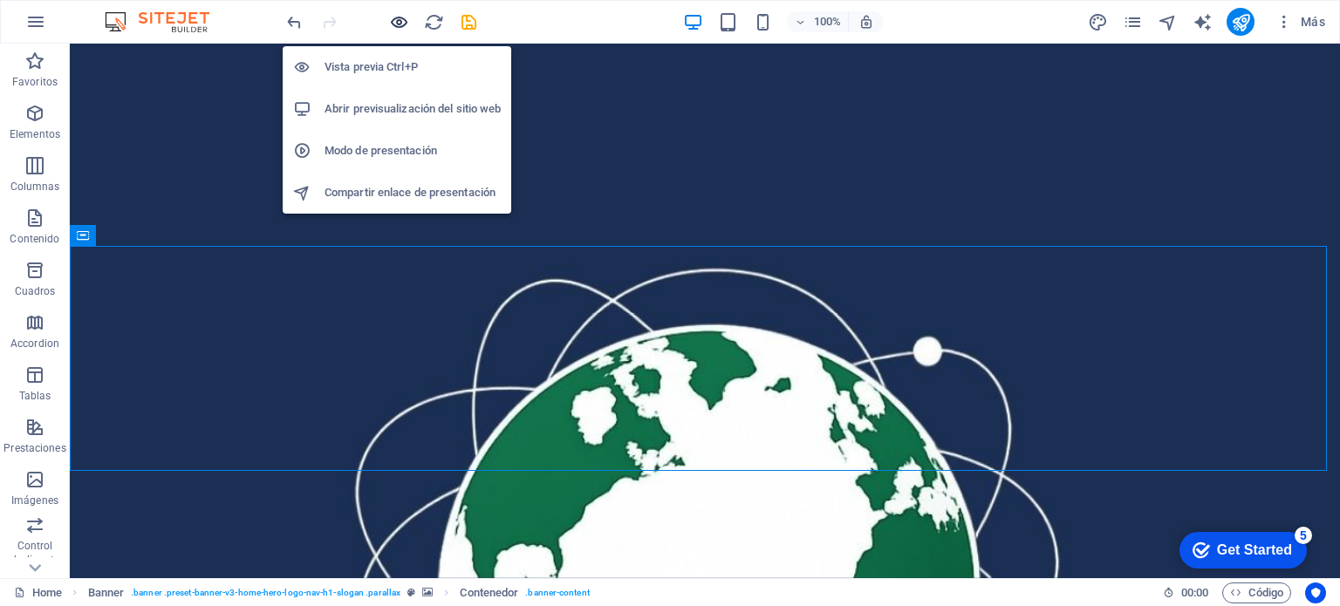
click at [400, 21] on icon "button" at bounding box center [399, 22] width 20 height 20
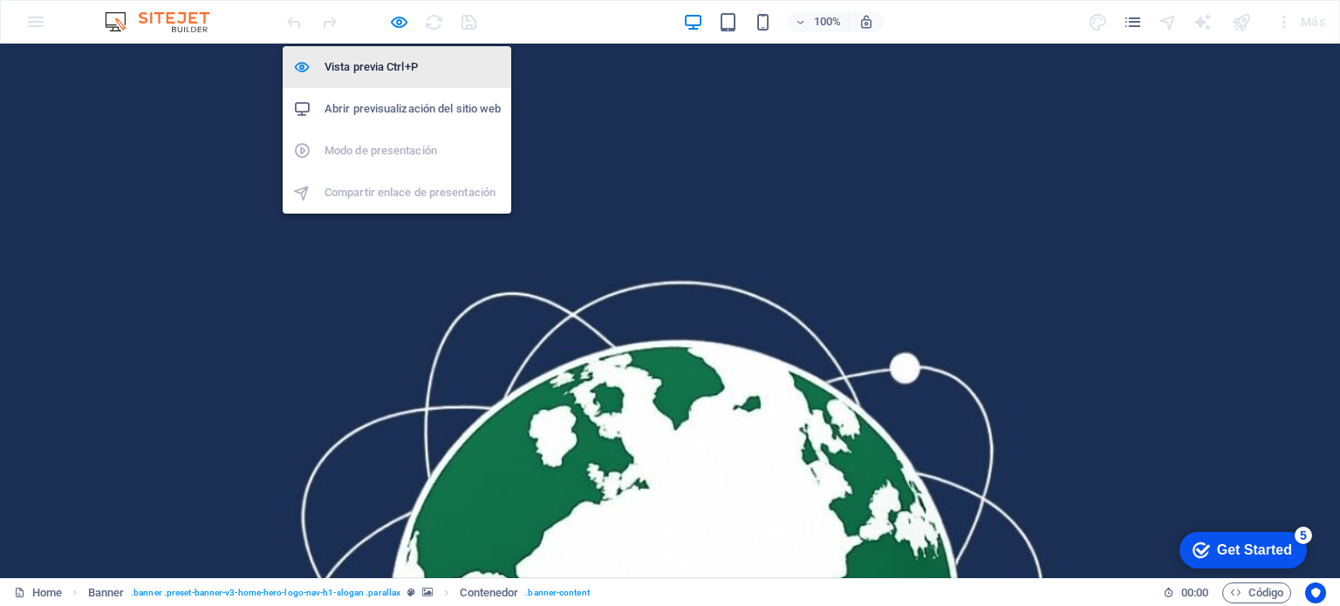
click at [371, 68] on h6 "Vista previa Ctrl+P" at bounding box center [413, 67] width 176 height 21
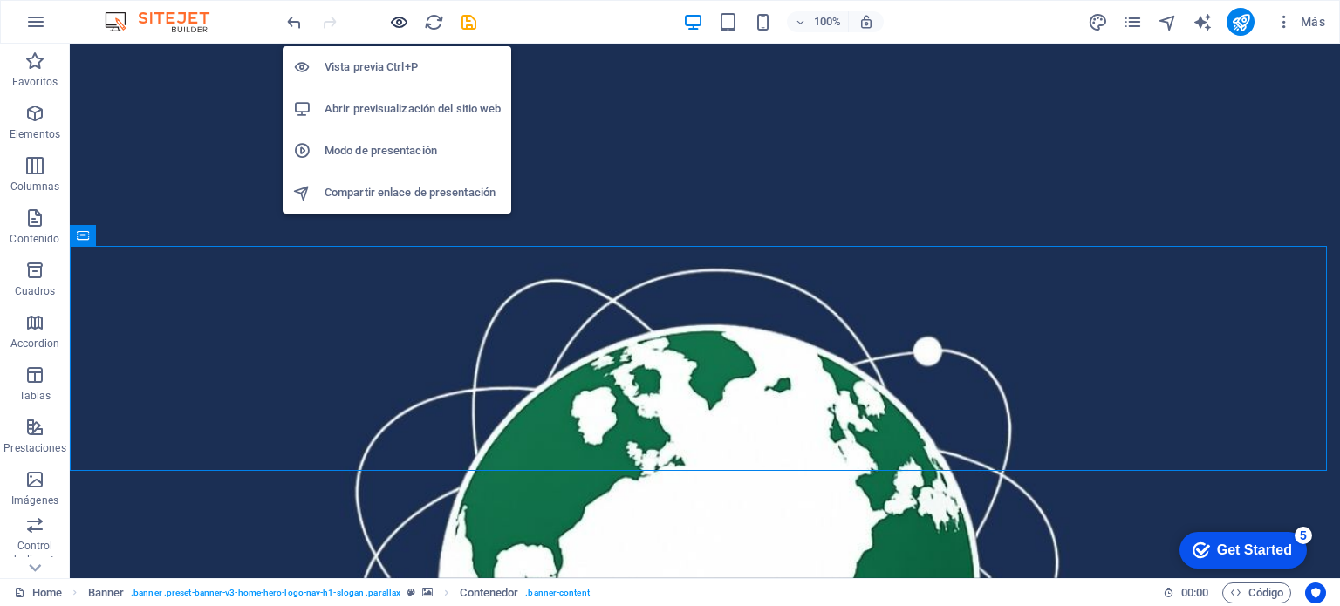
click at [391, 24] on icon "button" at bounding box center [399, 22] width 20 height 20
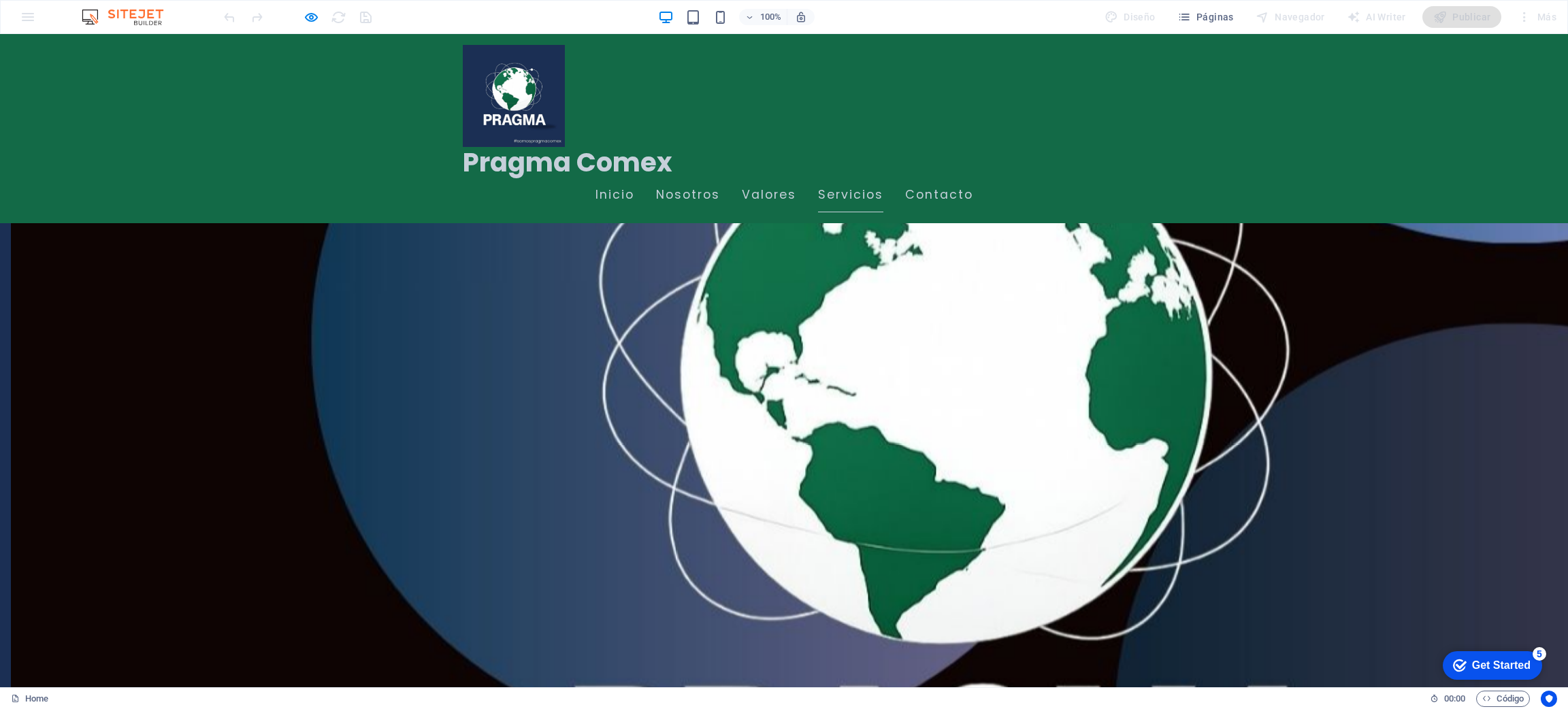
scroll to position [884, 0]
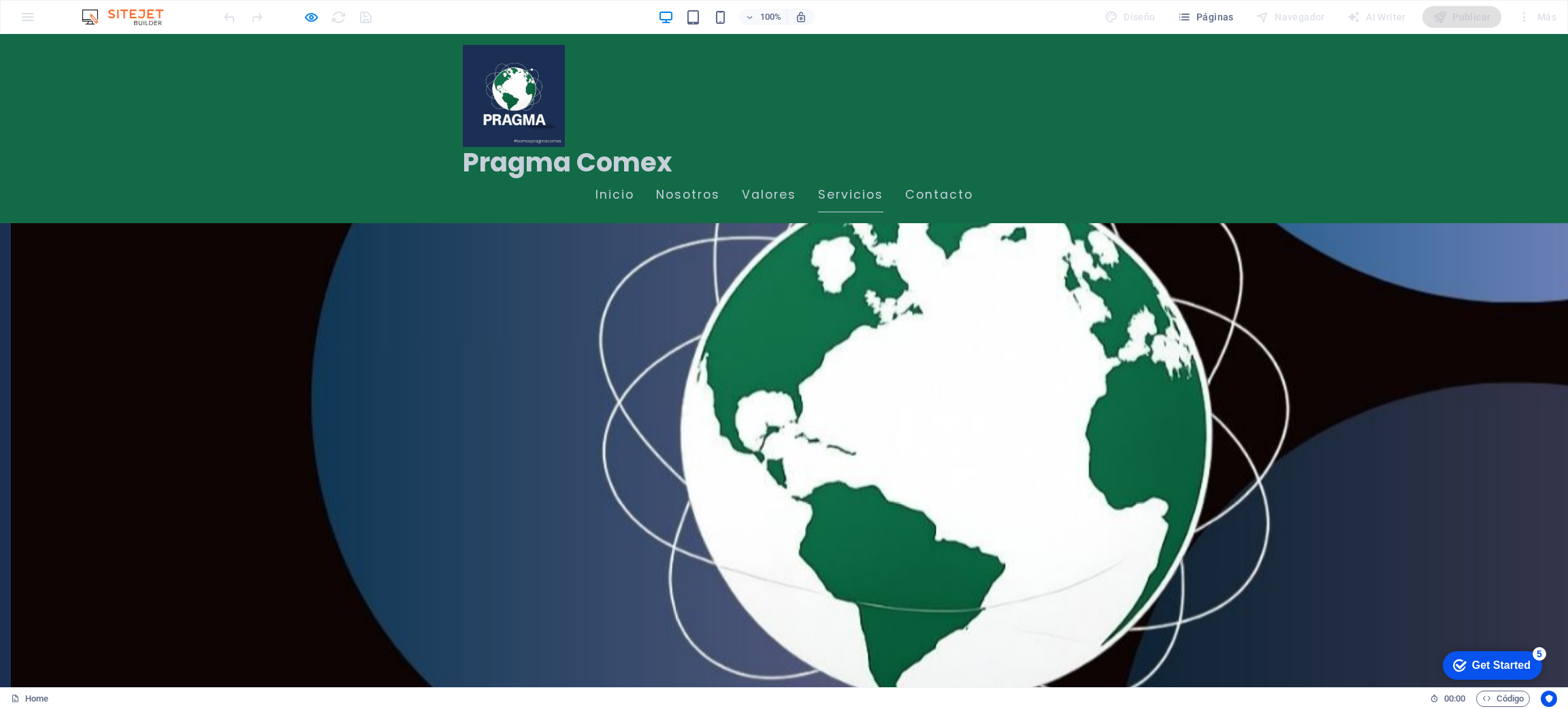
drag, startPoint x: 1031, startPoint y: 39, endPoint x: 34, endPoint y: 555, distance: 1122.6
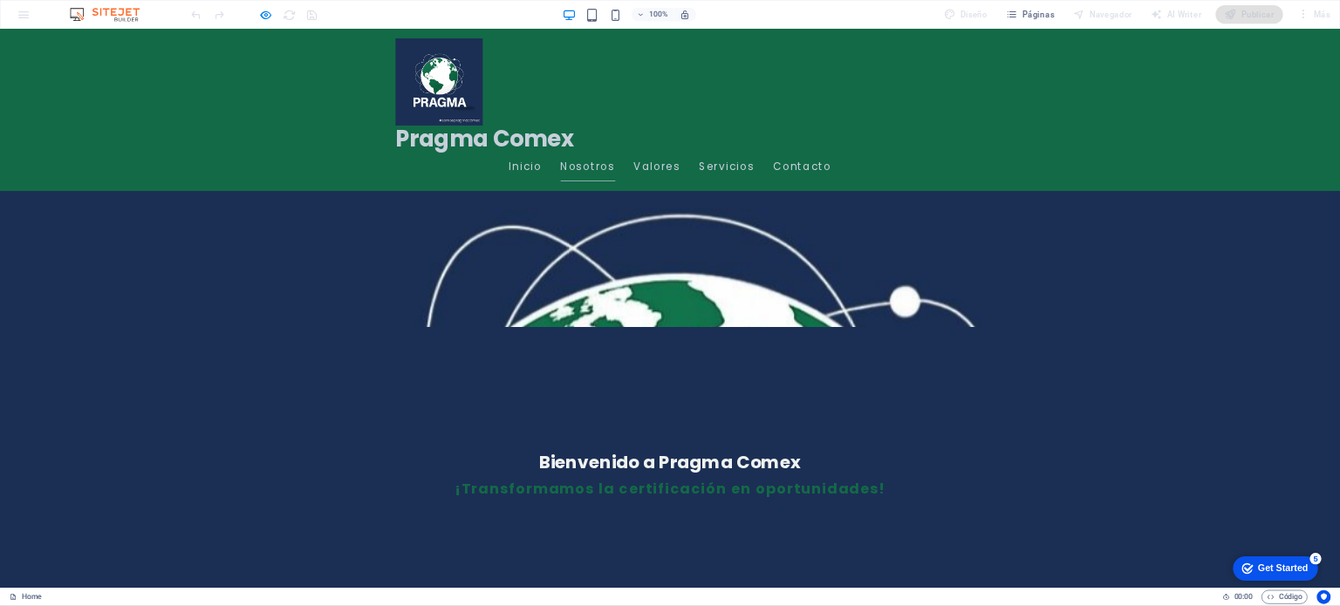
scroll to position [0, 0]
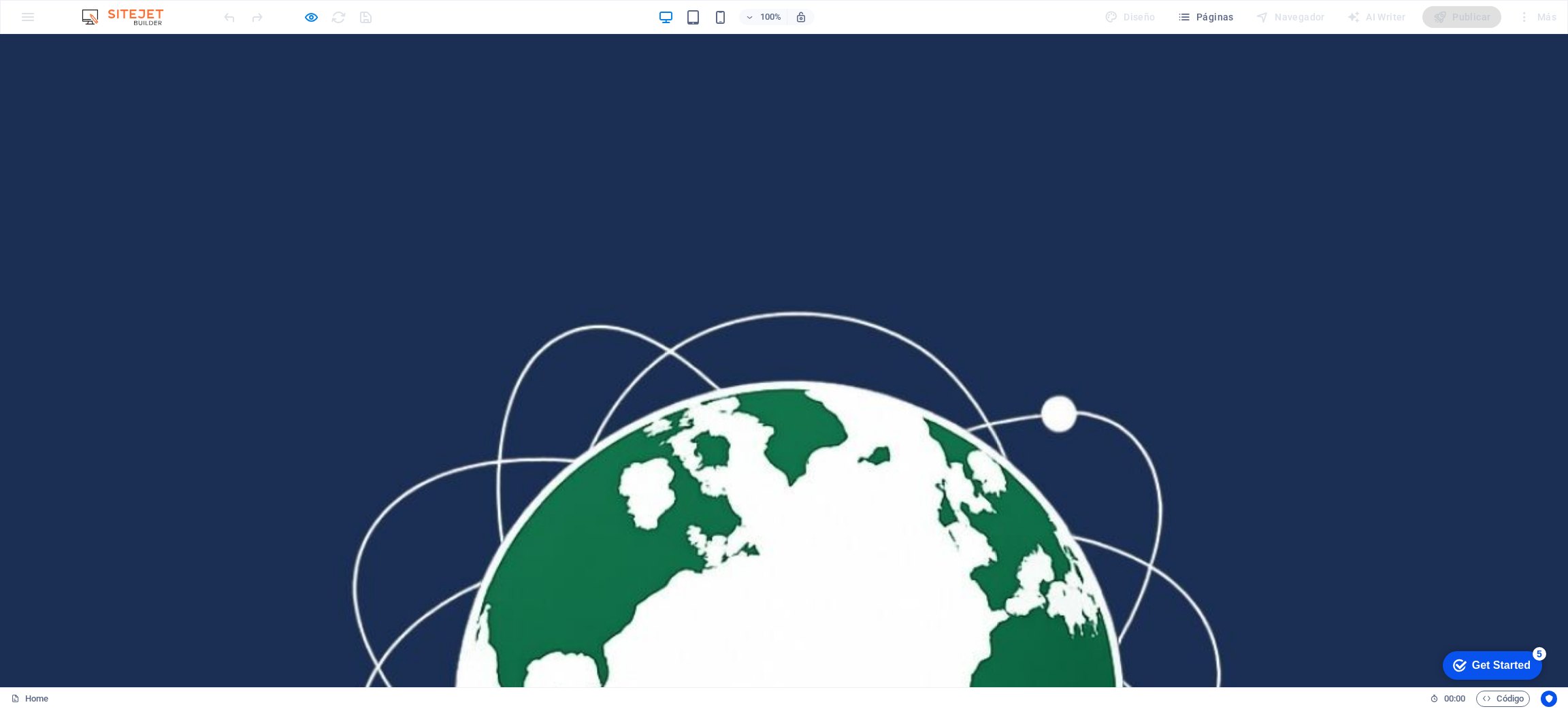
click at [301, 472] on div "Pragma Comex Inicio Nosotros Valores Servicios Contacto" at bounding box center [784, 714] width 1568 height 190
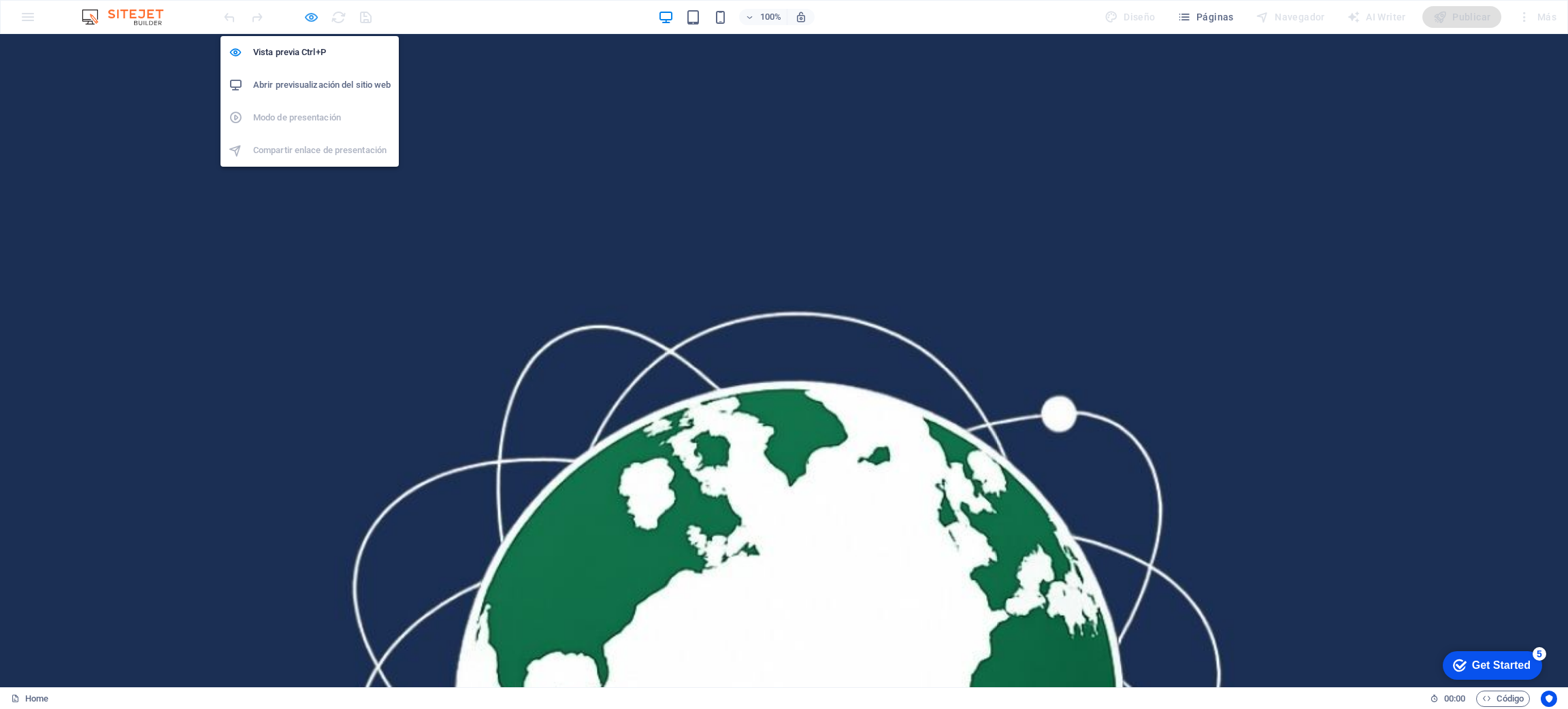
click at [304, 13] on icon "button" at bounding box center [311, 17] width 16 height 16
